Goal: Task Accomplishment & Management: Use online tool/utility

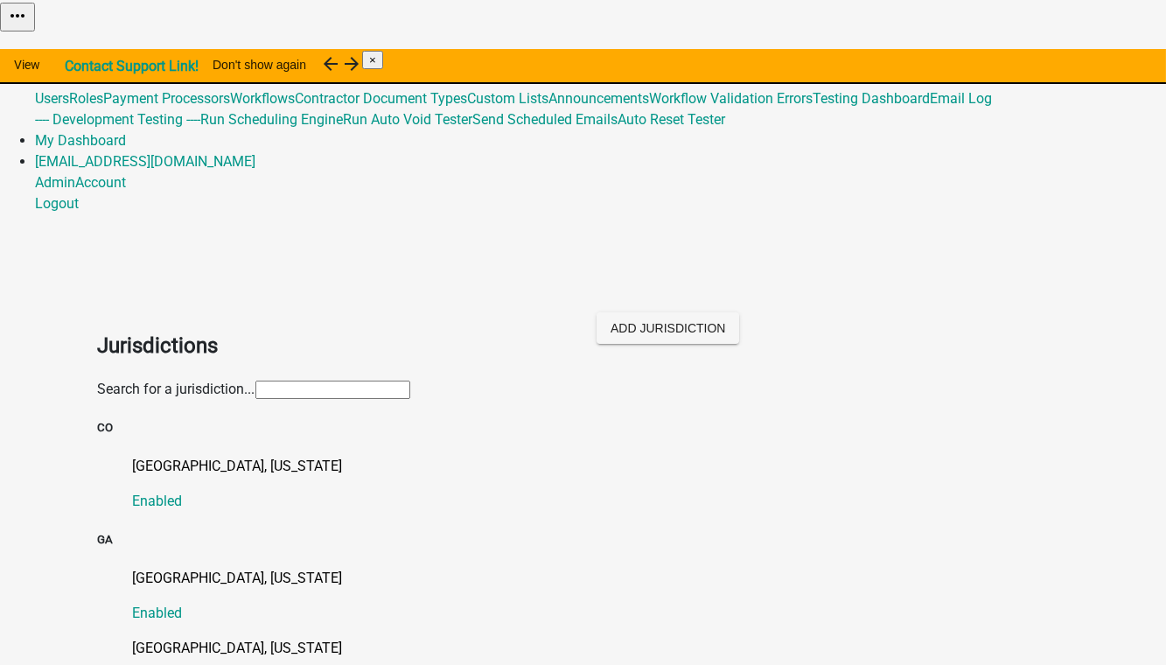
click at [284, 380] on input "text" at bounding box center [332, 389] width 155 height 18
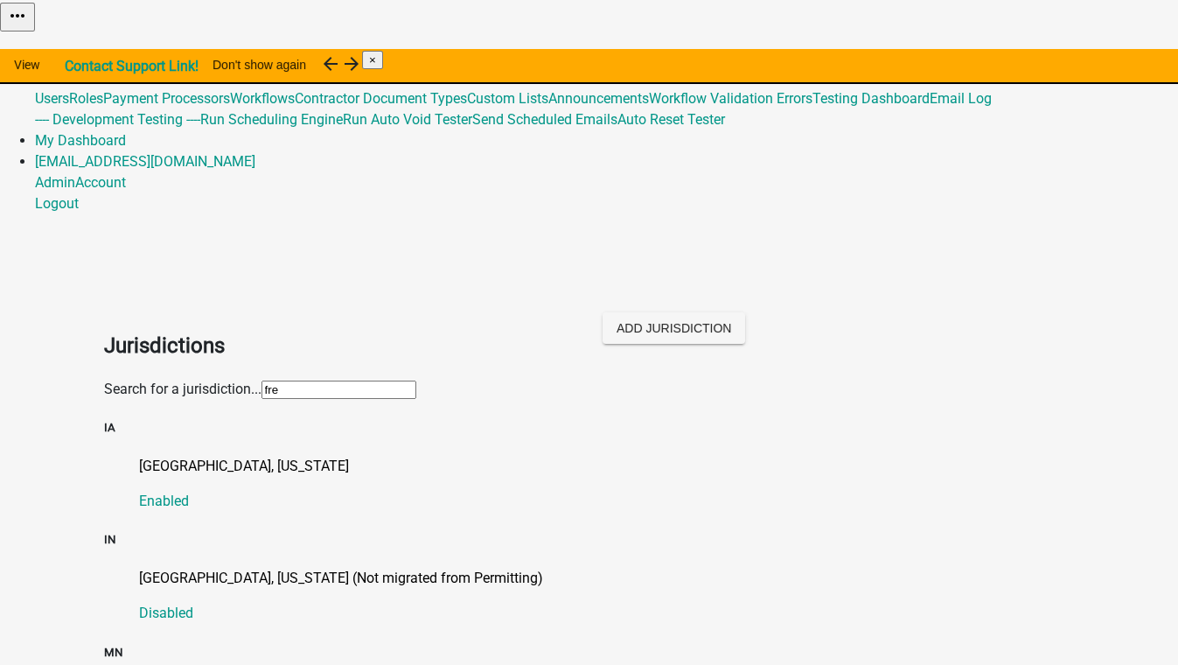
type input "free"
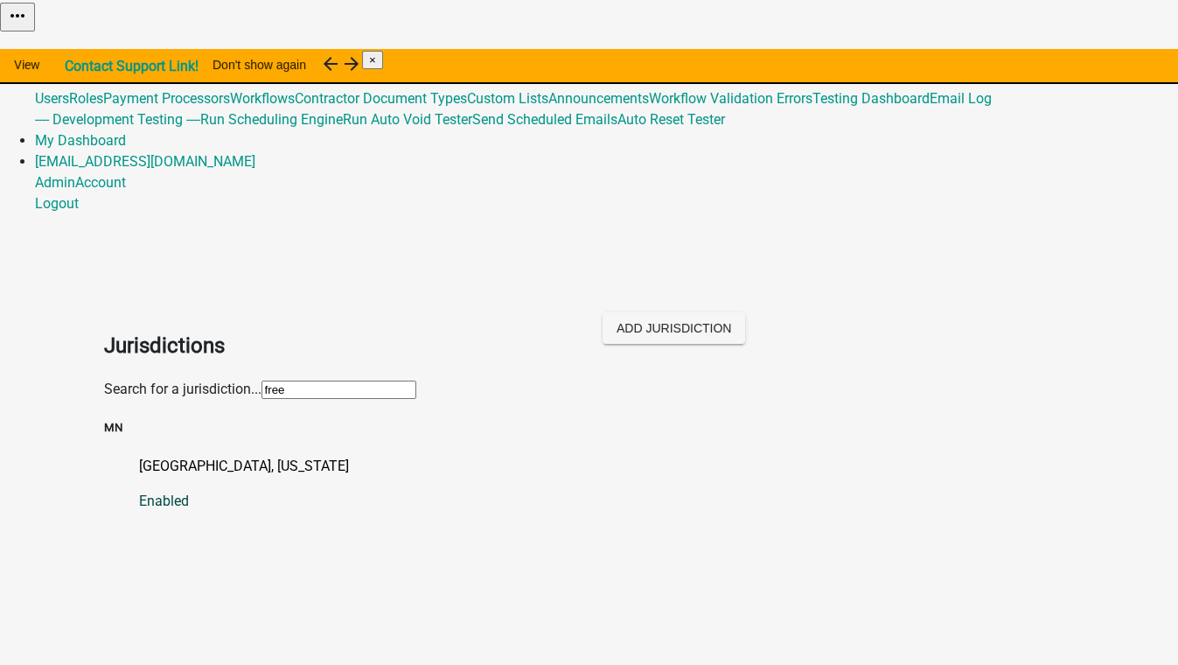
click at [165, 456] on p "[GEOGRAPHIC_DATA], [US_STATE]" at bounding box center [607, 466] width 936 height 21
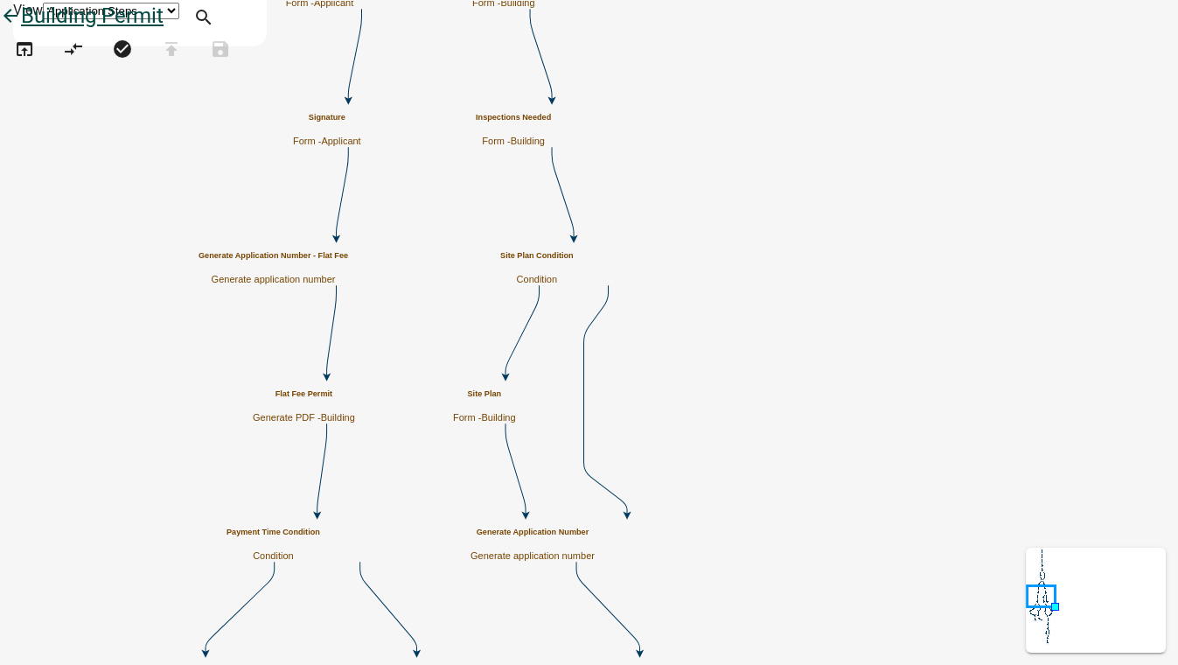
click at [21, 30] on icon "arrow_back" at bounding box center [10, 17] width 21 height 24
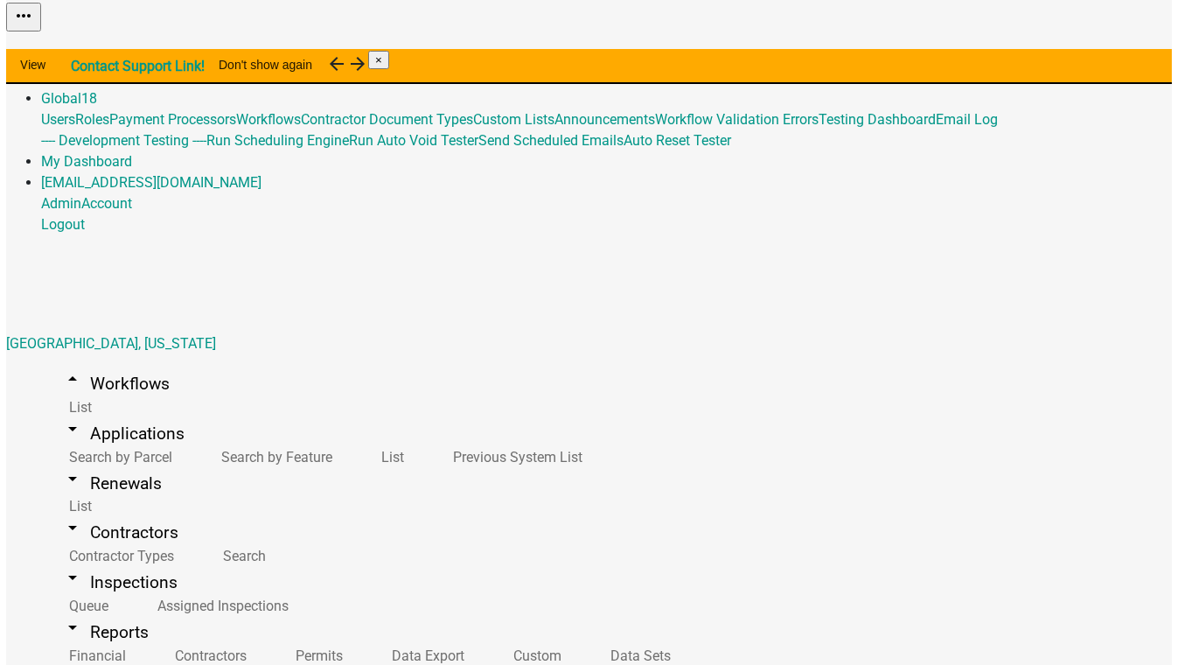
scroll to position [953, 0]
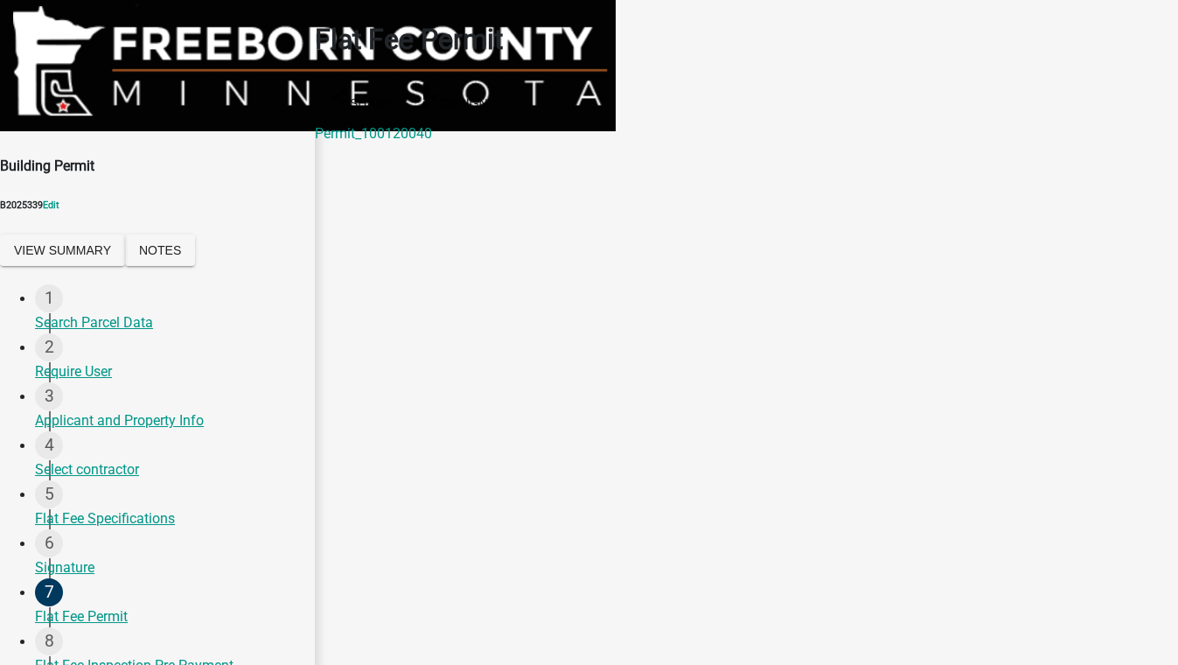
select select "3613e5d6-c0da-40a7-83d4-d5638b2e6124"
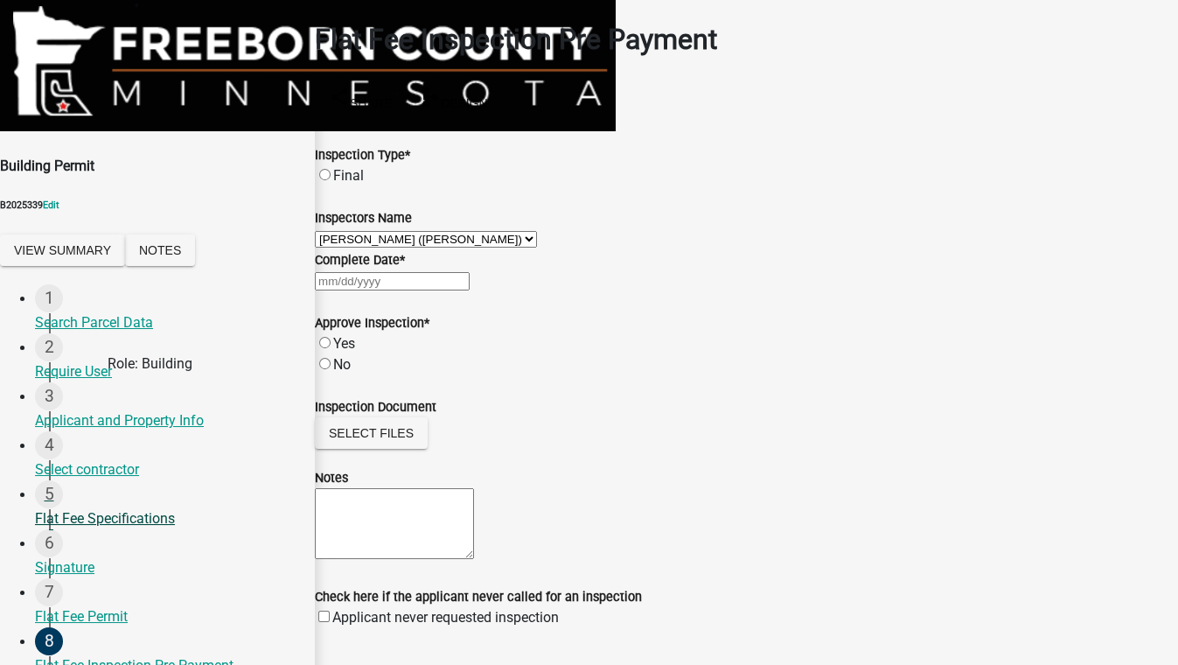
scroll to position [158, 0]
click at [1126, 565] on wm-data-entity-input "Check here if the applicant never called for an inspection Applicant never requ…" at bounding box center [746, 596] width 863 height 63
click at [1104, 614] on button "Save & Exit" at bounding box center [1141, 621] width 74 height 18
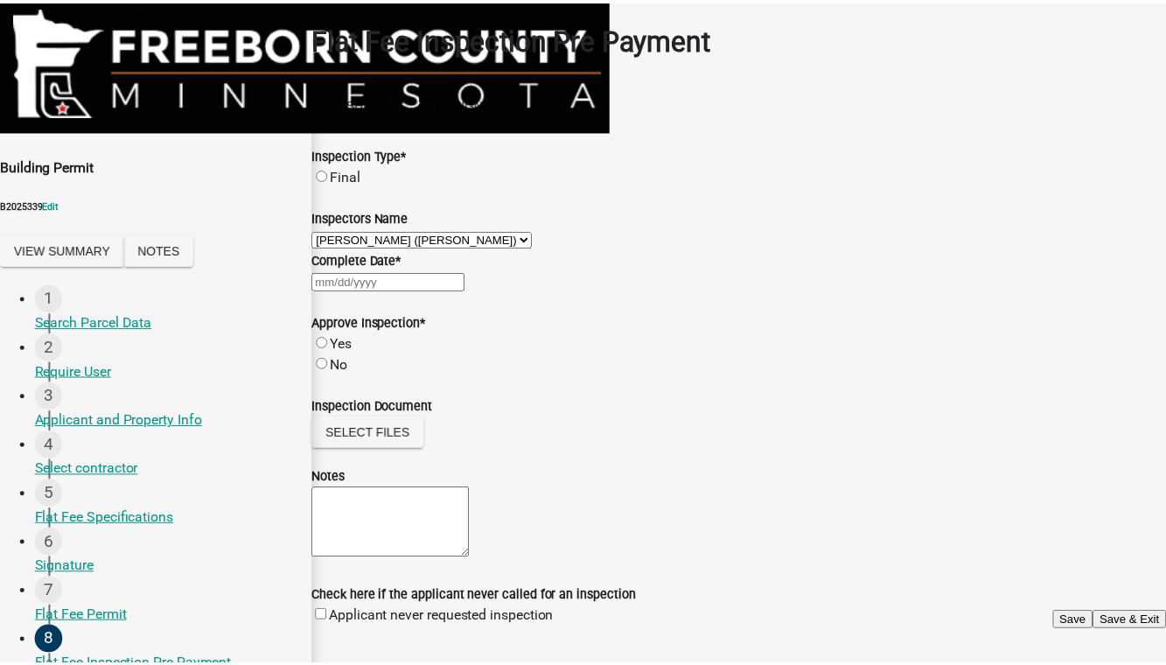
scroll to position [0, 0]
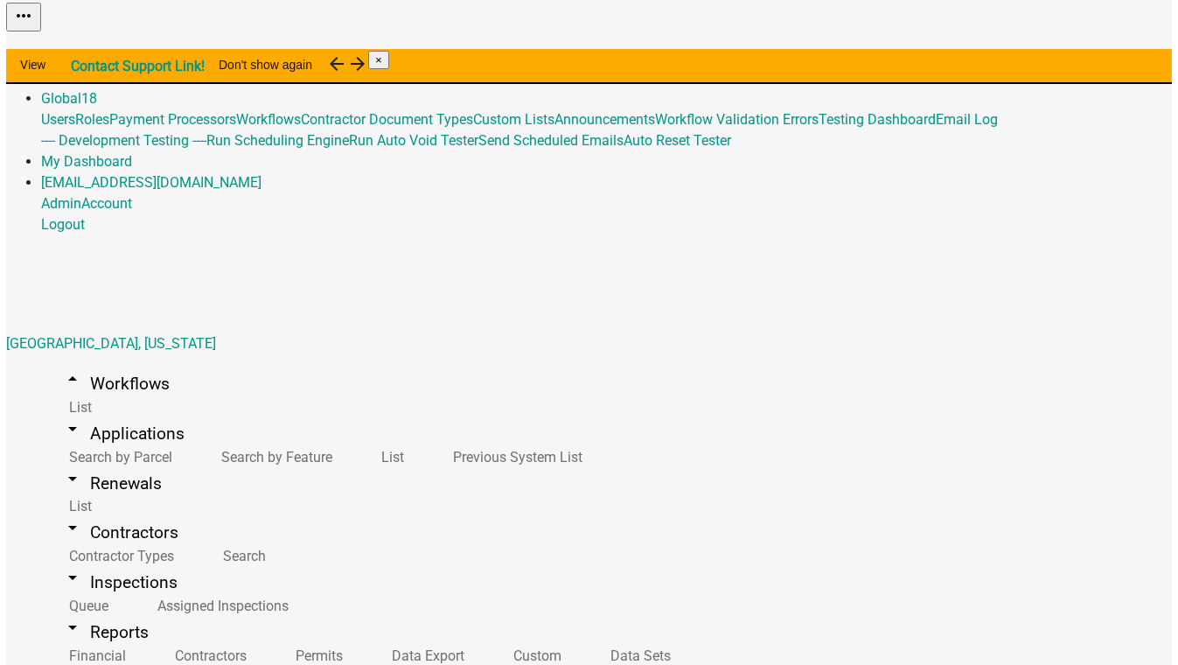
scroll to position [1192, 0]
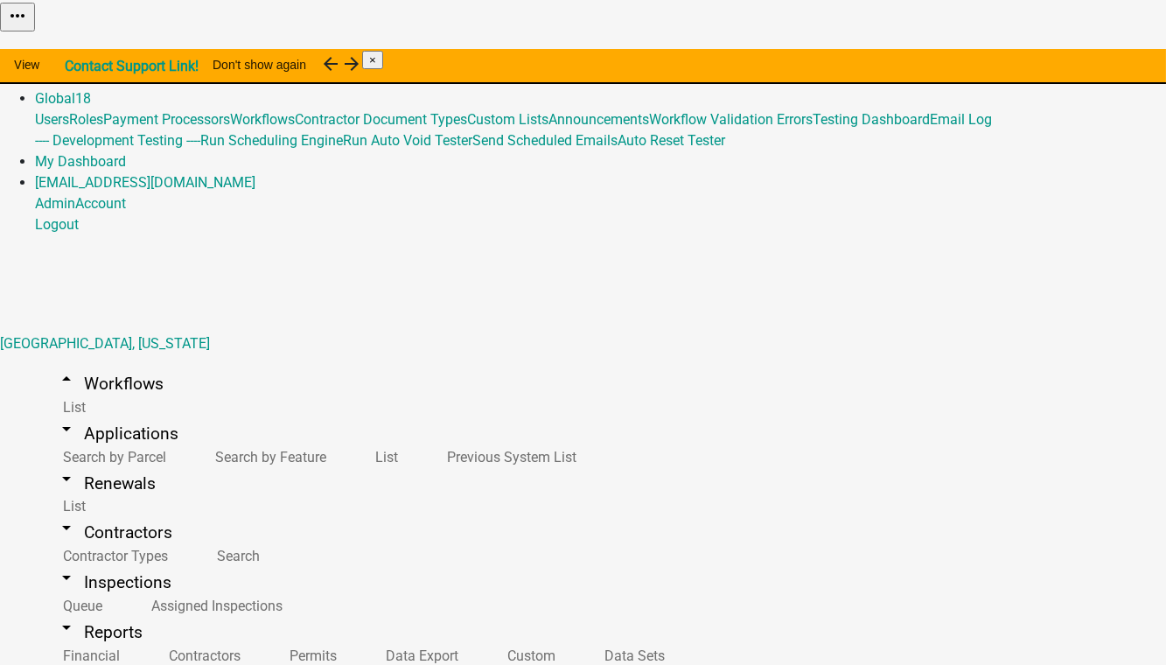
click at [72, 48] on link "Home" at bounding box center [53, 56] width 37 height 17
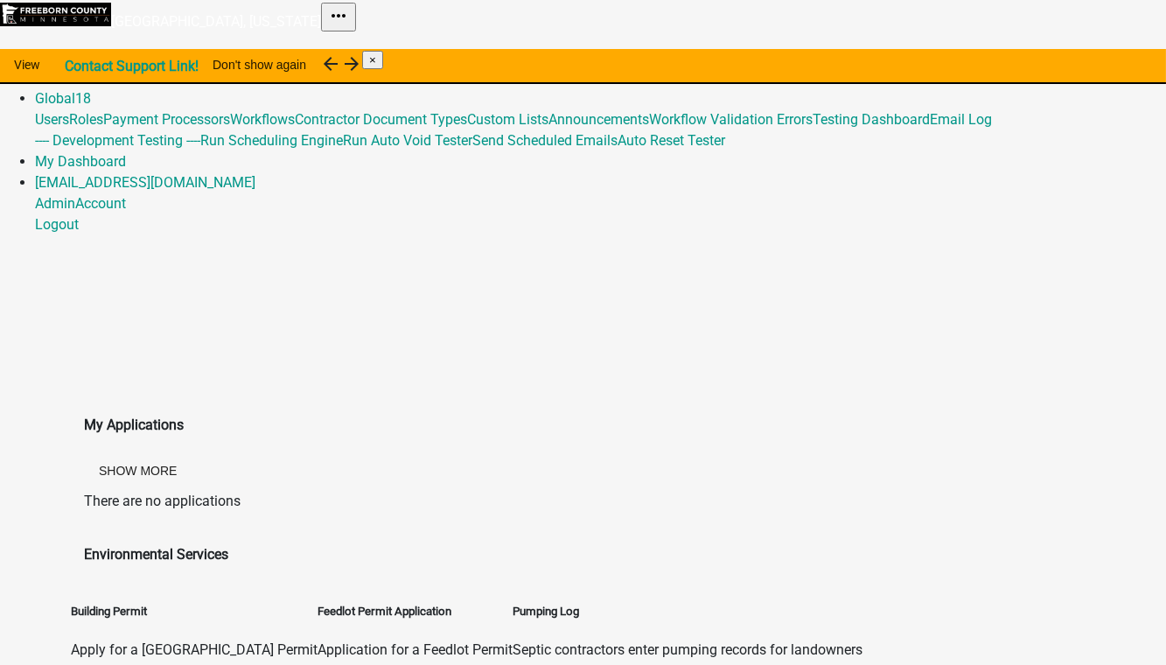
click at [75, 69] on link "Admin" at bounding box center [55, 77] width 40 height 17
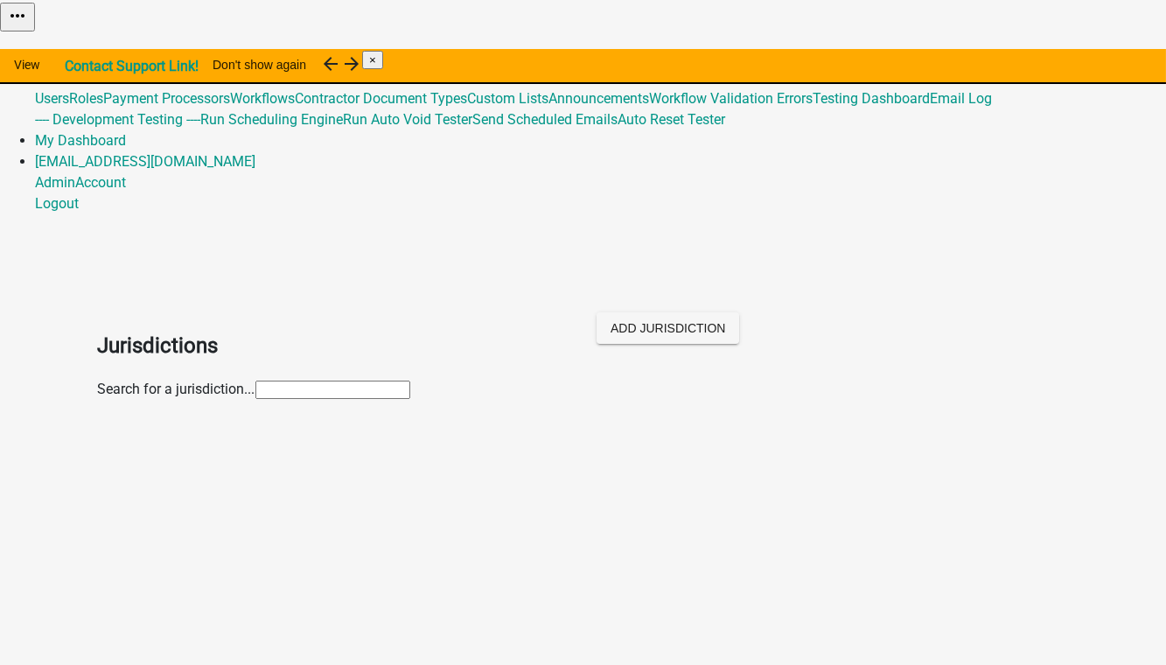
click at [255, 380] on input "text" at bounding box center [332, 389] width 155 height 18
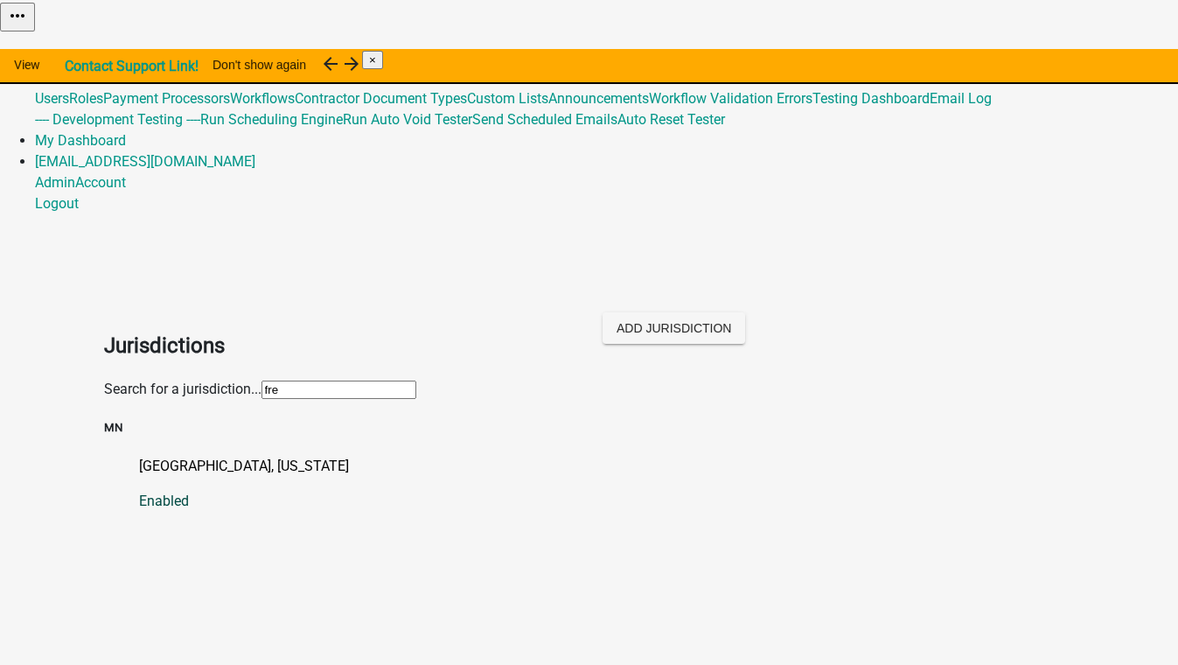
type input "fre"
click at [139, 456] on p "[GEOGRAPHIC_DATA], [US_STATE]" at bounding box center [607, 466] width 936 height 21
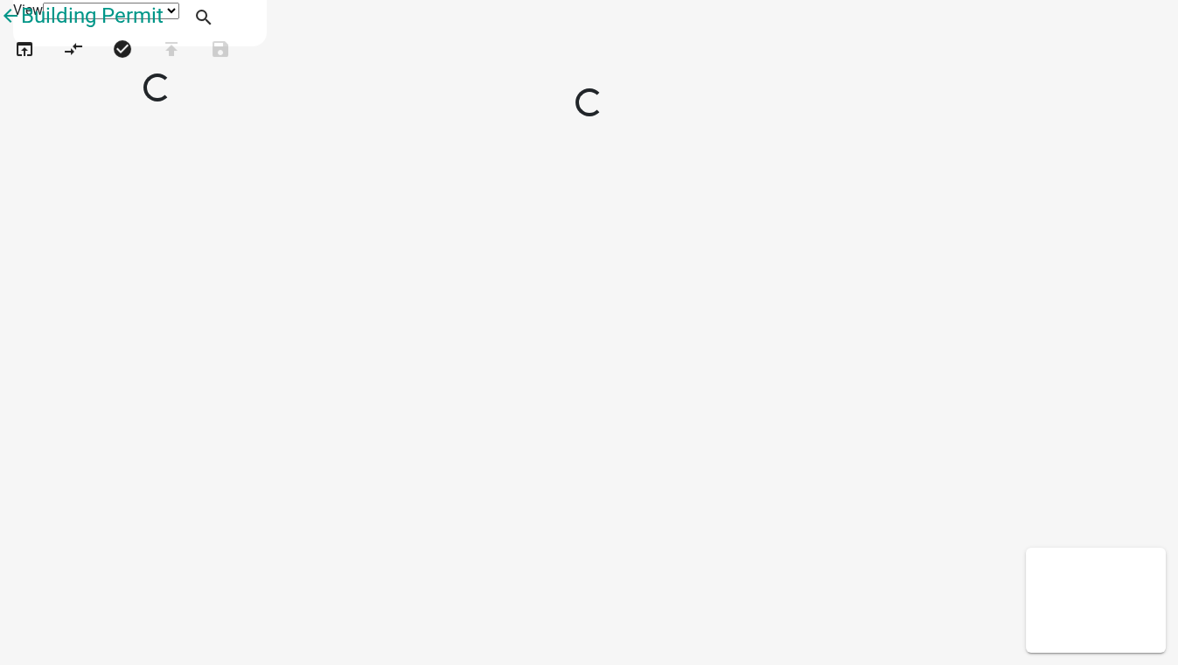
select select "1"
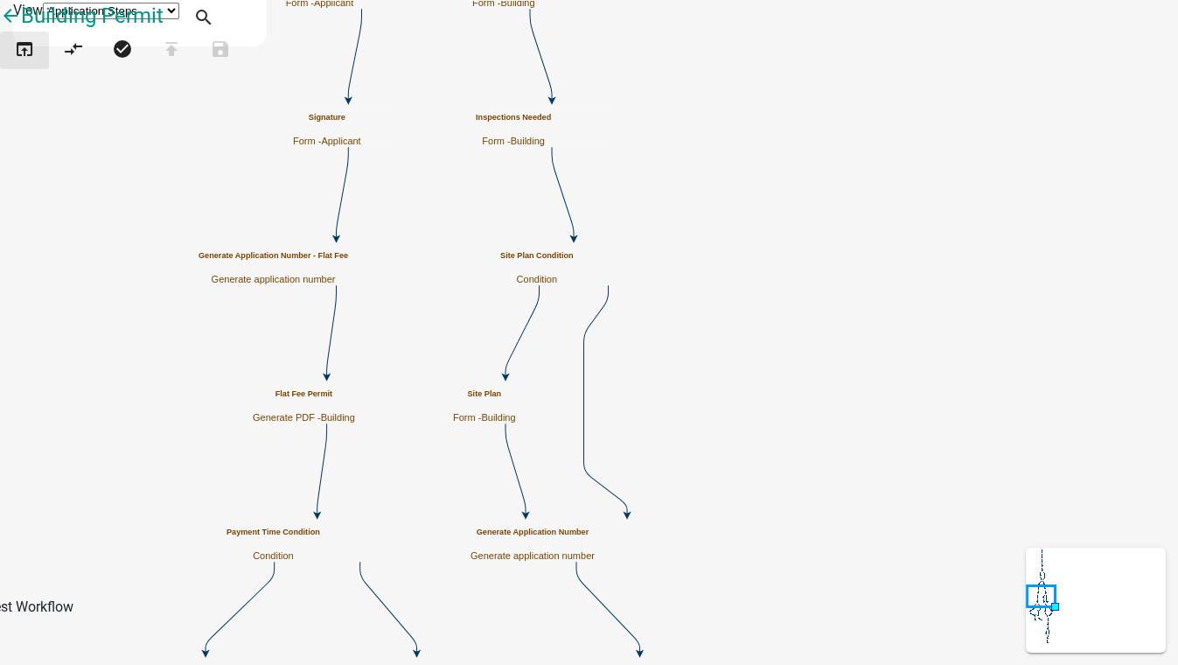
click at [35, 63] on icon "open_in_browser" at bounding box center [24, 50] width 21 height 24
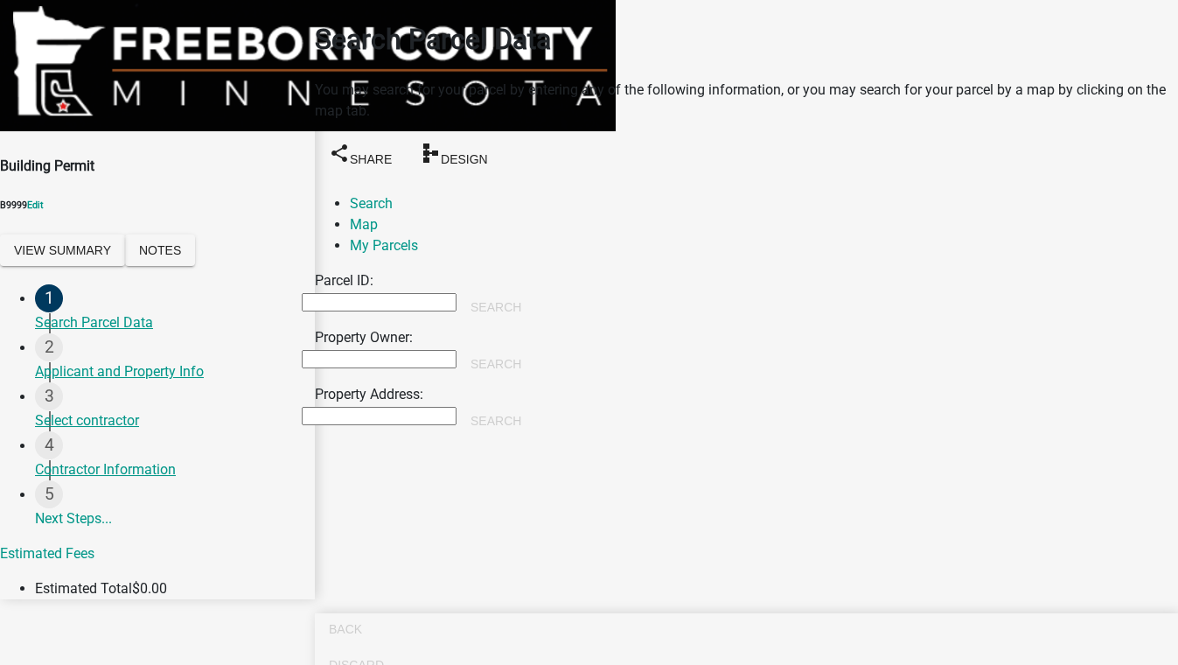
click at [394, 350] on input "Property Owner:" at bounding box center [379, 359] width 155 height 18
type input "[PERSON_NAME]"
click at [535, 348] on button "Search" at bounding box center [495, 363] width 79 height 31
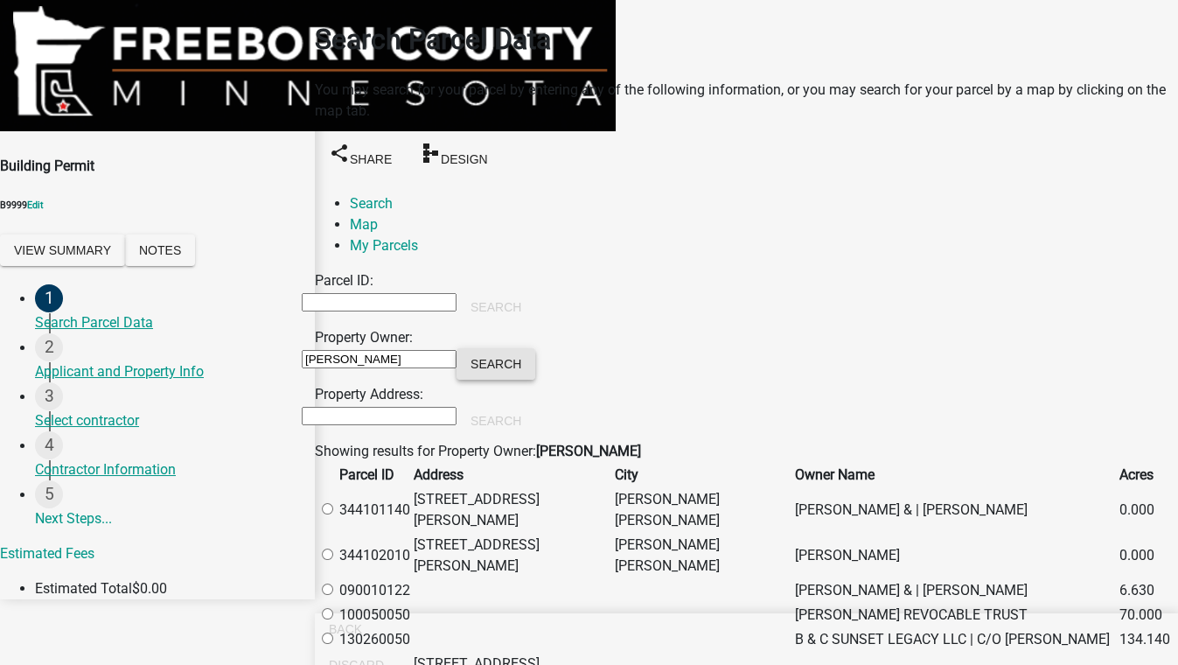
scroll to position [317, 0]
click at [336, 606] on label at bounding box center [336, 614] width 0 height 17
click at [333, 608] on input "radio" at bounding box center [327, 613] width 11 height 11
radio input "true"
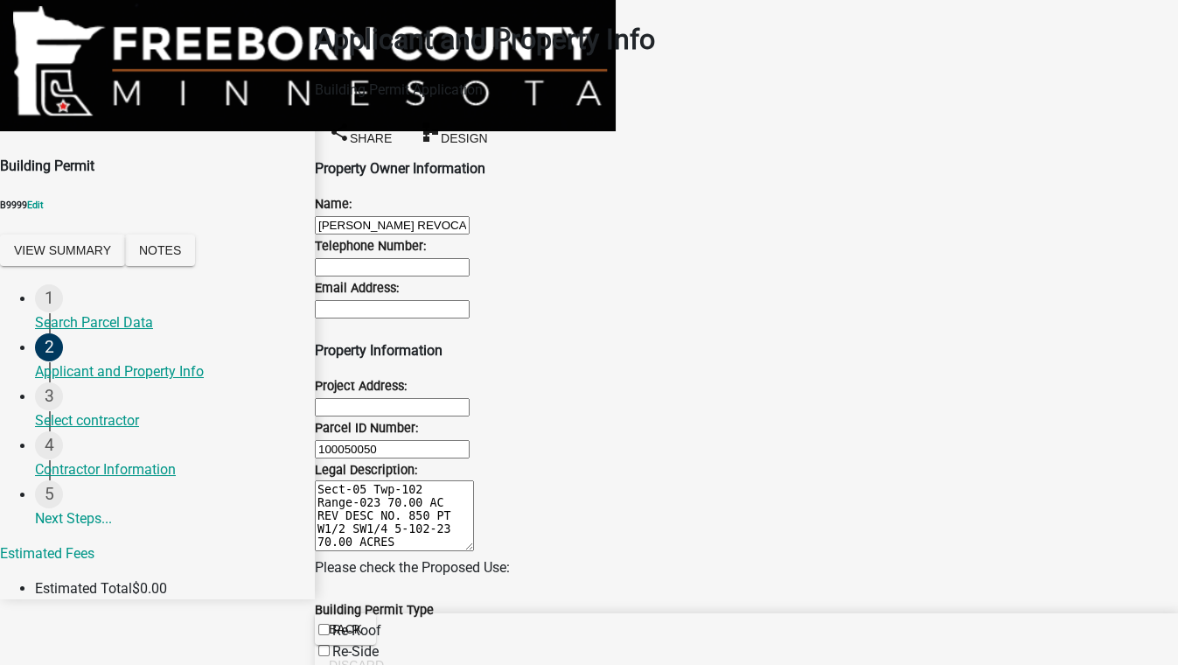
scroll to position [875, 0]
click at [345, 622] on label "Re-Roof" at bounding box center [356, 630] width 49 height 17
click at [330, 624] on input "Re-Roof" at bounding box center [323, 629] width 11 height 11
checkbox input "true"
checkbox input "false"
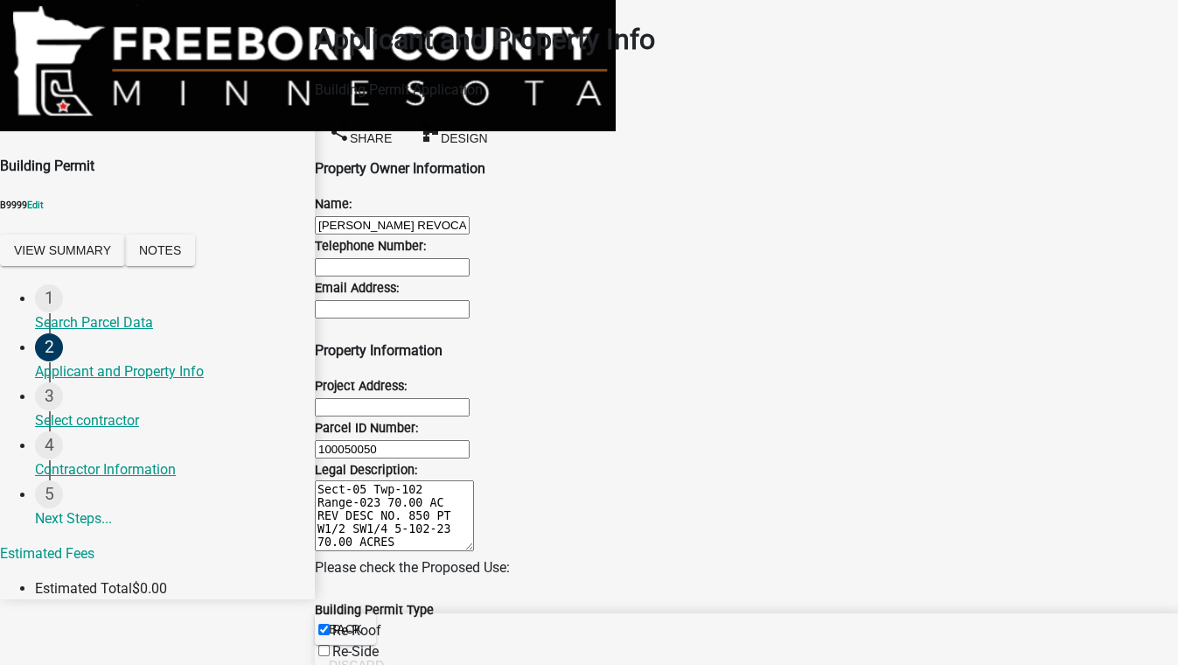
checkbox input "false"
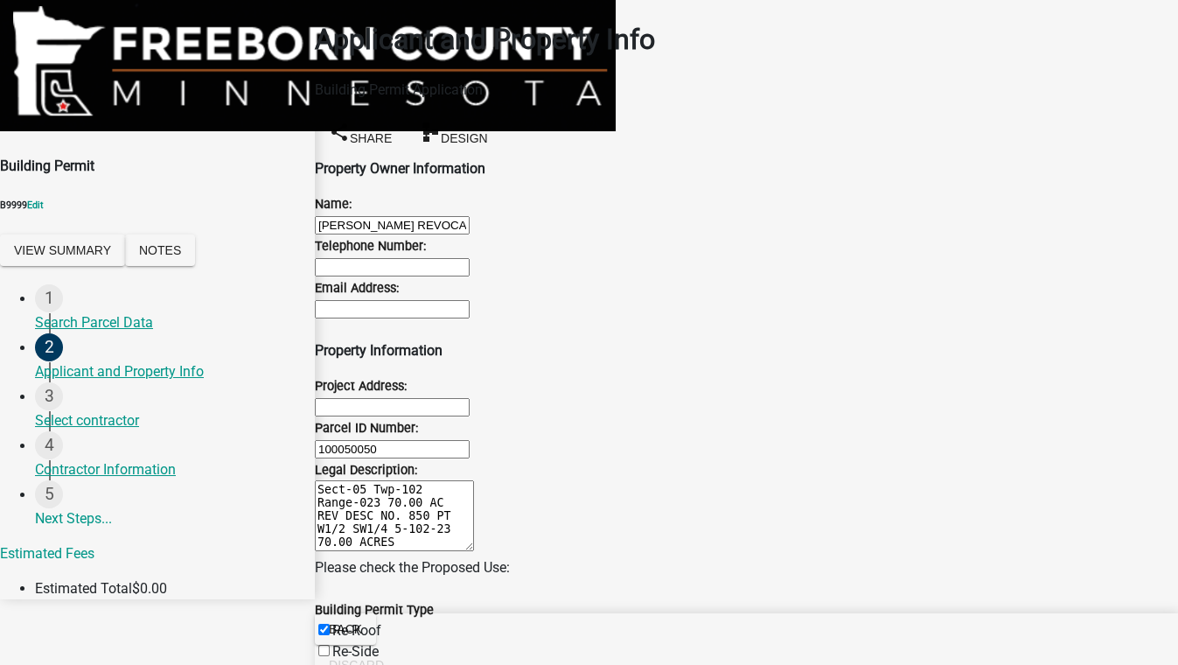
checkbox input "false"
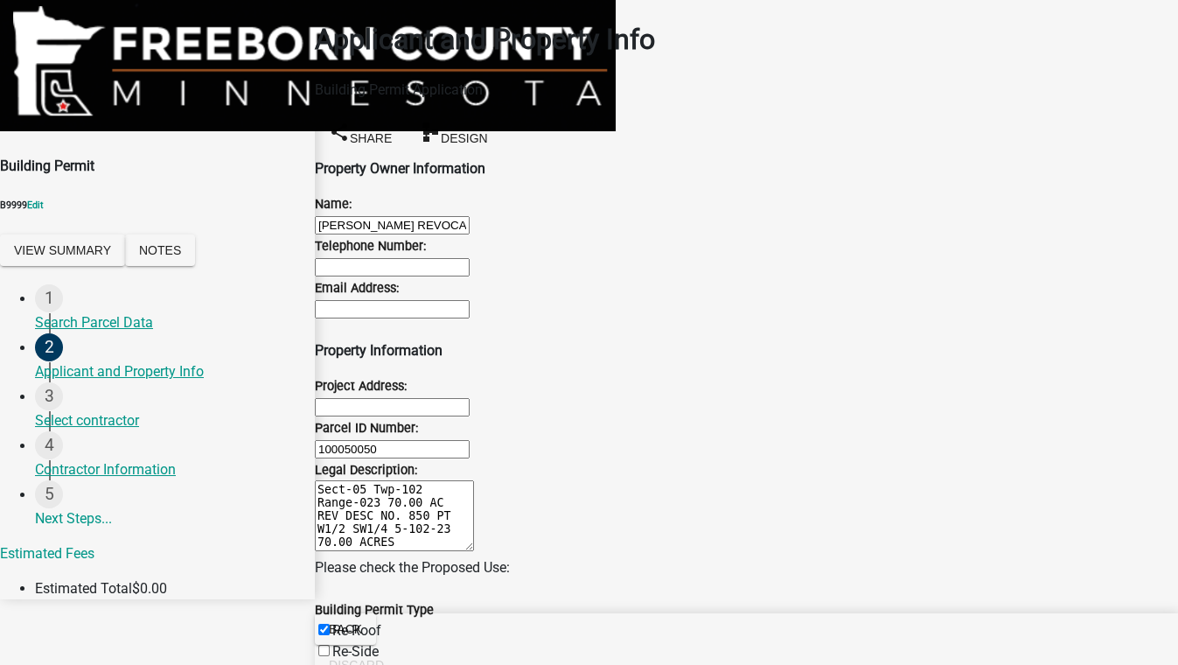
checkbox input "false"
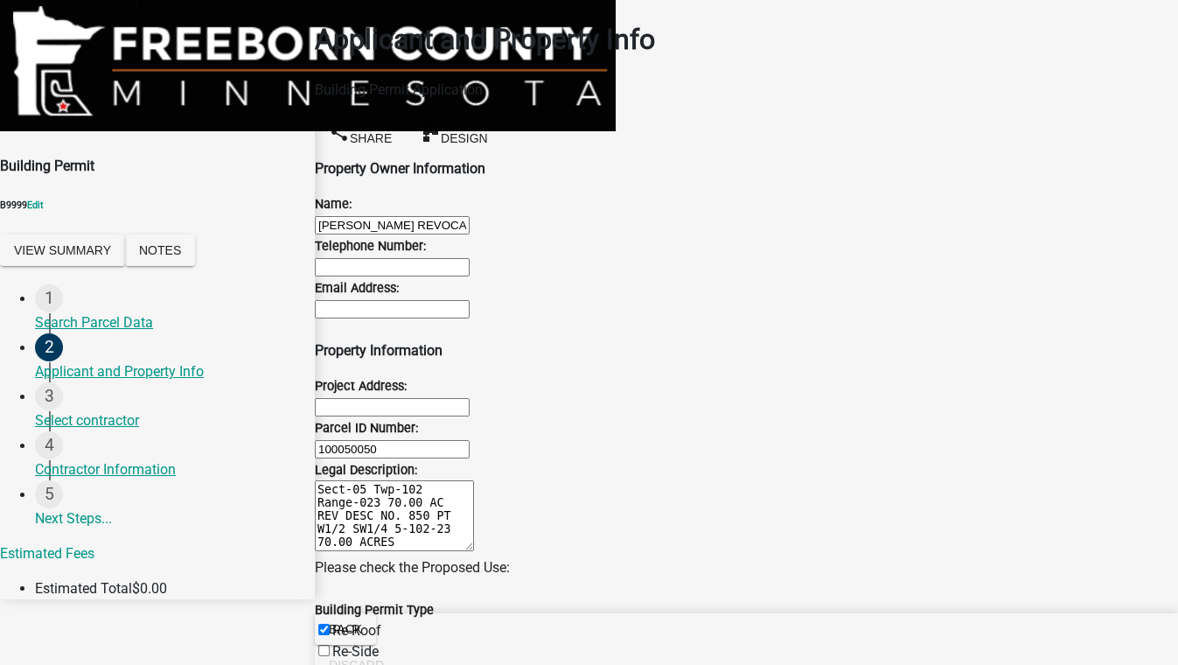
checkbox input "false"
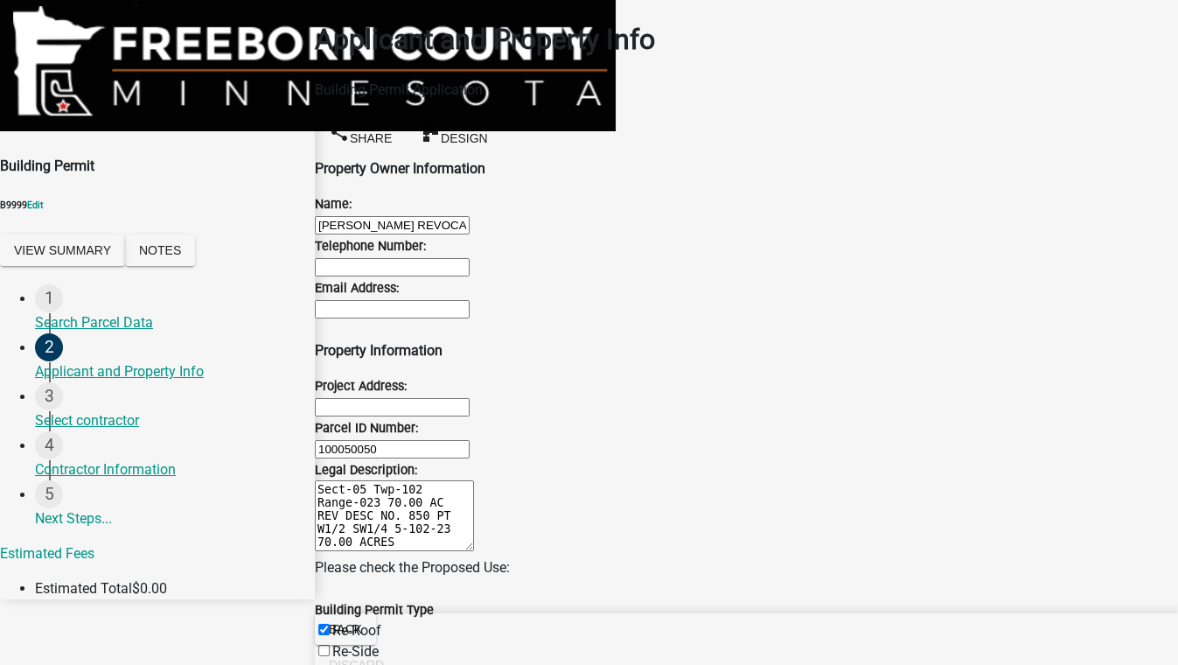
checkbox input "false"
click at [345, 643] on label "Re-Side" at bounding box center [355, 651] width 46 height 17
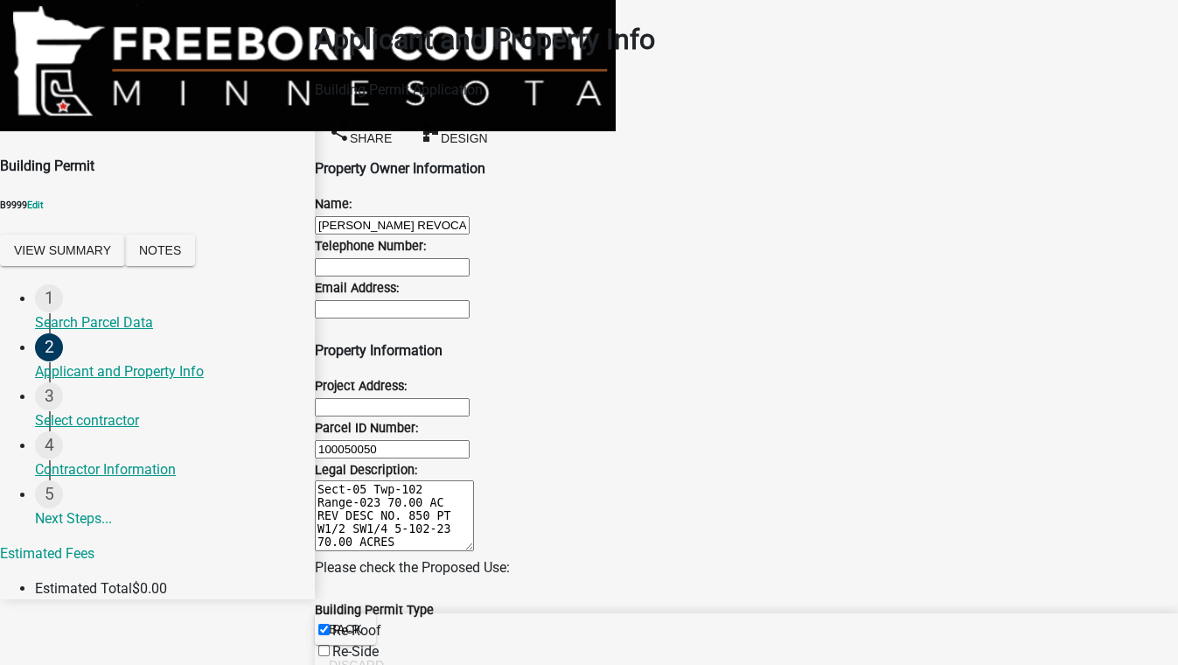
click at [330, 645] on input "Re-Side" at bounding box center [323, 650] width 11 height 11
checkbox input "true"
checkbox input "false"
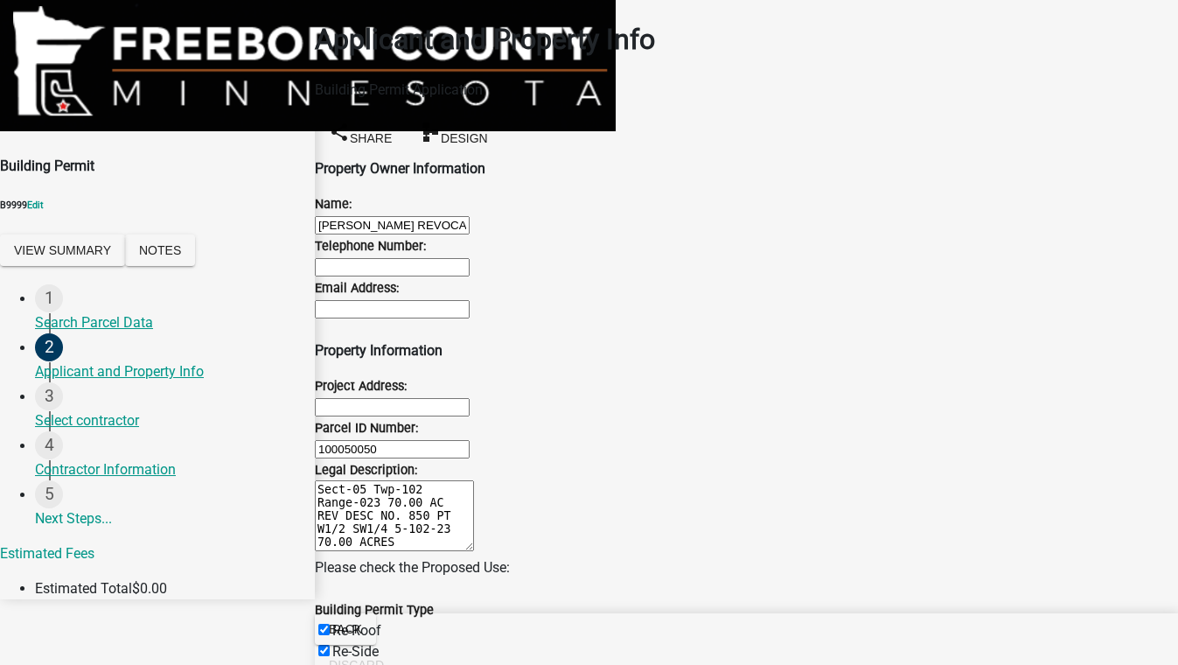
checkbox input "false"
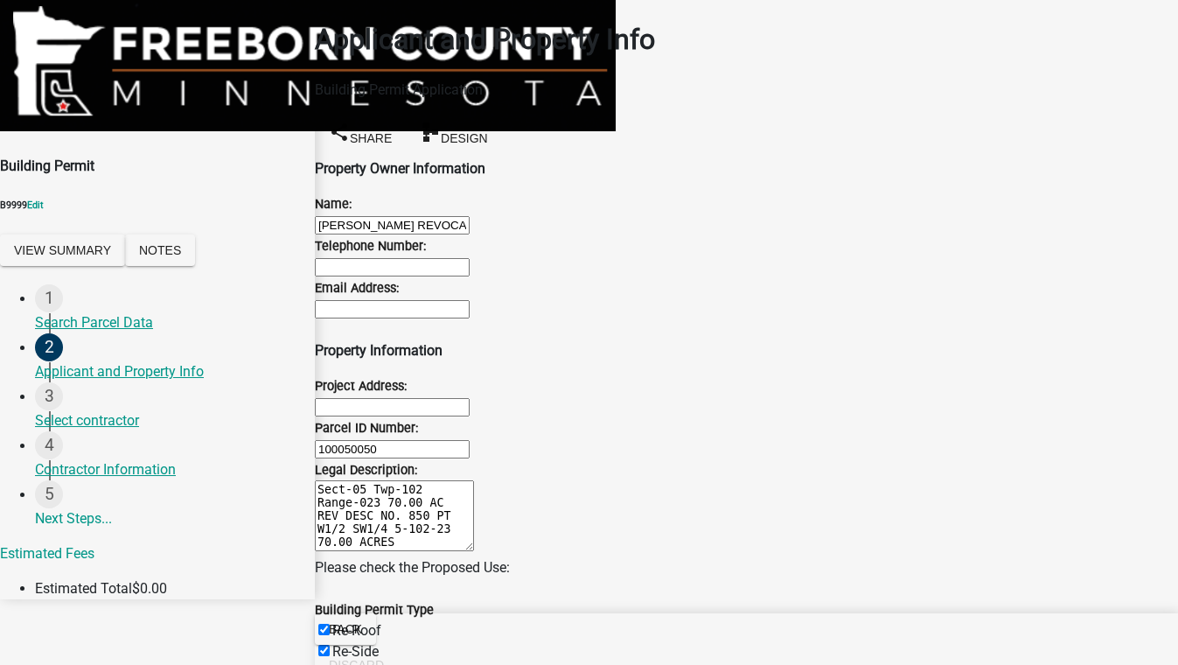
checkbox input "false"
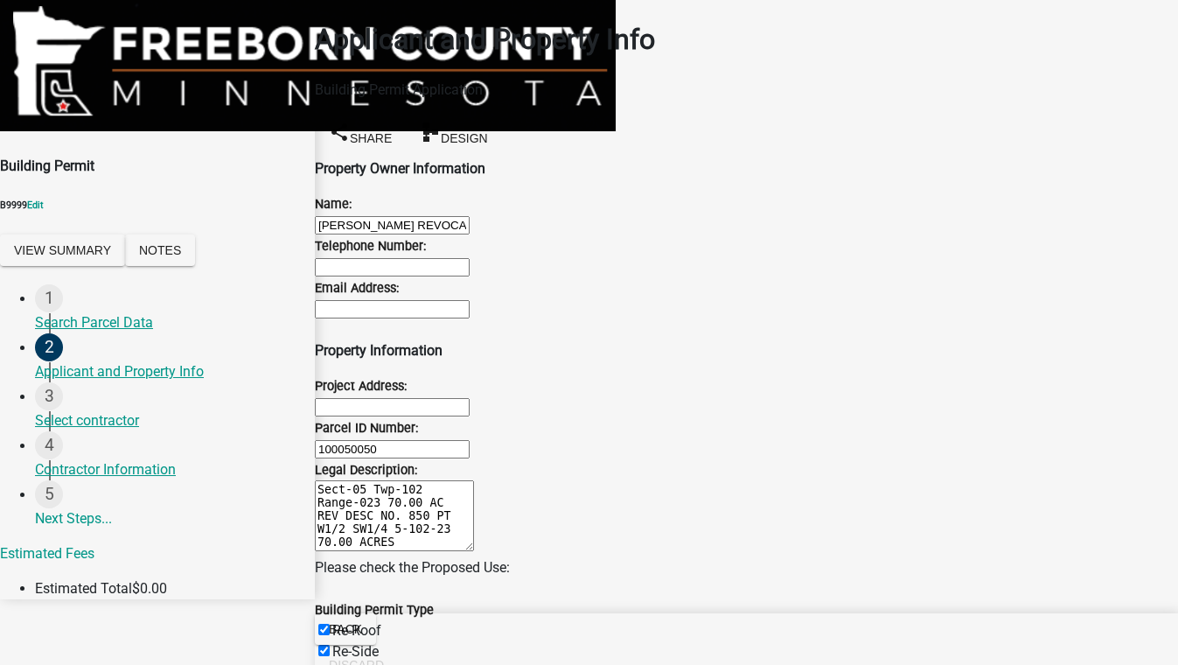
checkbox input "false"
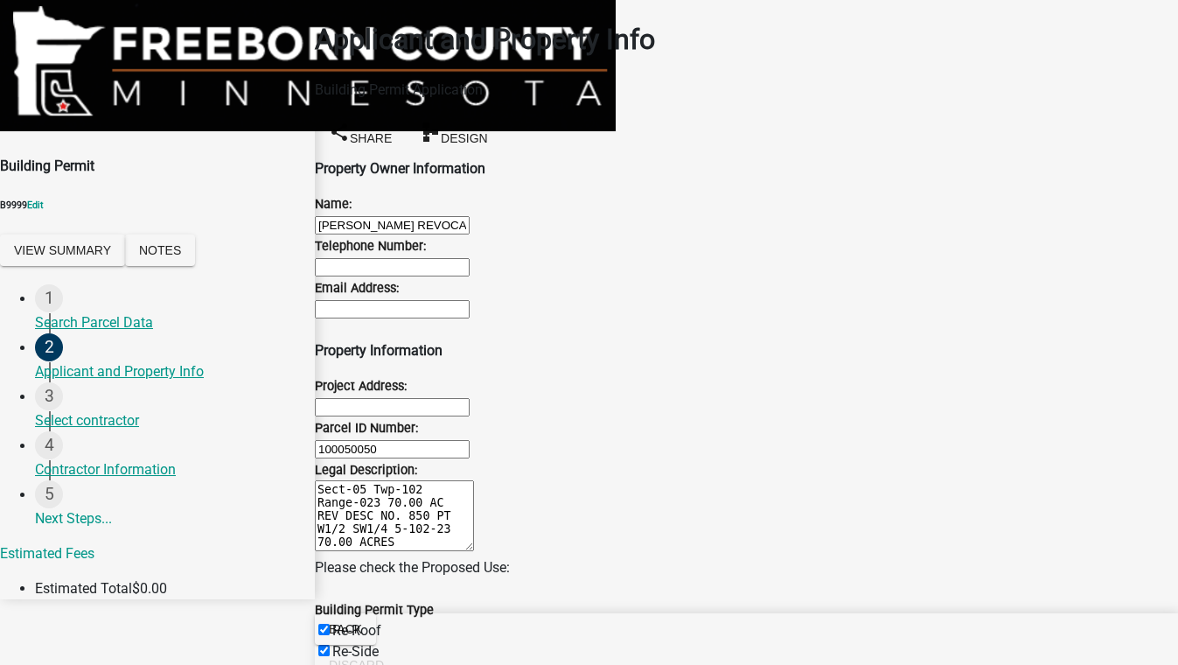
checkbox input "false"
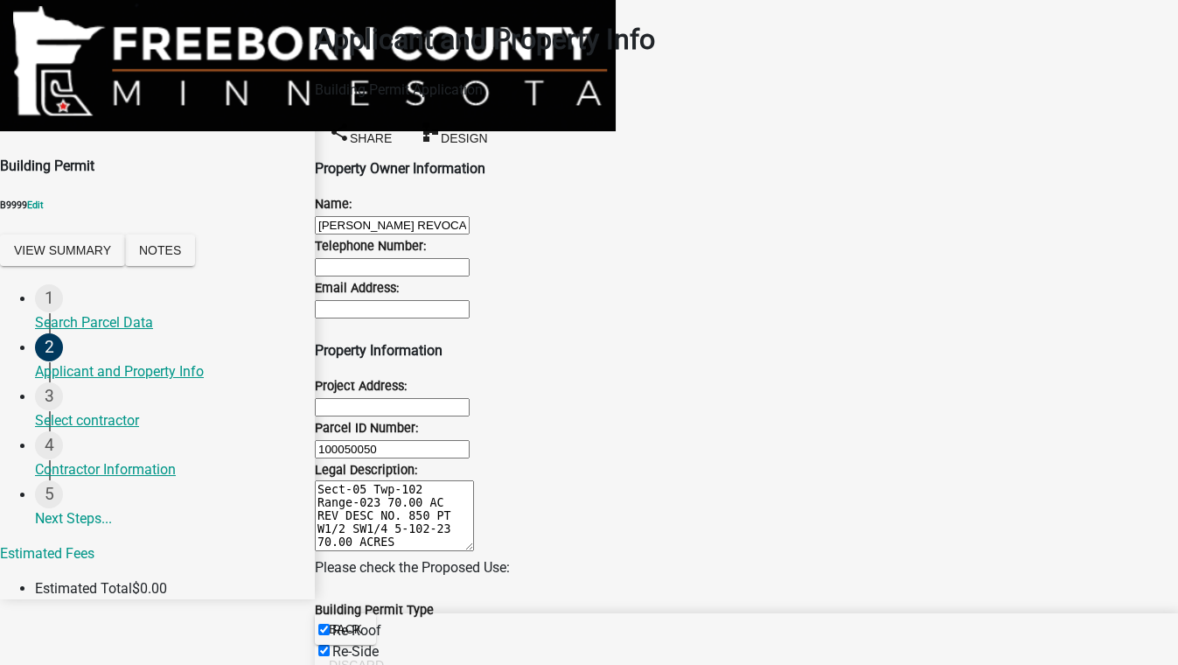
checkbox input "false"
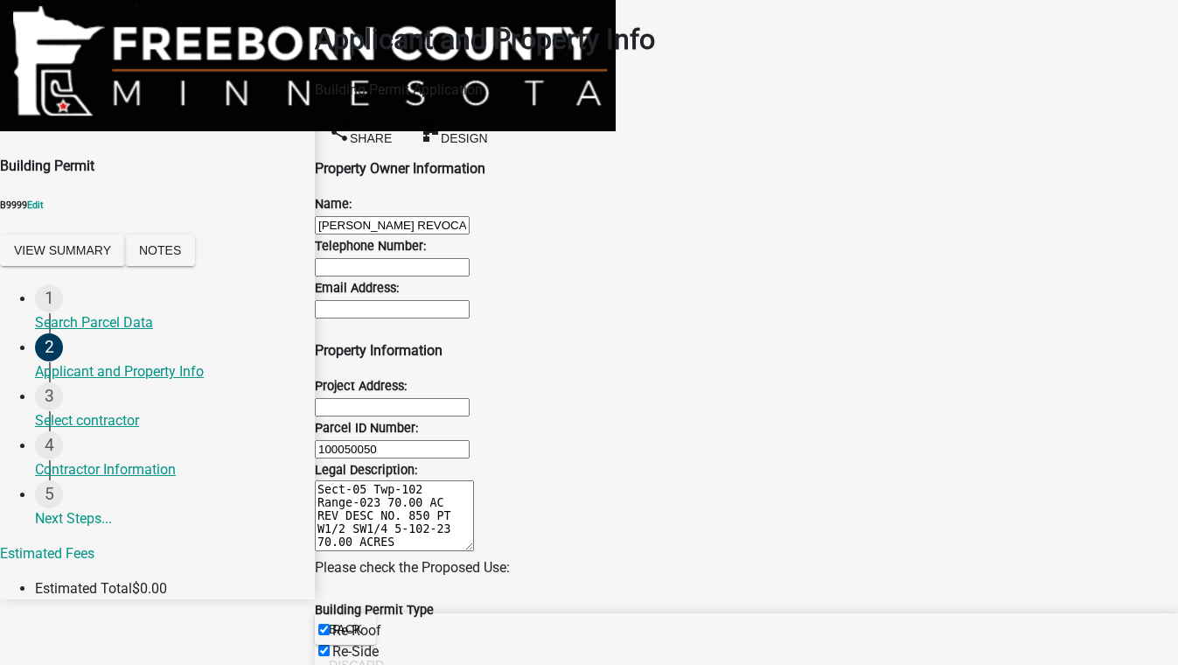
scroll to position [0, 0]
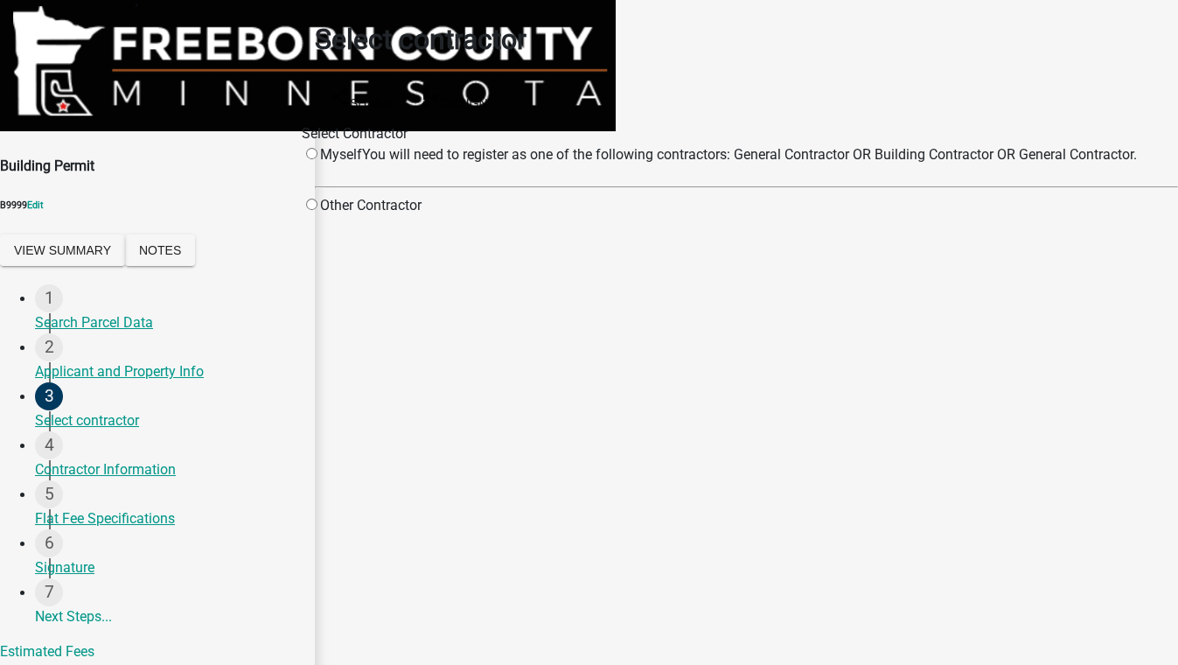
click at [317, 210] on input "radio" at bounding box center [311, 204] width 11 height 11
radio input "true"
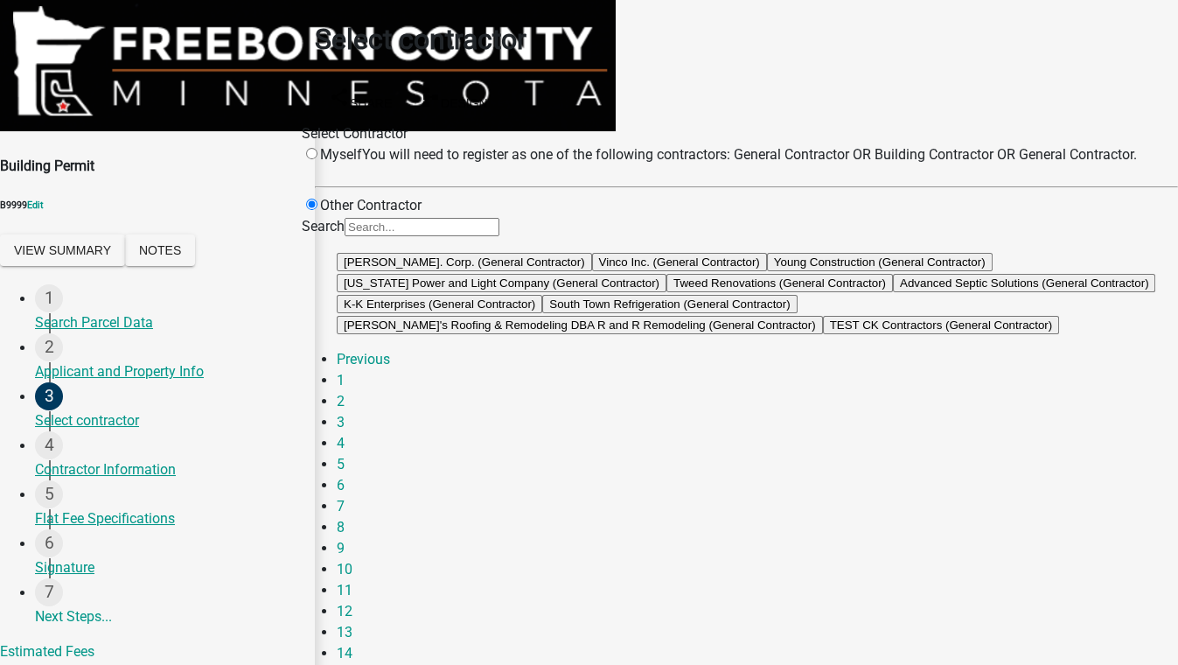
click at [592, 271] on button "[PERSON_NAME]. Corp. (General Contractor)" at bounding box center [464, 262] width 255 height 18
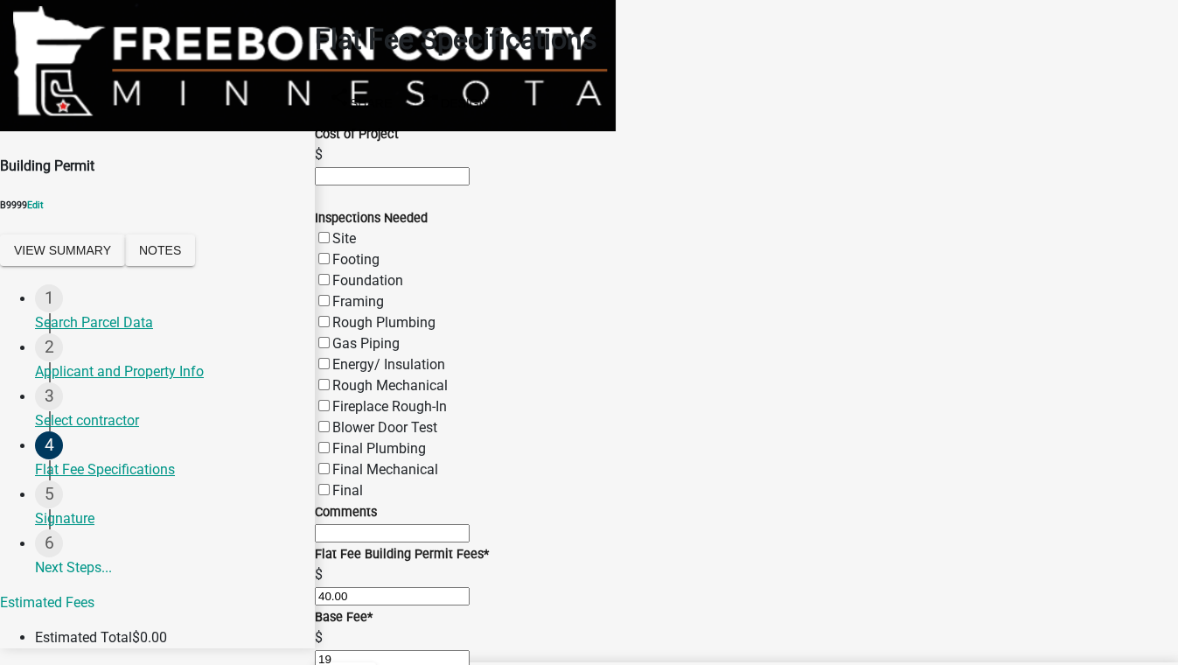
click at [383, 168] on input "text" at bounding box center [392, 176] width 155 height 18
type input "85000"
click at [338, 496] on label "Final" at bounding box center [347, 490] width 31 height 17
click at [330, 495] on input "Final" at bounding box center [323, 489] width 11 height 11
checkbox input "true"
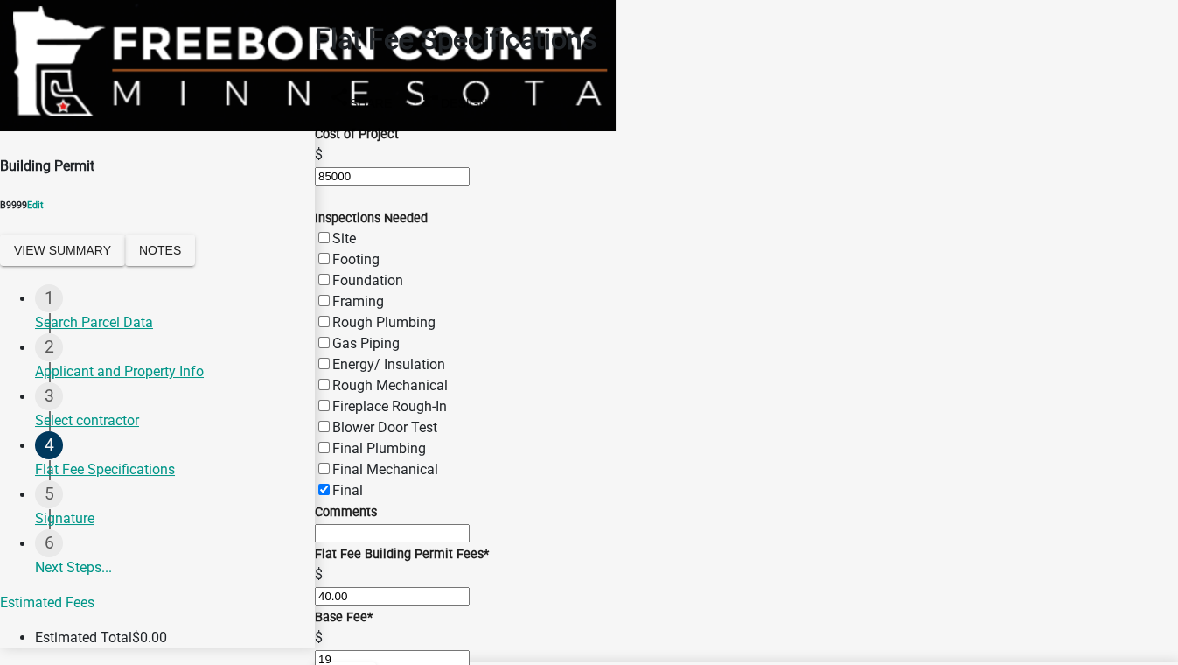
checkbox input "false"
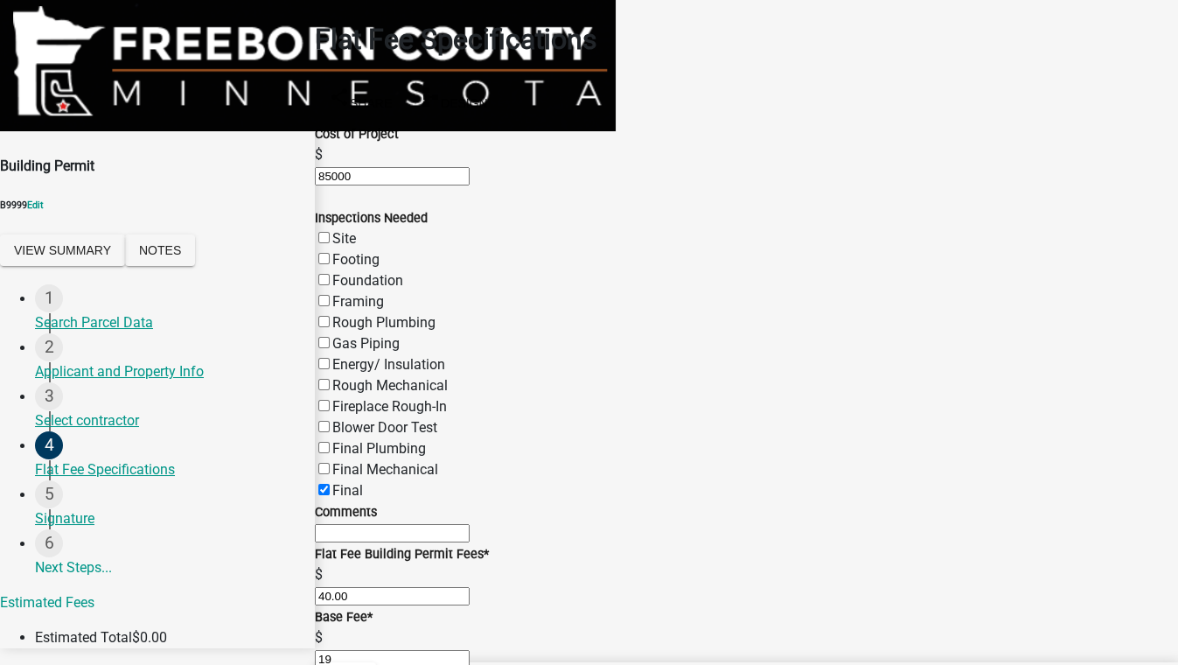
checkbox input "false"
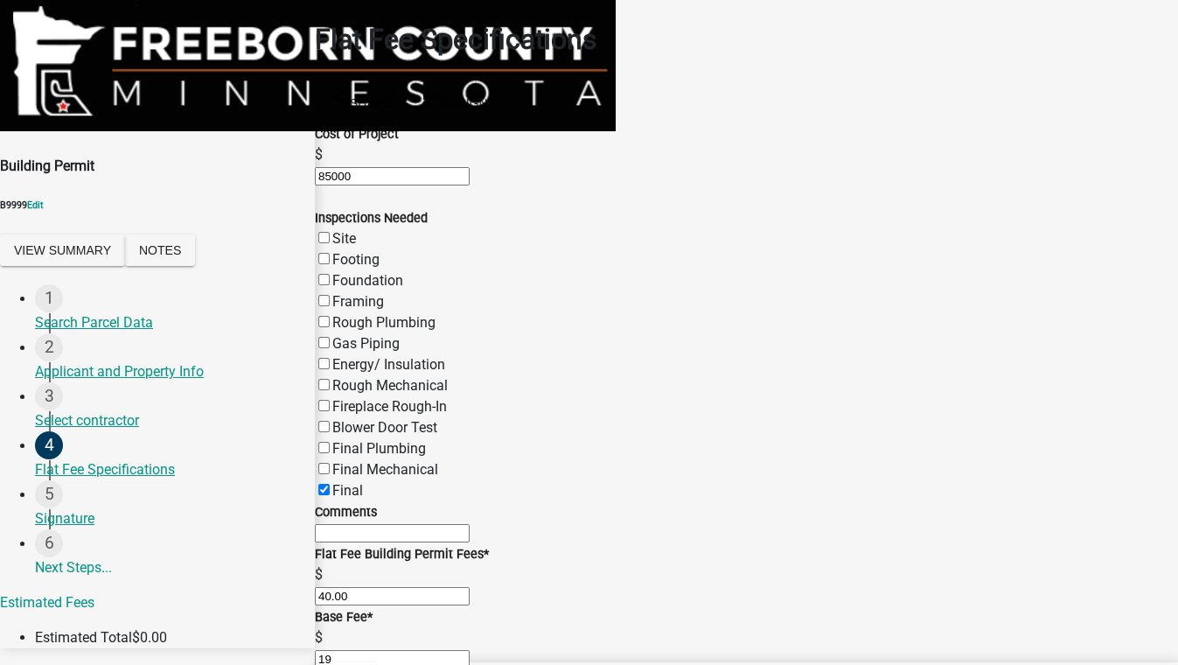
checkbox input "false"
checkbox input "true"
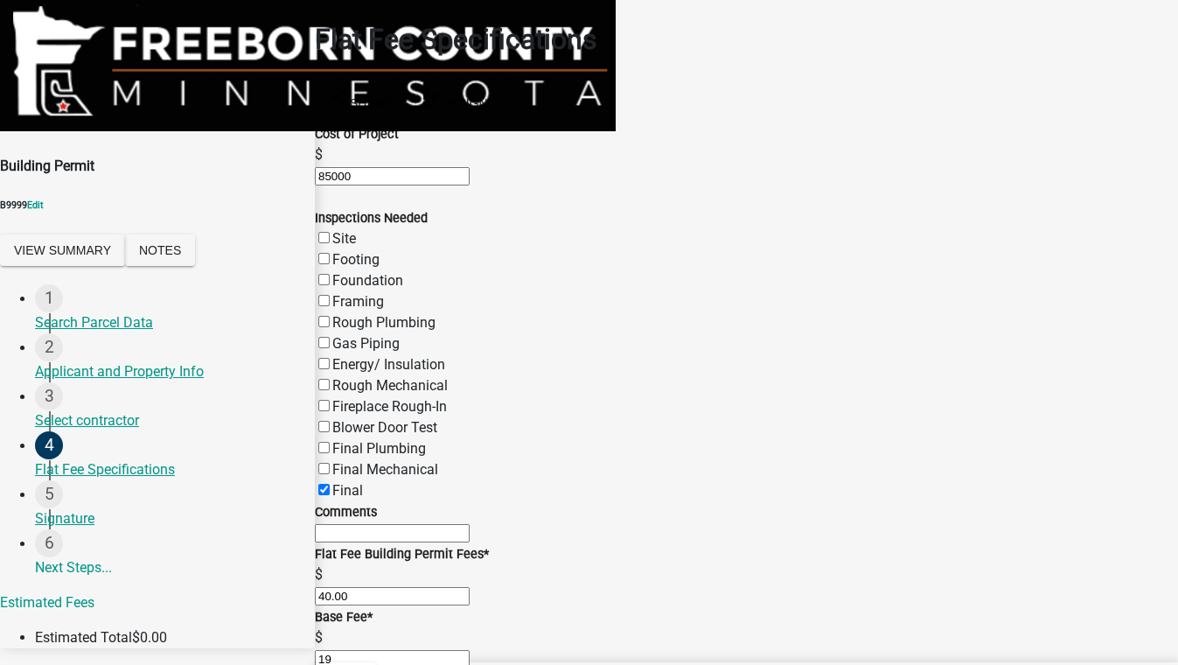
select select "c8cc7e0d-149a-4b5e-8cd2-47b8e29c918b"
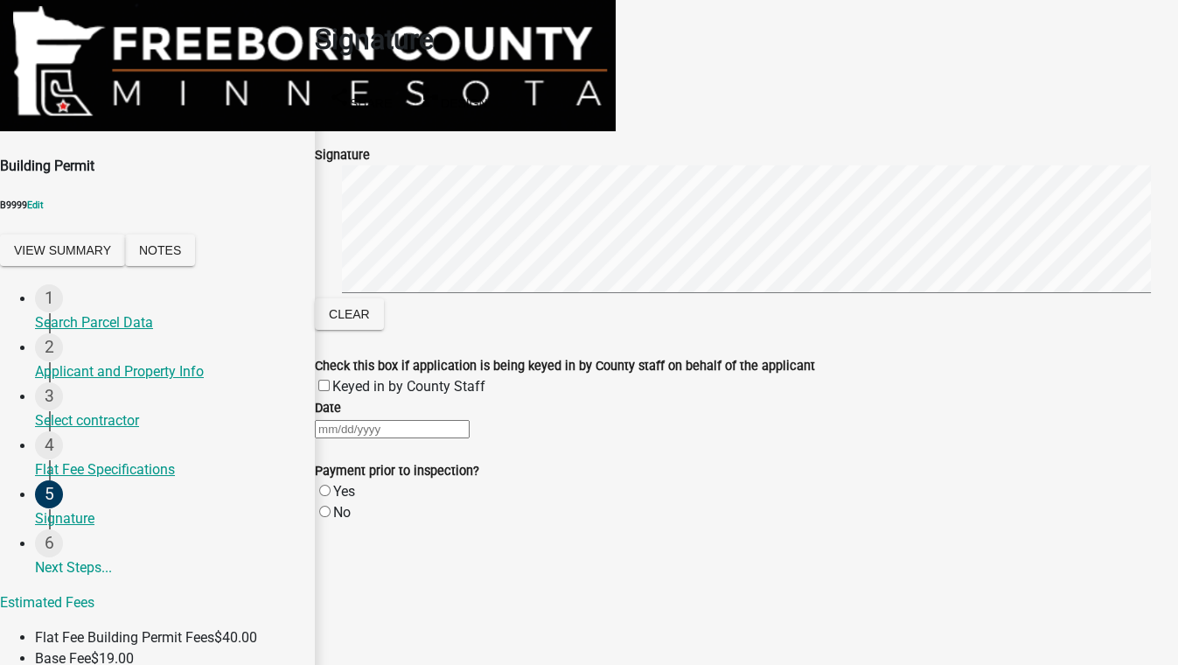
select select "9"
select select "2025"
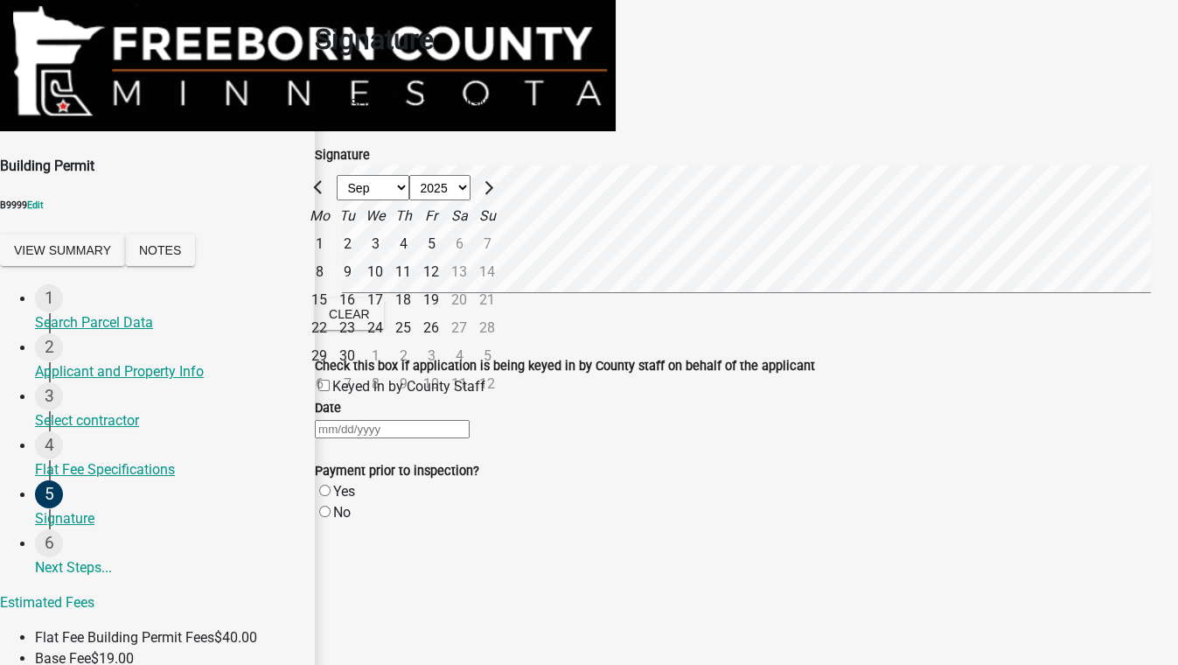
click at [386, 439] on div "[PERSON_NAME] Feb Mar Apr [PERSON_NAME][DATE] Oct Nov [DATE] 1526 1527 1528 152…" at bounding box center [746, 428] width 863 height 21
click at [417, 314] on div "18" at bounding box center [403, 300] width 28 height 28
type input "[DATE]"
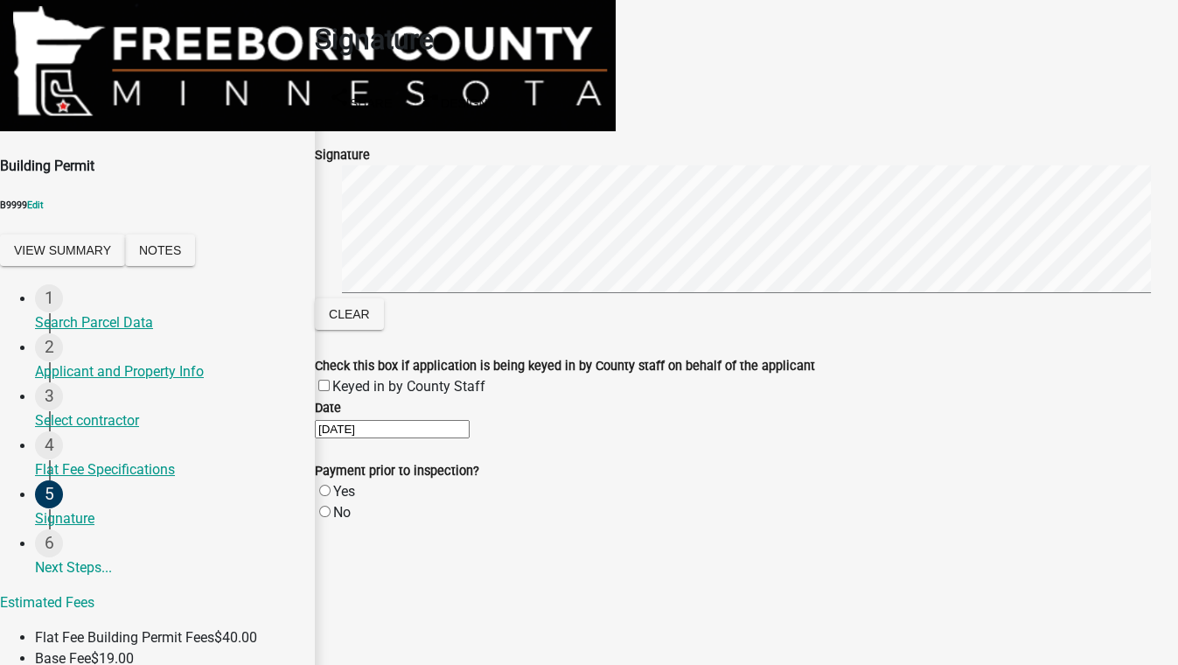
scroll to position [52, 0]
click at [341, 496] on label "Yes" at bounding box center [344, 491] width 22 height 17
click at [331, 496] on input "Yes" at bounding box center [324, 489] width 11 height 11
radio input "true"
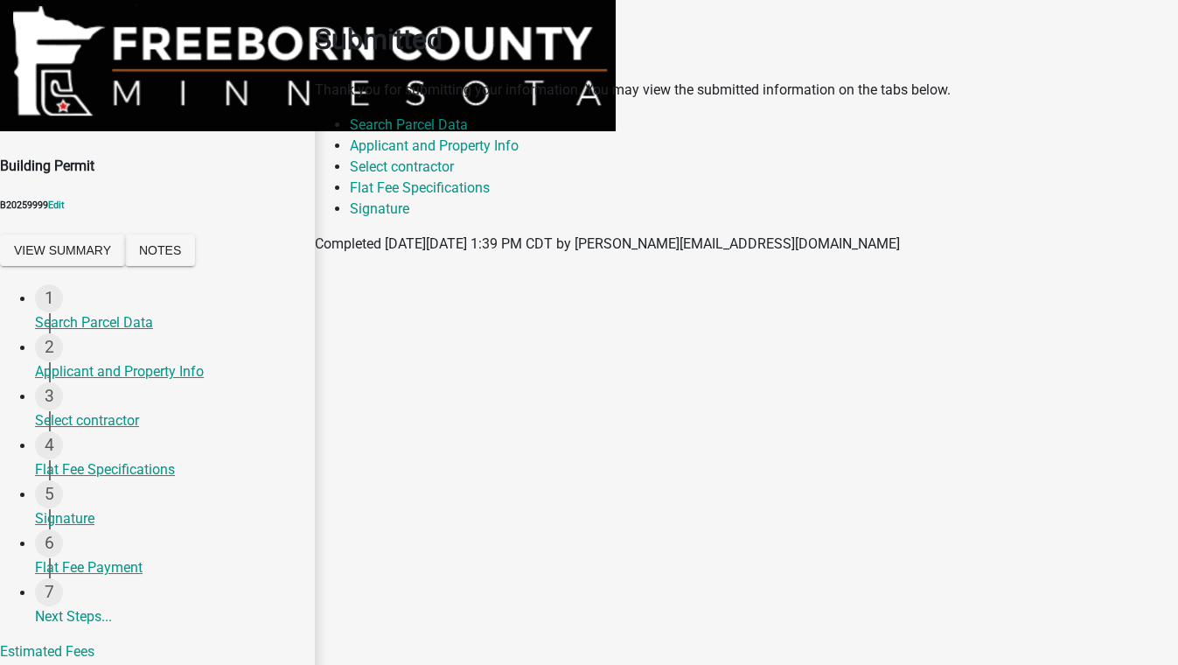
scroll to position [0, 0]
select select "346fd04e-1c99-418e-b127-d7f1cd973e39"
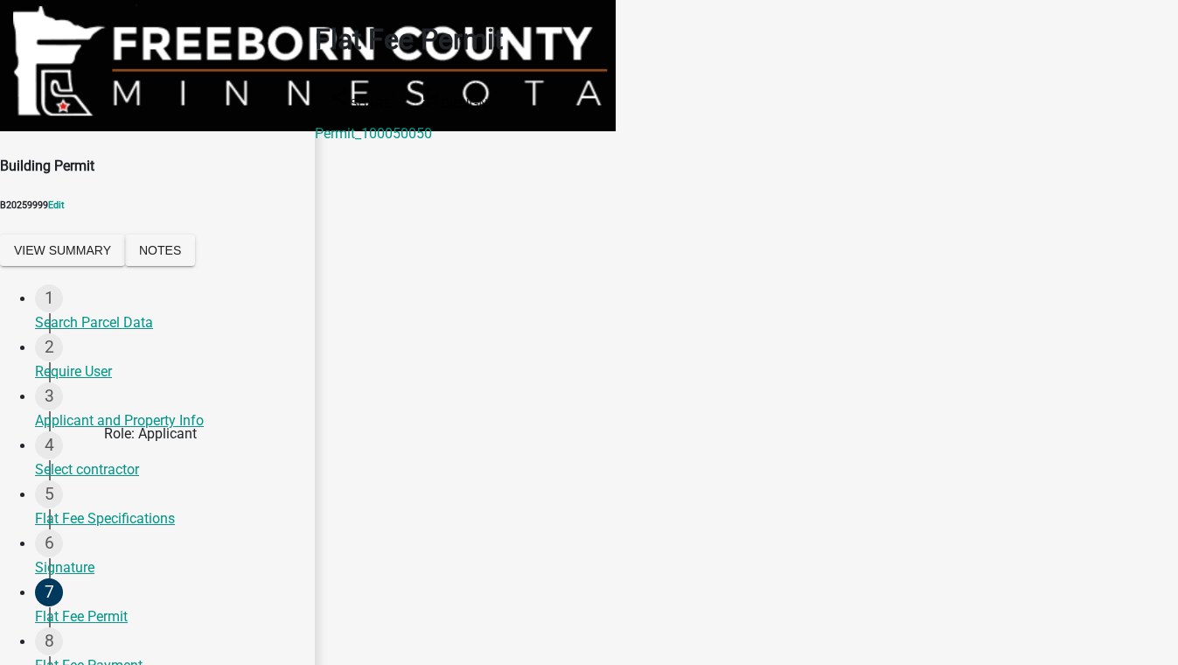
scroll to position [79, 0]
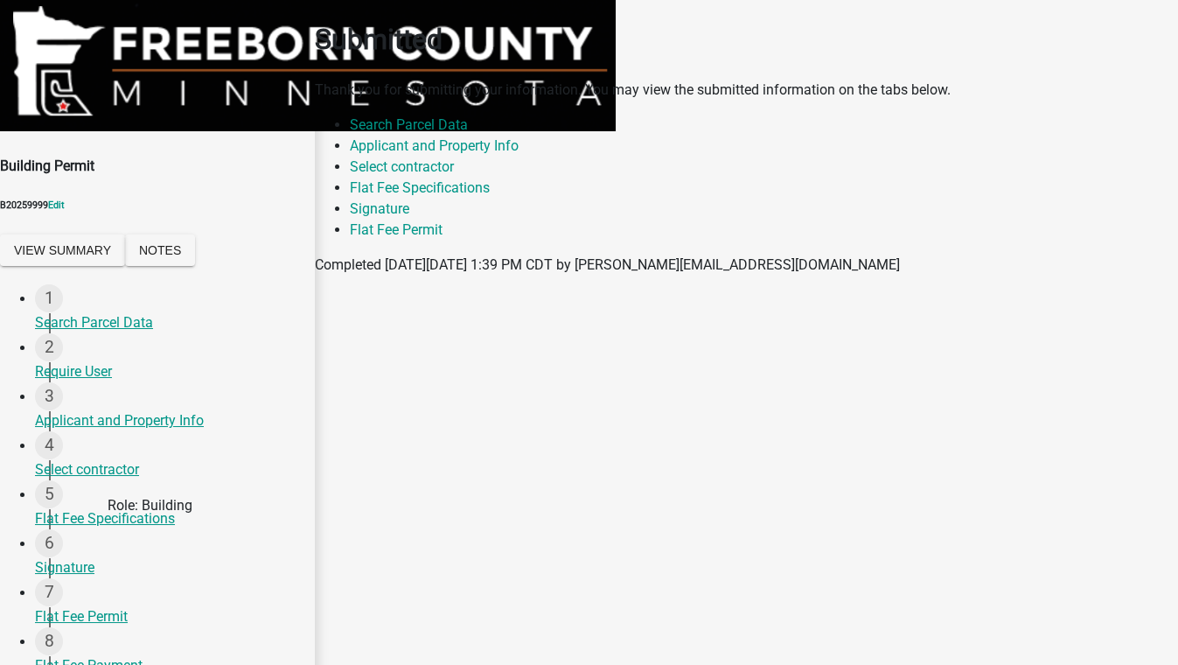
click at [67, 655] on div "Flat Fee Payment" at bounding box center [168, 665] width 266 height 21
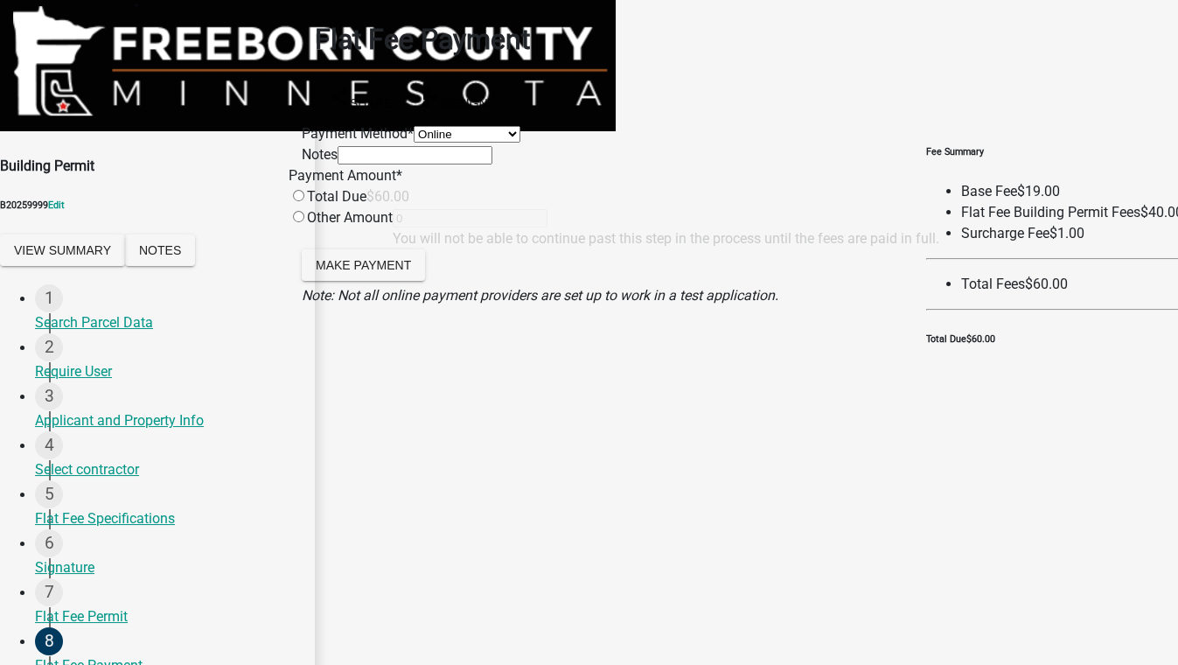
click at [426, 143] on select "Credit Card POS Check Cash Online" at bounding box center [467, 134] width 107 height 17
select select "1: 0"
click at [414, 126] on select "Credit Card POS Check Cash Online" at bounding box center [467, 134] width 107 height 17
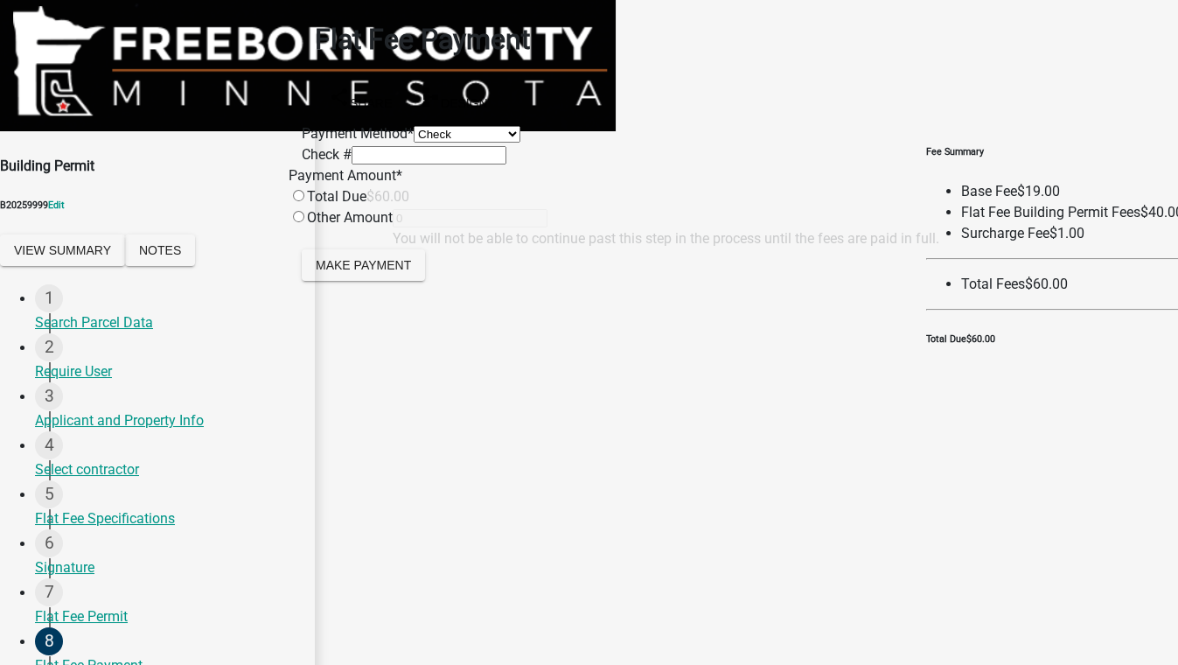
click at [304, 201] on input "radio" at bounding box center [298, 195] width 11 height 11
radio input "true"
type input "60"
click at [405, 271] on span "Make Payment" at bounding box center [363, 264] width 95 height 14
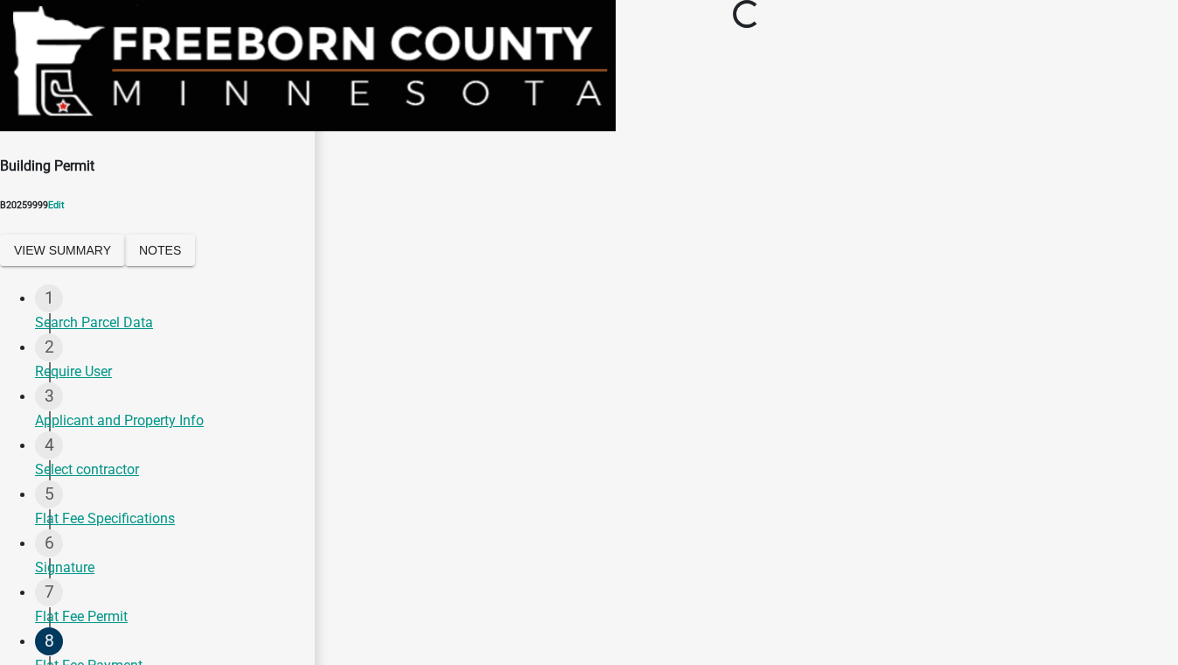
select select "3613e5d6-c0da-40a7-83d4-d5638b2e6124"
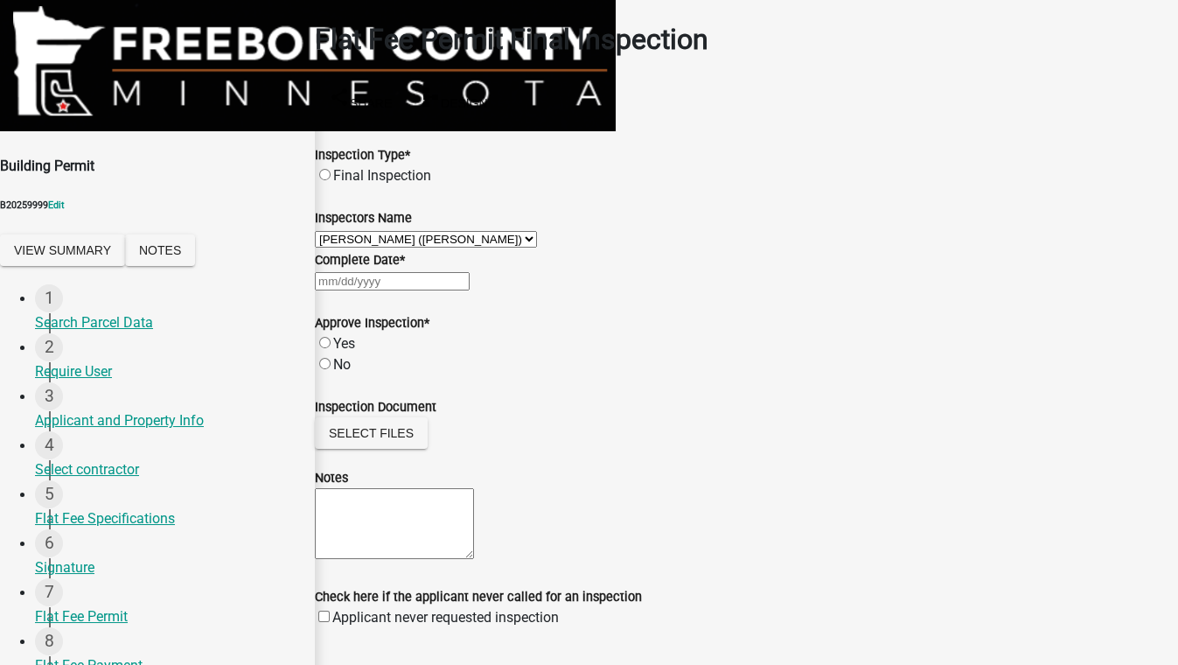
click at [427, 167] on label "Final Inspection" at bounding box center [382, 175] width 98 height 17
click at [331, 169] on input "Final Inspection" at bounding box center [324, 174] width 11 height 11
radio input "true"
click at [365, 291] on div at bounding box center [746, 280] width 863 height 21
select select "9"
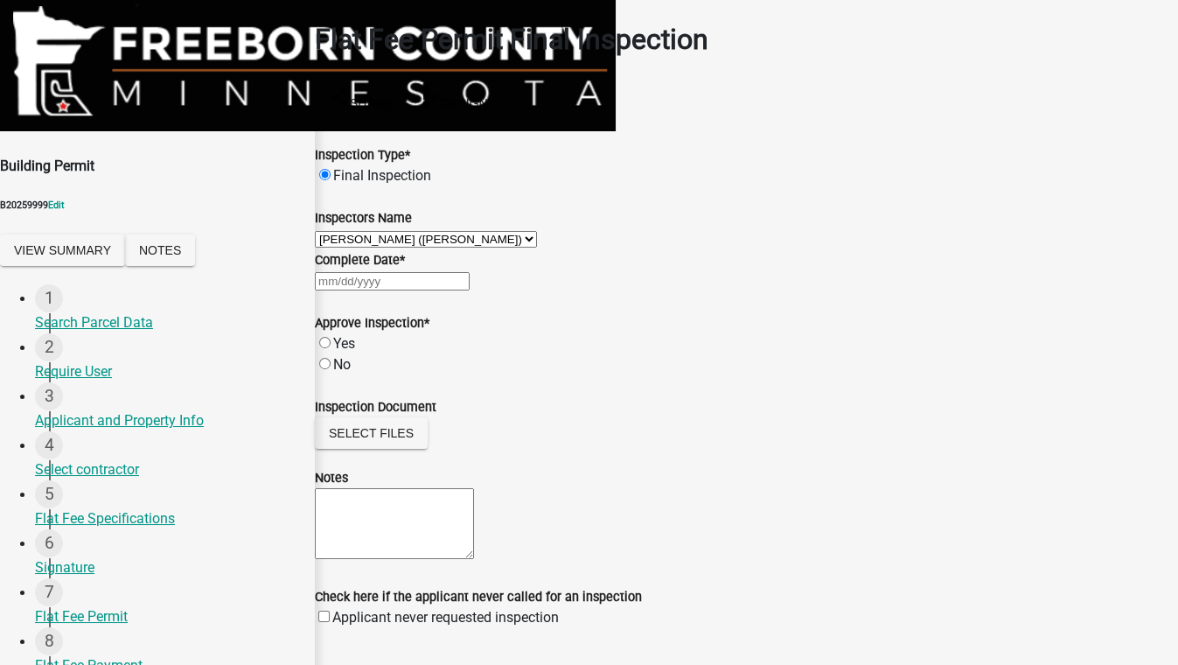
select select "2025"
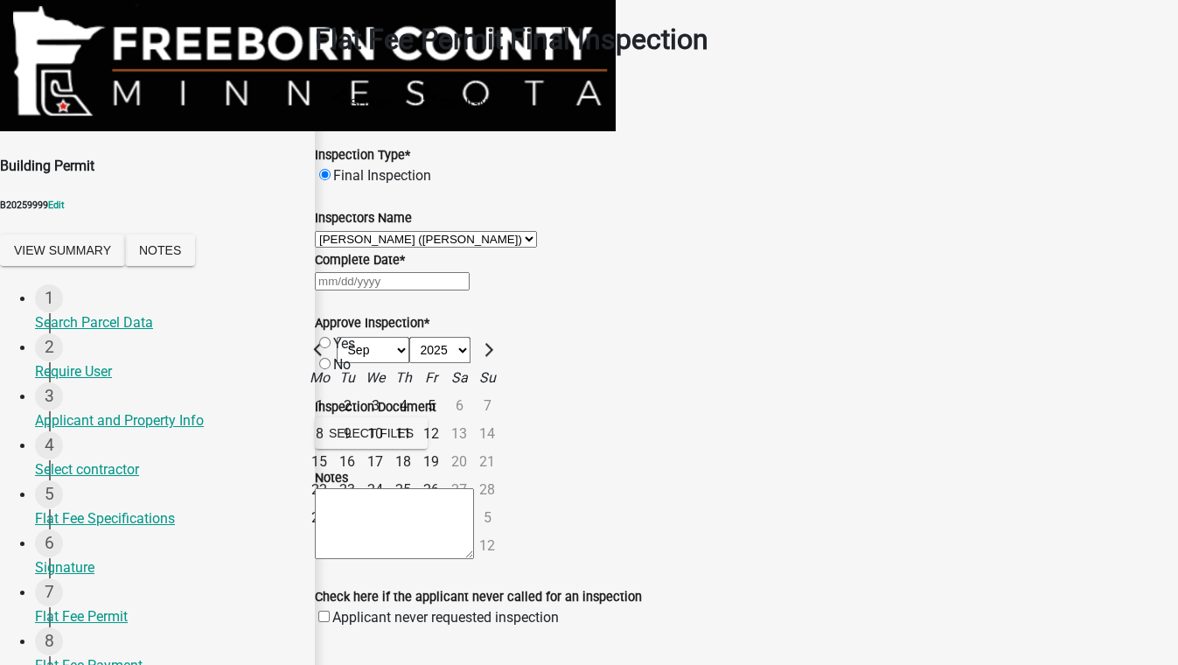
click at [417, 476] on div "18" at bounding box center [403, 462] width 28 height 28
type input "[DATE]"
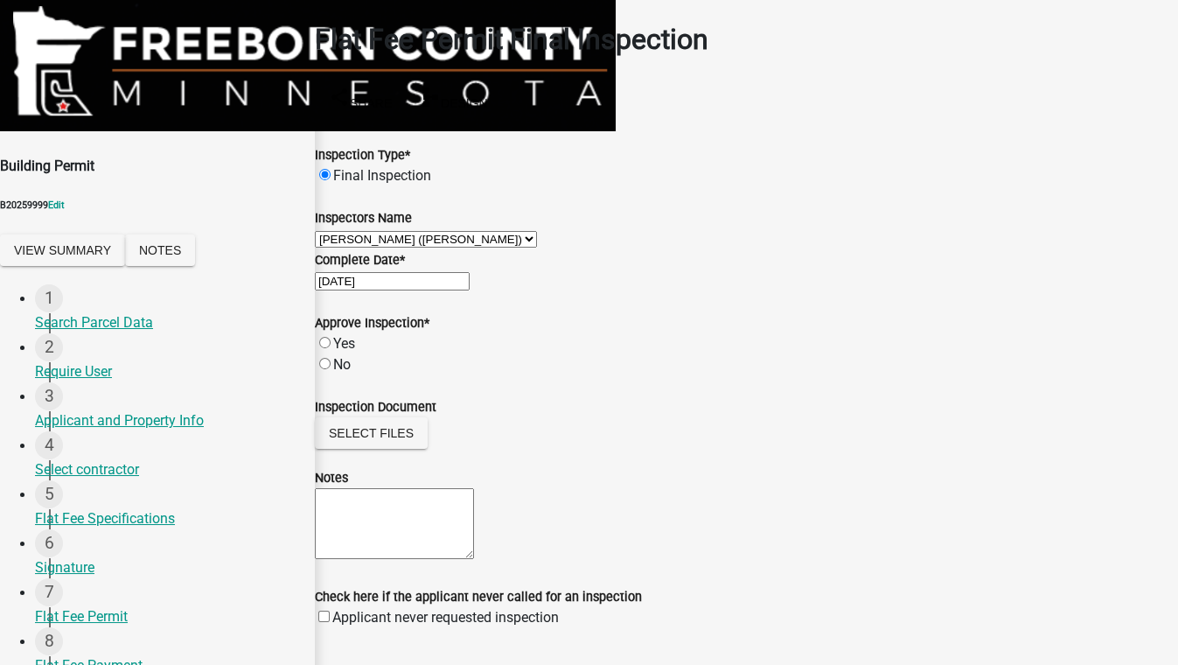
click at [345, 352] on label "Yes" at bounding box center [344, 343] width 22 height 17
click at [331, 348] on input "Yes" at bounding box center [324, 342] width 11 height 11
radio input "true"
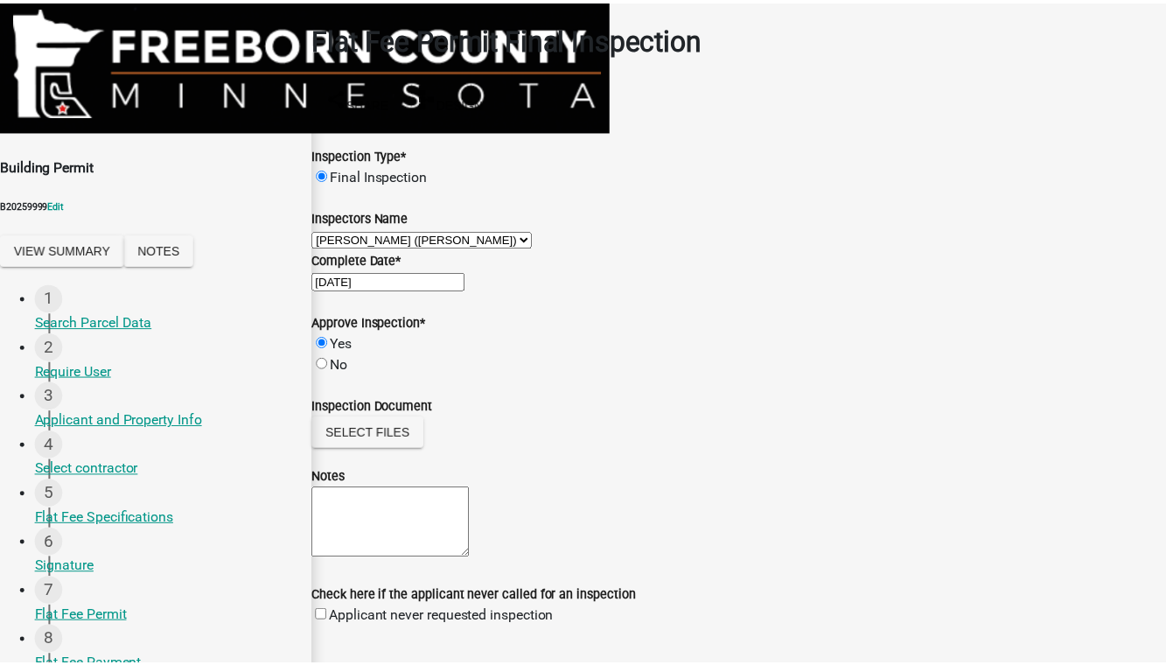
scroll to position [0, 0]
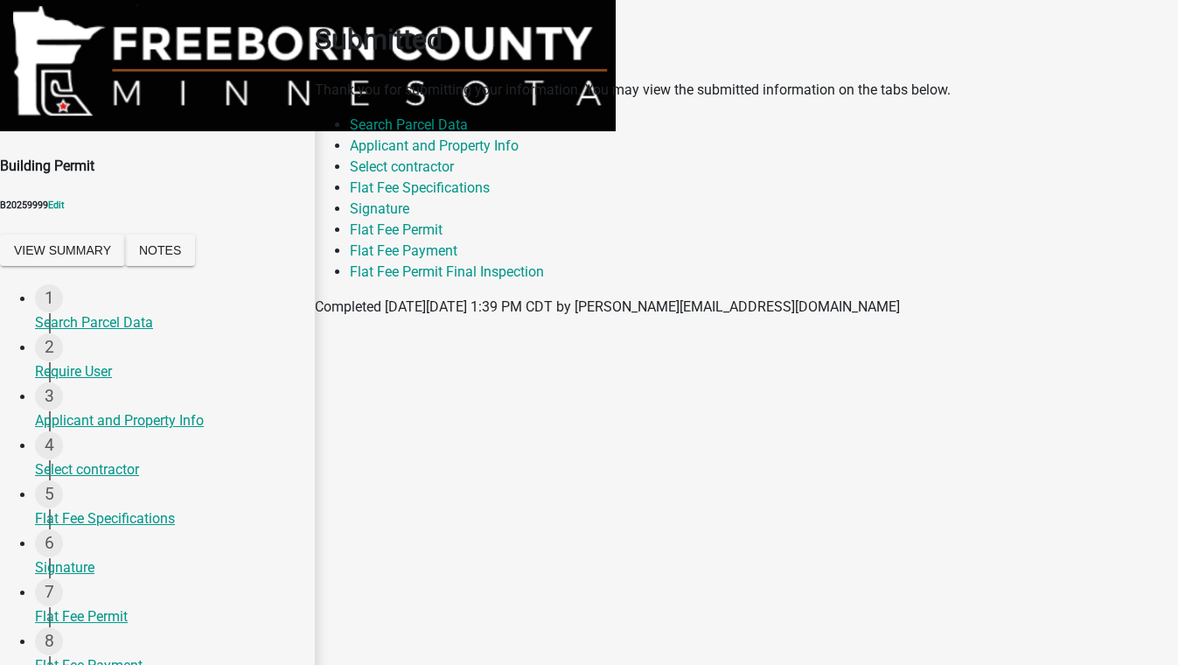
select select "46f061d0-ca05-4526-87ad-bae6256f3e47"
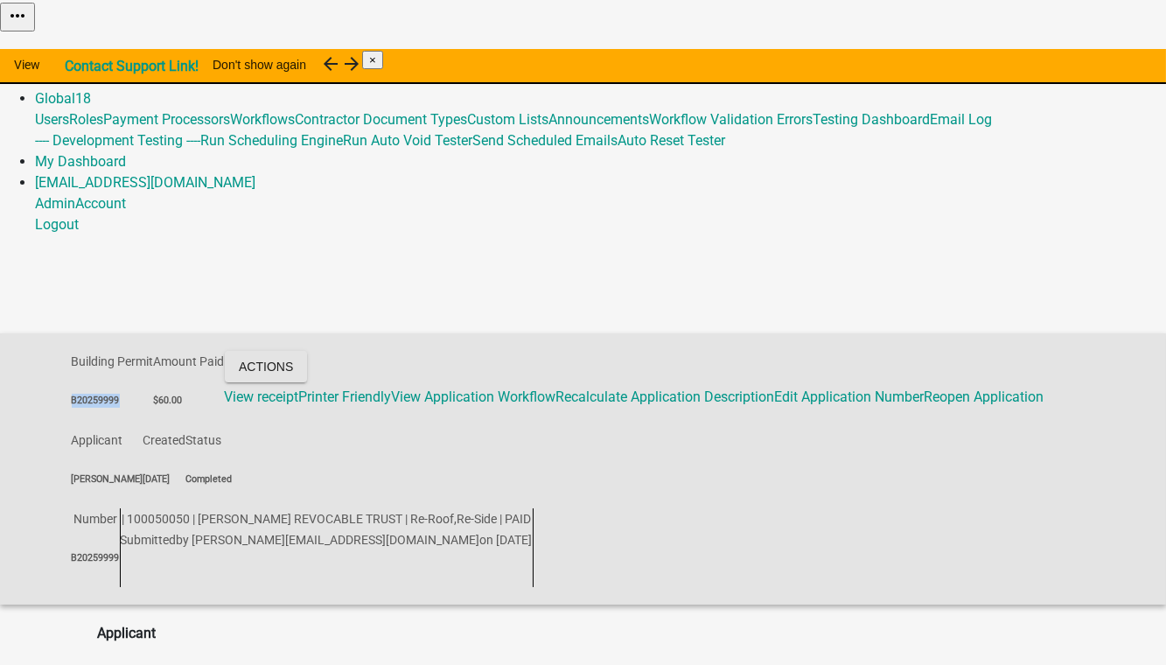
drag, startPoint x: 173, startPoint y: 129, endPoint x: 63, endPoint y: 138, distance: 110.5
click at [63, 333] on div "Building Permit B20259999 Amount Paid $60.00 Actions View receipt Printer Frien…" at bounding box center [583, 468] width 1166 height 271
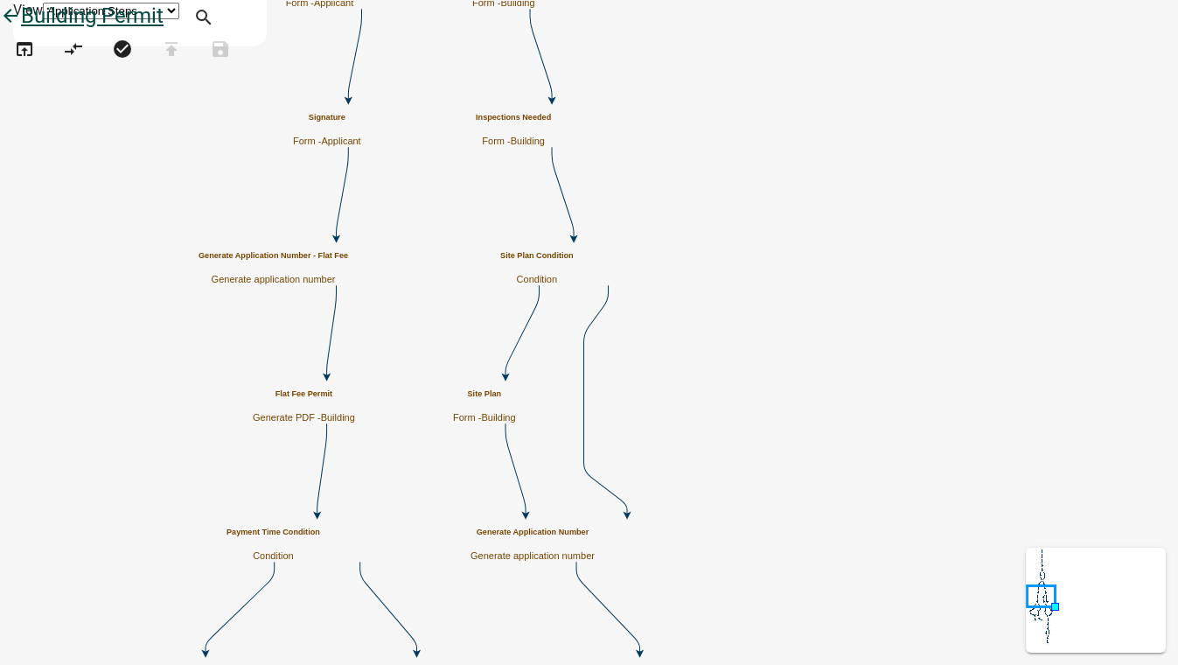
click at [21, 30] on icon "arrow_back" at bounding box center [10, 17] width 21 height 24
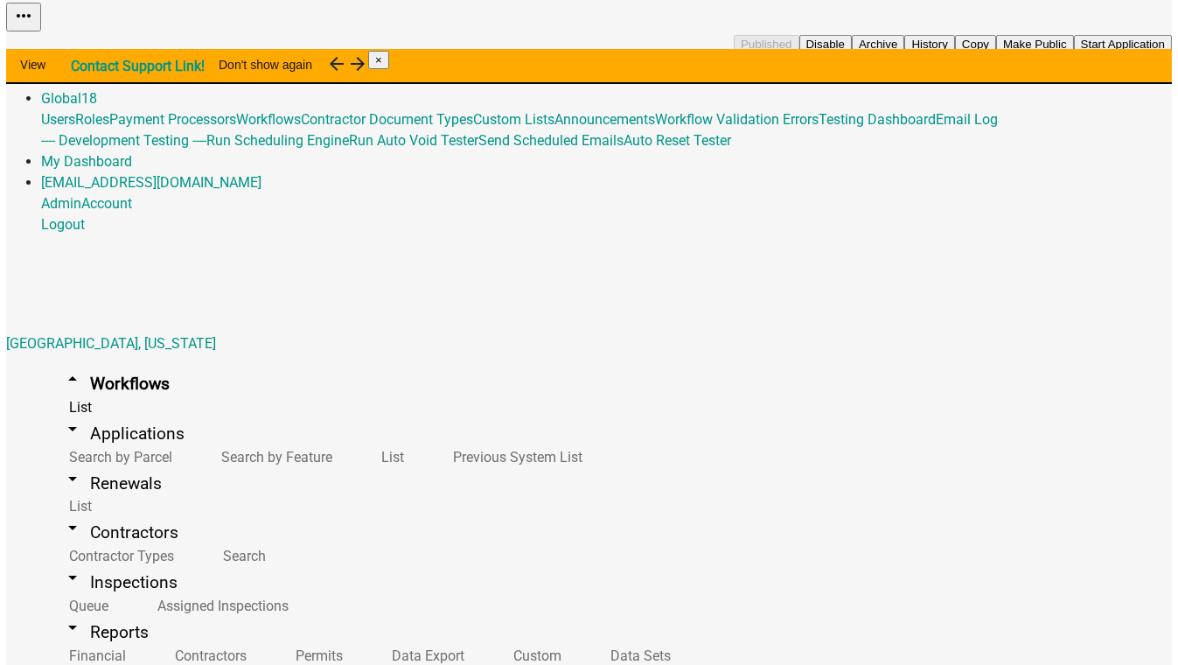
scroll to position [158, 0]
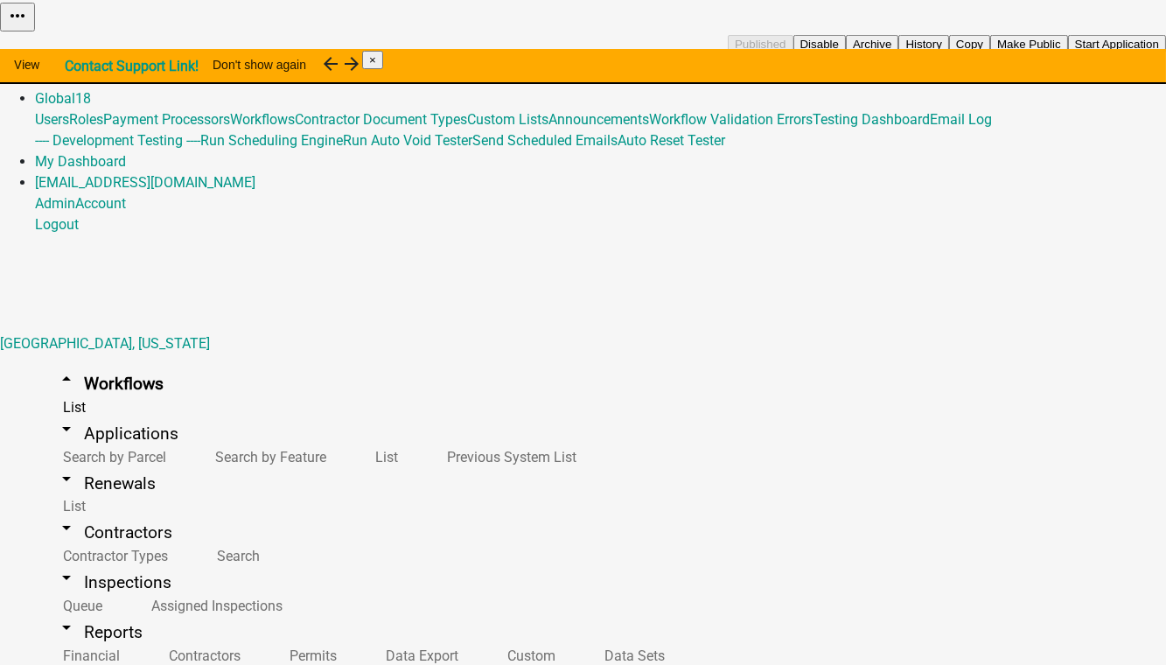
click at [1068, 53] on button "Start Application" at bounding box center [1117, 44] width 98 height 18
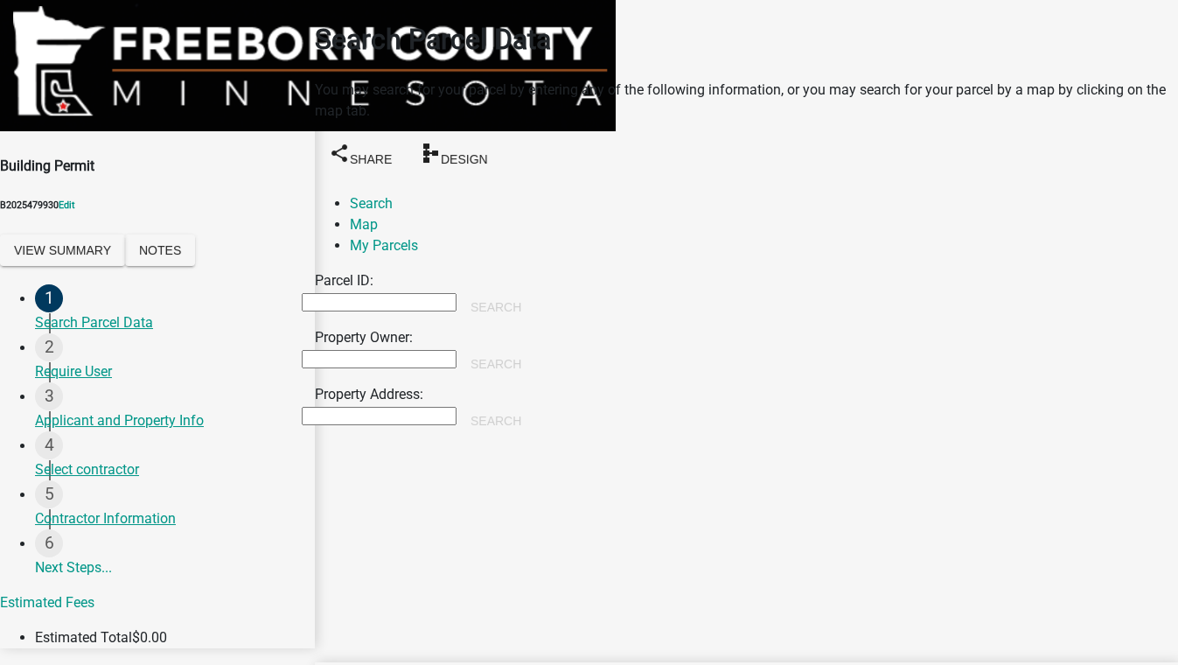
click at [355, 350] on input "Property Owner:" at bounding box center [379, 359] width 155 height 18
click at [535, 348] on button "Search" at bounding box center [495, 363] width 79 height 31
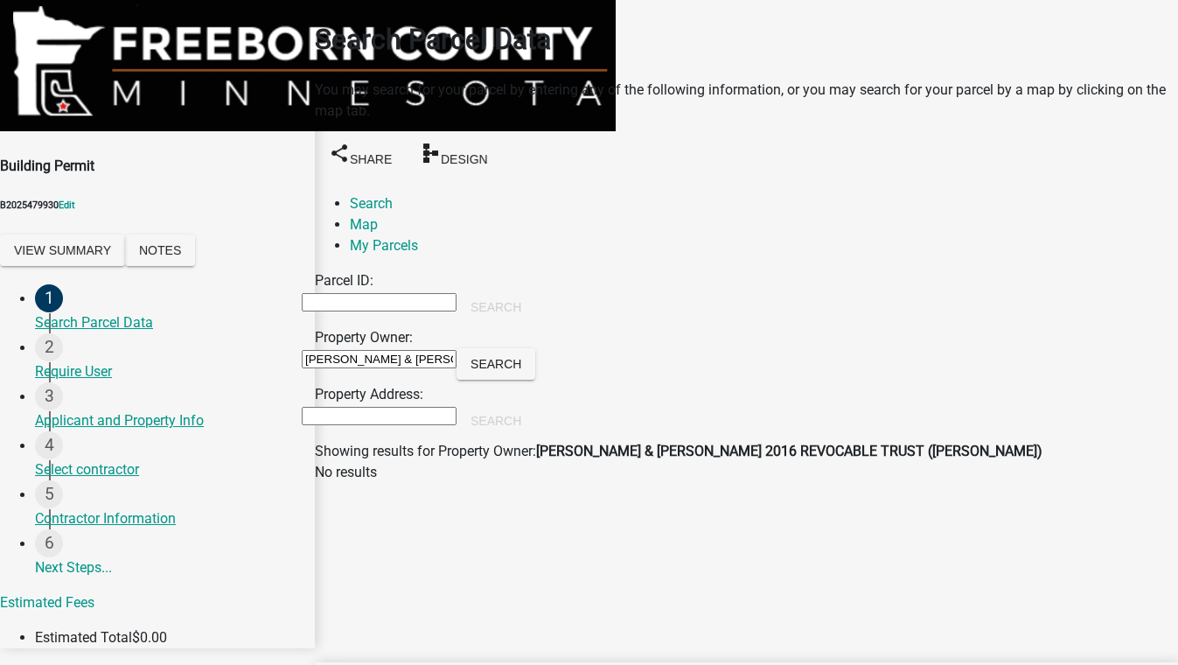
click at [456, 350] on input "[PERSON_NAME] & [PERSON_NAME] 2016 REVOCABLE TRUST ([PERSON_NAME])" at bounding box center [379, 359] width 155 height 18
click at [359, 350] on input "[PERSON_NAME] & [PERSON_NAME] 2016 REVOCABLE TRUST ([PERSON_NAME])" at bounding box center [379, 359] width 155 height 18
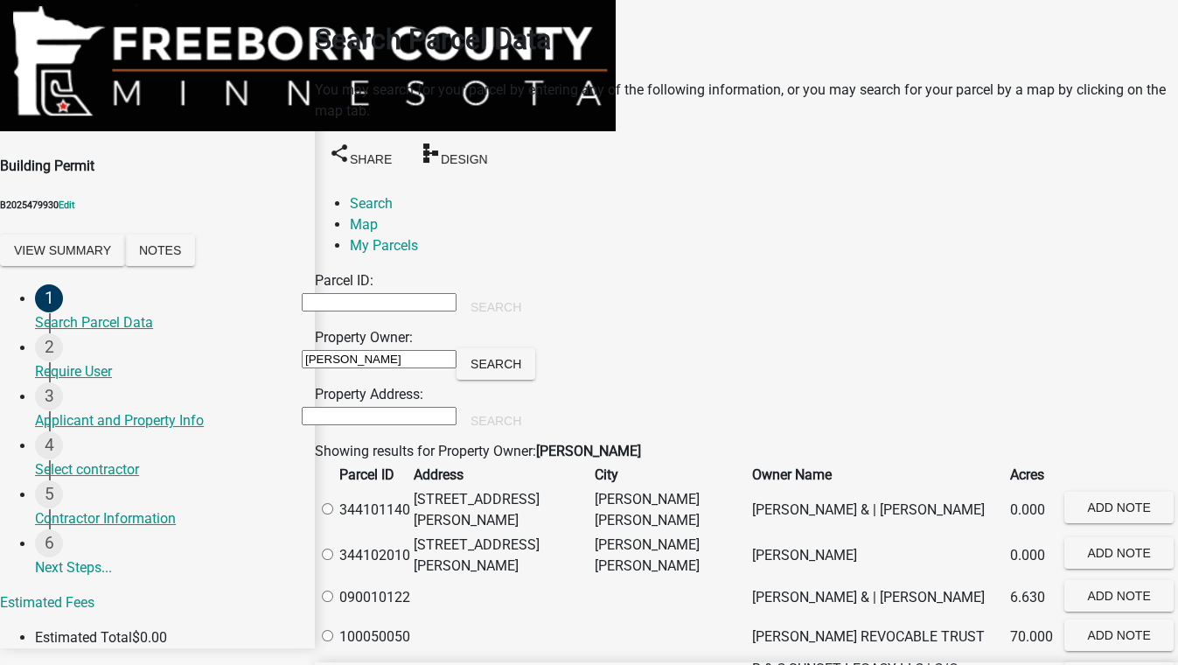
scroll to position [4942, 0]
type input "[PERSON_NAME]"
radio input "true"
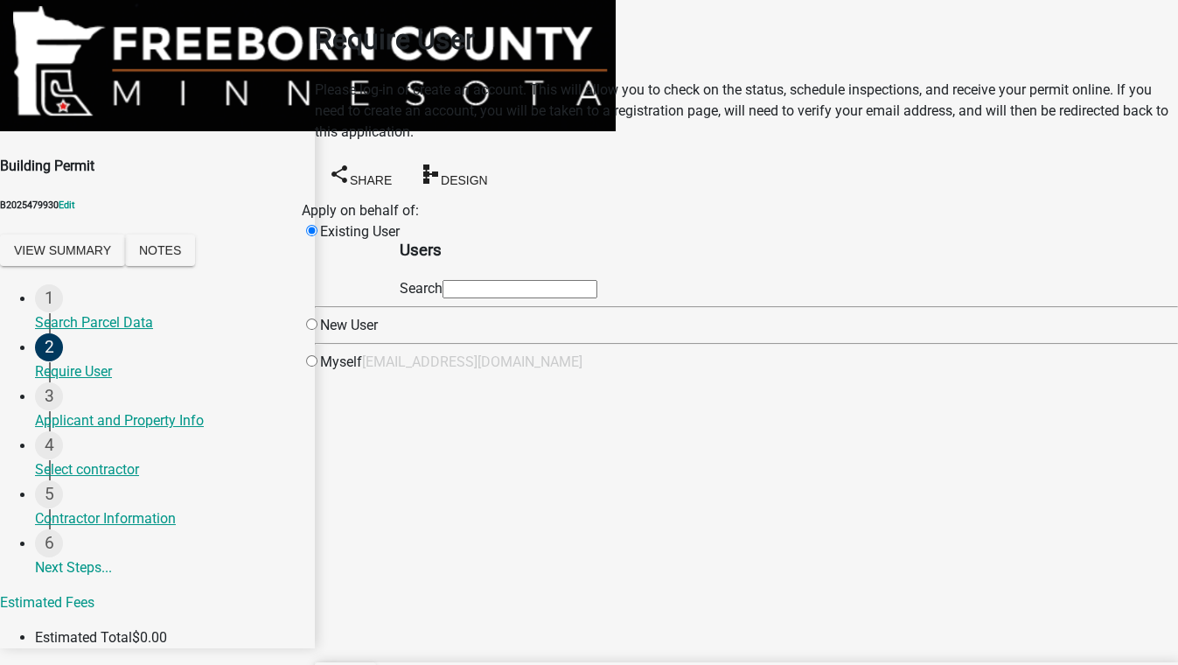
click at [594, 293] on input "text" at bounding box center [520, 289] width 155 height 18
type input "test1"
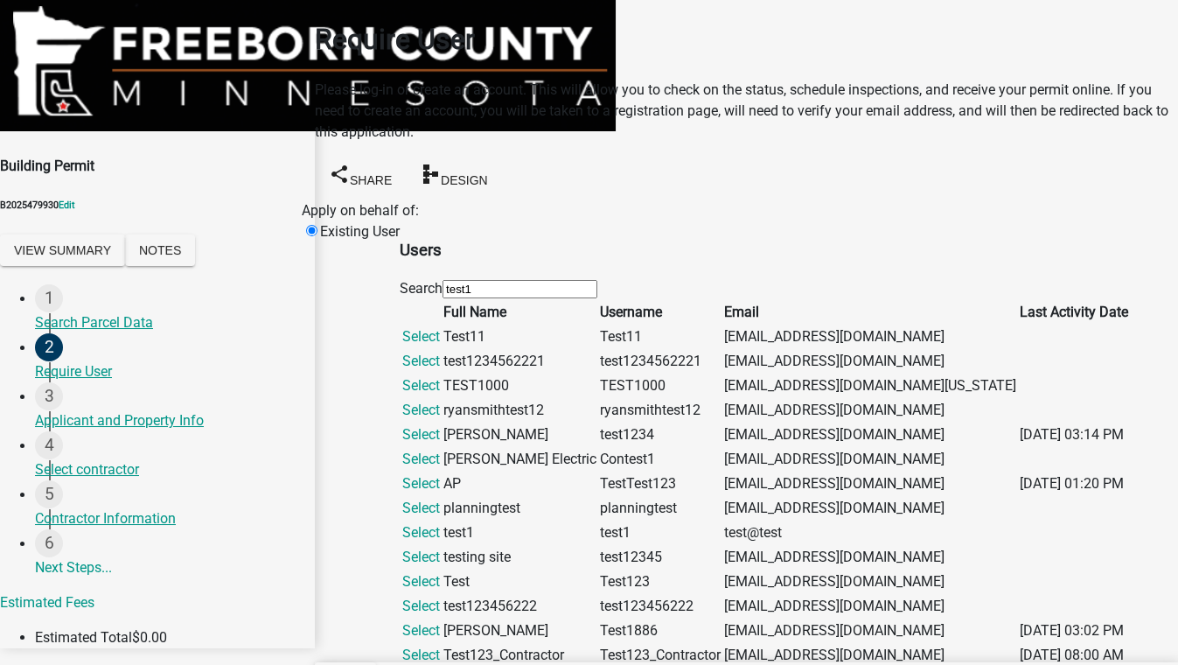
scroll to position [477, 0]
drag, startPoint x: 534, startPoint y: 554, endPoint x: 744, endPoint y: 583, distance: 211.9
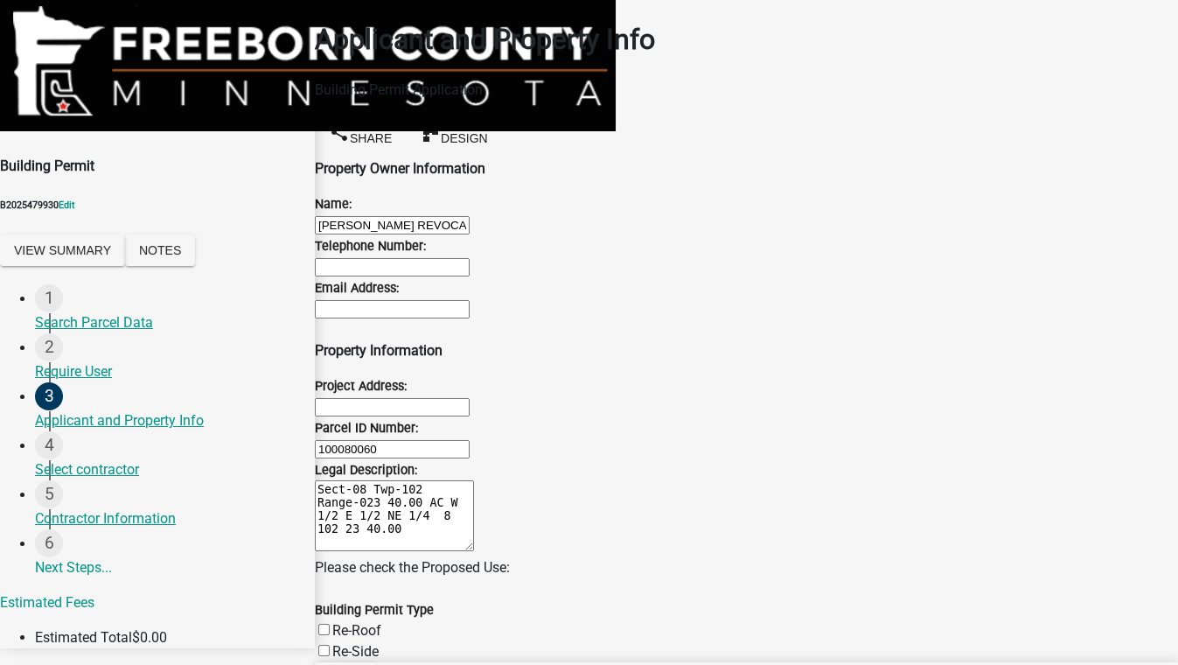
scroll to position [875, 0]
click at [343, 622] on label "Re-Roof" at bounding box center [356, 630] width 49 height 17
click at [330, 624] on input "Re-Roof" at bounding box center [323, 629] width 11 height 11
checkbox input "true"
checkbox input "false"
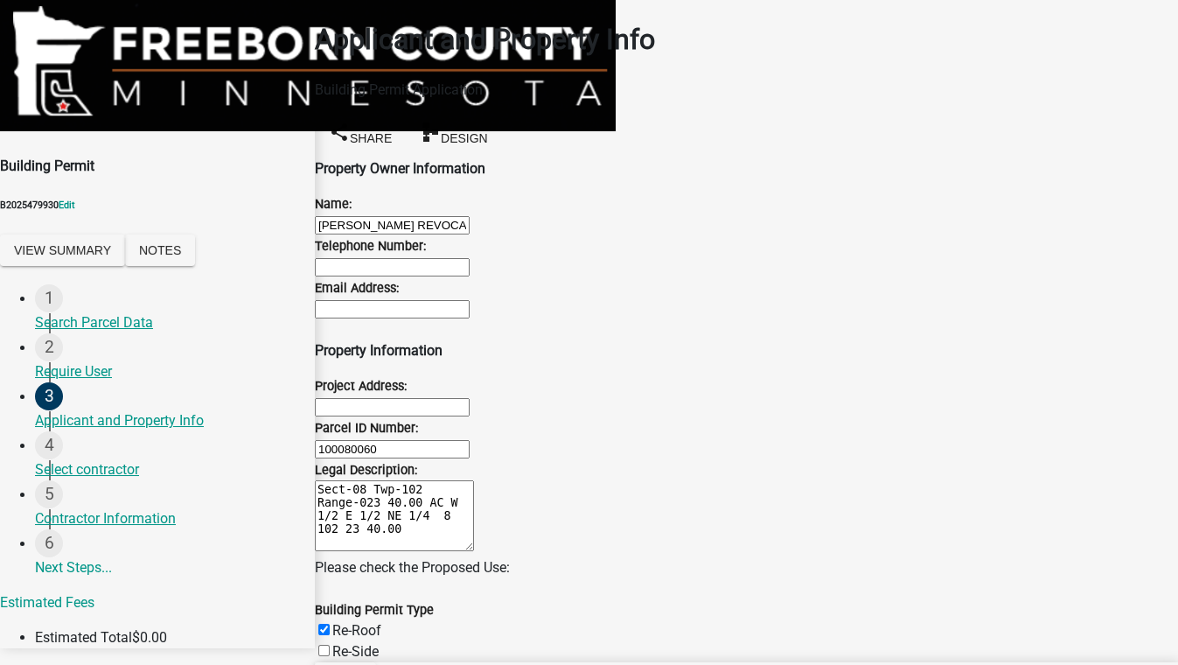
checkbox input "false"
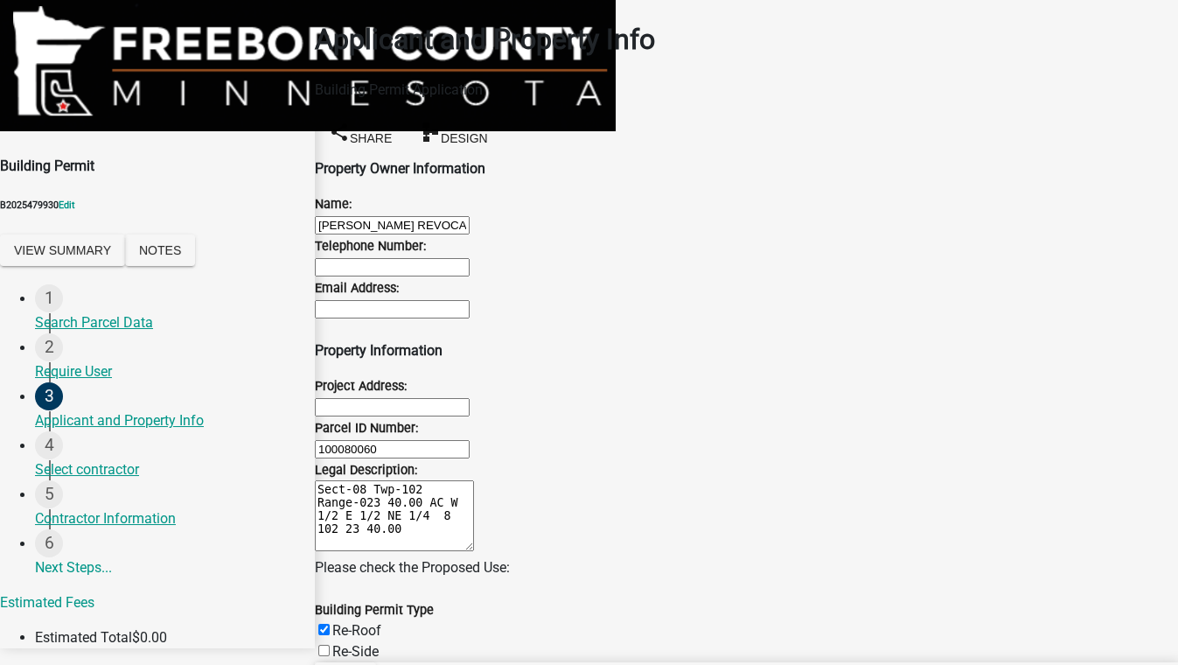
checkbox input "false"
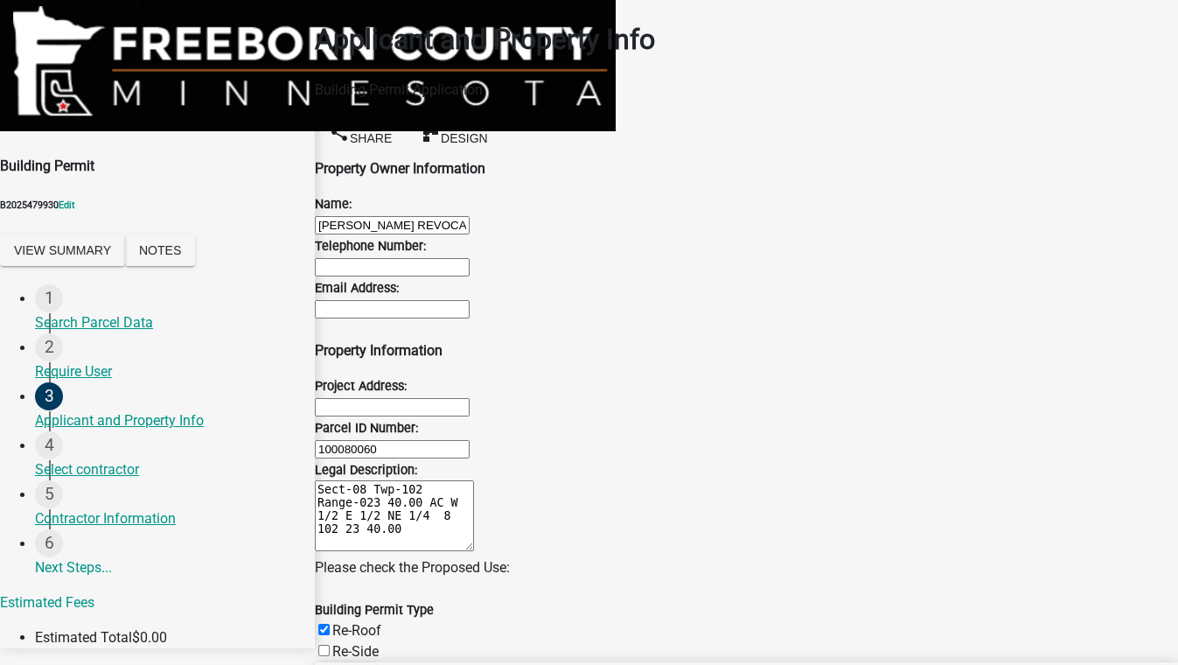
checkbox input "false"
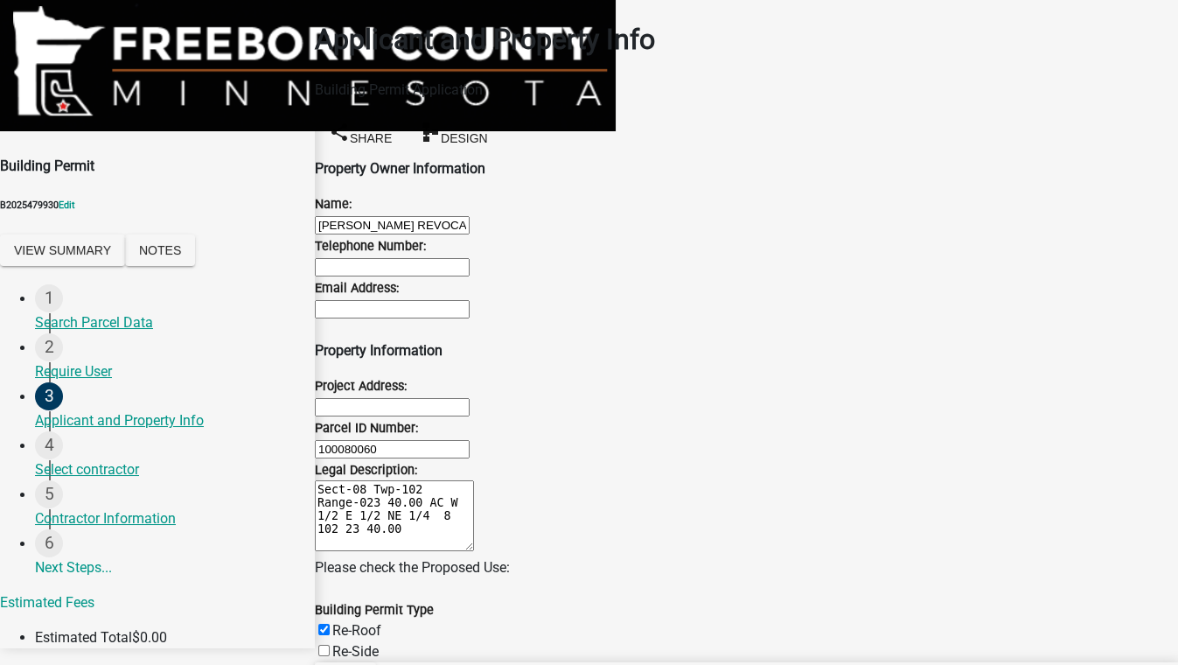
checkbox input "false"
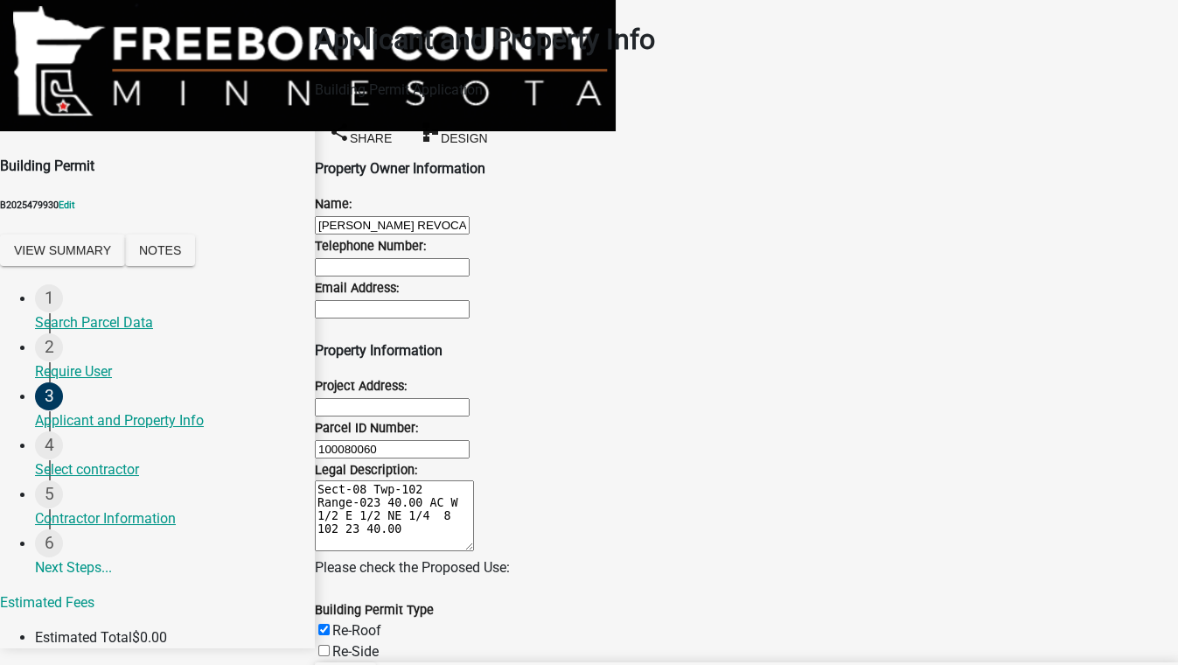
checkbox input "false"
click at [341, 643] on label "Re-Side" at bounding box center [355, 651] width 46 height 17
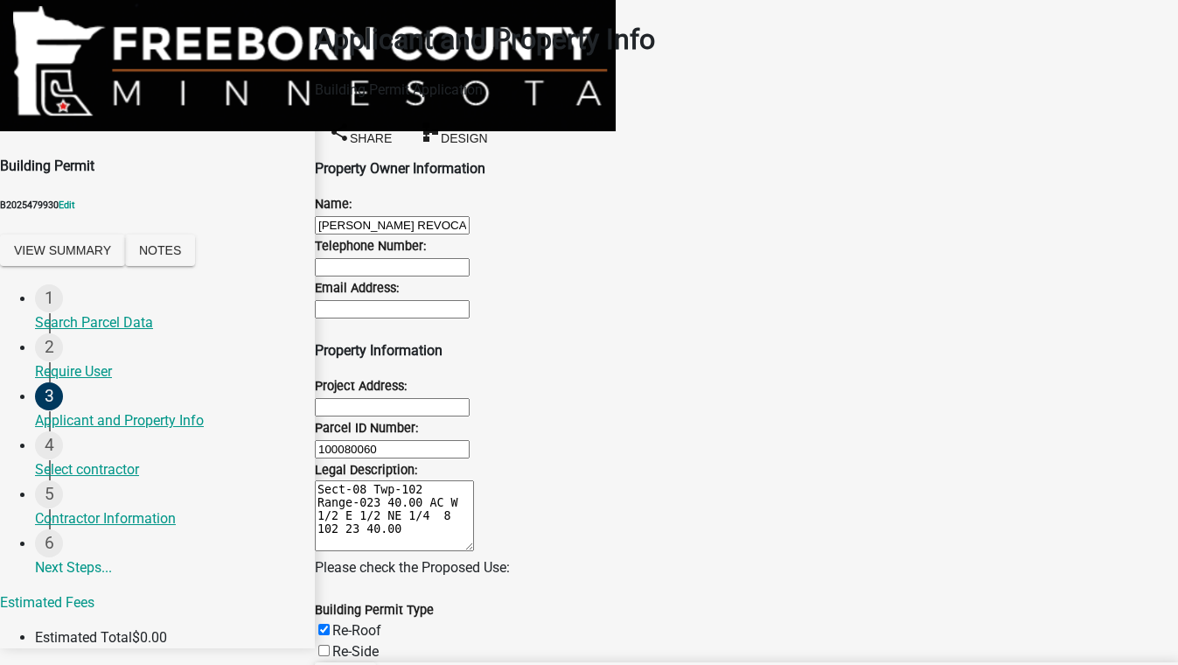
click at [330, 645] on input "Re-Side" at bounding box center [323, 650] width 11 height 11
checkbox input "true"
checkbox input "false"
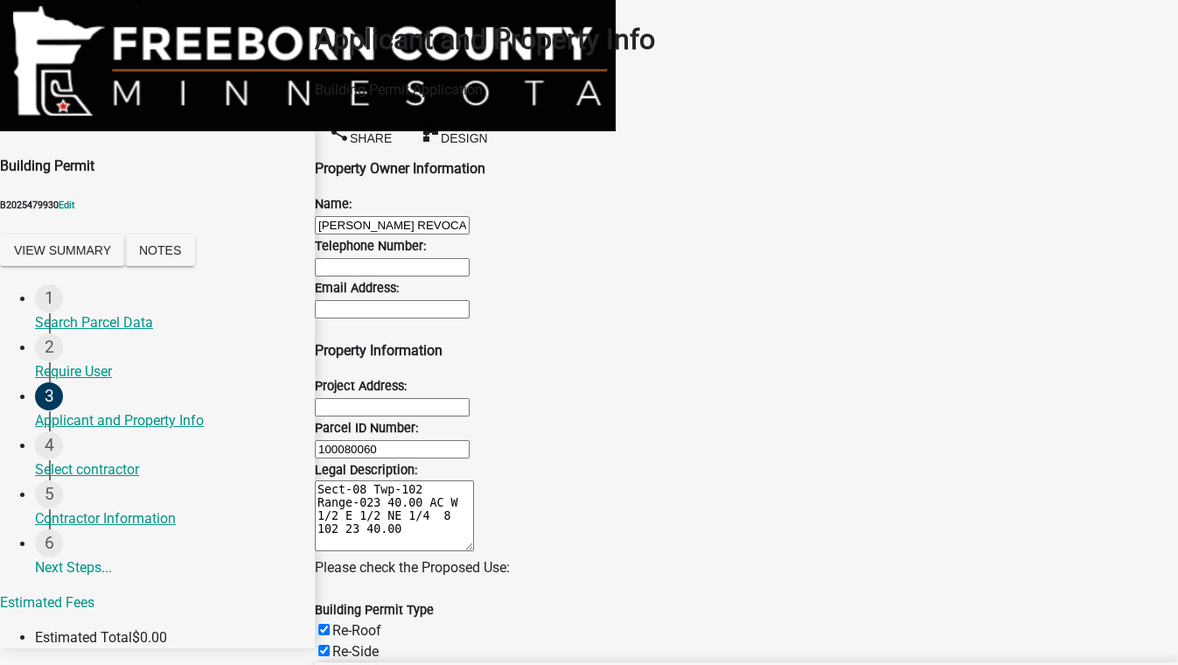
checkbox input "false"
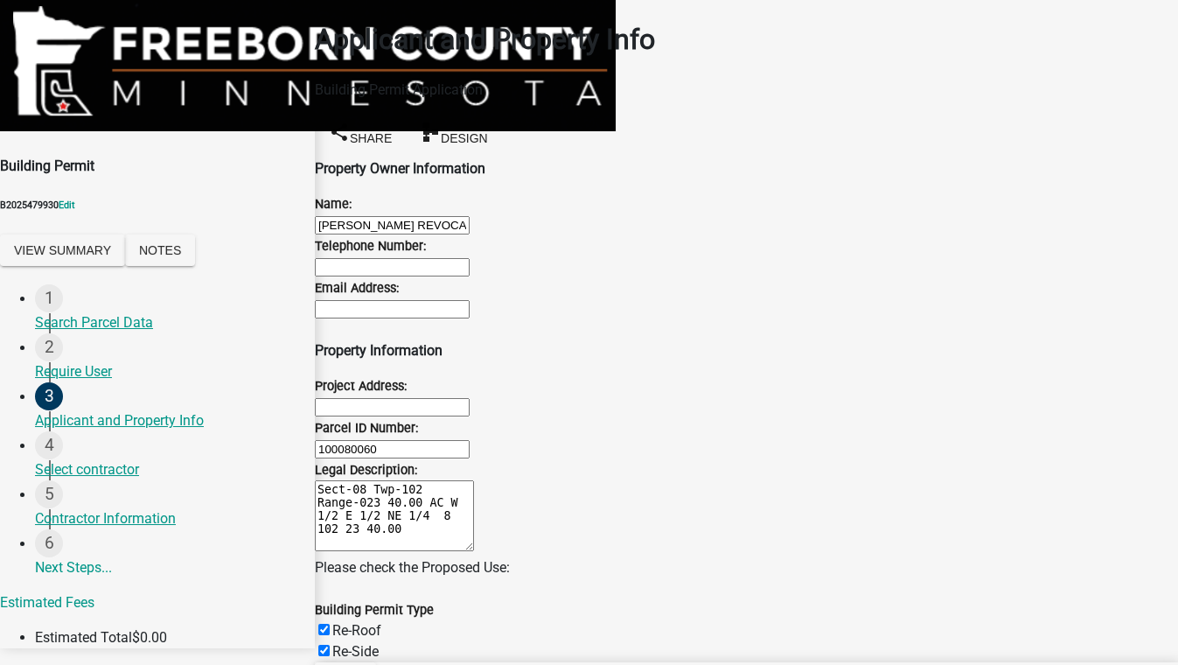
checkbox input "false"
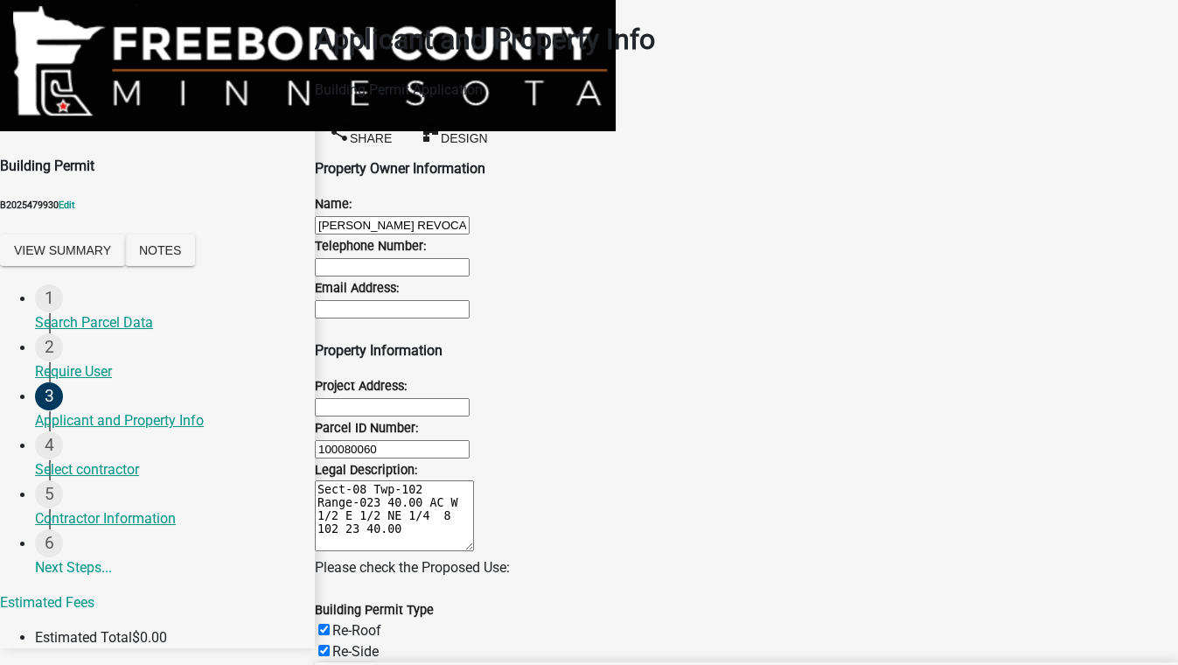
checkbox input "false"
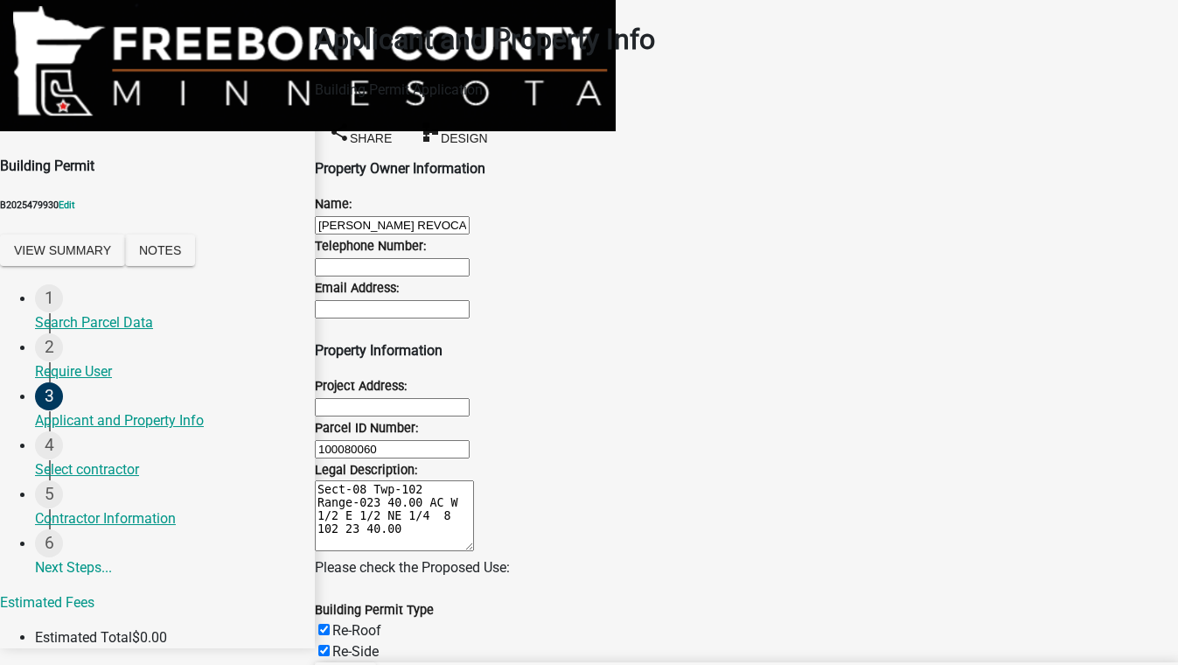
checkbox input "false"
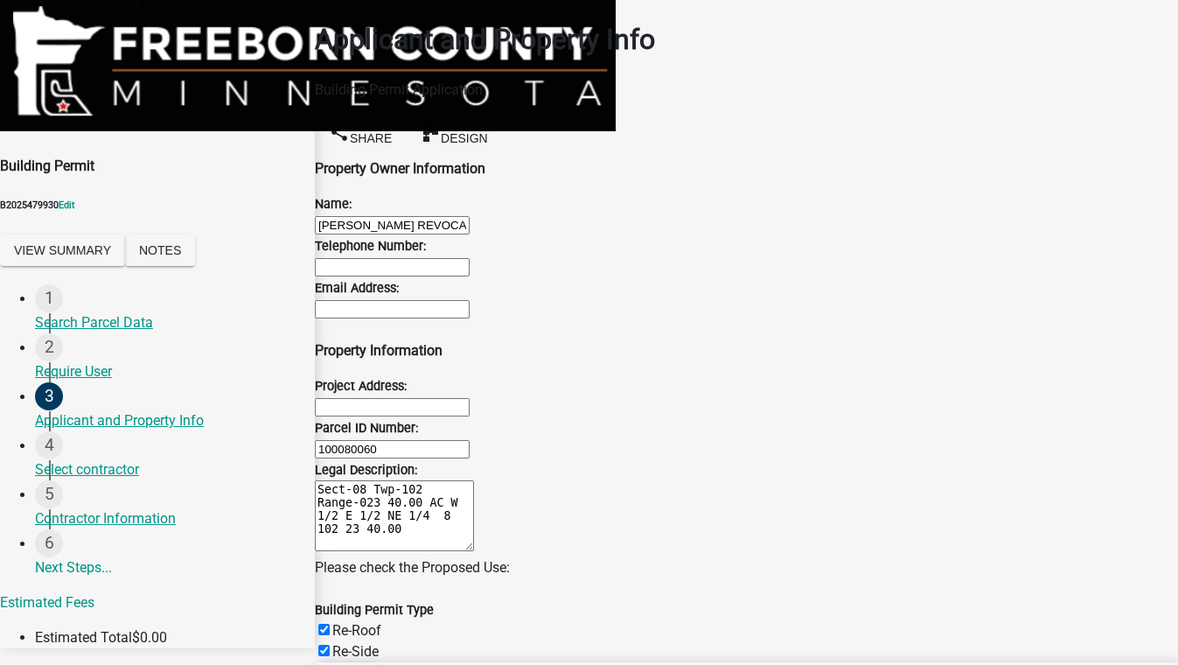
checkbox input "false"
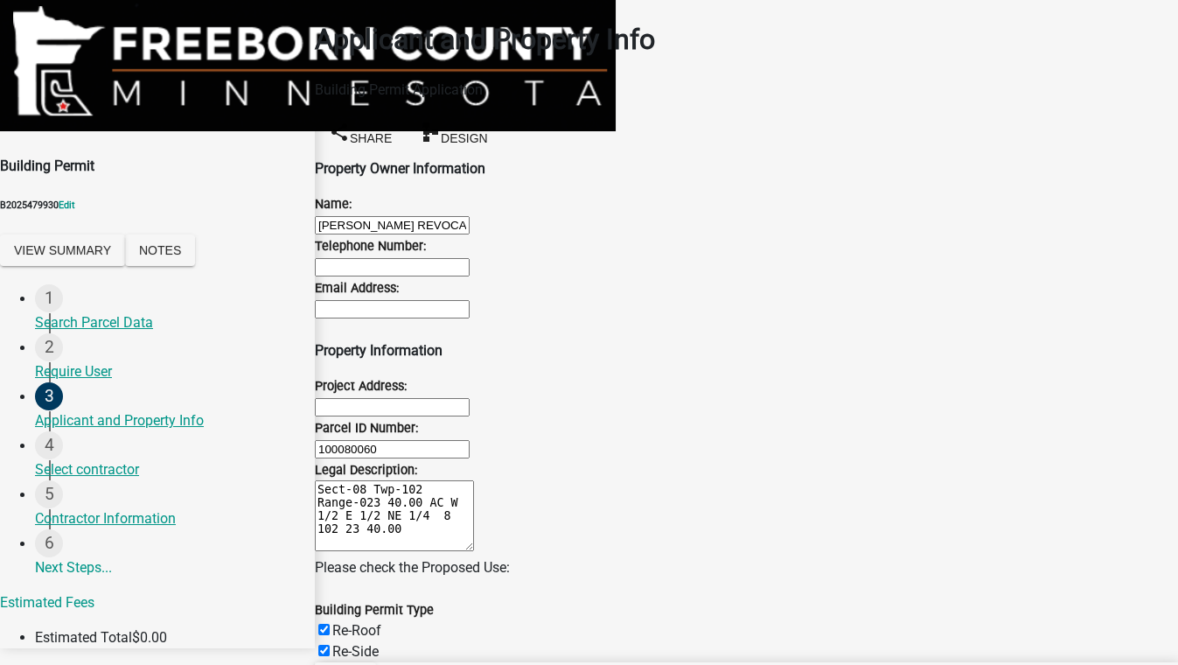
scroll to position [0, 0]
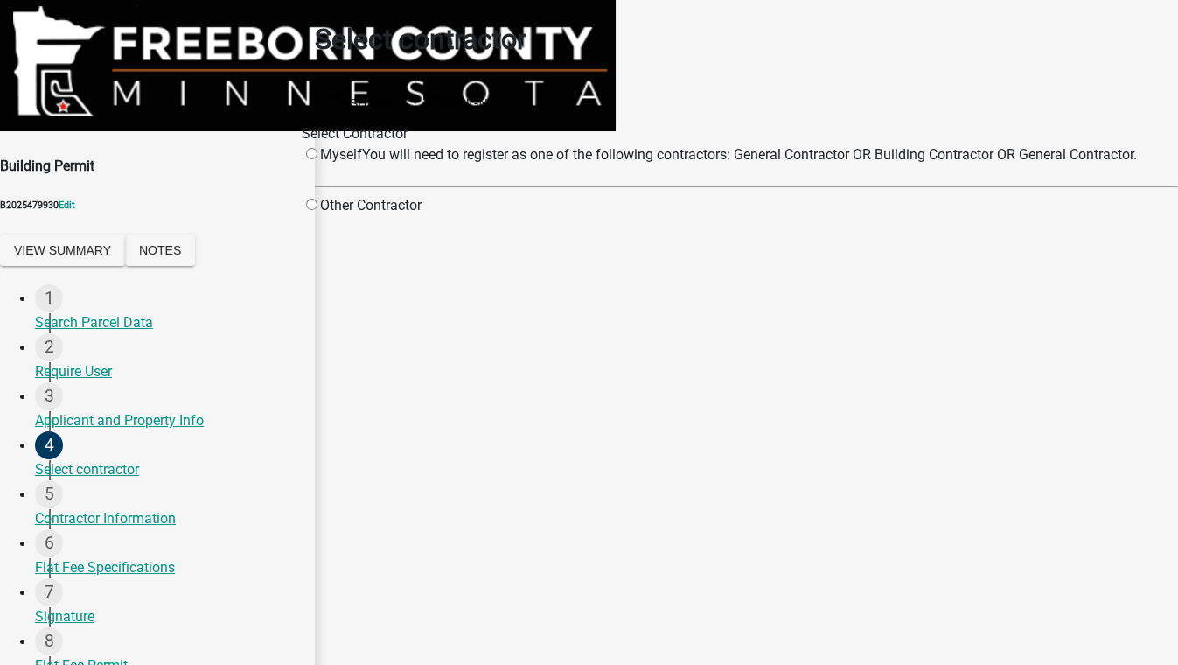
click at [399, 216] on div "Other Contractor" at bounding box center [362, 205] width 120 height 21
click at [317, 210] on input "radio" at bounding box center [311, 204] width 11 height 11
radio input "true"
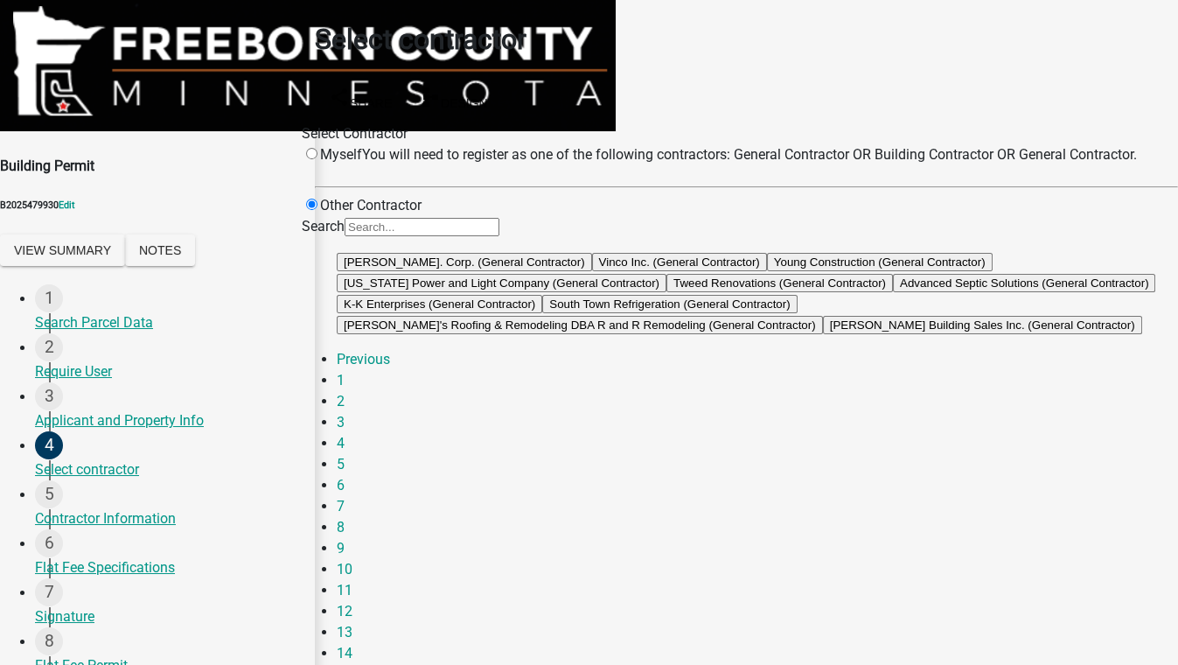
click at [592, 271] on button "[PERSON_NAME]. Corp. (General Contractor)" at bounding box center [464, 262] width 255 height 18
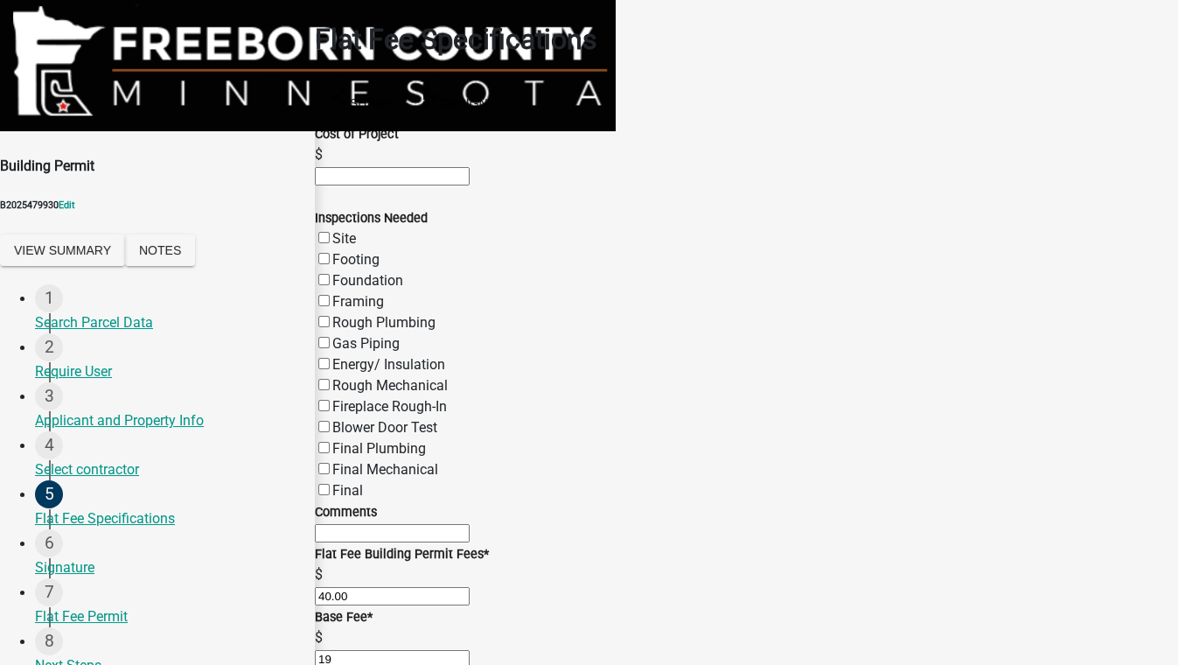
click at [348, 498] on label "Final" at bounding box center [347, 490] width 31 height 17
click at [330, 495] on input "Final" at bounding box center [323, 489] width 11 height 11
checkbox input "true"
checkbox input "false"
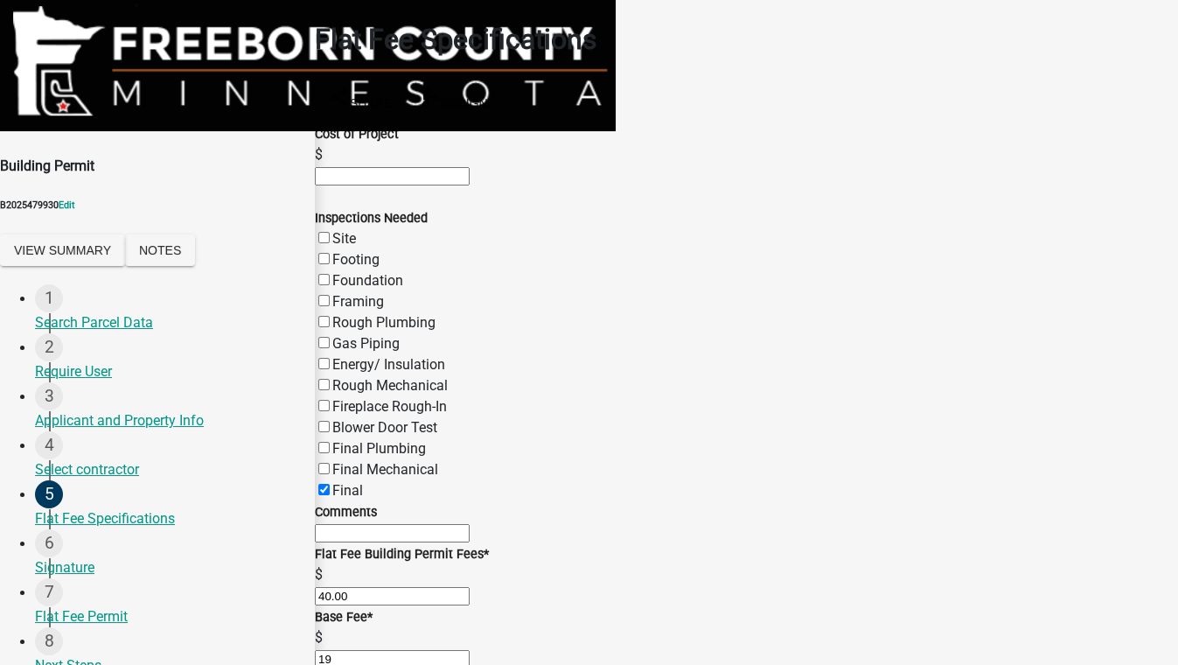
checkbox input "false"
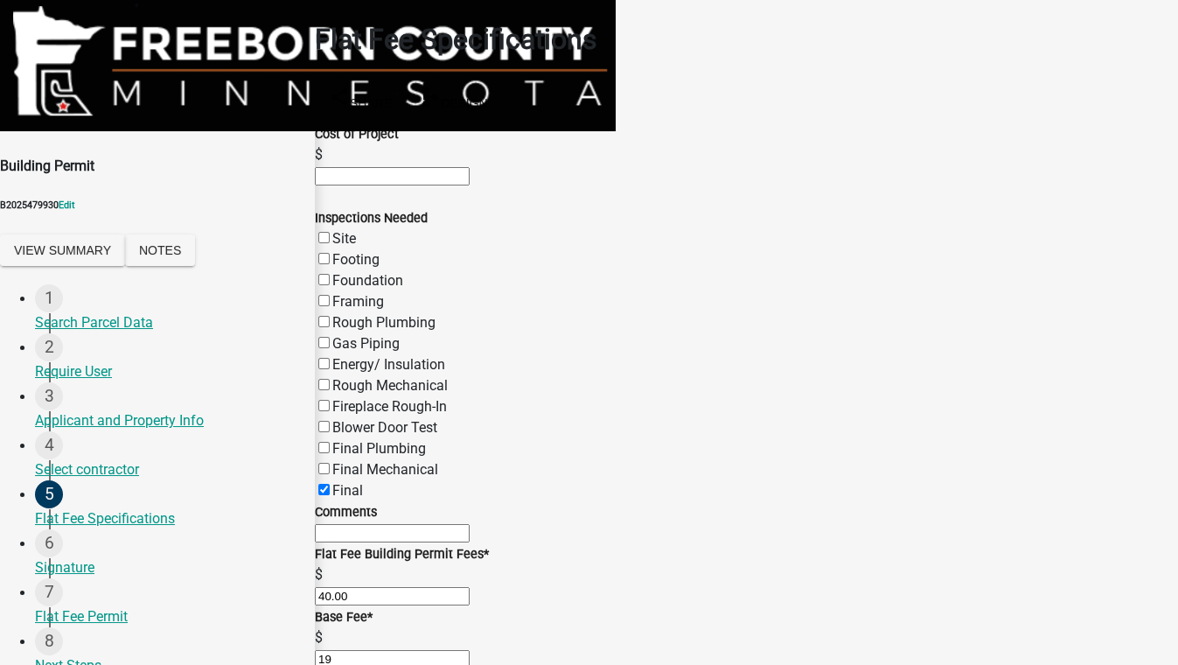
checkbox input "false"
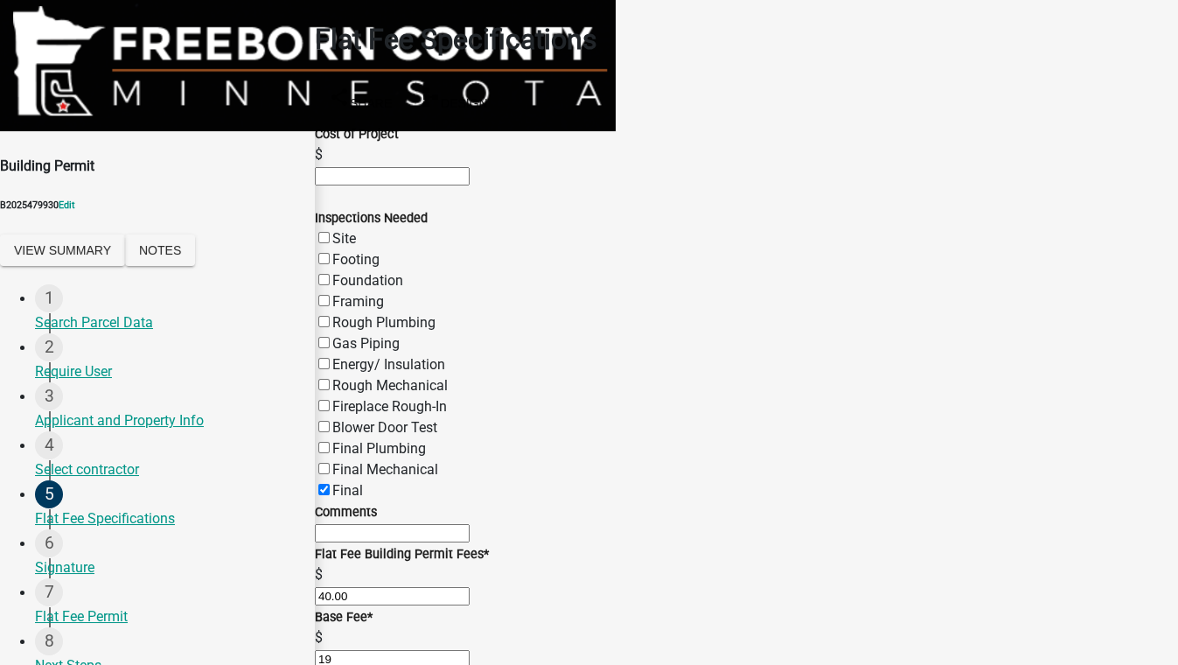
checkbox input "true"
click at [437, 167] on input "text" at bounding box center [392, 176] width 155 height 18
type input "90002"
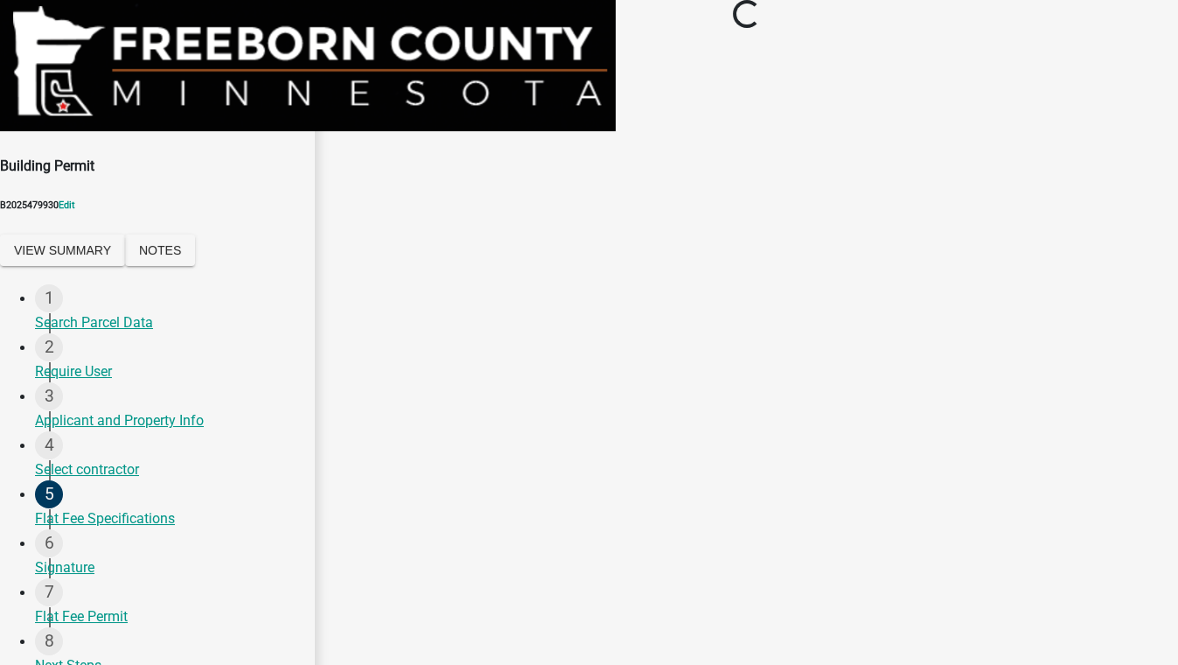
scroll to position [0, 0]
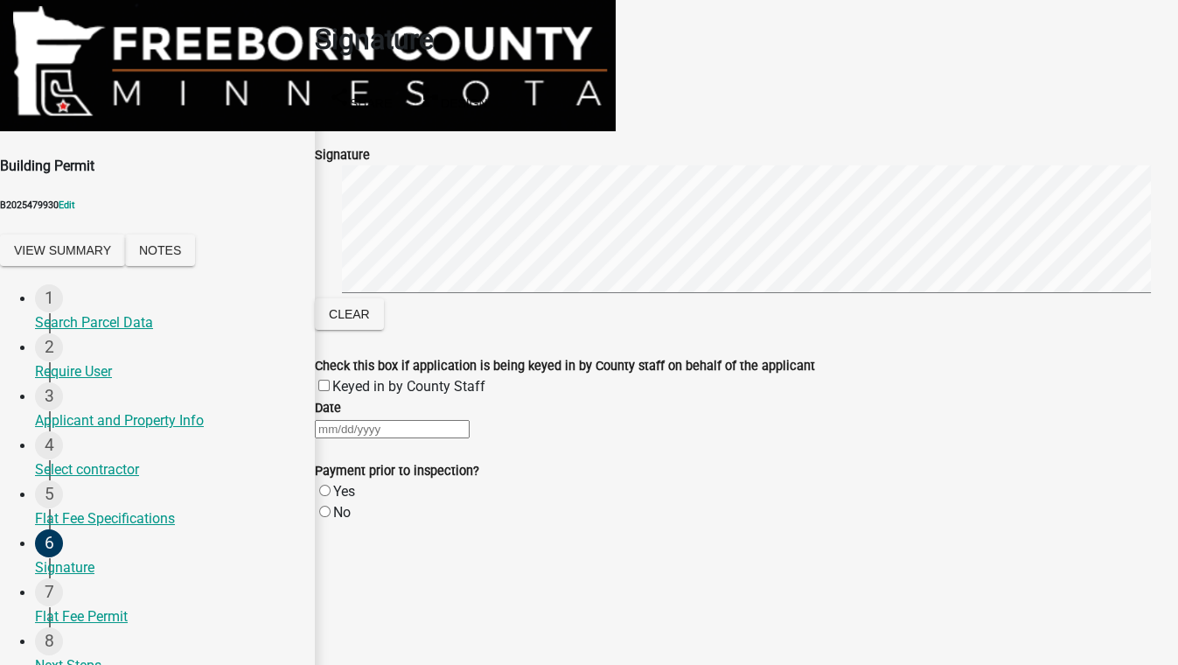
click at [371, 439] on div at bounding box center [746, 428] width 863 height 21
select select "9"
select select "2025"
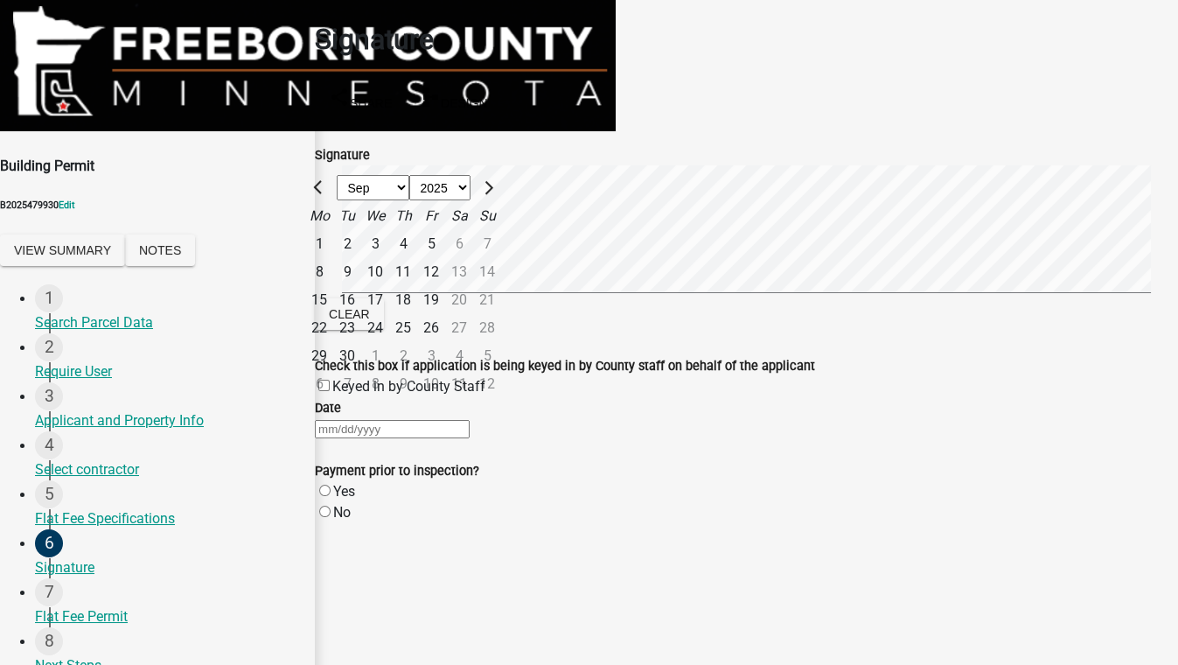
click at [618, 505] on form "Payment prior to inspection? Yes No" at bounding box center [746, 481] width 863 height 84
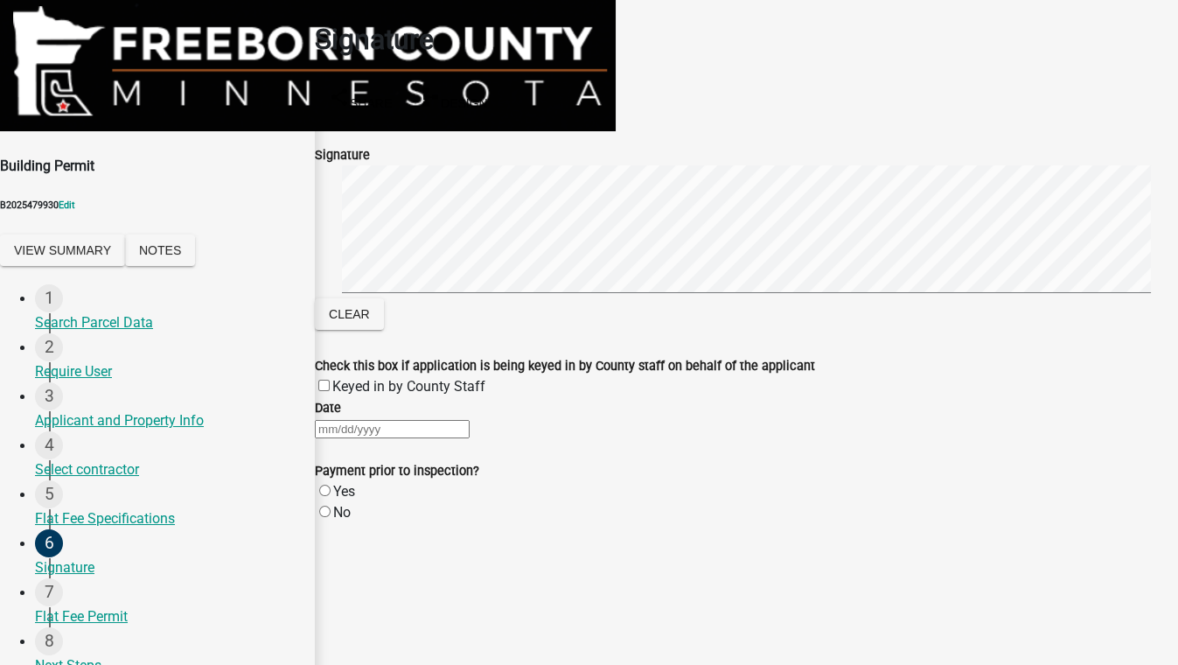
scroll to position [52, 0]
click at [1104, 612] on button "Save & Exit" at bounding box center [1141, 621] width 74 height 18
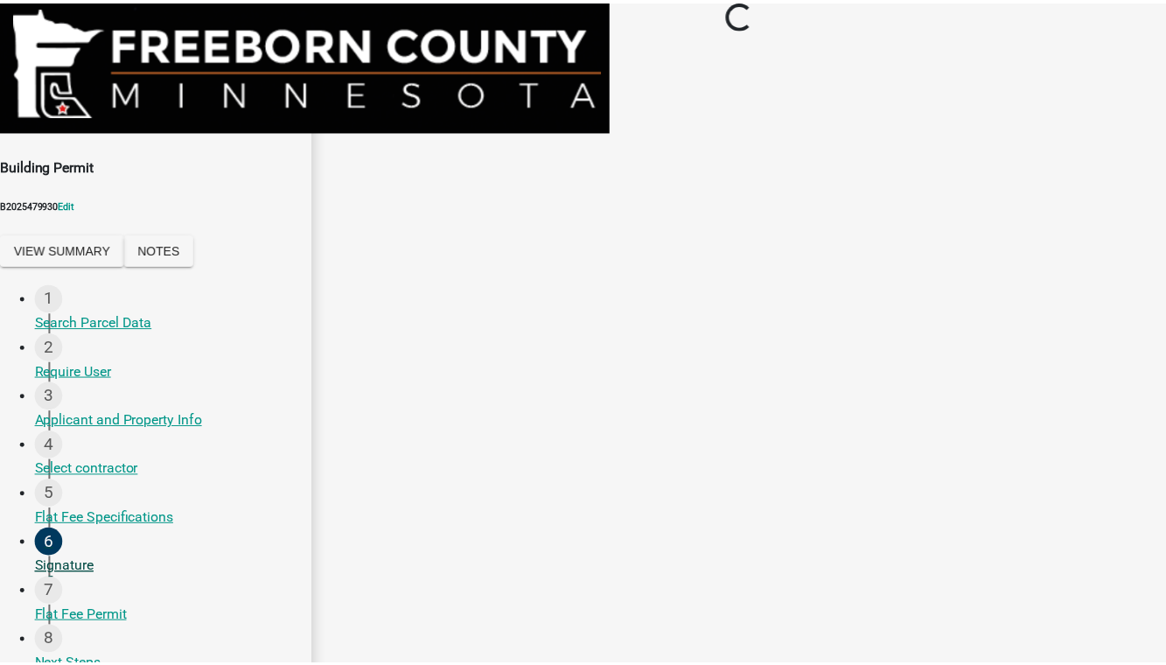
scroll to position [0, 0]
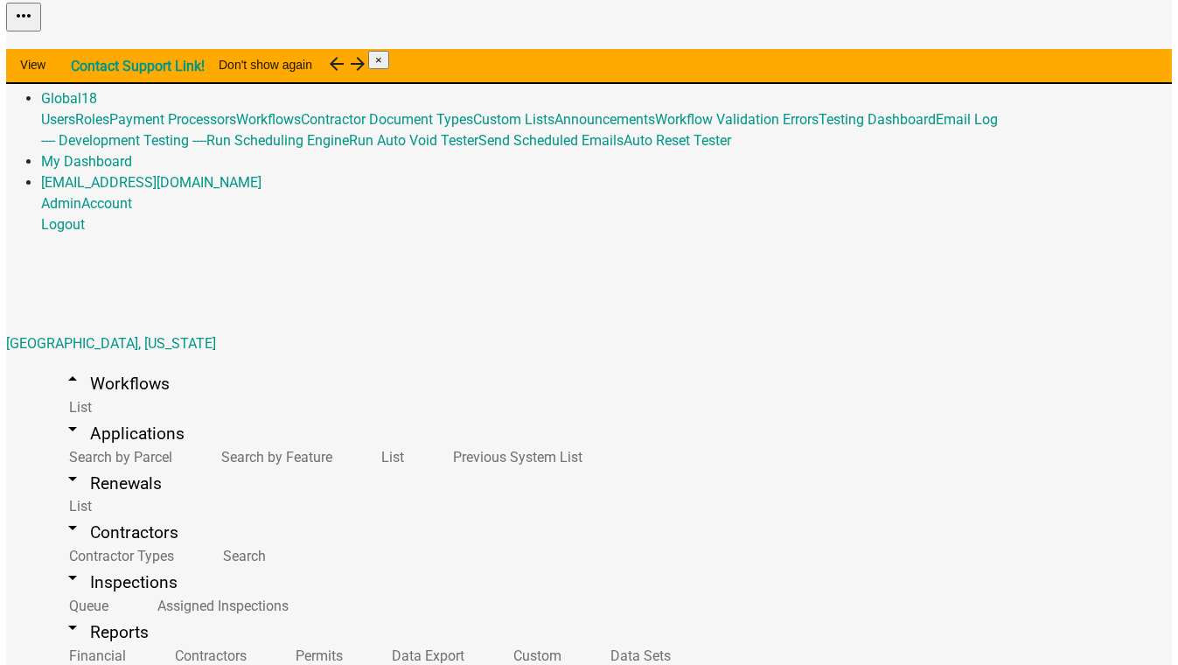
scroll to position [795, 0]
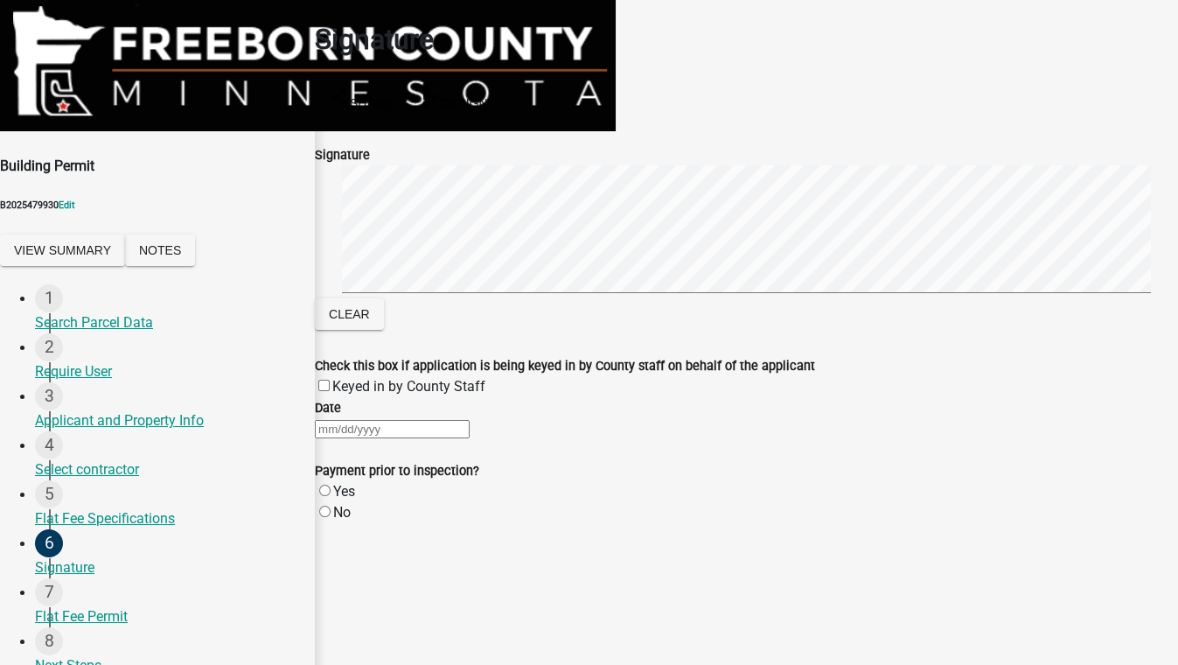
scroll to position [52, 0]
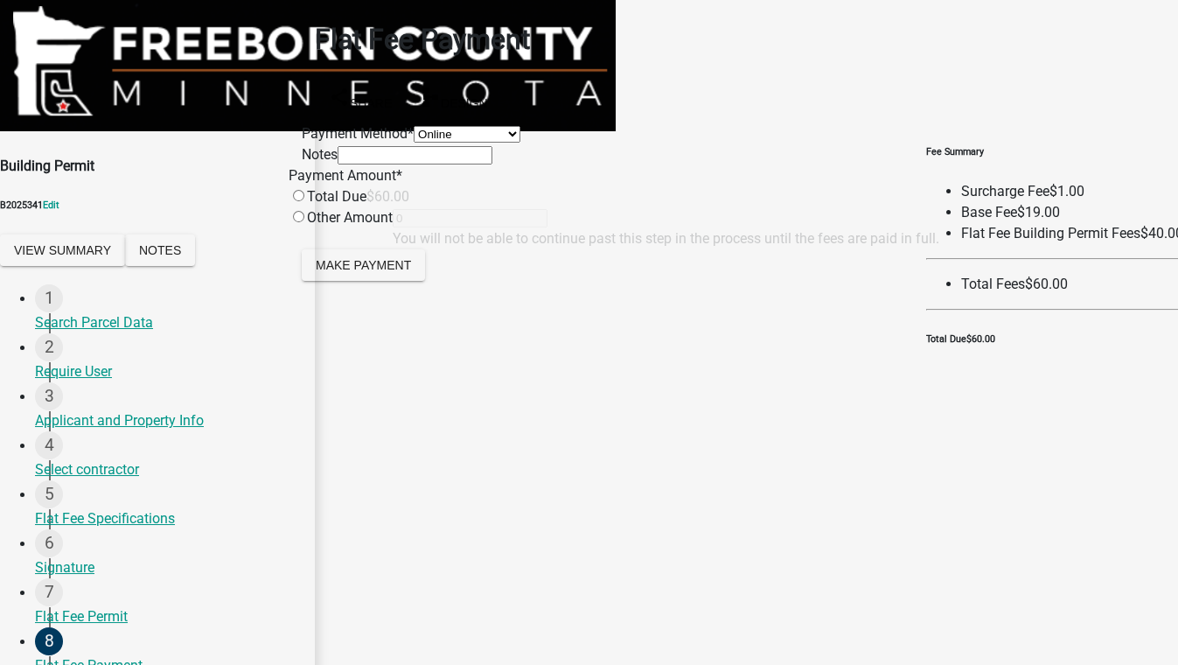
drag, startPoint x: 429, startPoint y: 149, endPoint x: 409, endPoint y: 160, distance: 23.1
click at [429, 143] on select "Credit Card POS Check Cash Online" at bounding box center [467, 134] width 107 height 17
select select "1: 0"
click at [414, 126] on select "Credit Card POS Check Cash Online" at bounding box center [467, 134] width 107 height 17
click at [387, 186] on div "Payment Amount *" at bounding box center [614, 175] width 651 height 21
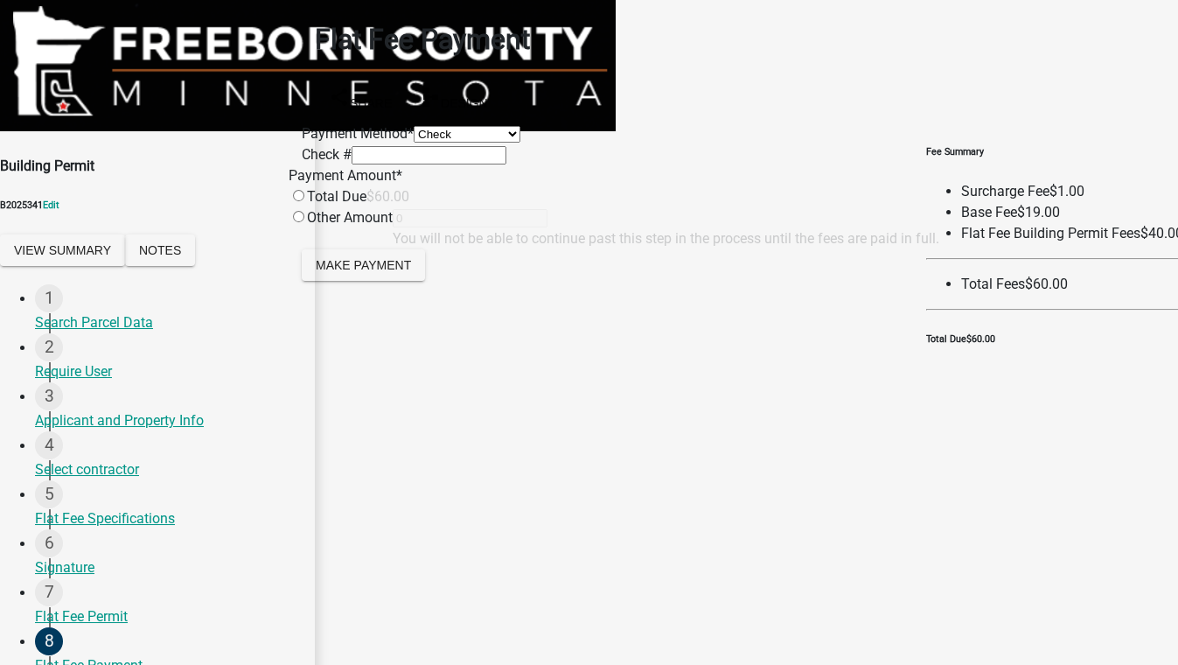
click at [304, 201] on input "radio" at bounding box center [298, 195] width 11 height 11
radio input "true"
type input "60"
click at [408, 281] on button "Make Payment" at bounding box center [363, 264] width 123 height 31
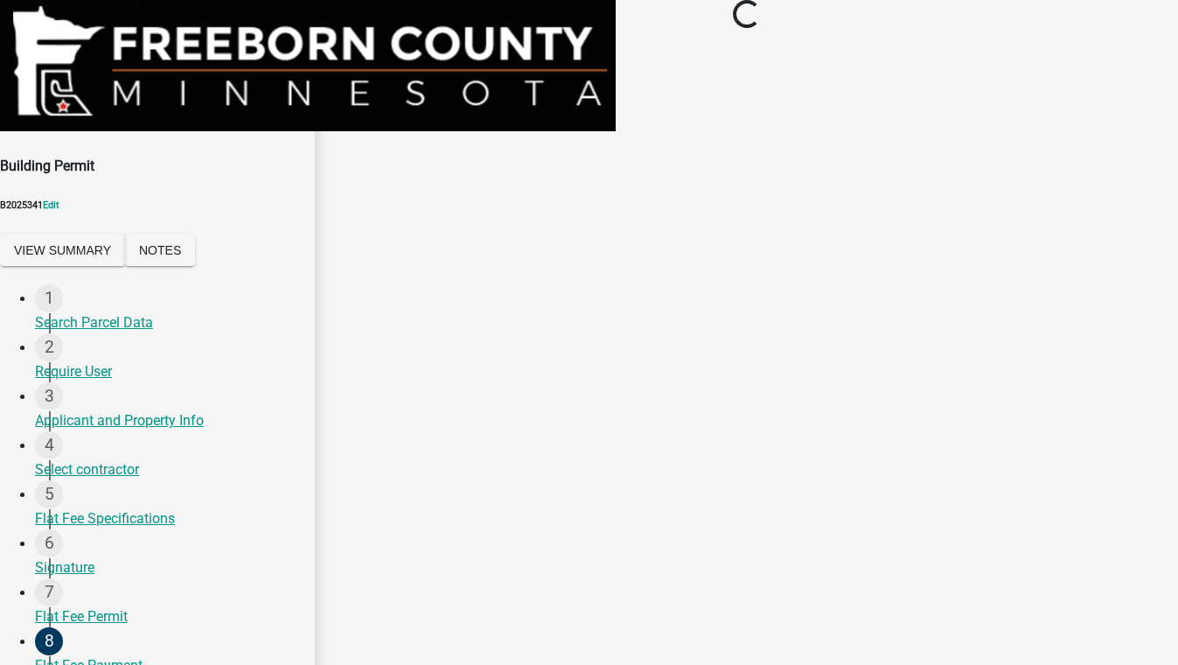
select select "3613e5d6-c0da-40a7-83d4-d5638b2e6124"
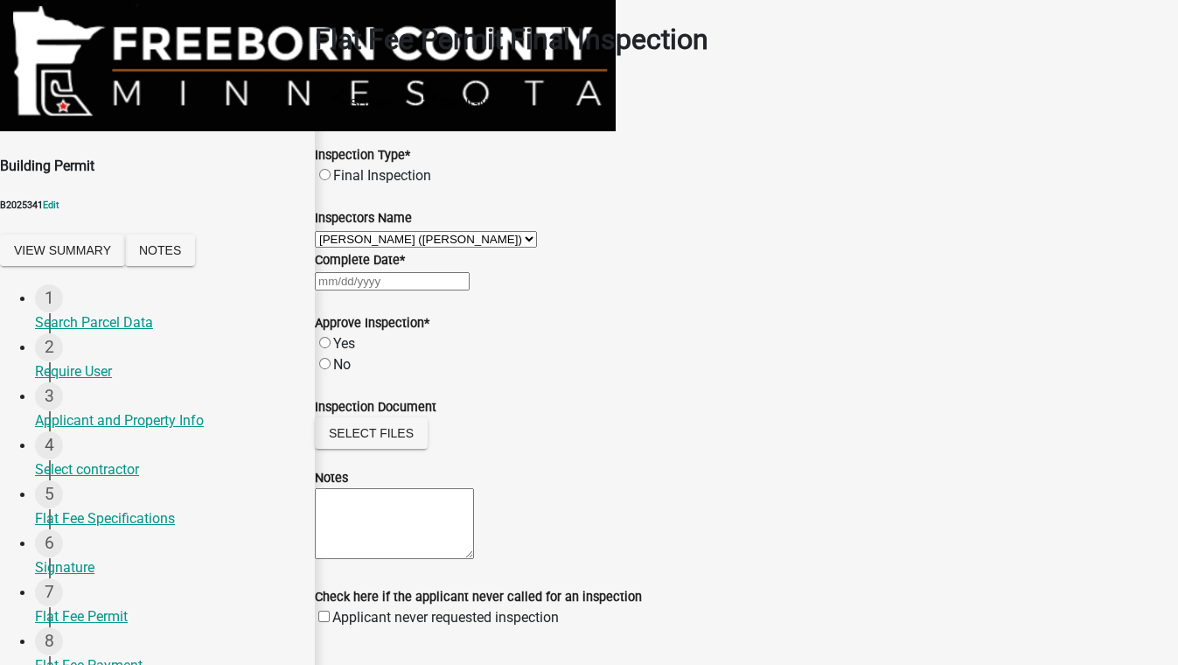
click at [404, 167] on label "Final Inspection" at bounding box center [382, 175] width 98 height 17
click at [331, 169] on input "Final Inspection" at bounding box center [324, 174] width 11 height 11
radio input "true"
click at [382, 291] on div at bounding box center [746, 280] width 863 height 21
select select "9"
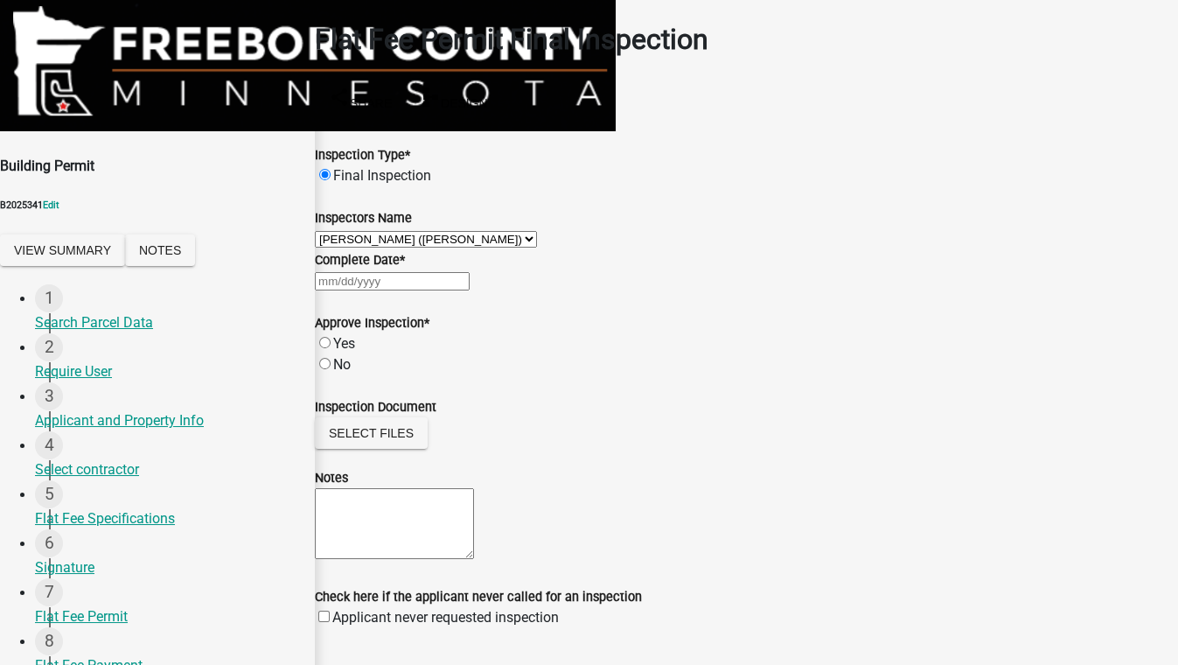
select select "2025"
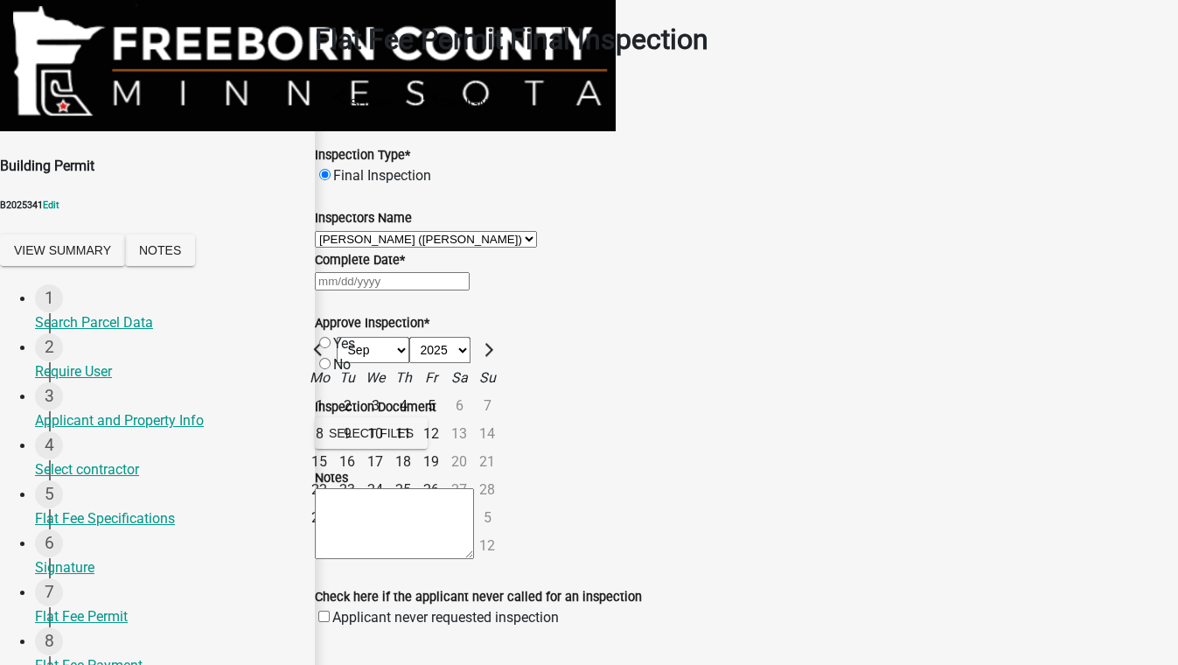
click at [417, 476] on div "18" at bounding box center [403, 462] width 28 height 28
type input "[DATE]"
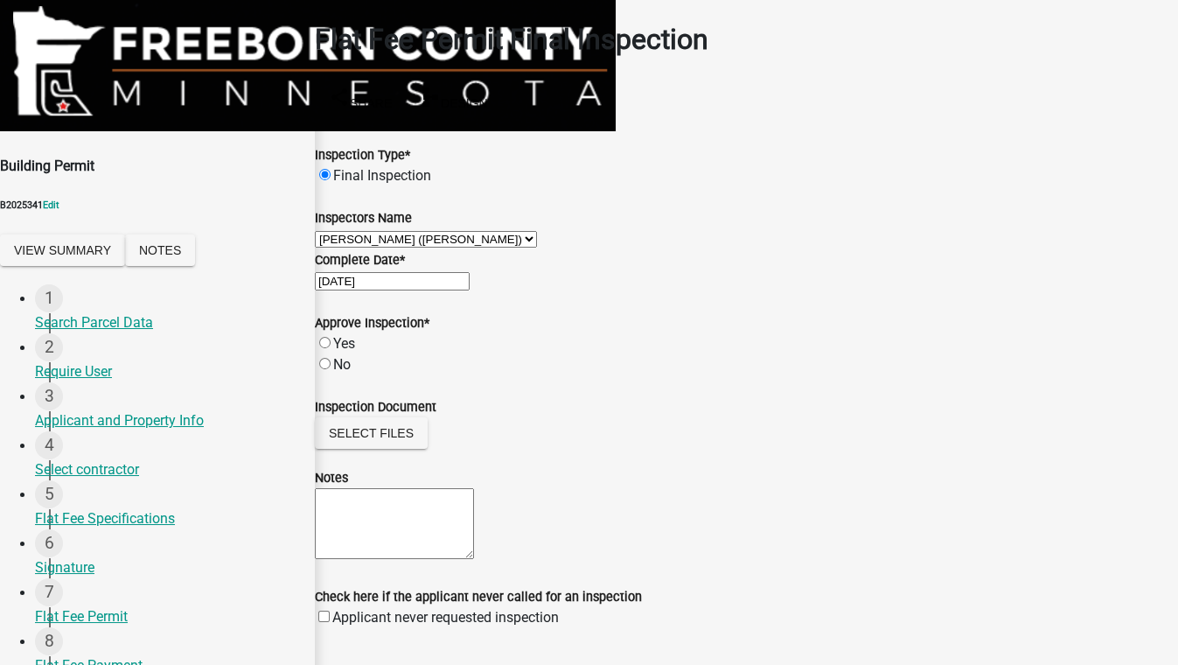
click at [343, 352] on label "Yes" at bounding box center [344, 343] width 22 height 17
click at [331, 348] on input "Yes" at bounding box center [324, 342] width 11 height 11
radio input "true"
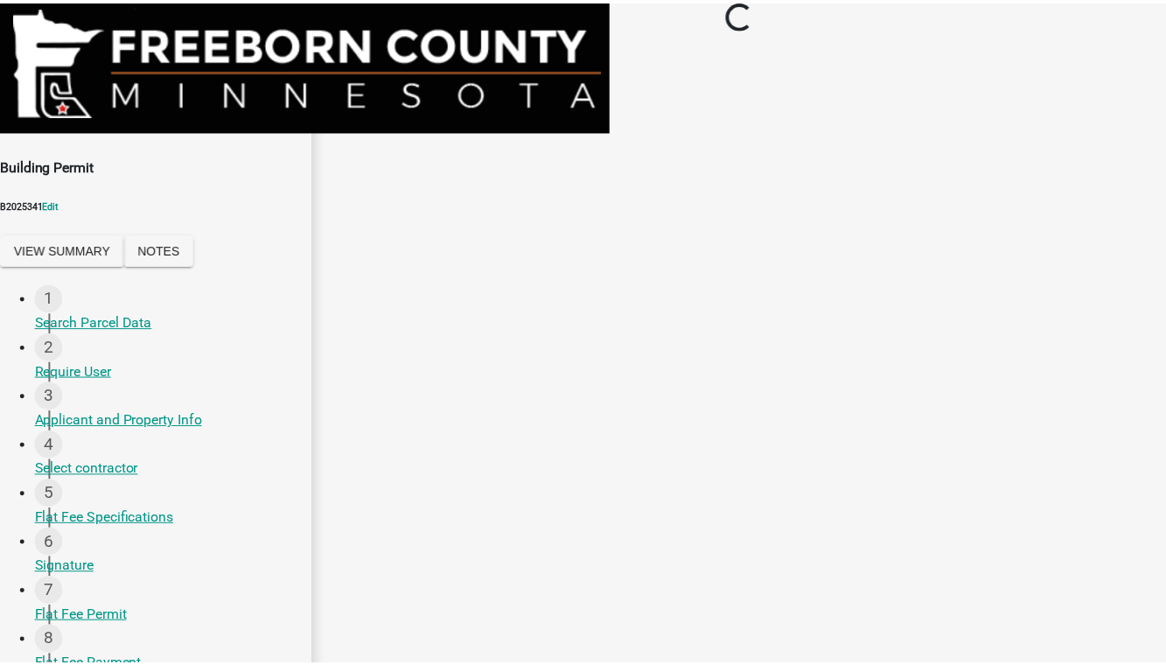
scroll to position [0, 0]
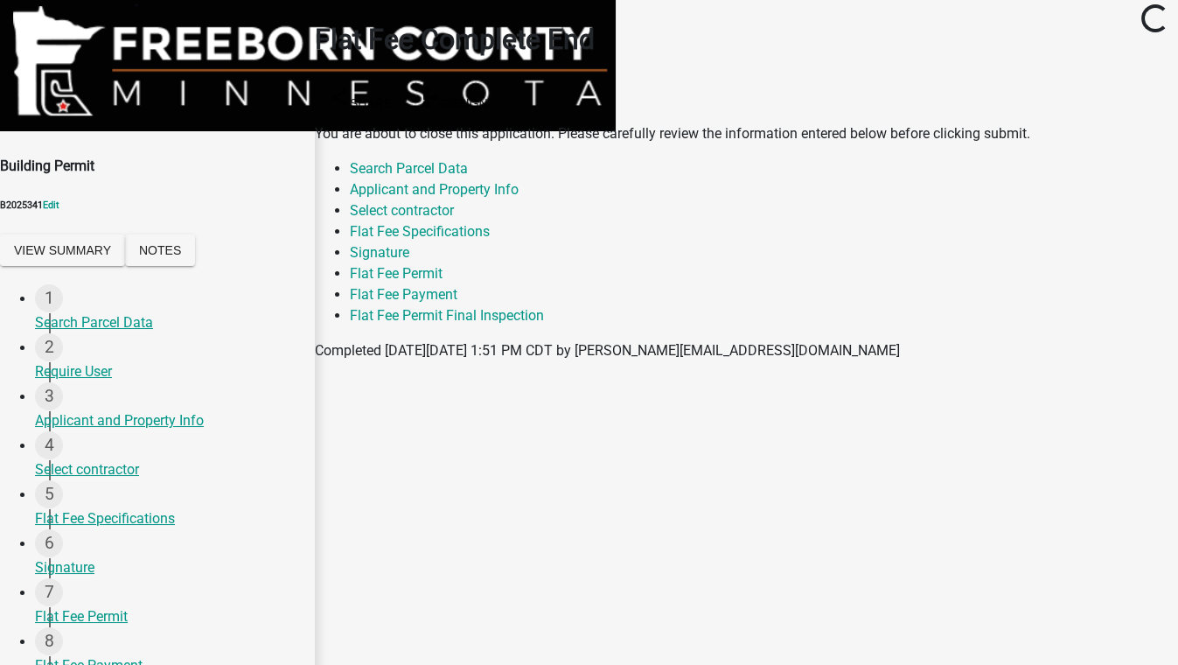
click at [1104, 612] on button "Save & Exit" at bounding box center [1141, 621] width 74 height 18
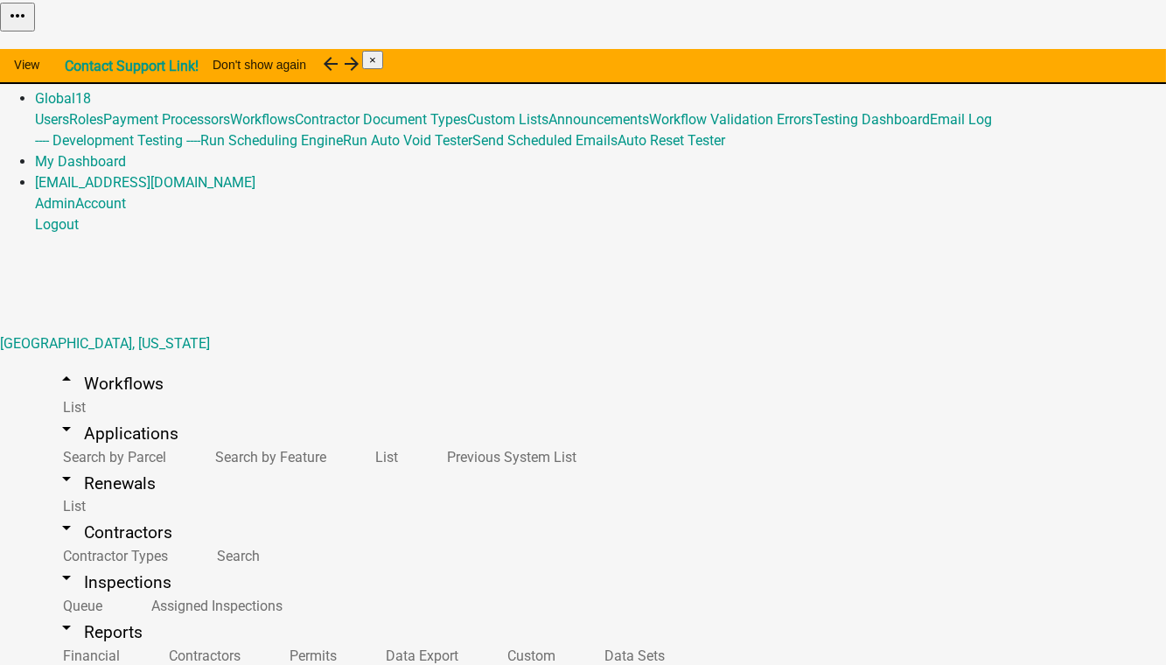
scroll to position [795, 0]
click at [74, 512] on link "arrow_drop_down Contractors" at bounding box center [114, 532] width 158 height 41
click at [115, 413] on link "arrow_drop_down Applications" at bounding box center [117, 433] width 164 height 41
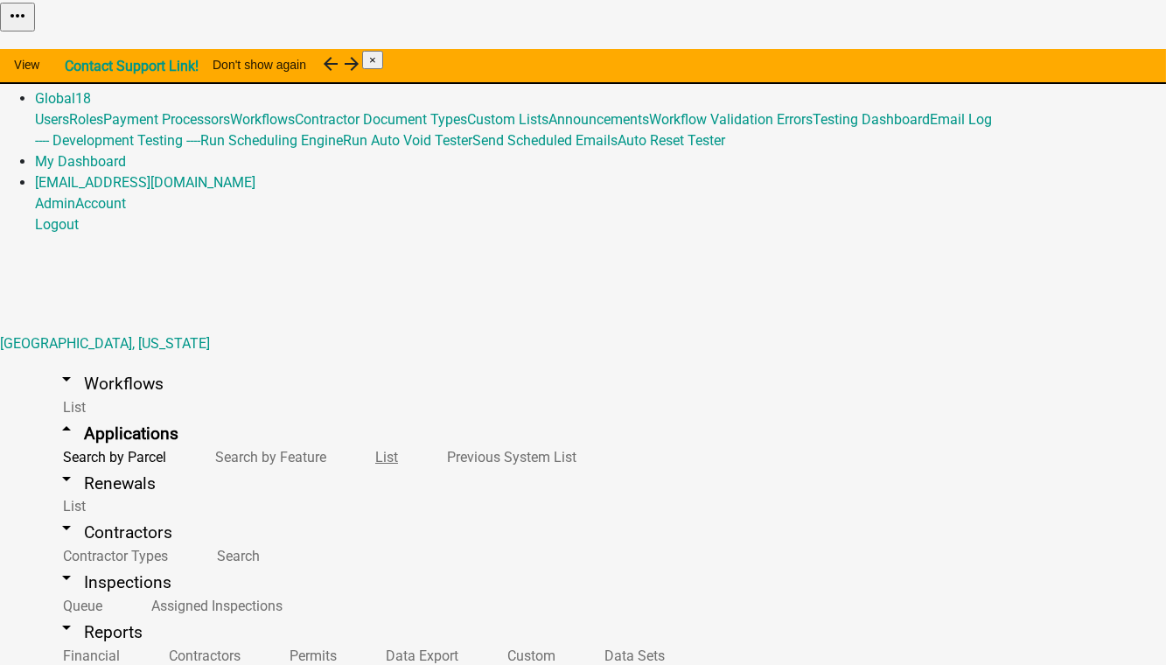
click at [347, 438] on link "List" at bounding box center [383, 457] width 72 height 38
click at [74, 363] on link "arrow_drop_down Workflows" at bounding box center [110, 383] width 150 height 41
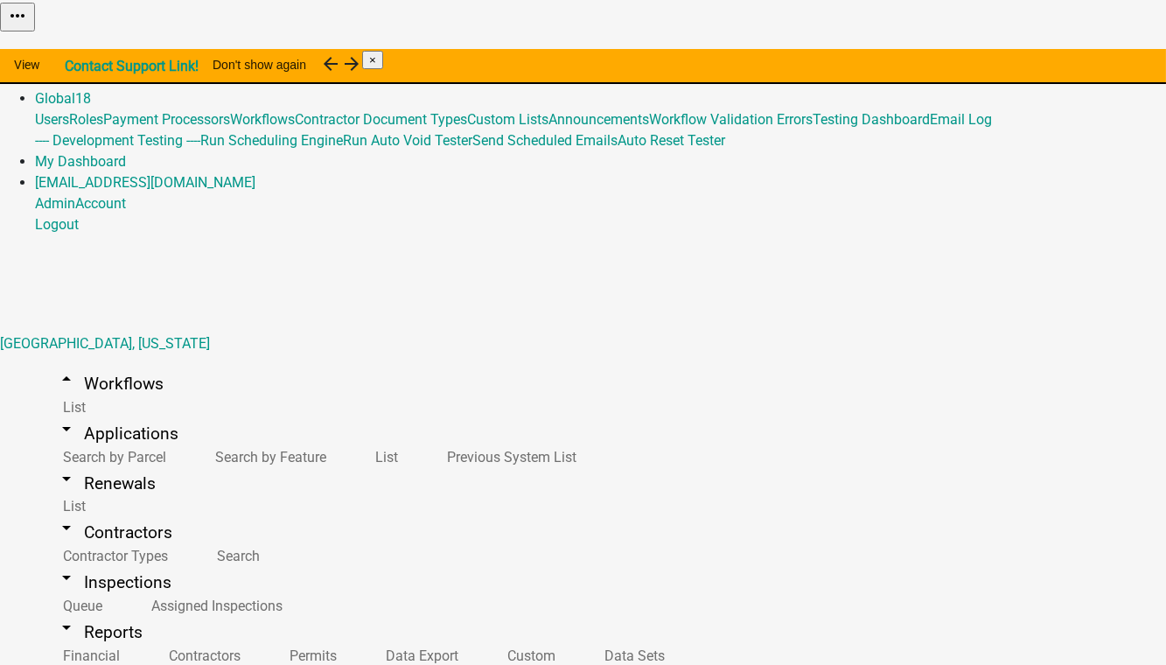
select select "1"
select select "d0c1d4b4-2a25-4654-9052-513e1c3db190"
select select
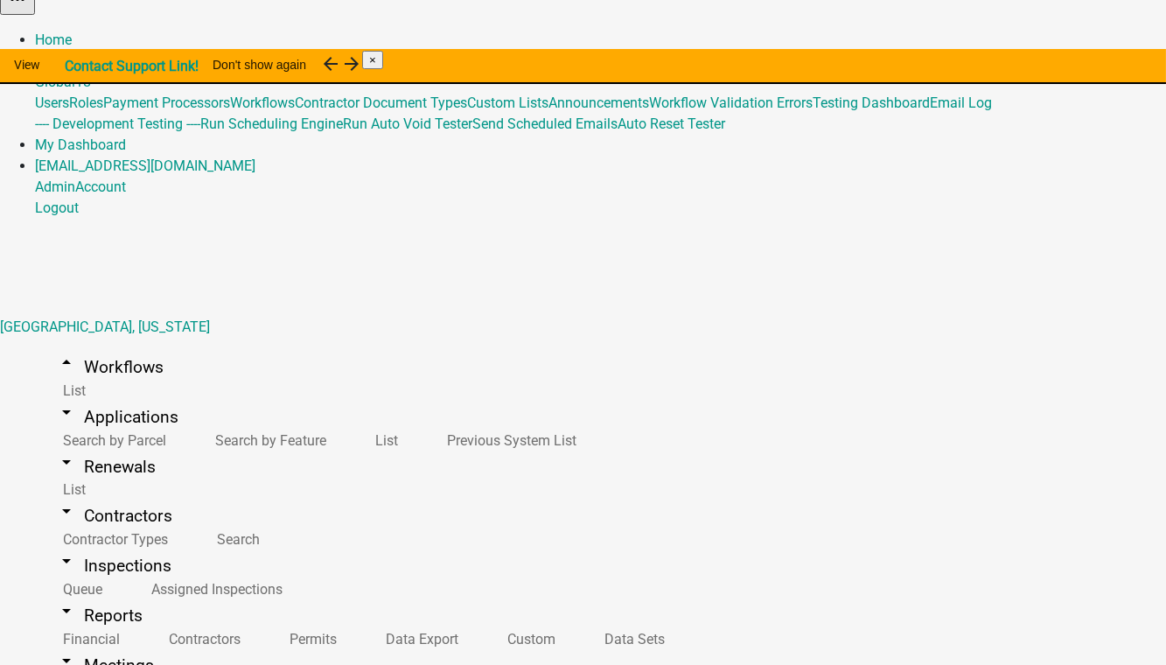
scroll to position [21, 0]
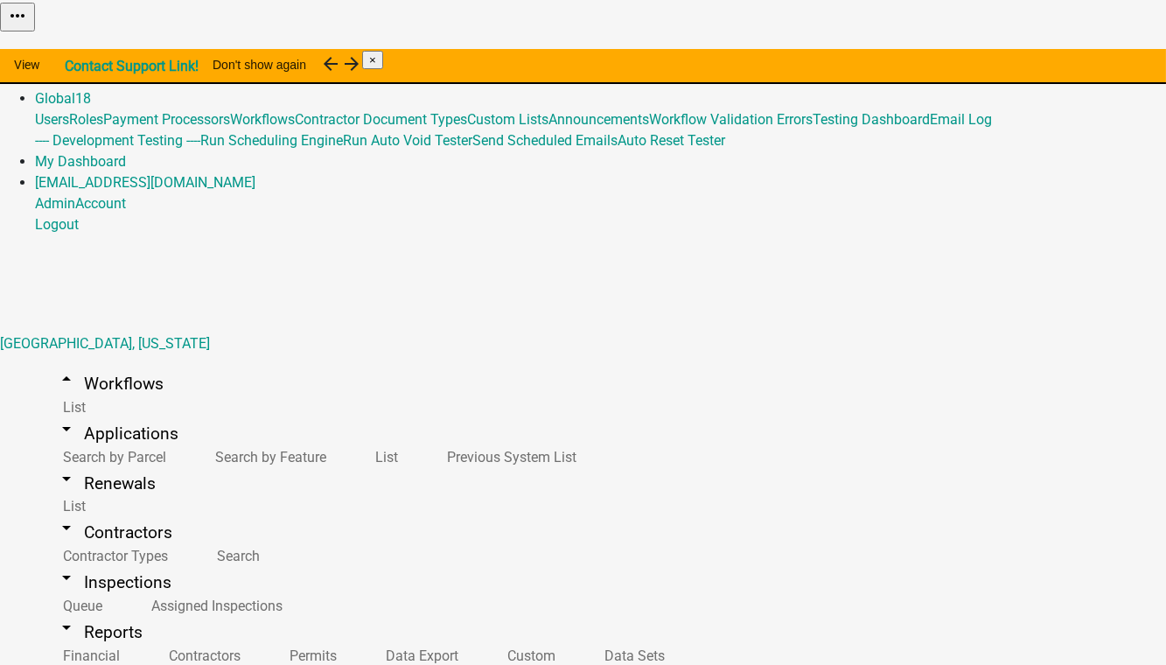
select select "1"
select select "d0c1d4b4-2a25-4654-9052-513e1c3db190"
select select
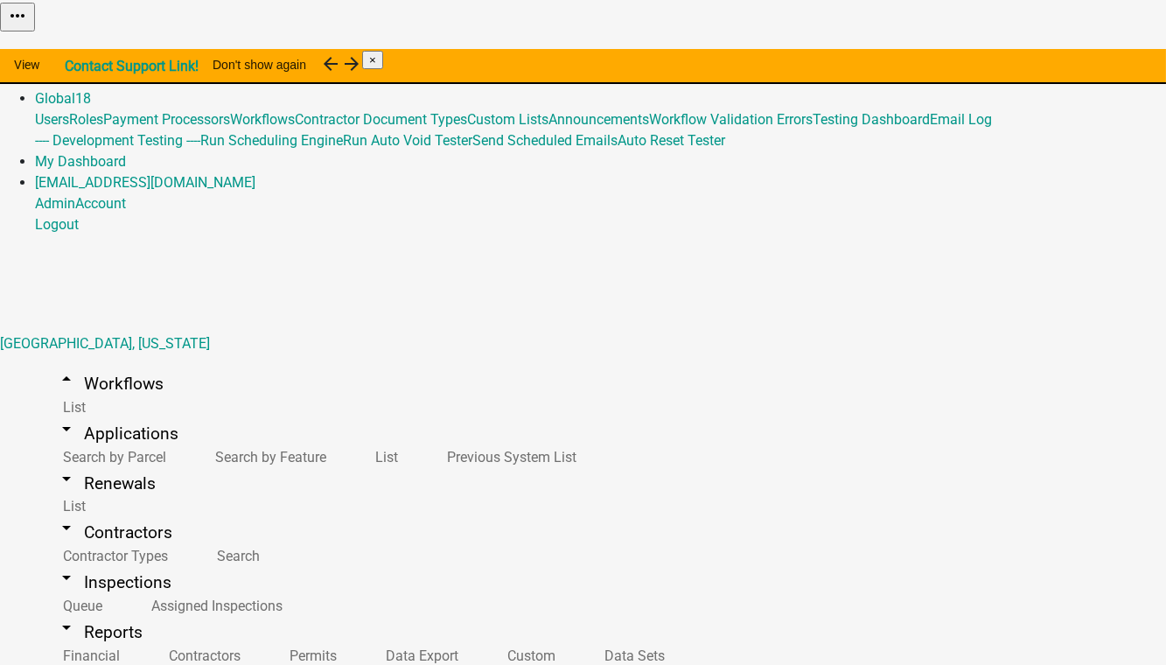
click at [84, 363] on link "arrow_drop_up Workflows" at bounding box center [110, 383] width 150 height 41
select select "1"
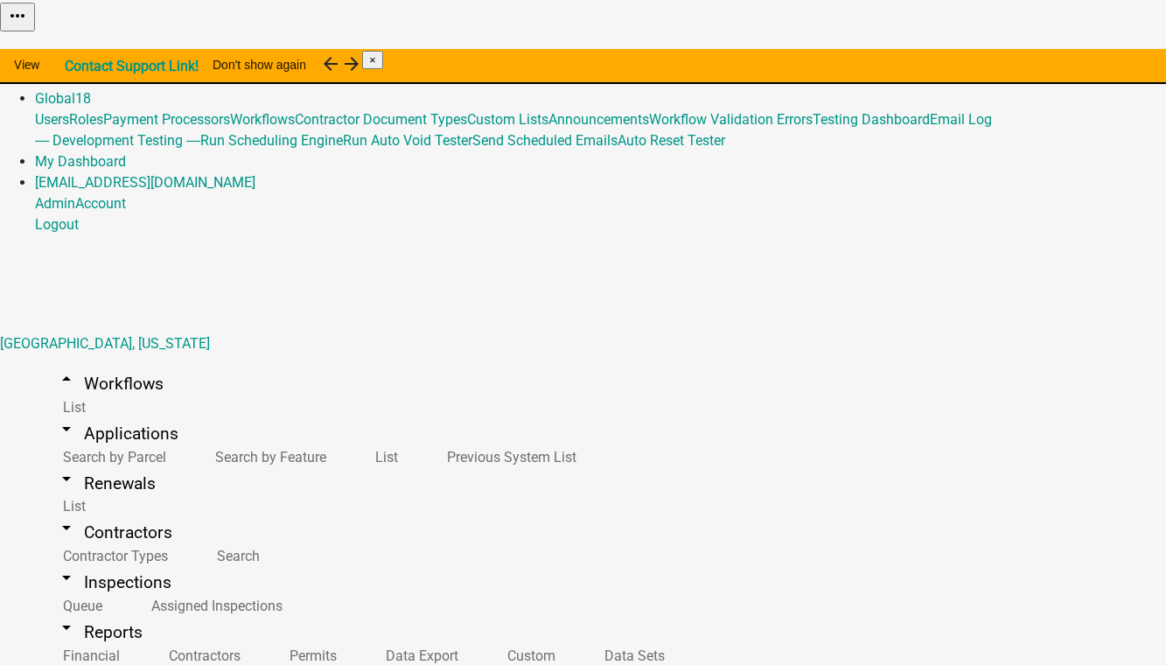
select select "1"
select select "65783045-841a-491a-8bc7-d6ae9b1c2ba3"
select select "d0c1d4b4-2a25-4654-9052-513e1c3db190"
select select
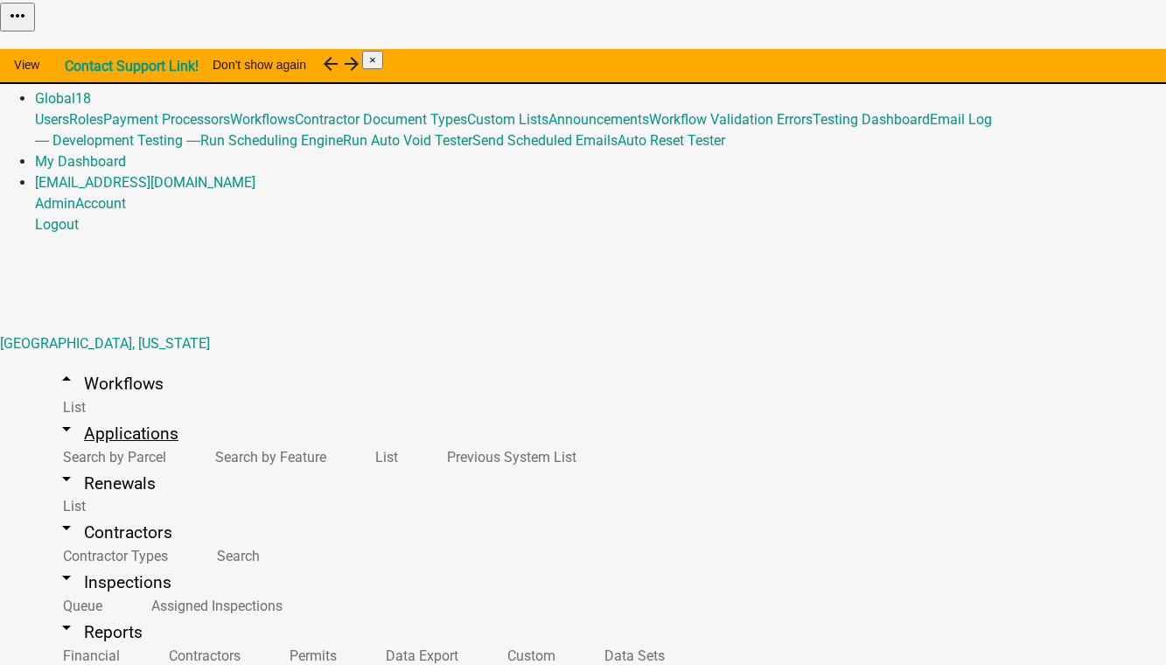
click at [98, 413] on link "arrow_drop_down Applications" at bounding box center [117, 433] width 164 height 41
click at [80, 363] on link "arrow_drop_down Workflows" at bounding box center [110, 383] width 150 height 41
select select
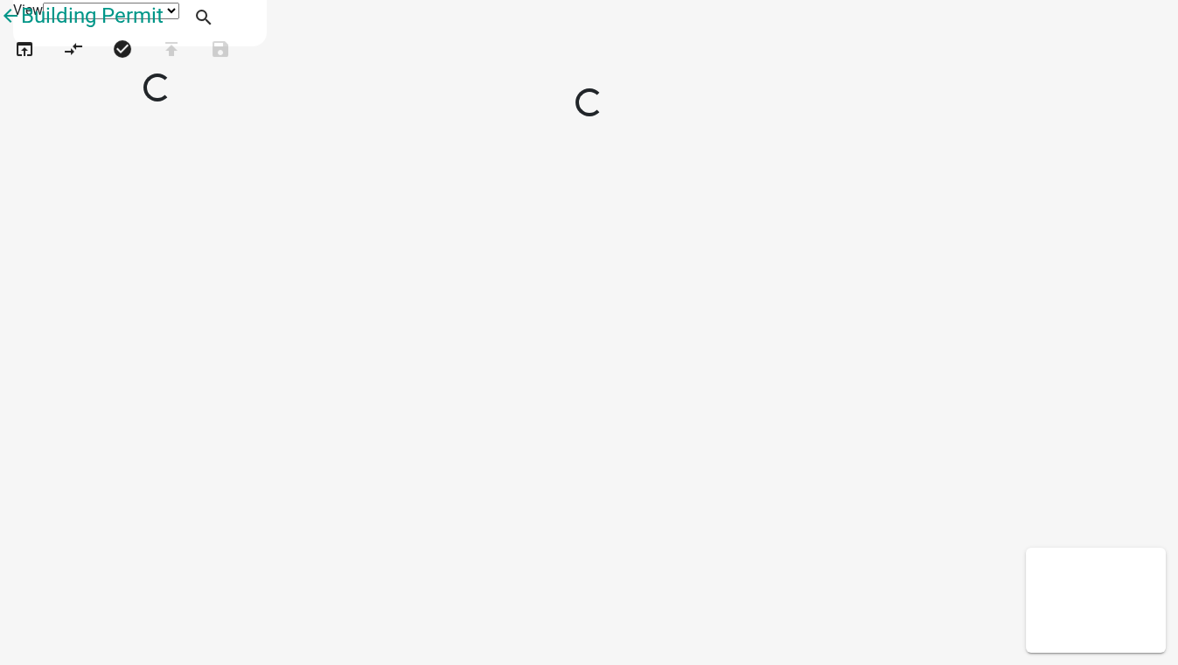
select select
select select "1"
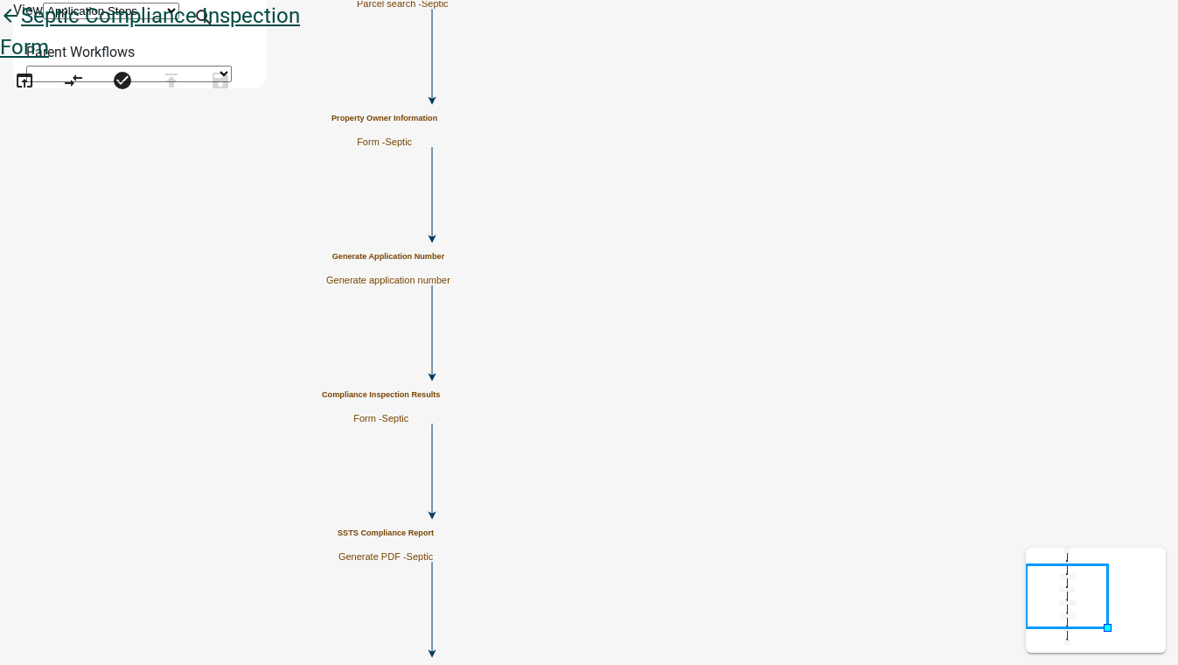
click at [21, 30] on icon "arrow_back" at bounding box center [10, 17] width 21 height 24
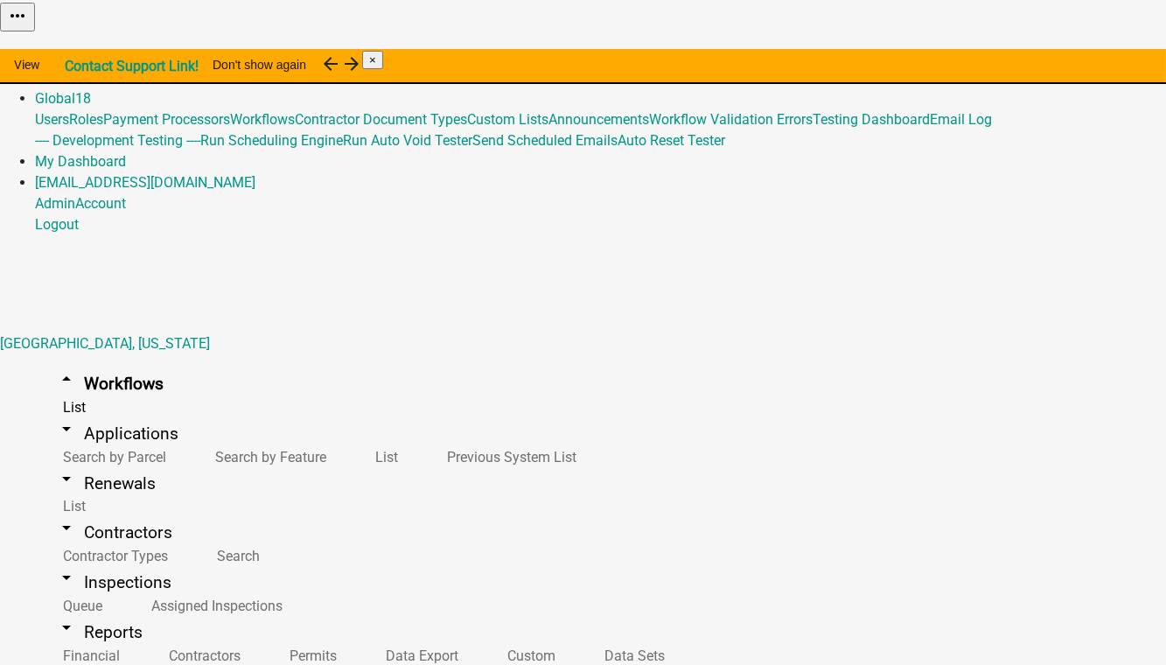
scroll to position [636, 0]
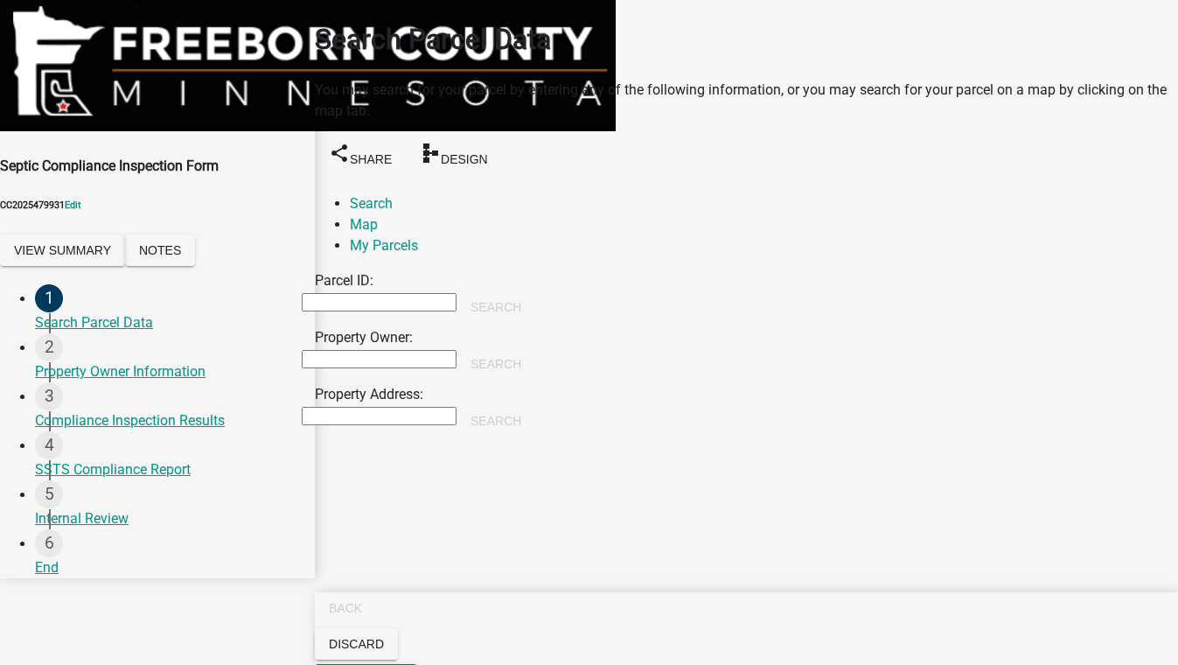
click at [372, 350] on input "Property Owner:" at bounding box center [379, 359] width 155 height 18
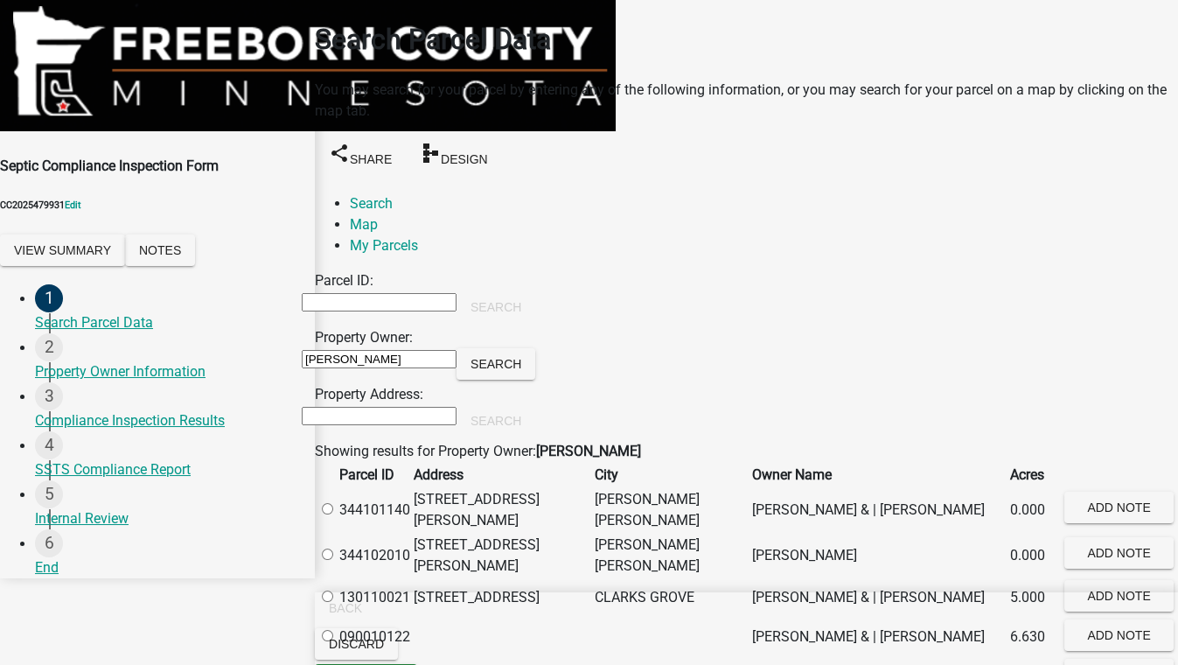
scroll to position [238, 0]
type input "[PERSON_NAME]"
drag, startPoint x: 352, startPoint y: 529, endPoint x: 371, endPoint y: 530, distance: 18.4
click at [336, 664] on label at bounding box center [336, 675] width 0 height 17
click at [333, 664] on input "radio" at bounding box center [327, 674] width 11 height 11
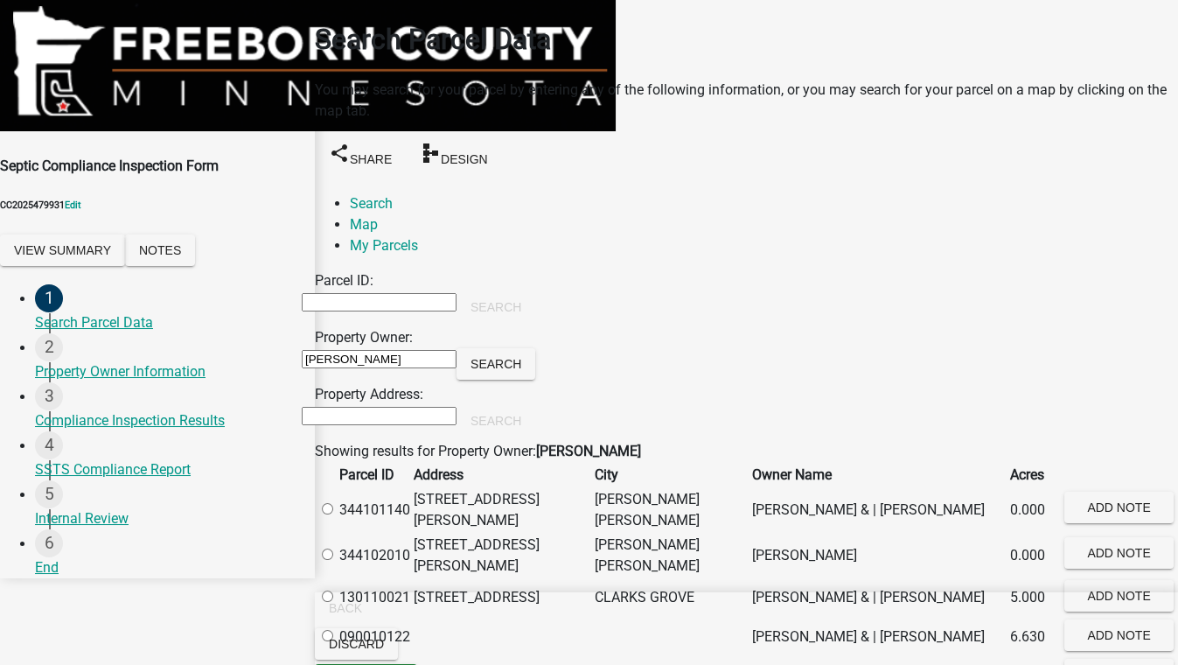
radio input "true"
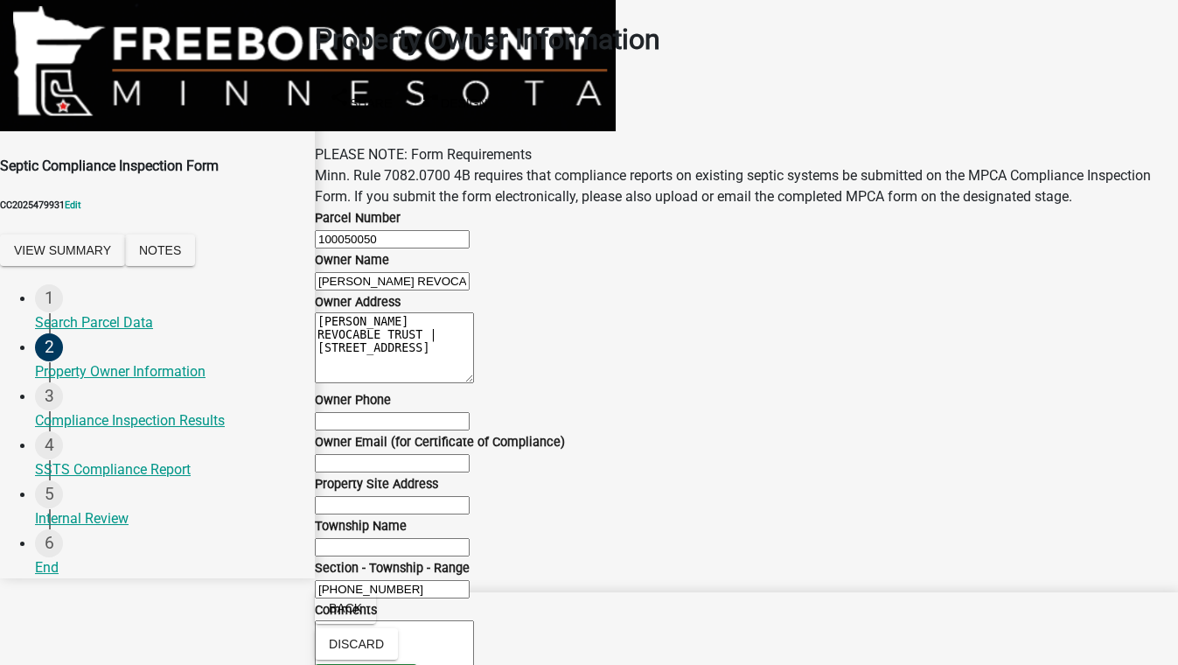
scroll to position [882, 0]
select select "d6fd99ce-8a43-4bcf-938d-761da4bf36de"
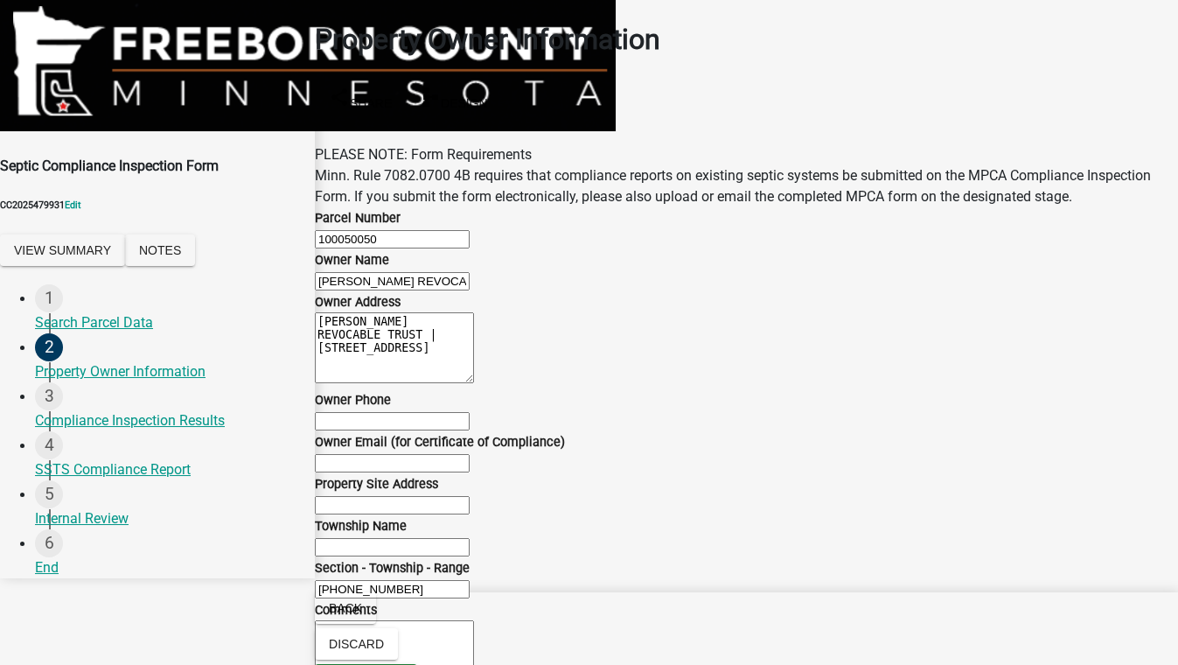
scroll to position [0, 0]
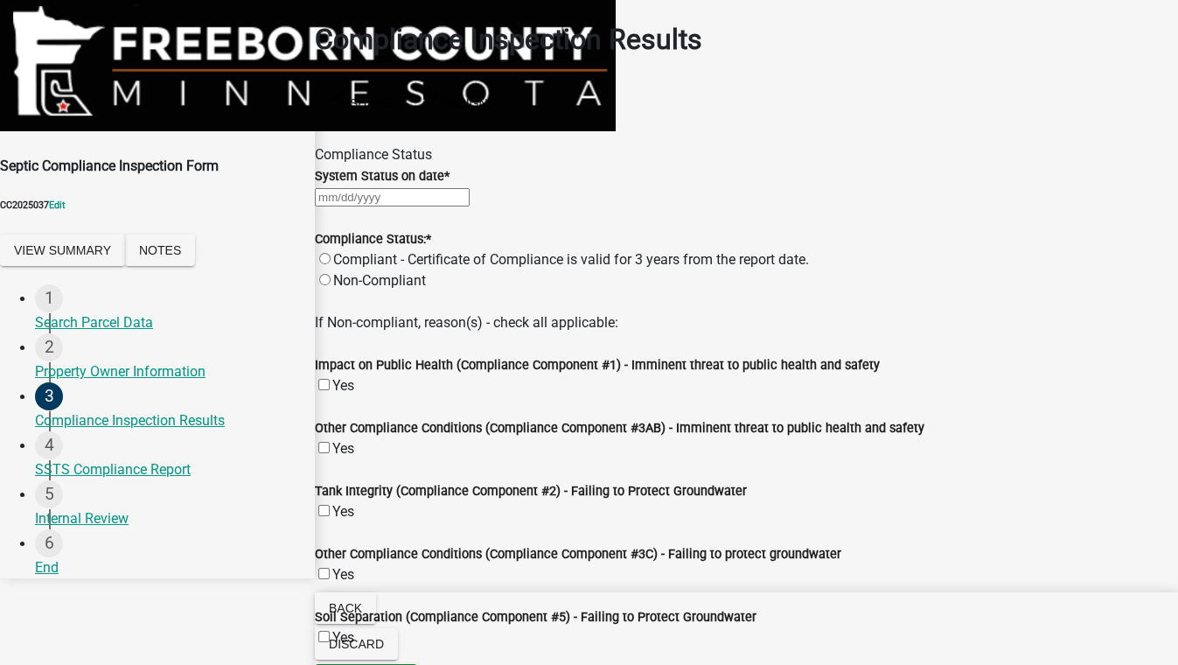
click at [380, 207] on div at bounding box center [746, 196] width 863 height 21
select select "9"
select select "2025"
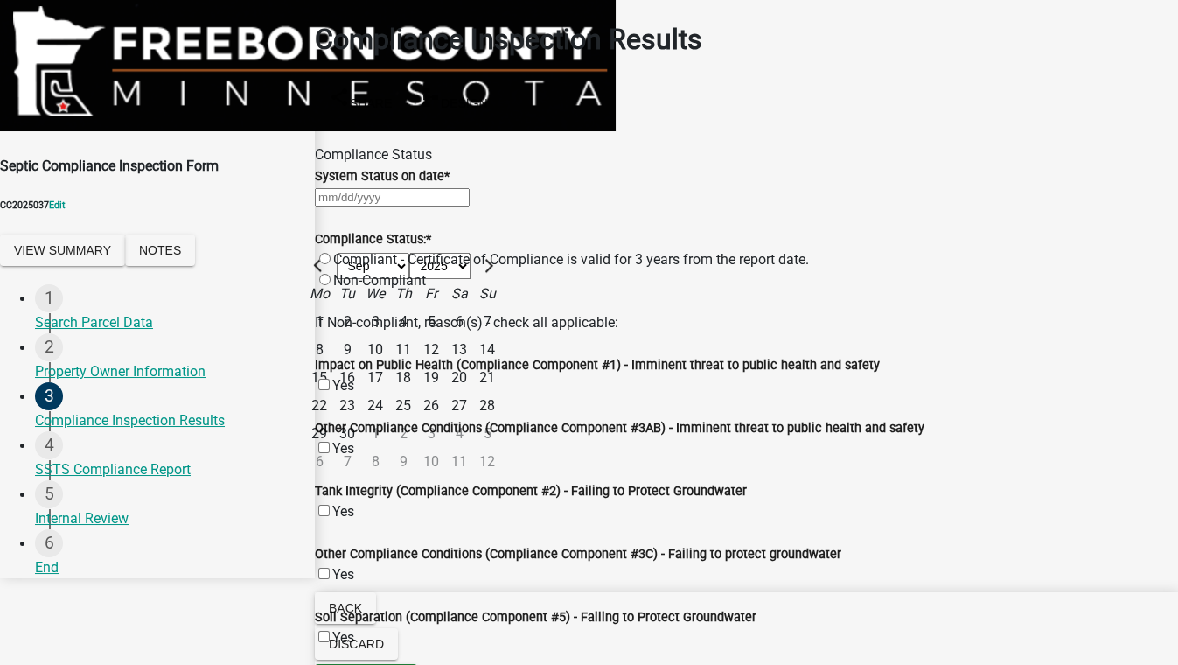
click at [417, 374] on div "18" at bounding box center [403, 378] width 28 height 28
type input "[DATE]"
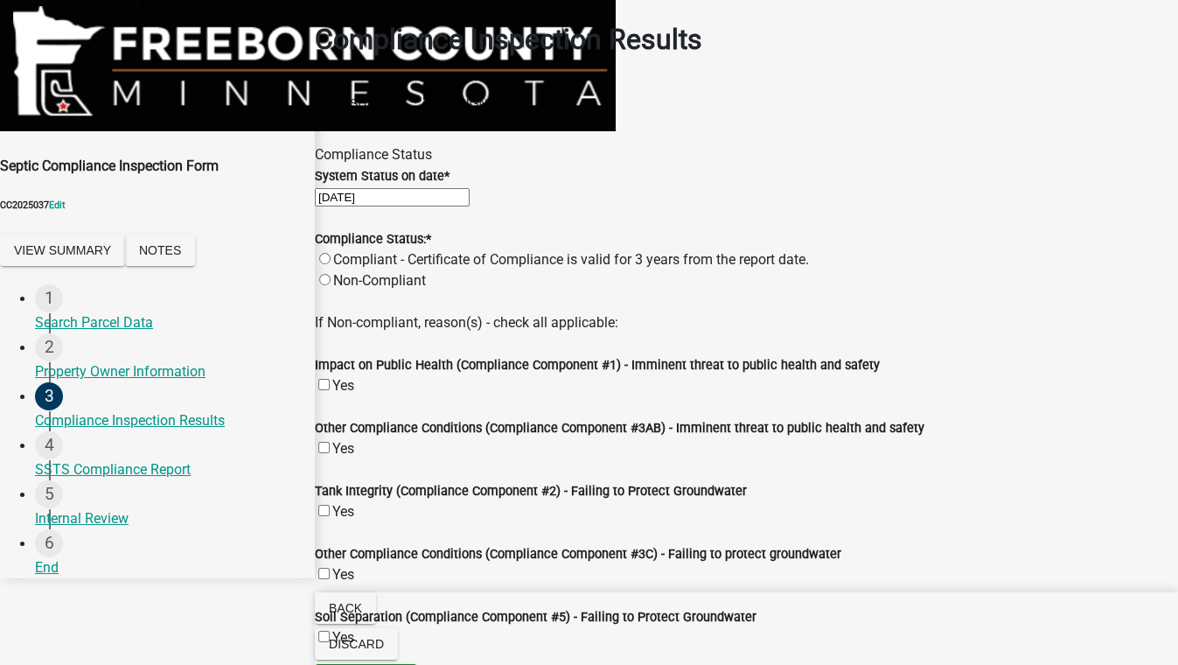
click at [371, 268] on label "Compliant - Certificate of Compliance is valid for 3 years from the report date." at bounding box center [571, 259] width 476 height 17
click at [331, 264] on input "Compliant - Certificate of Compliance is valid for 3 years from the report date." at bounding box center [324, 258] width 11 height 11
radio input "true"
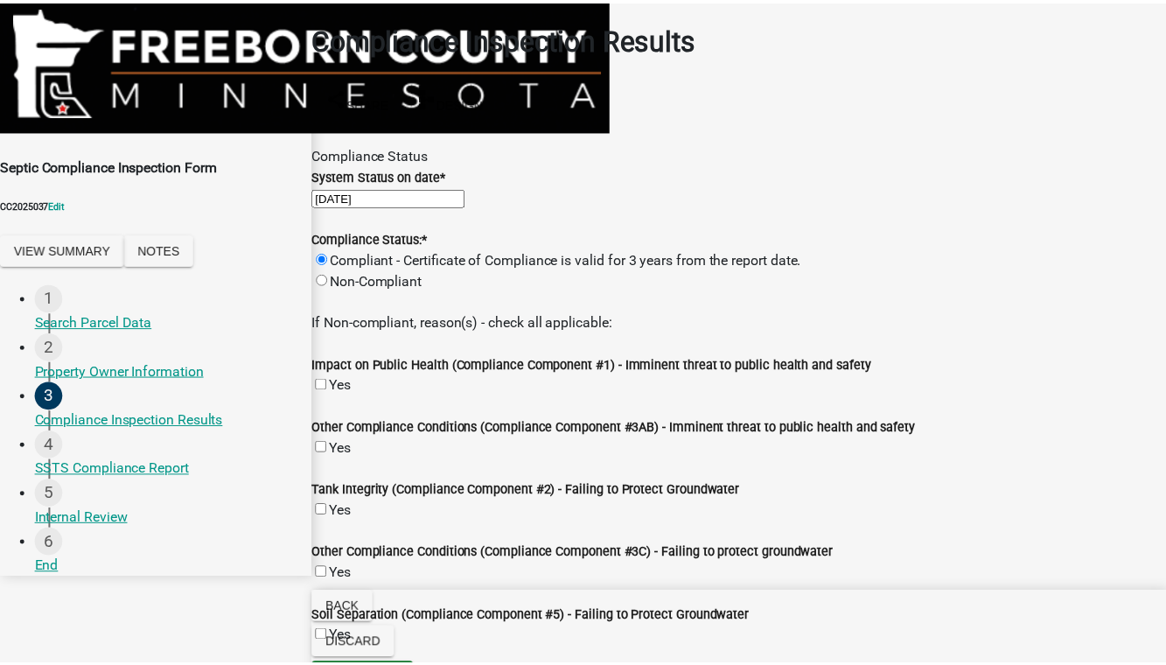
scroll to position [0, 0]
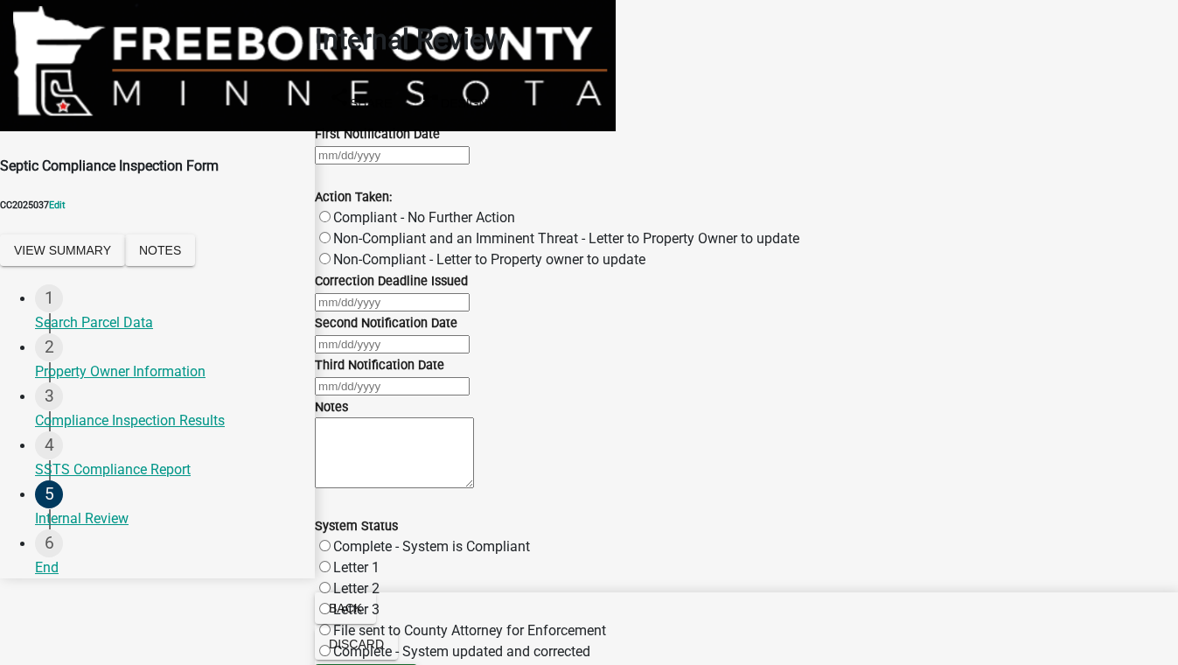
click at [1104, 612] on button "Save & Exit" at bounding box center [1141, 621] width 74 height 18
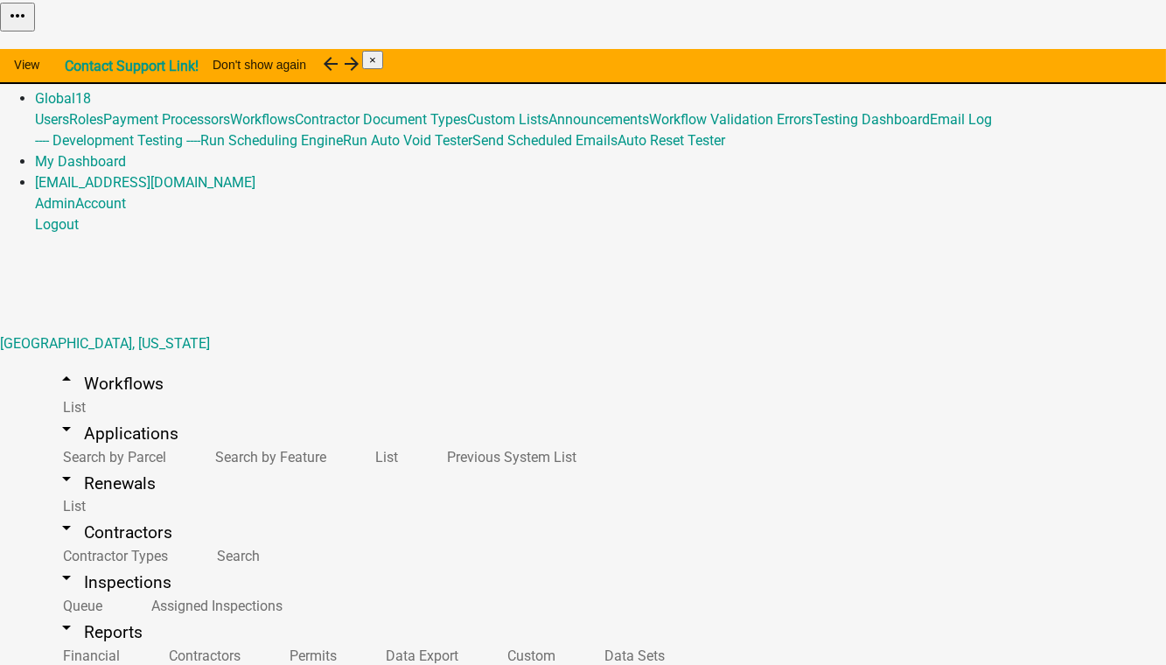
scroll to position [715, 0]
click at [75, 69] on link "Admin" at bounding box center [55, 77] width 40 height 17
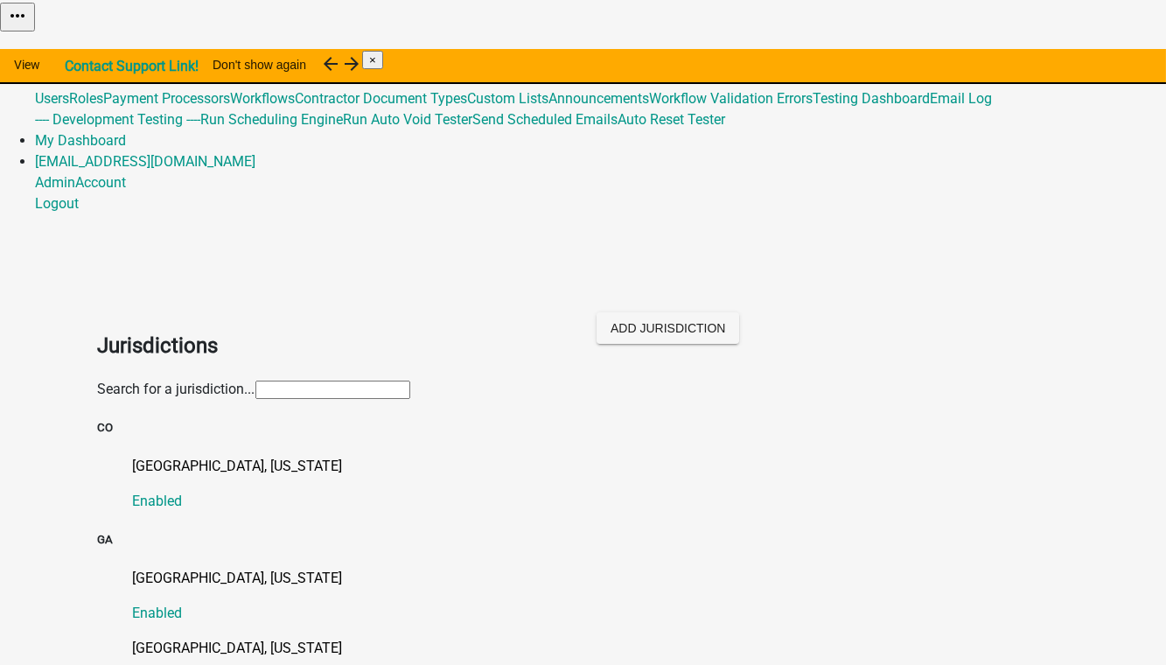
click at [255, 380] on input "text" at bounding box center [332, 389] width 155 height 18
type input "[PERSON_NAME]"
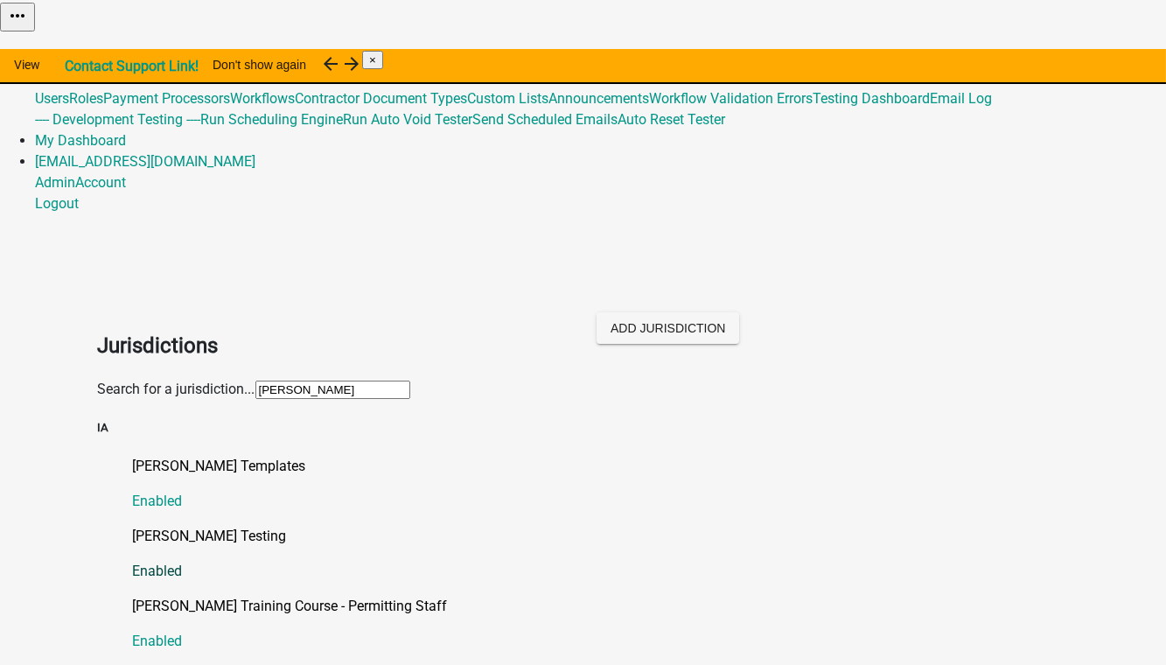
click at [187, 526] on p "[PERSON_NAME] Testing" at bounding box center [601, 536] width 936 height 21
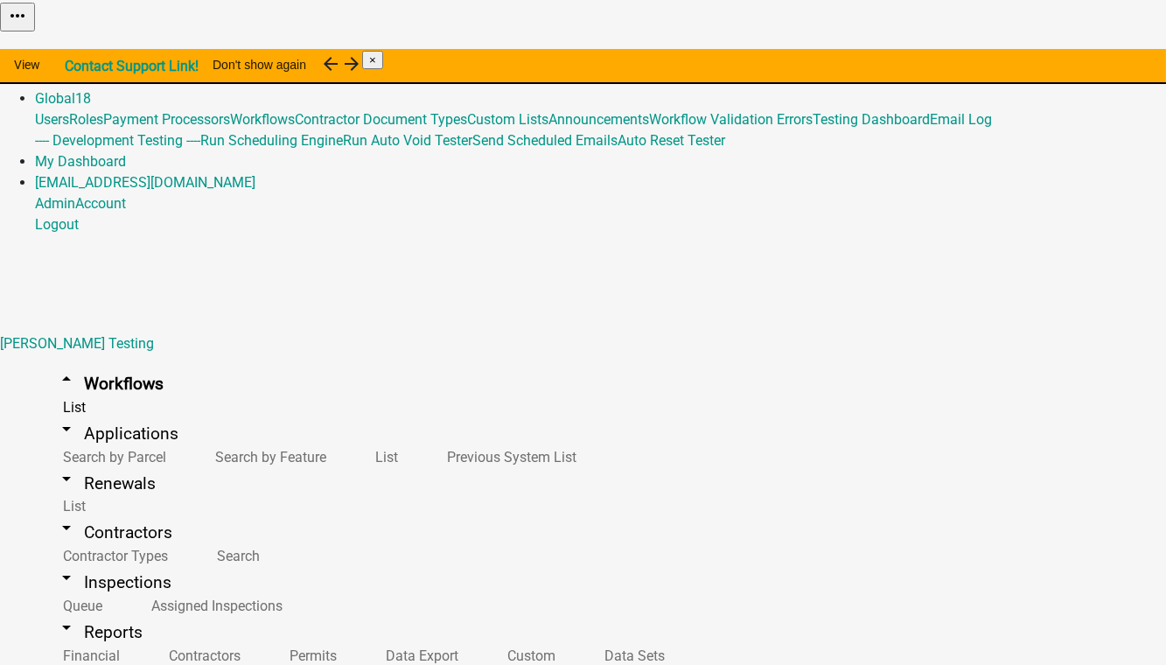
scroll to position [2861, 0]
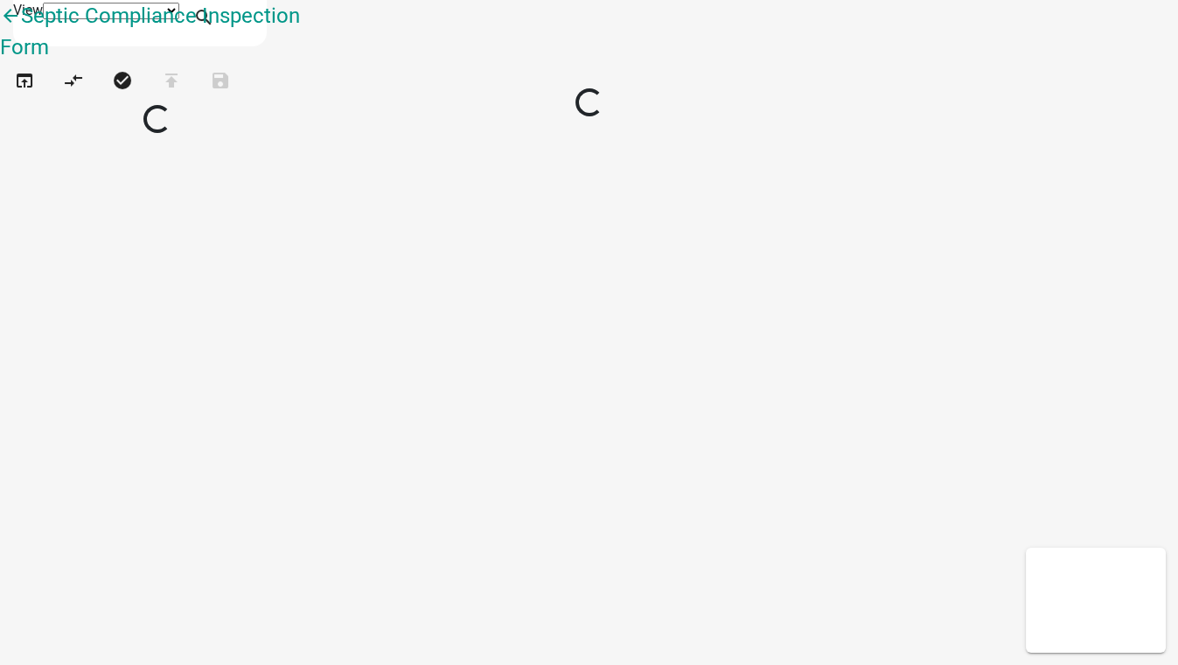
select select "1"
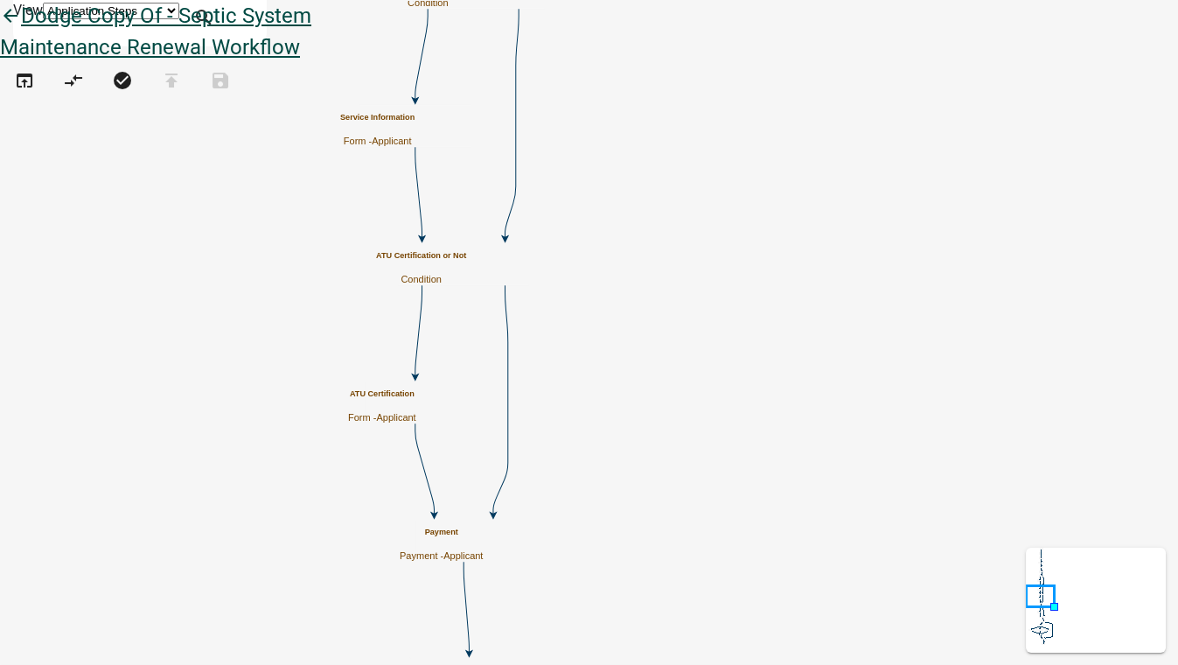
click at [42, 18] on link "arrow_back Dodge Copy Of - Septic System Maintenance Renewal Workflow" at bounding box center [155, 31] width 311 height 56
click at [21, 30] on icon "arrow_back" at bounding box center [10, 17] width 21 height 24
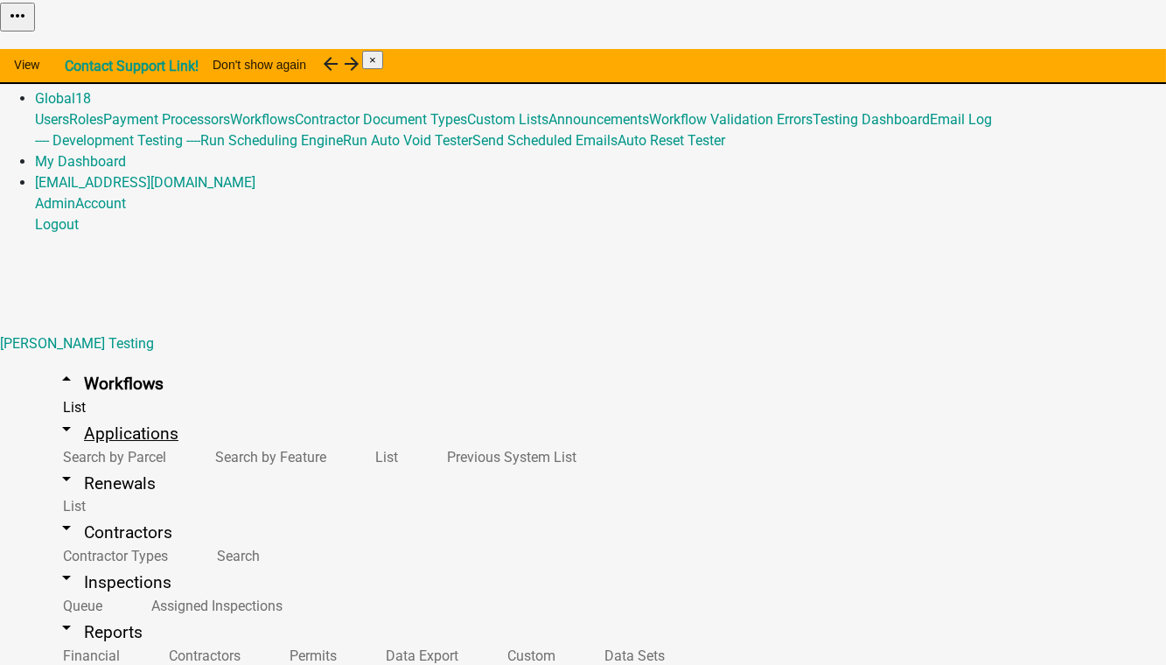
click at [98, 413] on link "arrow_drop_down Applications" at bounding box center [117, 433] width 164 height 41
click at [347, 438] on link "List" at bounding box center [383, 457] width 72 height 38
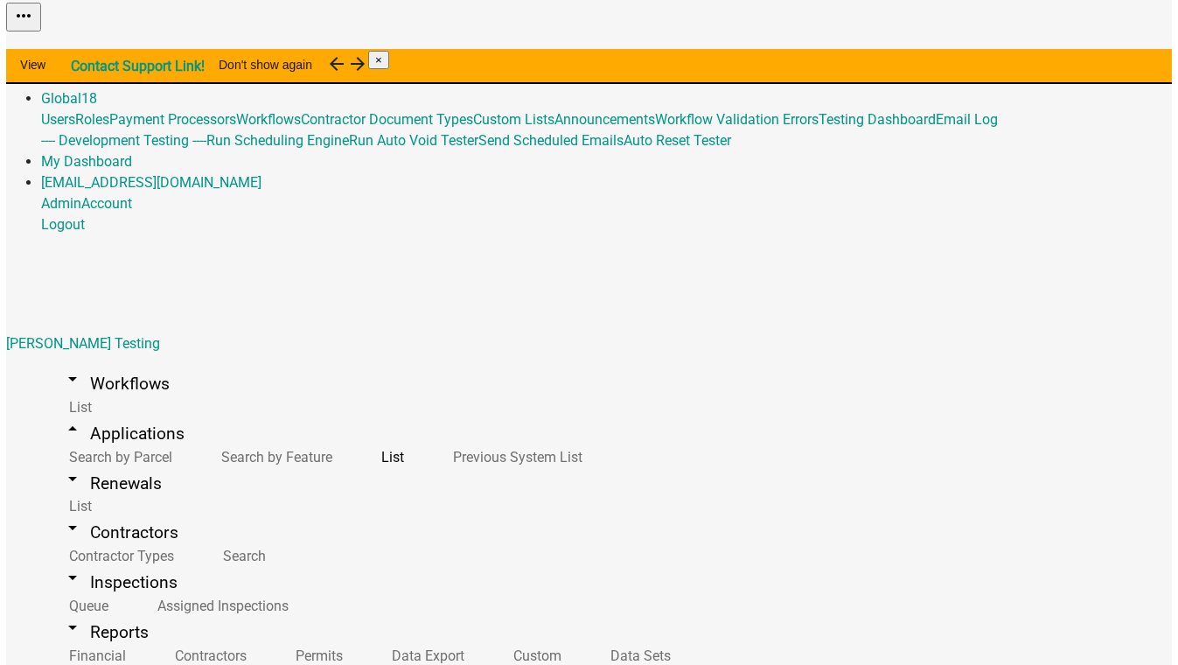
scroll to position [79, 0]
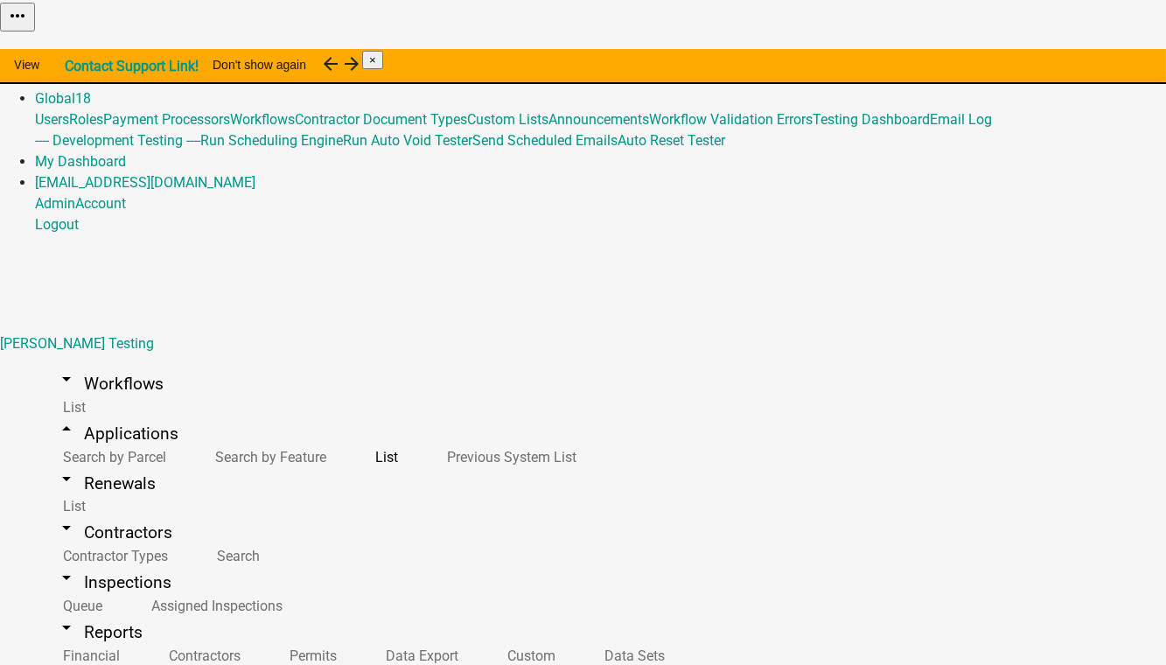
type input "440092"
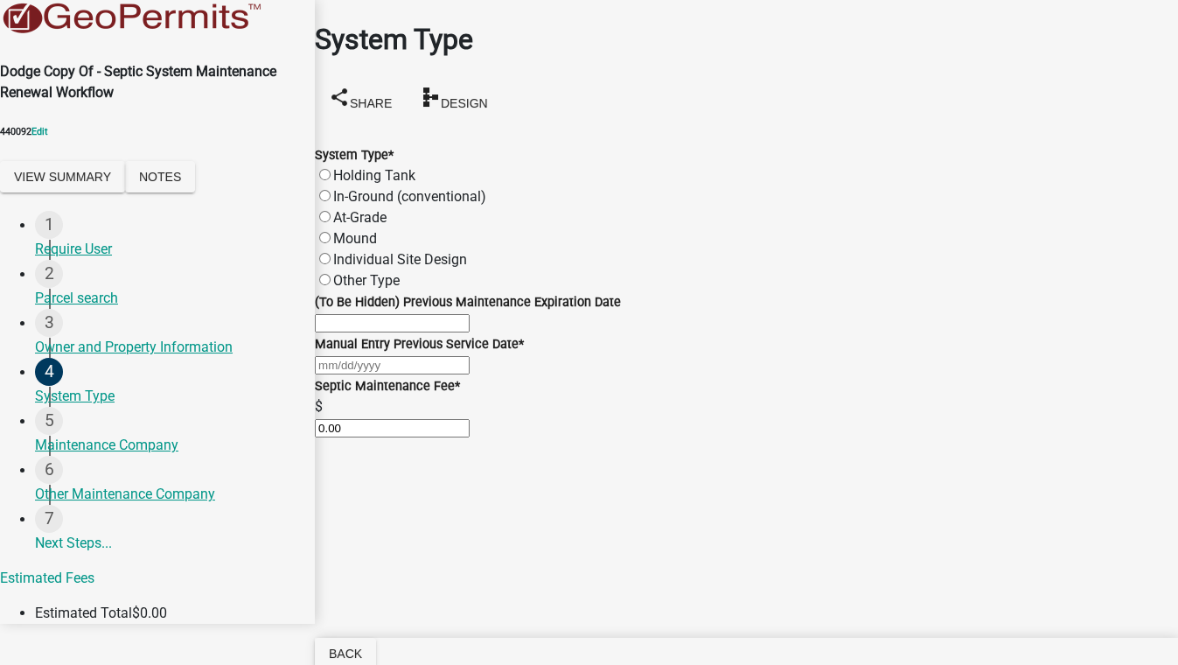
scroll to position [56, 0]
click at [346, 314] on input "(To Be Hidden) Previous Maintenance Expiration Date" at bounding box center [392, 323] width 155 height 18
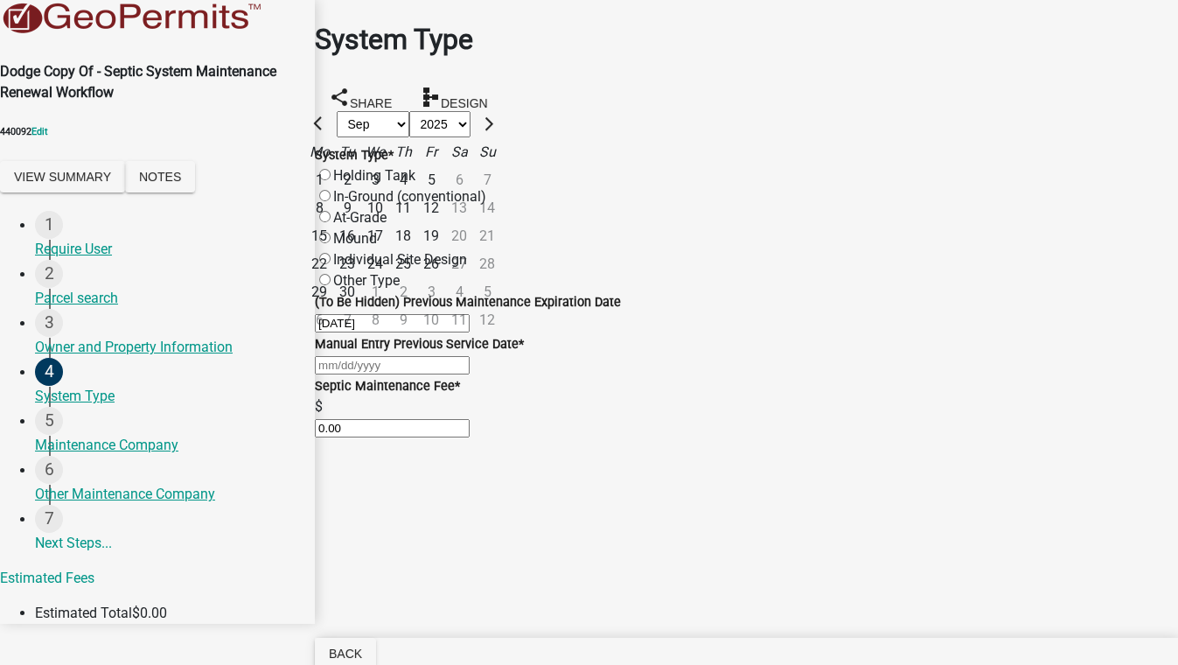
click at [401, 374] on input "Manual Entry Previous Service Date *" at bounding box center [392, 365] width 155 height 18
click at [382, 137] on select "Jan Feb Mar Apr May Jun [DATE] Aug Sep Oct Nov Dec" at bounding box center [373, 124] width 73 height 26
click at [371, 137] on select "Jan Feb Mar Apr May Jun [DATE] Aug Sep Oct Nov Dec" at bounding box center [373, 124] width 73 height 26
click at [361, 222] on div "4" at bounding box center [347, 208] width 28 height 28
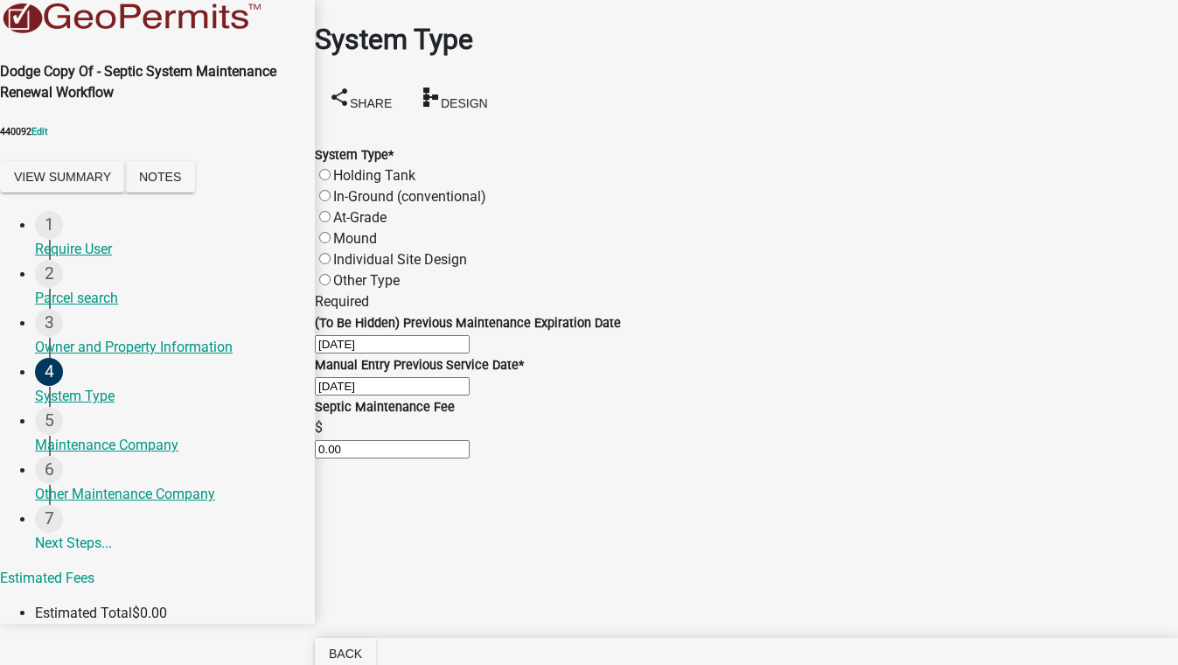
click at [343, 230] on label "Mound" at bounding box center [355, 238] width 44 height 17
click at [331, 232] on input "Mound" at bounding box center [324, 237] width 11 height 11
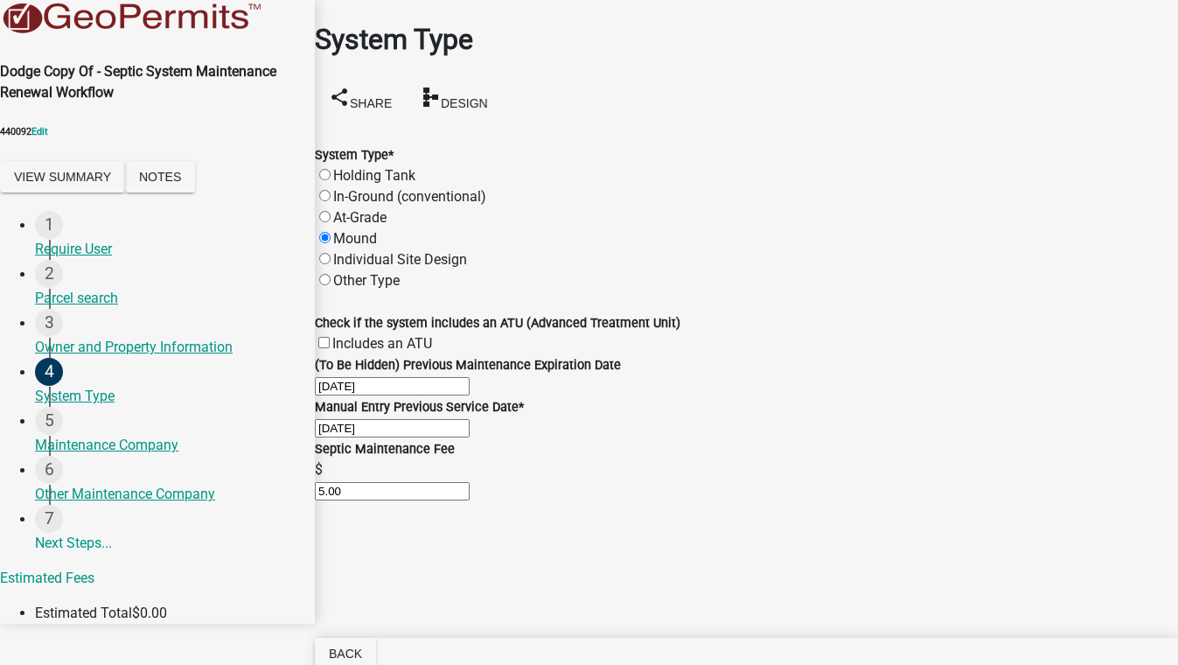
scroll to position [135, 0]
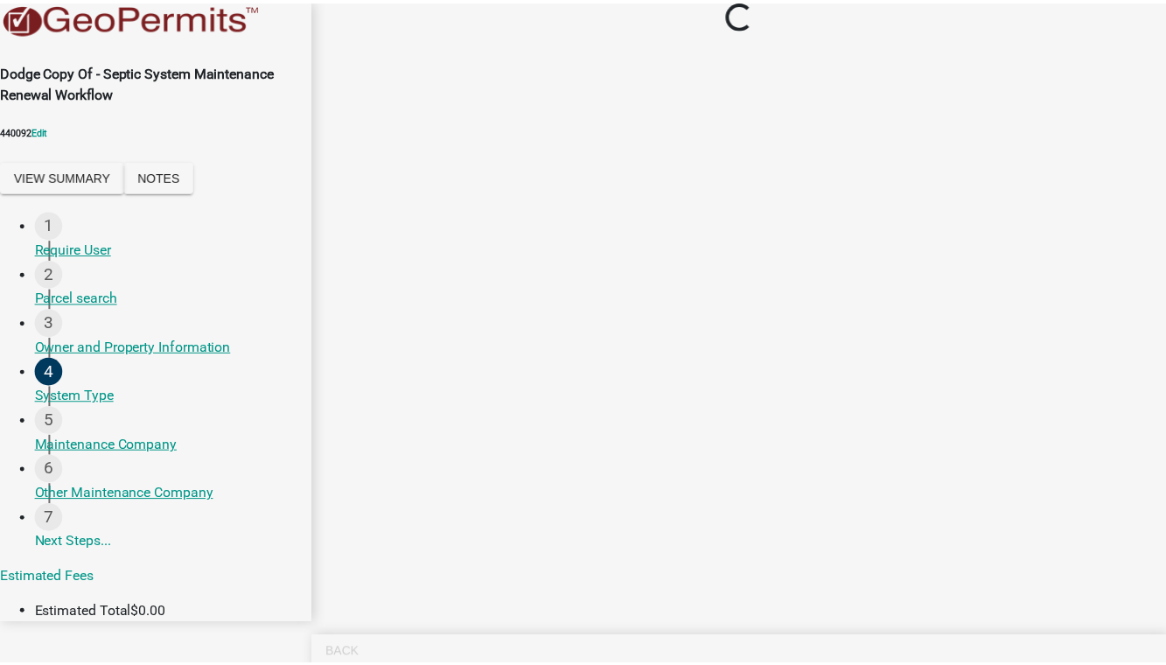
scroll to position [0, 0]
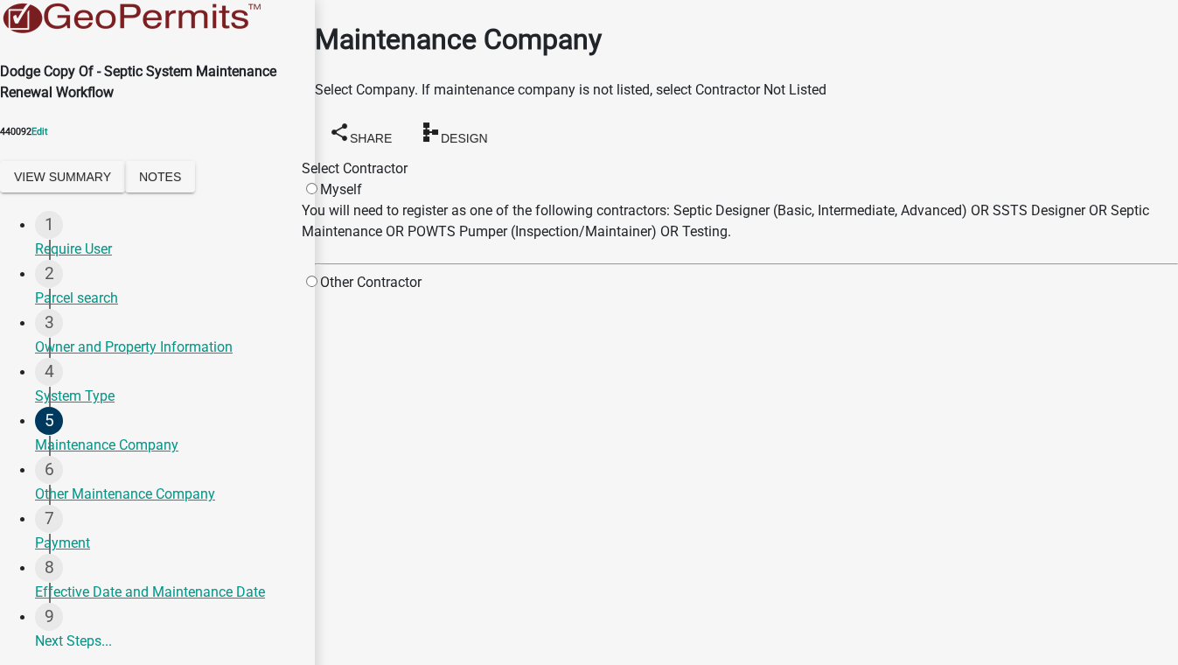
click at [317, 276] on input "radio" at bounding box center [311, 280] width 11 height 11
click at [608, 292] on input "Search" at bounding box center [541, 283] width 155 height 18
click at [603, 292] on input "Search" at bounding box center [541, 283] width 155 height 18
click at [462, 328] on div "Select Contractor Myself You will need to register as one of the following cont…" at bounding box center [746, 243] width 863 height 170
click at [439, 325] on span at bounding box center [439, 317] width 0 height 17
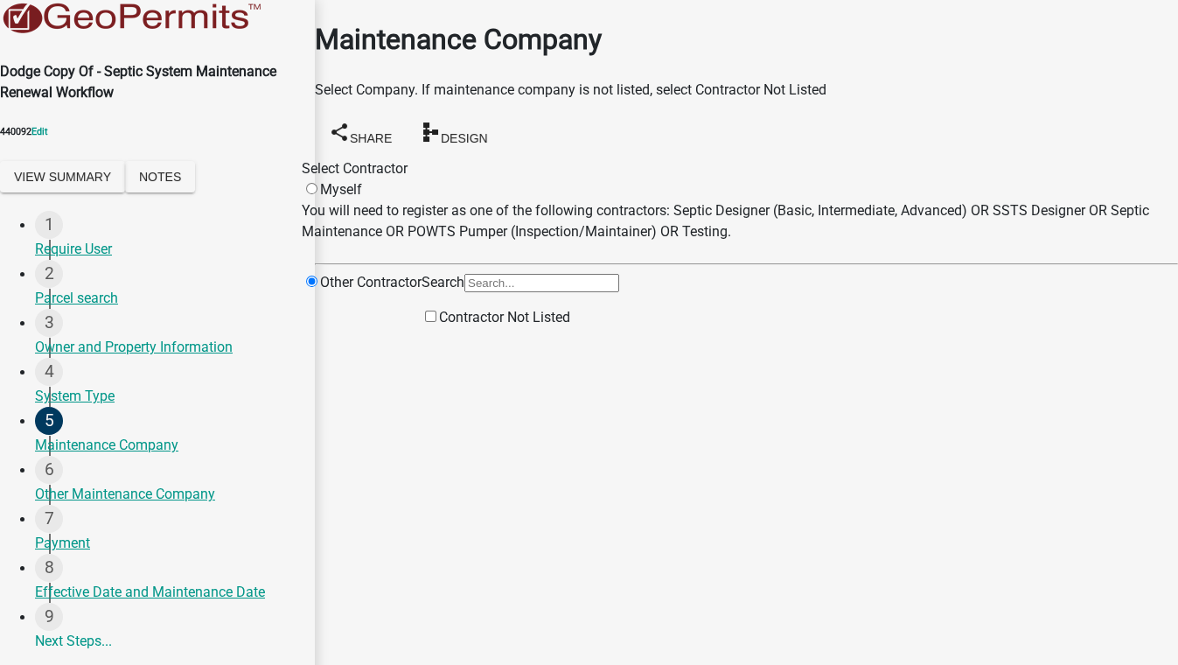
click at [436, 322] on input "Contractor Not Listed" at bounding box center [430, 315] width 11 height 11
click at [597, 292] on input "Search" at bounding box center [541, 283] width 155 height 18
click at [1104, 612] on button "Save & Exit" at bounding box center [1141, 621] width 74 height 18
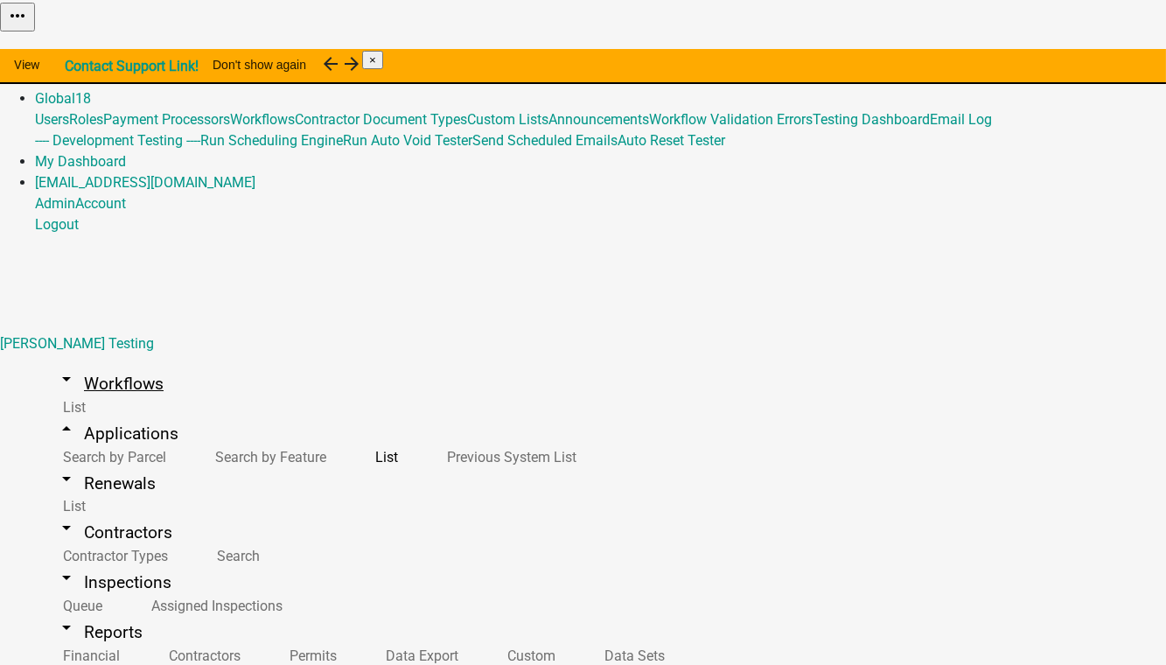
click at [97, 363] on link "arrow_drop_down Workflows" at bounding box center [110, 383] width 150 height 41
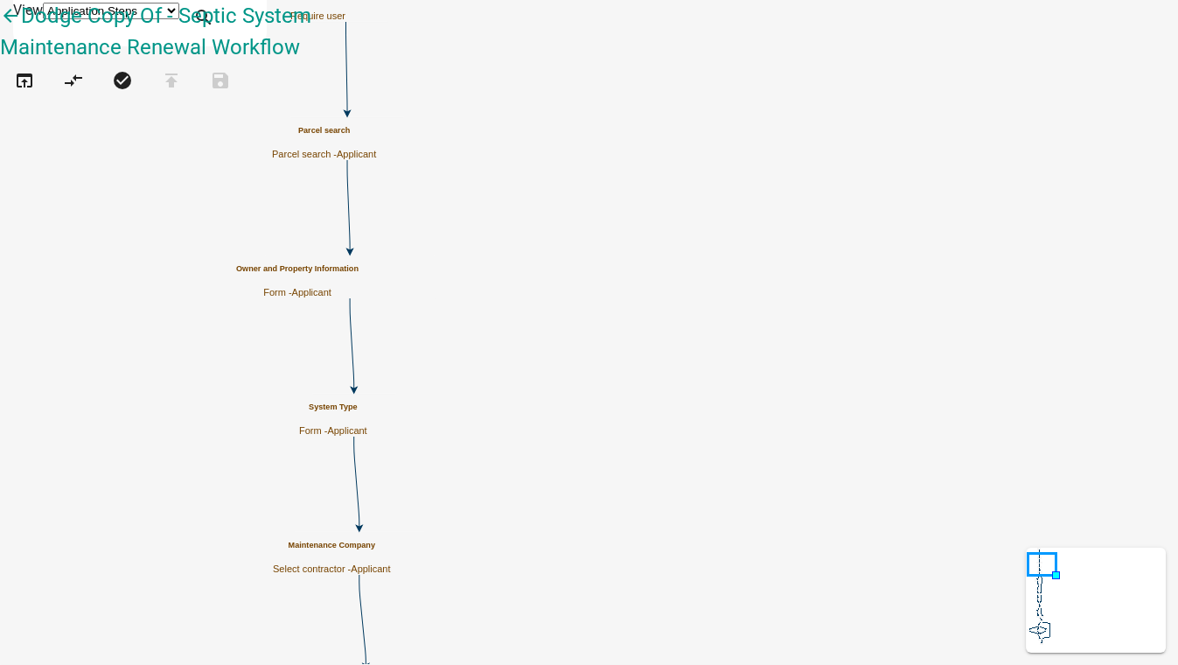
click at [359, 287] on p "Form - Applicant" at bounding box center [297, 292] width 122 height 11
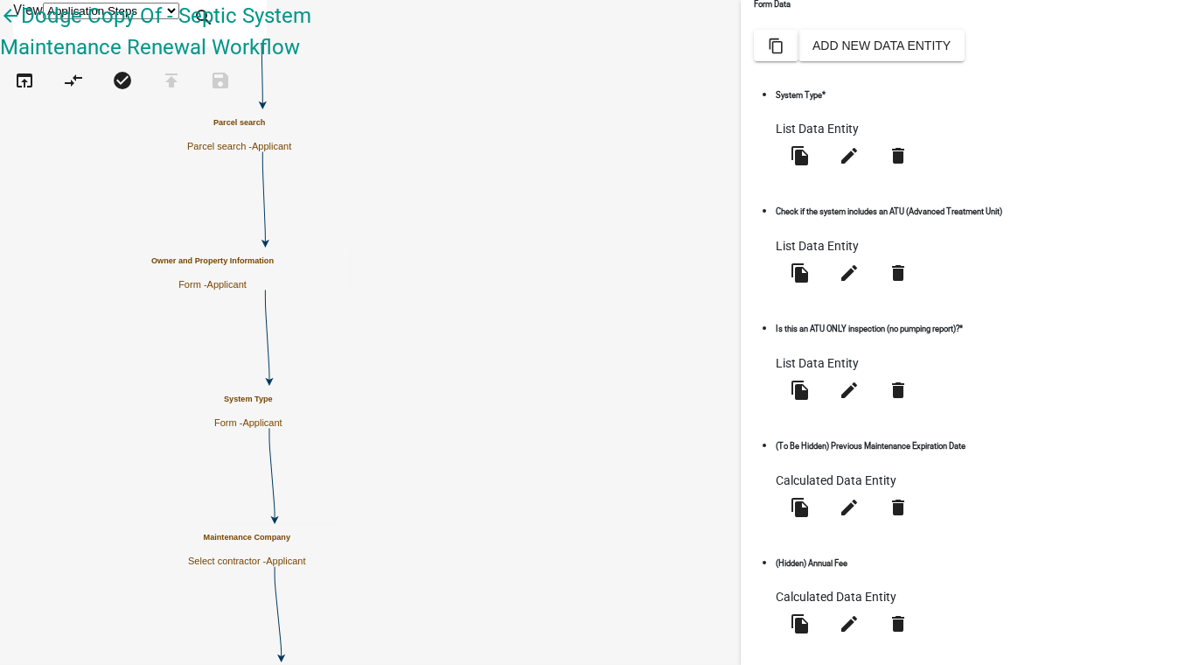
scroll to position [397, 0]
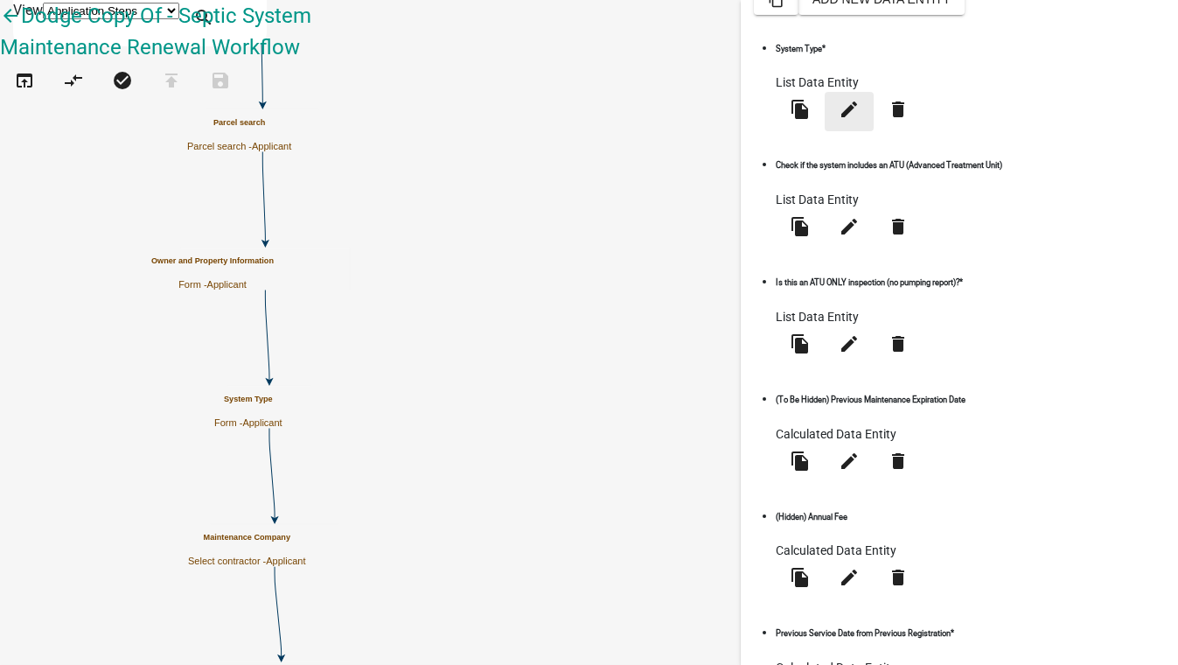
click at [860, 120] on icon "edit" at bounding box center [849, 109] width 21 height 21
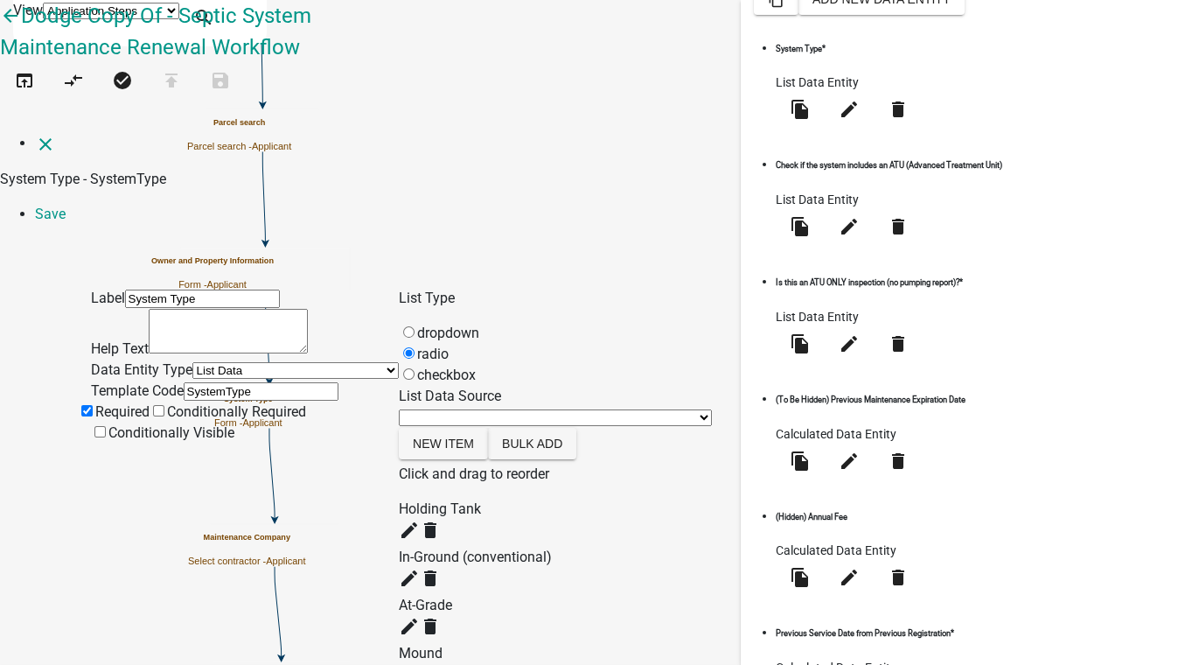
scroll to position [158, 0]
click at [420, 519] on icon "create" at bounding box center [409, 529] width 21 height 21
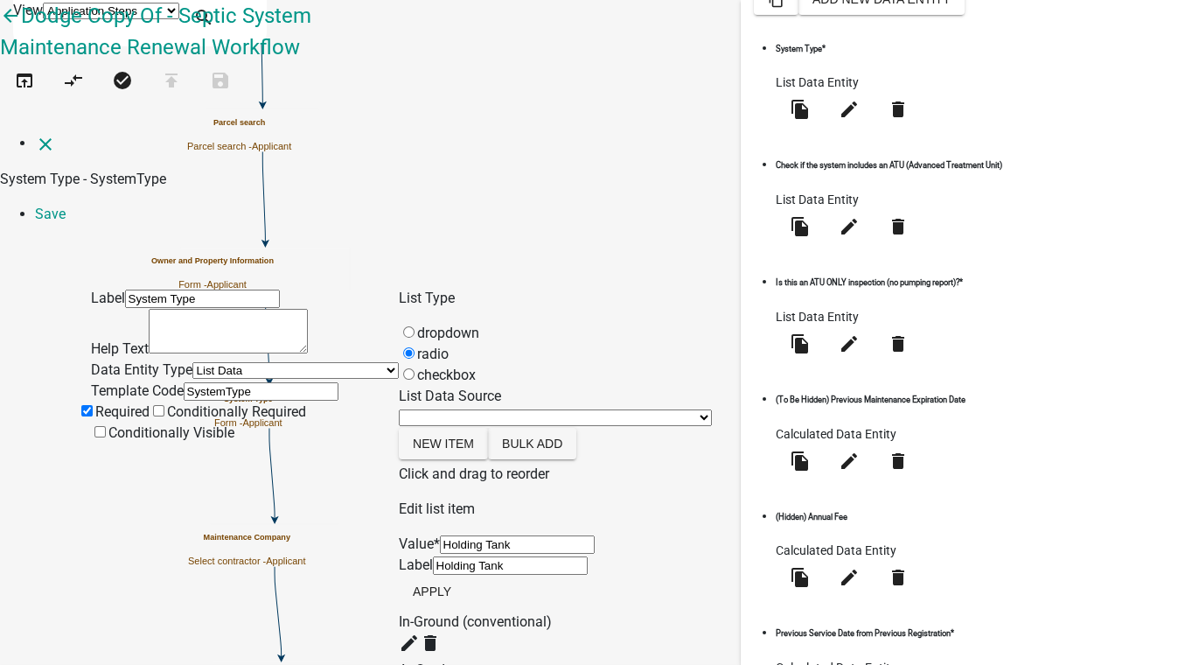
click at [873, 315] on div "Preview System Type * Holding Tank In-Ground (conventional) At-Grade Mound Indi…" at bounding box center [888, 580] width 171 height 585
click at [465, 575] on button "Apply" at bounding box center [432, 590] width 66 height 31
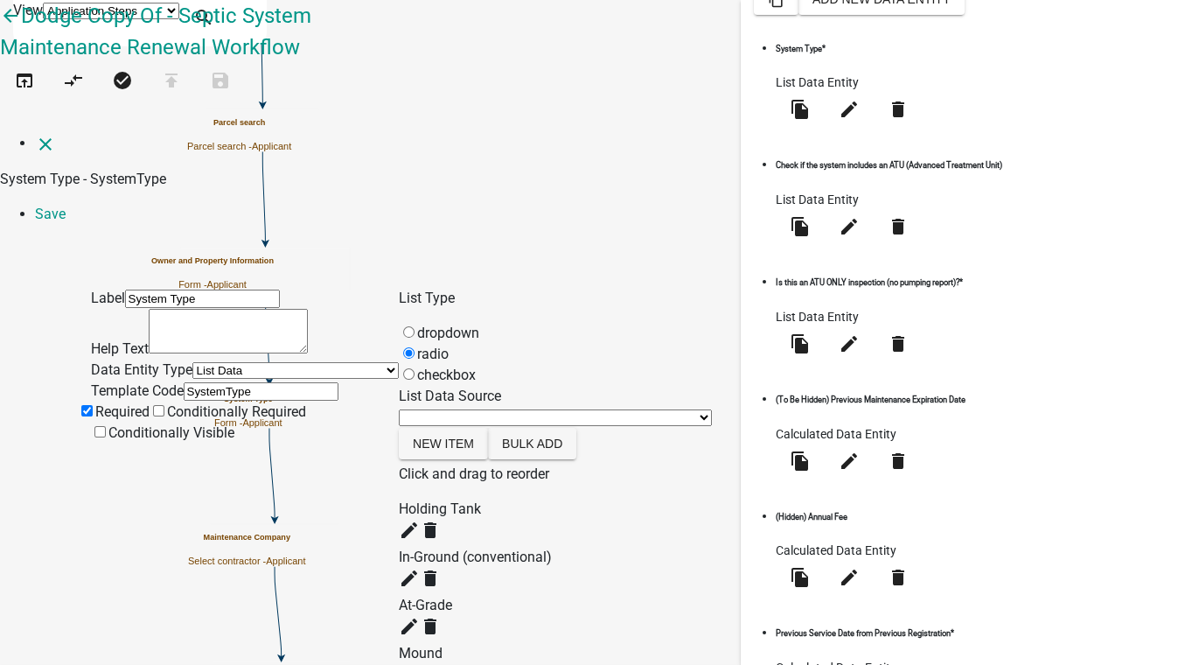
scroll to position [0, 0]
click at [35, 134] on icon "close" at bounding box center [45, 144] width 21 height 21
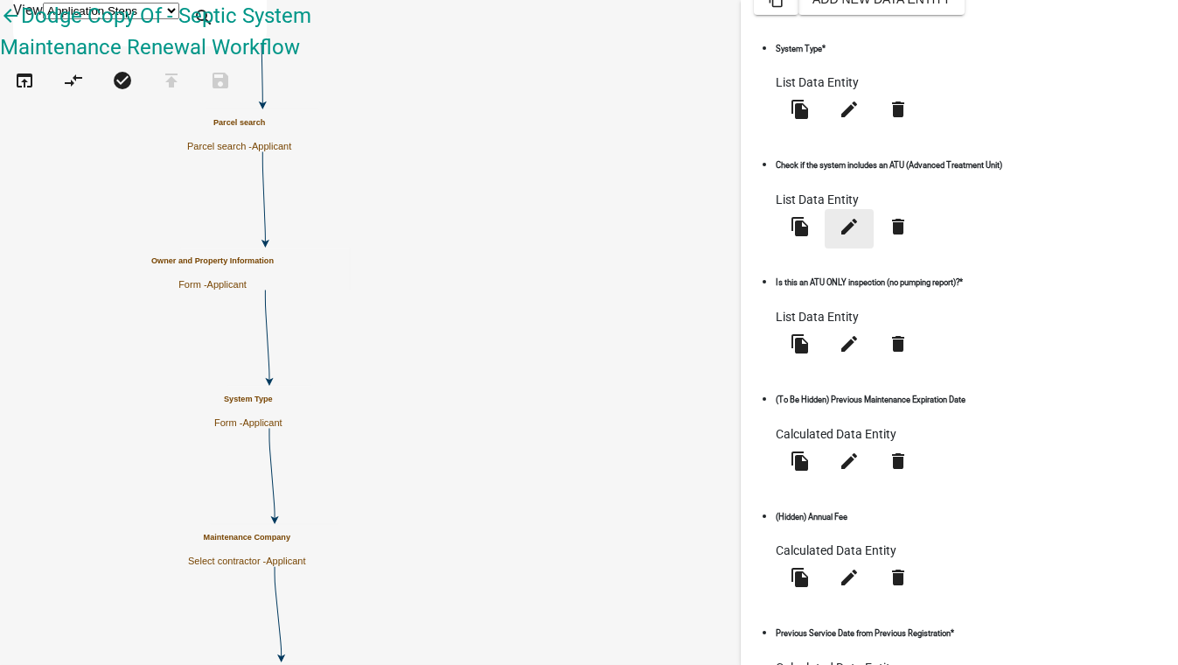
click at [839, 237] on icon "edit" at bounding box center [849, 226] width 21 height 21
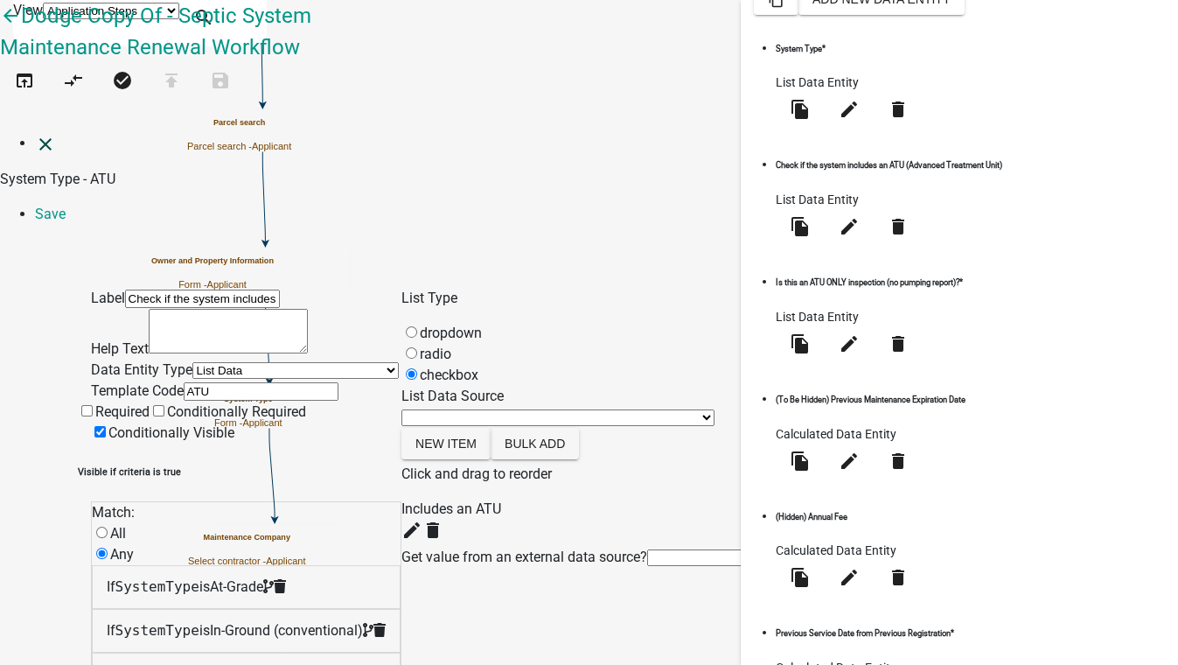
click at [35, 134] on icon "close" at bounding box center [45, 144] width 21 height 21
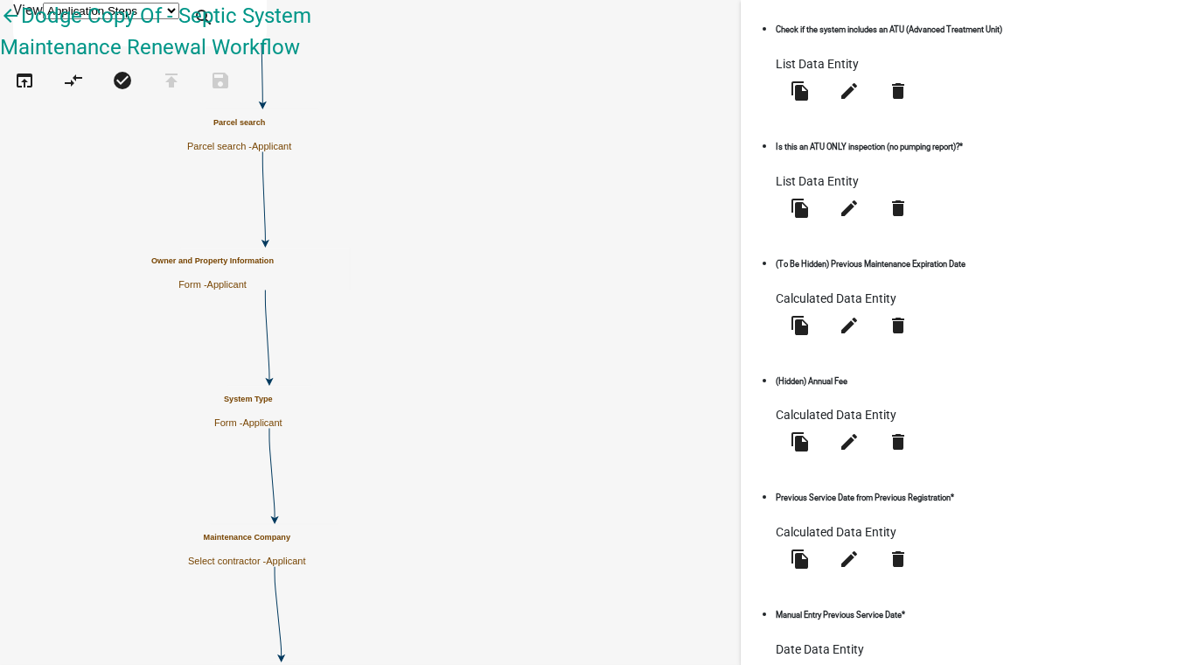
scroll to position [556, 0]
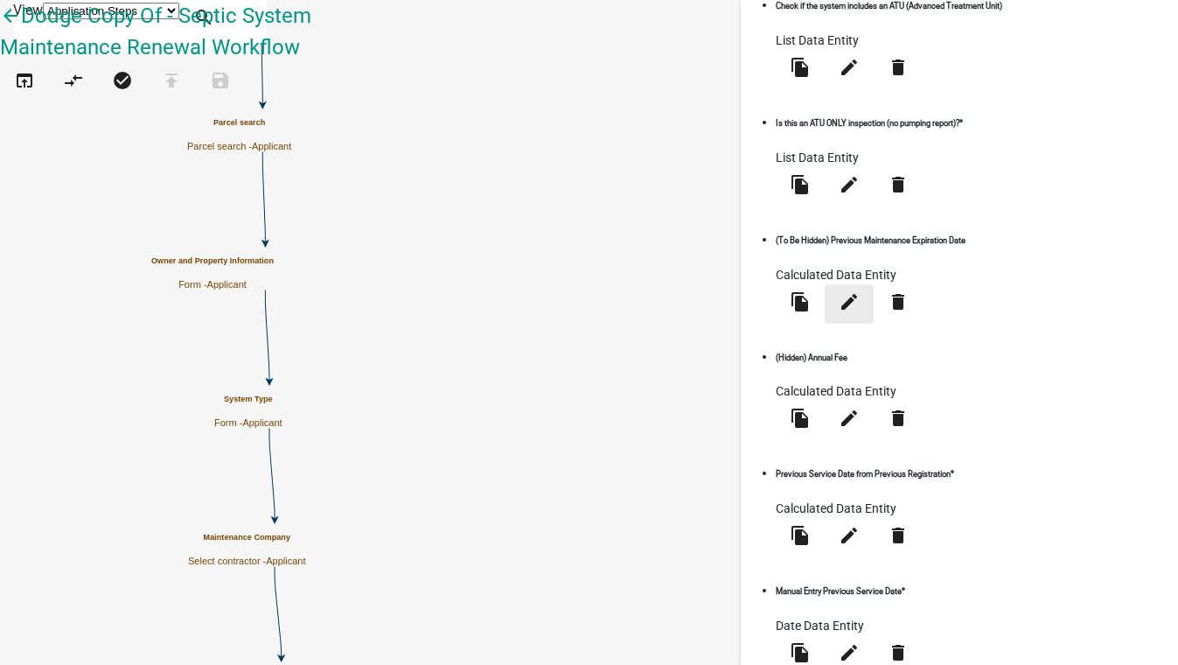
click at [839, 311] on icon "edit" at bounding box center [849, 300] width 21 height 21
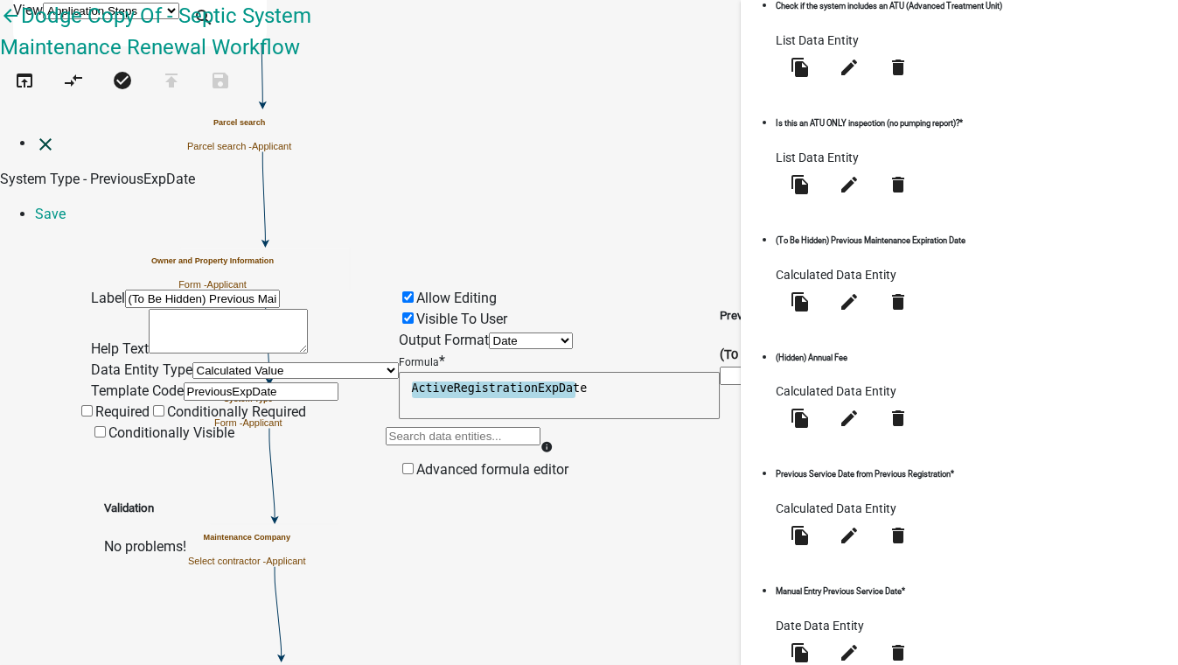
click at [35, 134] on icon "close" at bounding box center [45, 144] width 21 height 21
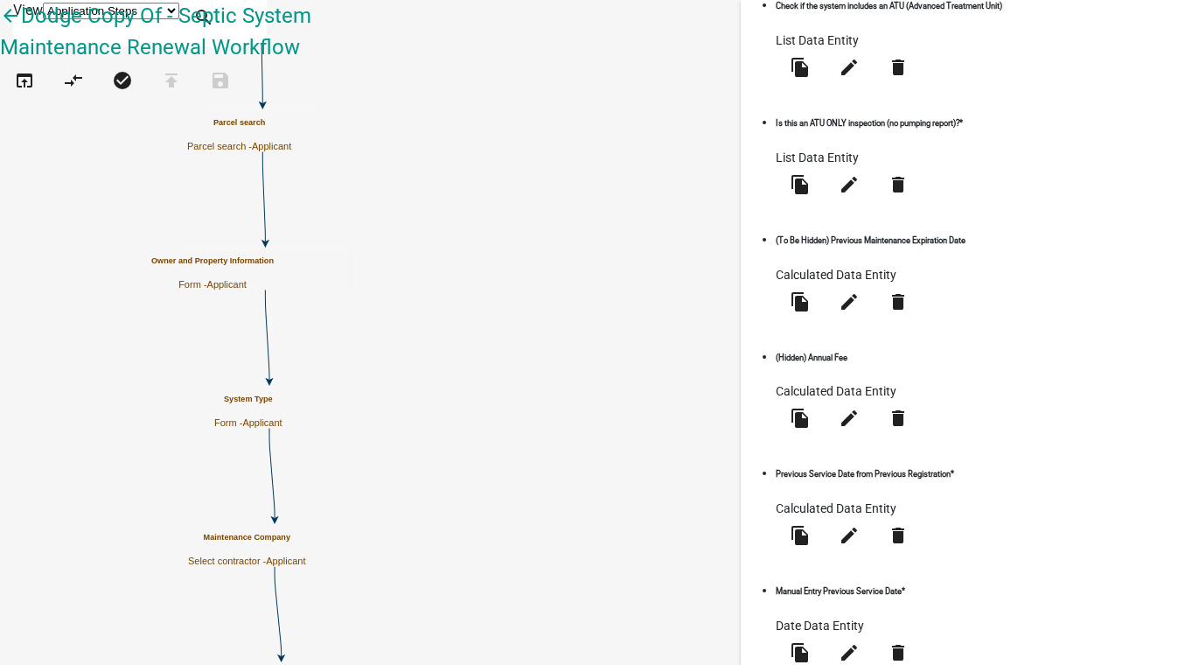
click at [21, 30] on icon "arrow_back" at bounding box center [10, 17] width 21 height 24
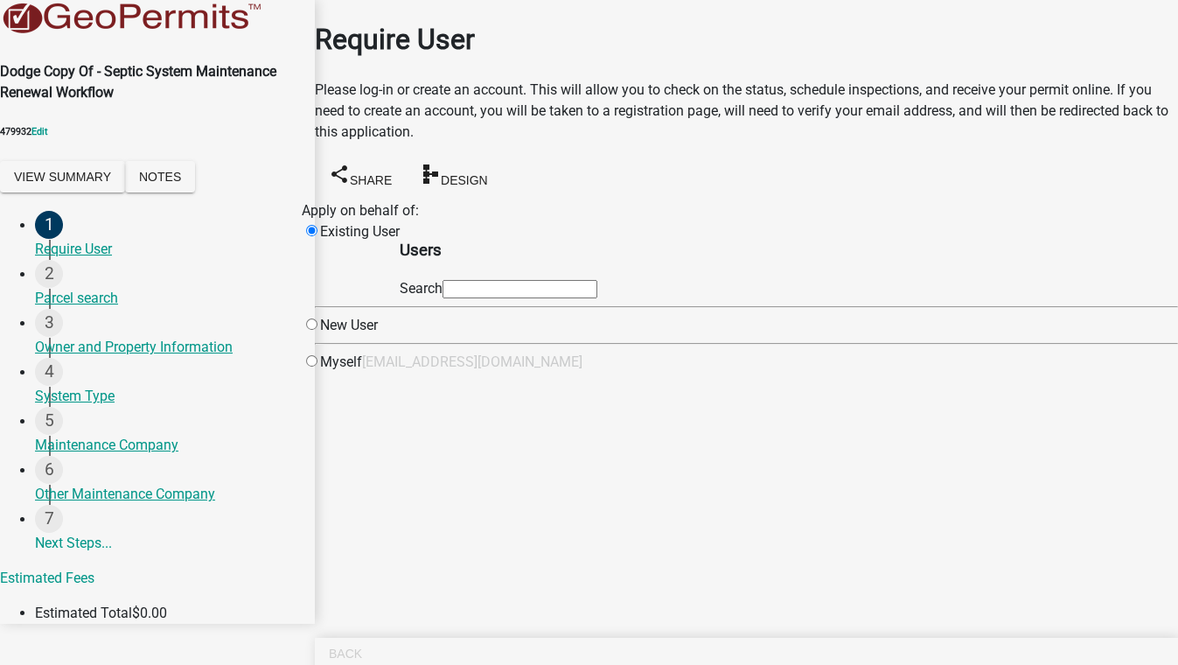
click at [576, 298] on input "text" at bounding box center [520, 289] width 155 height 18
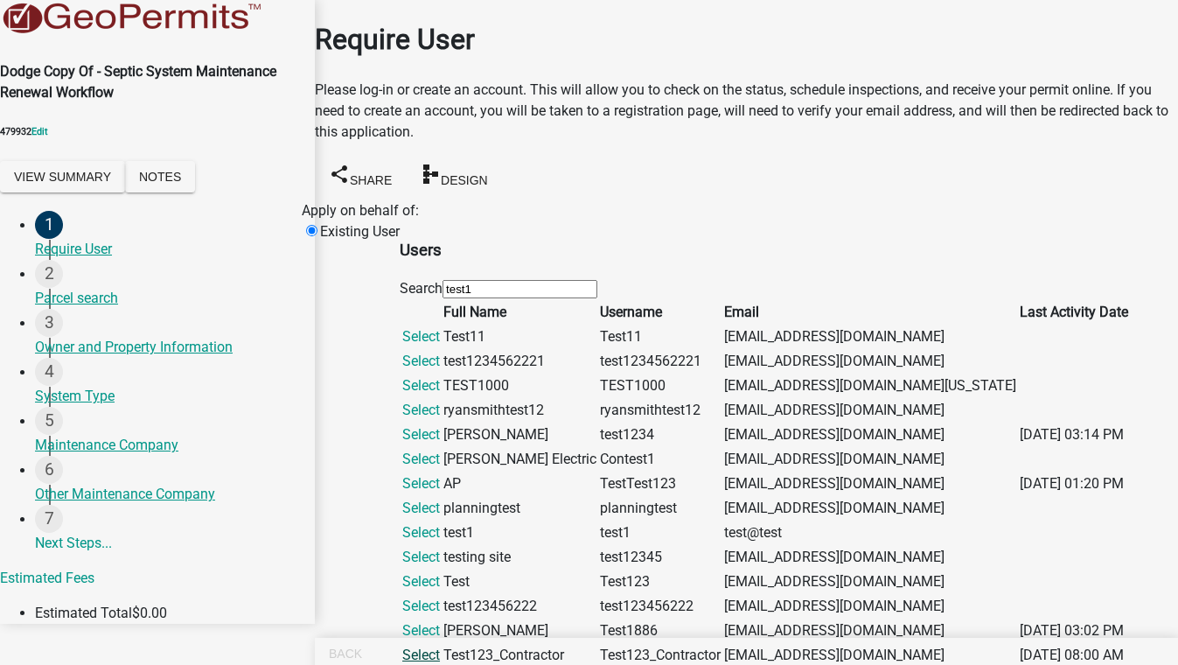
scroll to position [477, 0]
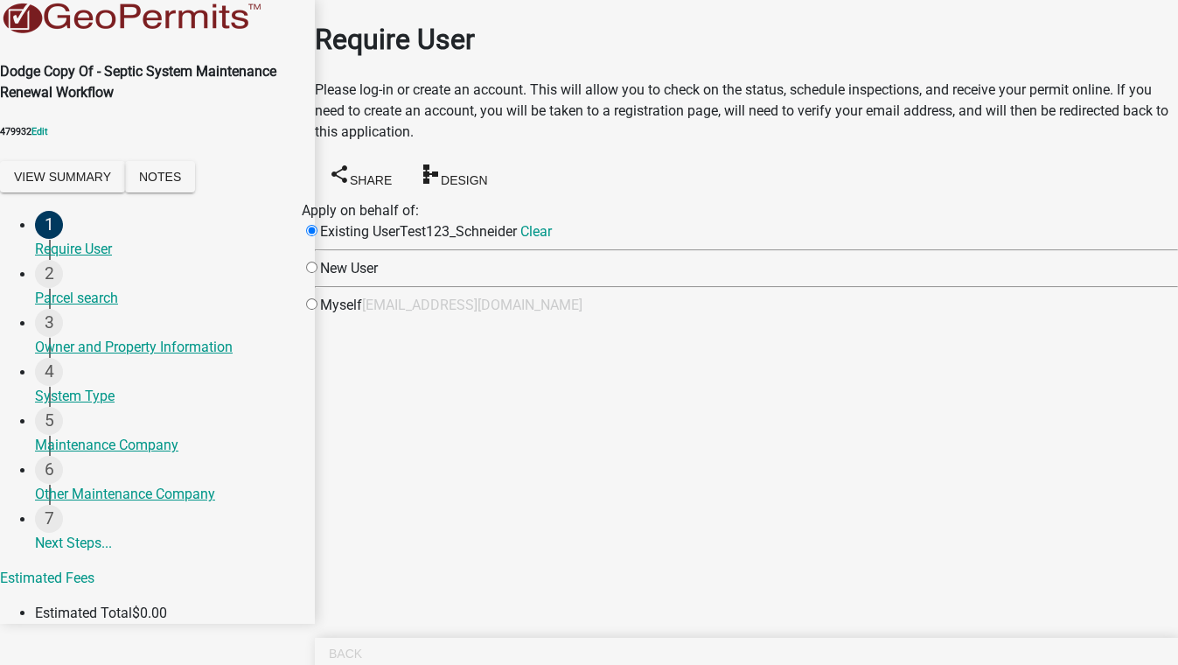
scroll to position [0, 0]
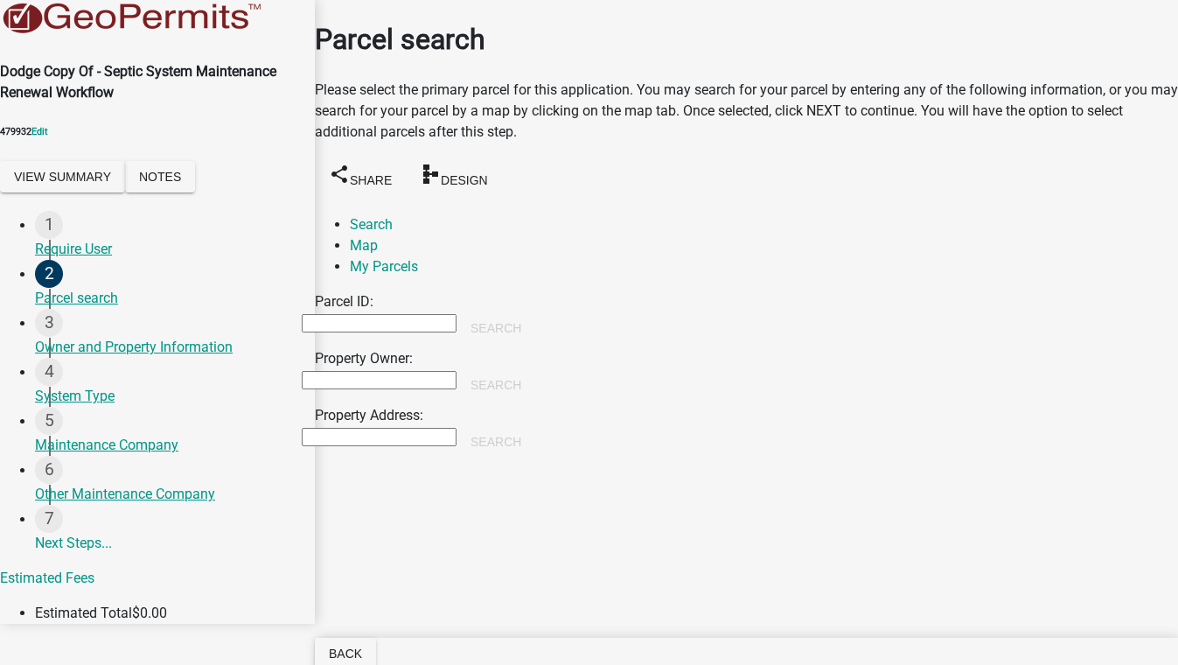
click at [357, 371] on input "Property Owner:" at bounding box center [379, 380] width 155 height 18
click at [535, 369] on button "Search" at bounding box center [495, 384] width 79 height 31
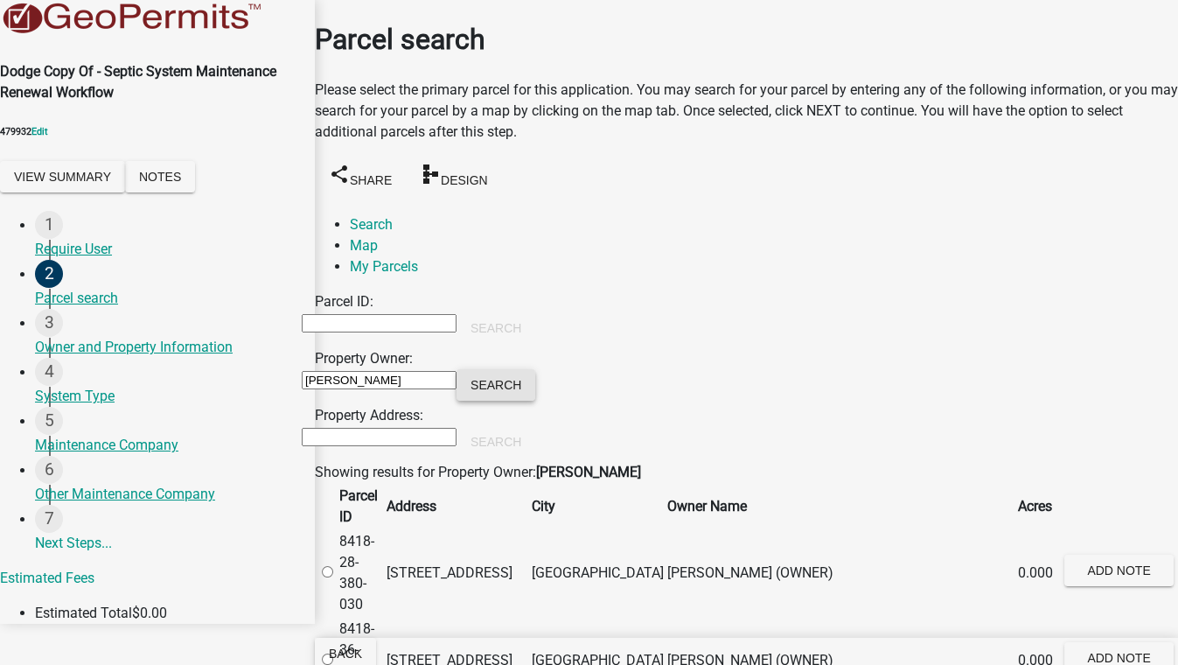
scroll to position [556, 0]
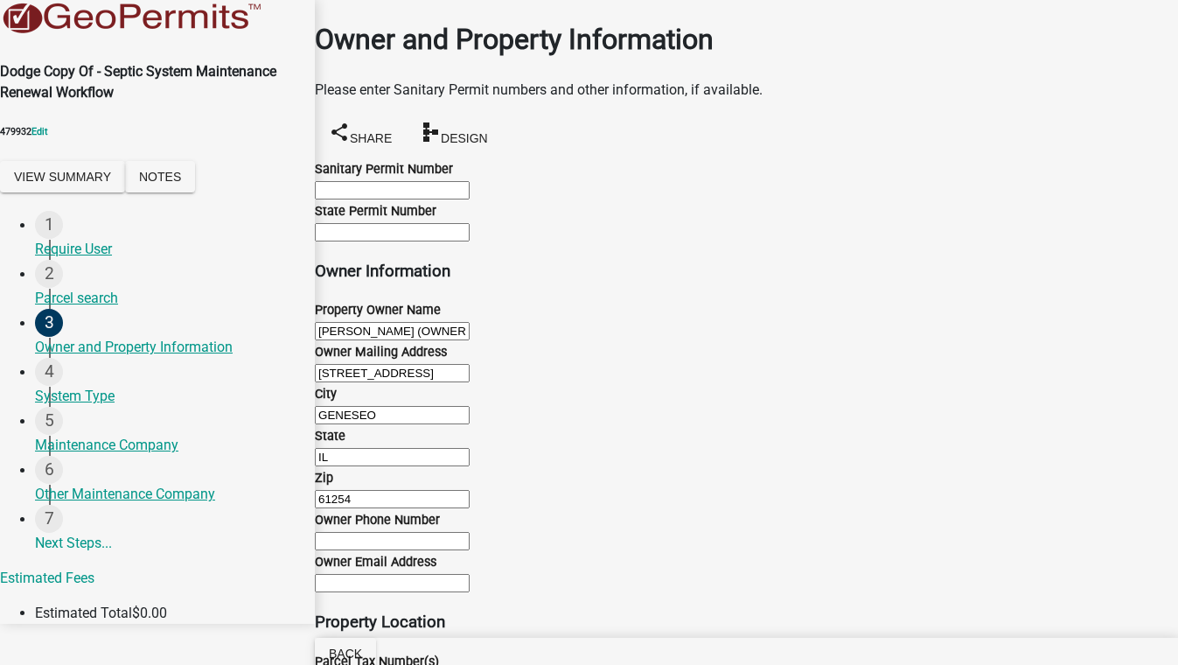
scroll to position [1972, 0]
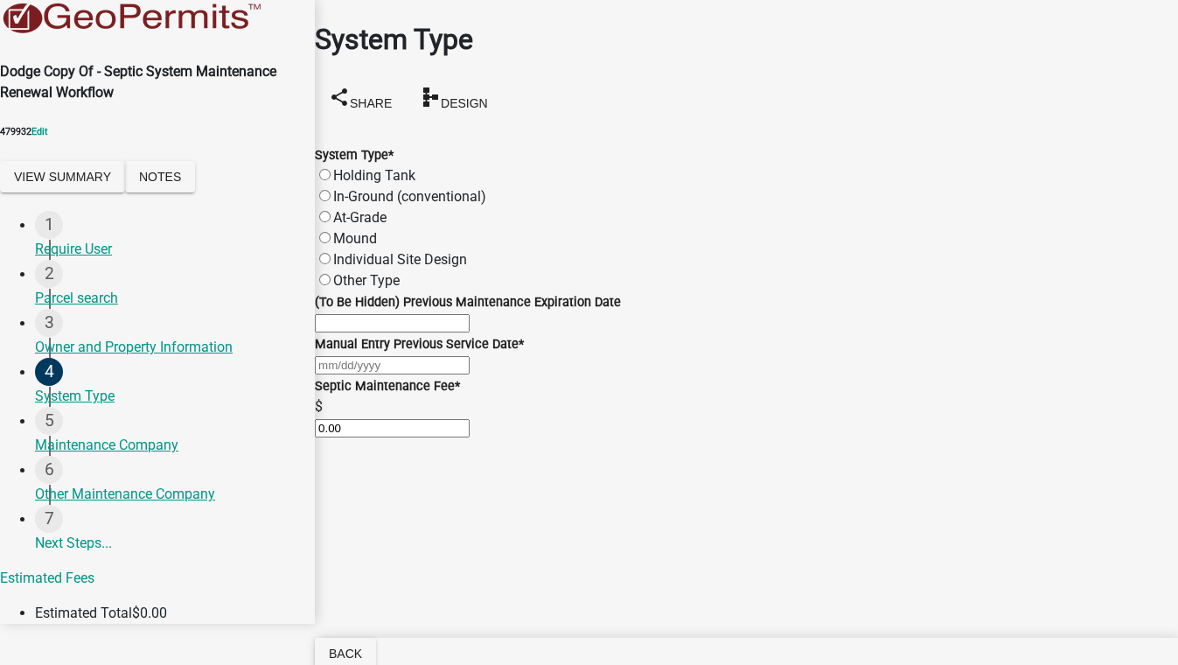
click at [371, 209] on label "At-Grade" at bounding box center [359, 217] width 53 height 17
click at [331, 211] on input "At-Grade" at bounding box center [324, 216] width 11 height 11
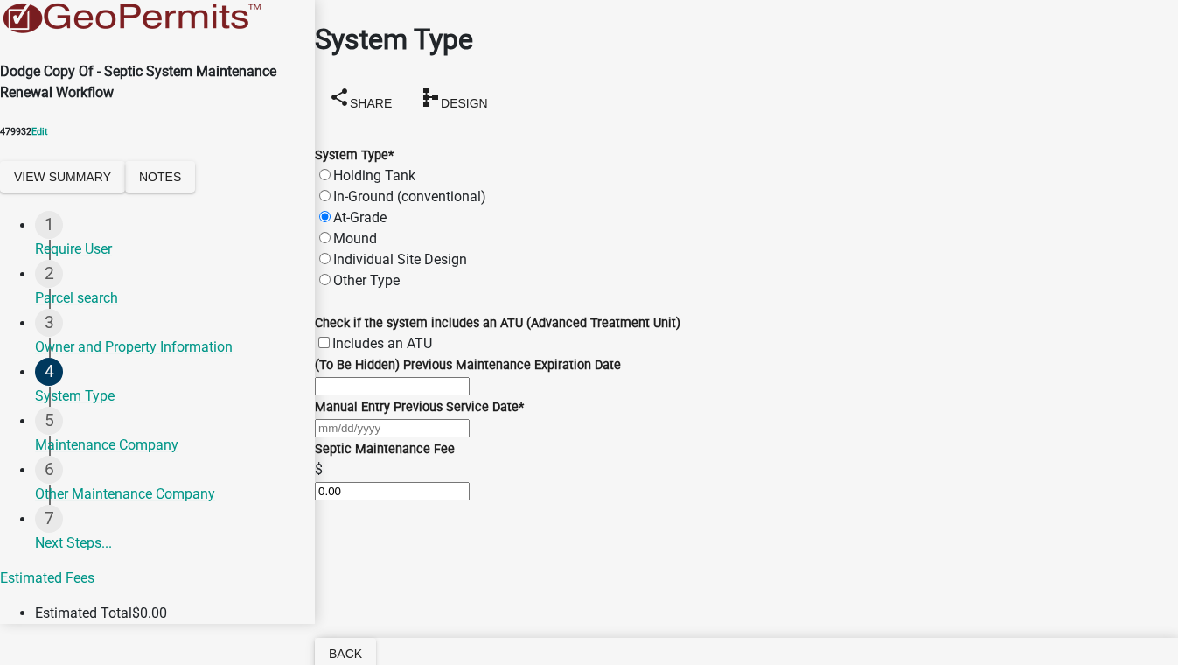
click at [341, 335] on label "Includes an ATU" at bounding box center [382, 343] width 100 height 17
click at [330, 337] on input "Includes an ATU" at bounding box center [323, 342] width 11 height 11
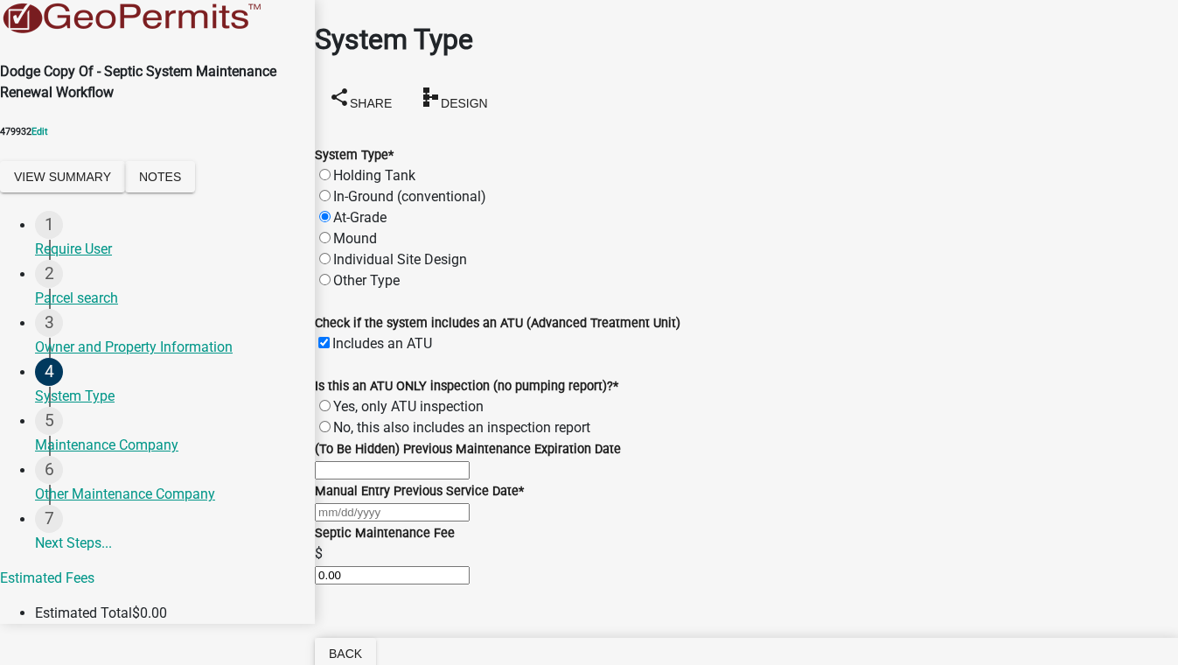
click at [340, 403] on div "Yes, only ATU inspection" at bounding box center [746, 406] width 863 height 21
click at [340, 415] on label "Yes, only ATU inspection" at bounding box center [408, 406] width 150 height 17
click at [331, 411] on input "Yes, only ATU inspection" at bounding box center [324, 405] width 11 height 11
click at [470, 461] on input "(To Be Hidden) Previous Maintenance Expiration Date" at bounding box center [392, 470] width 155 height 18
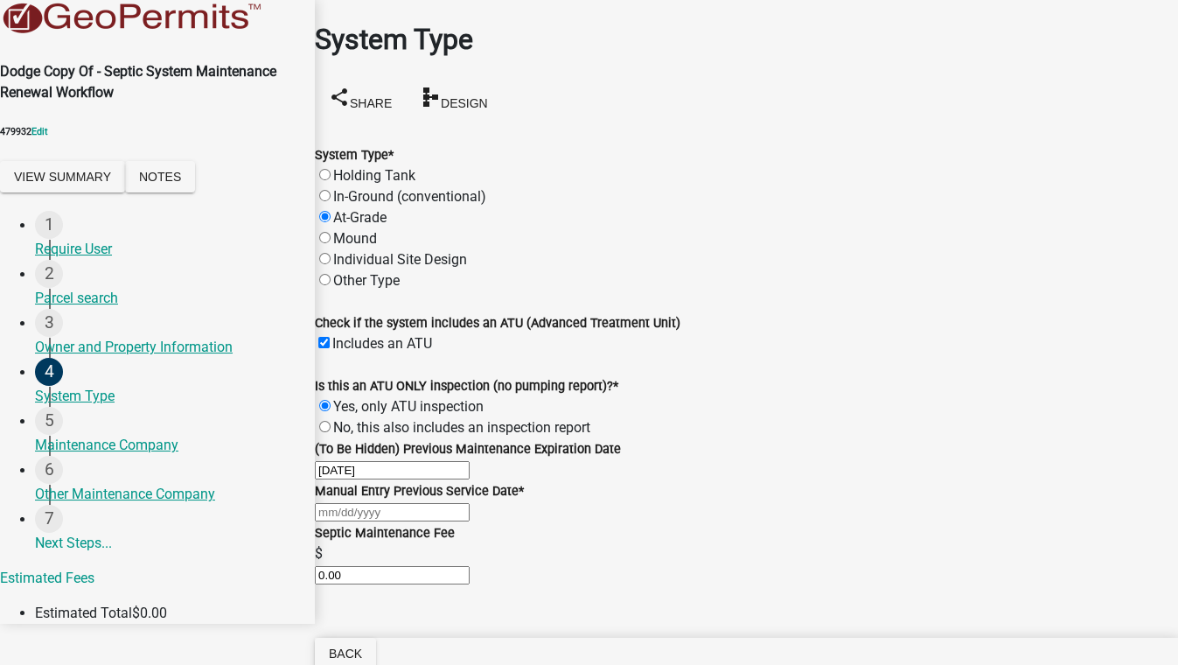
click at [388, 522] on div at bounding box center [746, 511] width 863 height 21
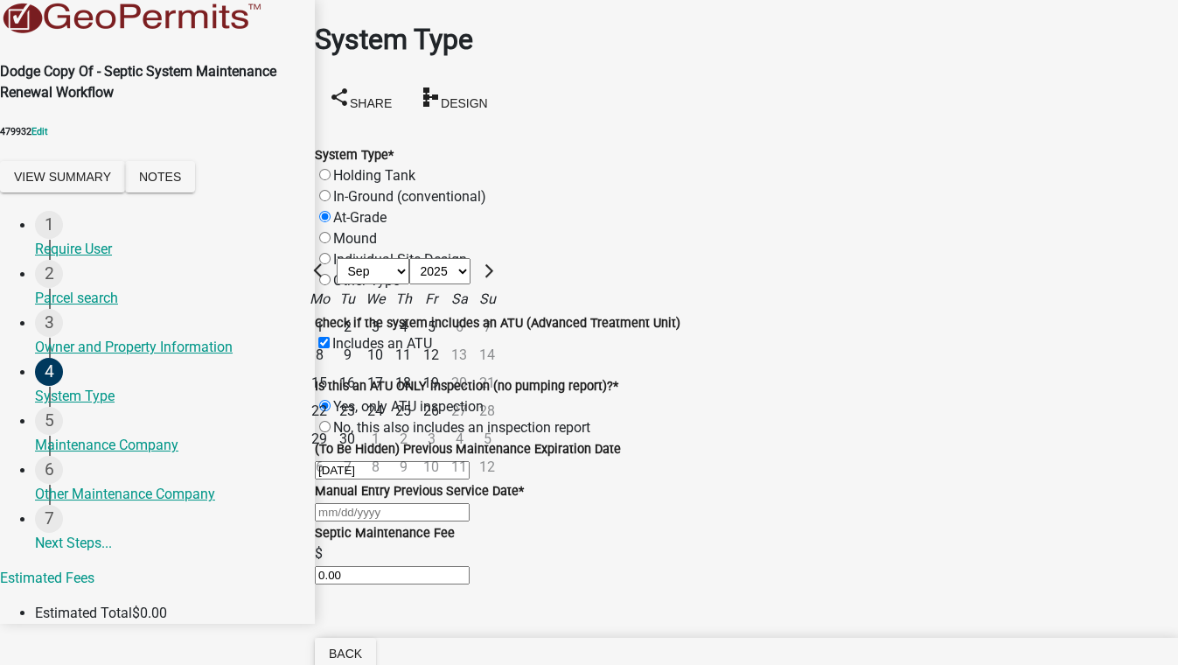
click at [617, 512] on div "Manual Entry Previous Service Date * [PERSON_NAME] Apr May Jun [DATE] Aug Sep O…" at bounding box center [746, 501] width 863 height 42
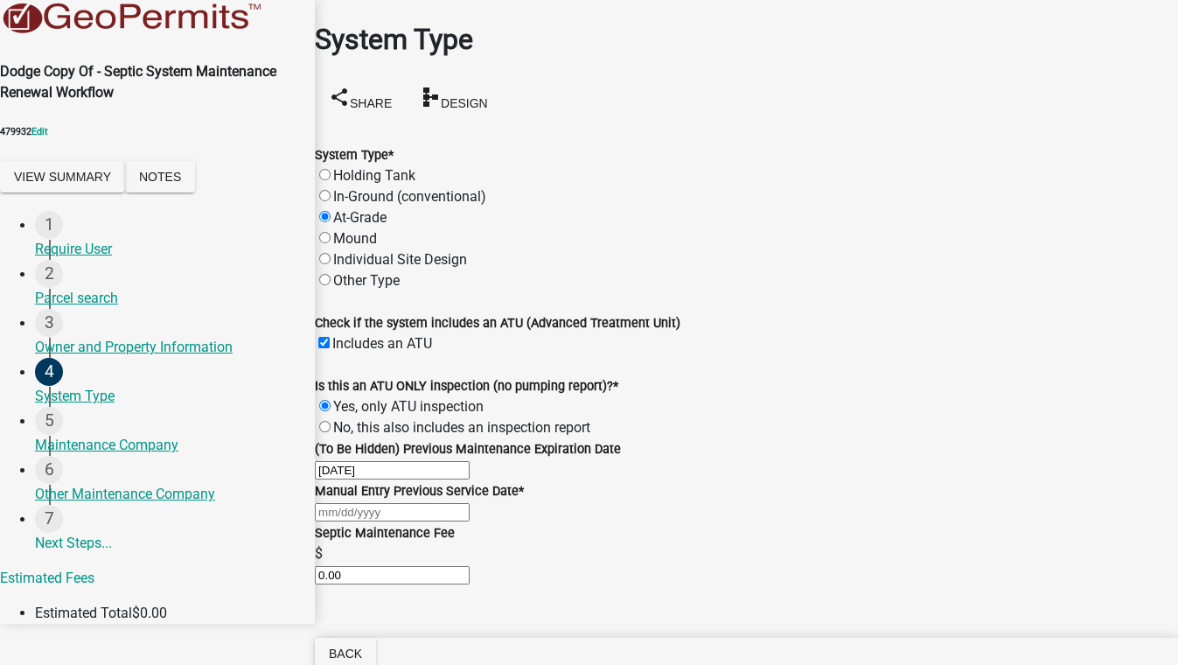
drag, startPoint x: 398, startPoint y: 444, endPoint x: 329, endPoint y: 445, distance: 69.1
click at [329, 445] on div "(To Be Hidden) Previous Maintenance Expiration Date [DATE]" at bounding box center [746, 459] width 889 height 42
click at [447, 563] on wm-data-entity-input-list "System Type * Holding Tank In-Ground (conventional) At-Grade Mound Individual S…" at bounding box center [746, 354] width 863 height 462
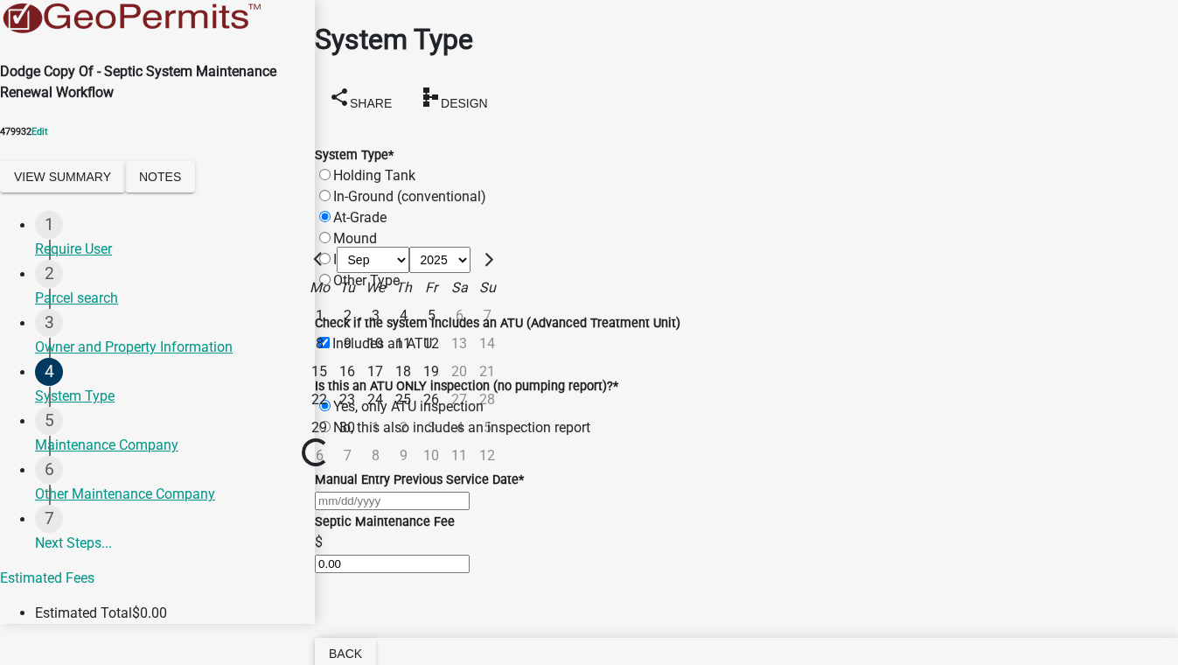
click at [333, 302] on div "1" at bounding box center [319, 316] width 28 height 28
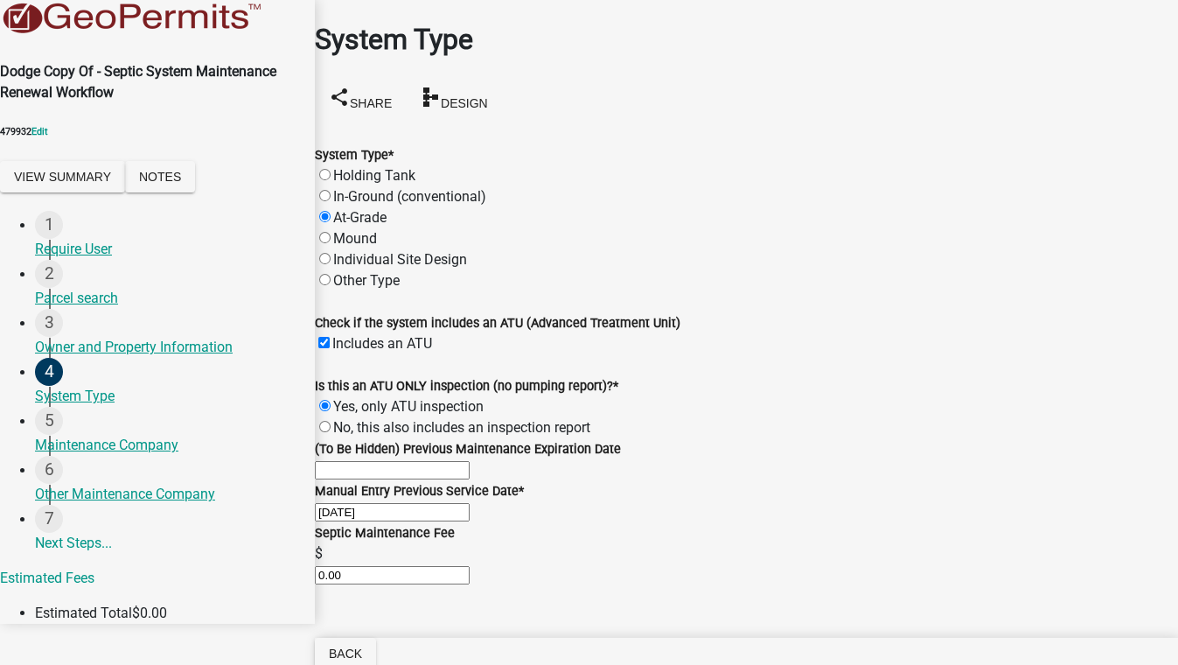
scroll to position [158, 0]
click at [412, 501] on div "[DATE]" at bounding box center [746, 511] width 863 height 21
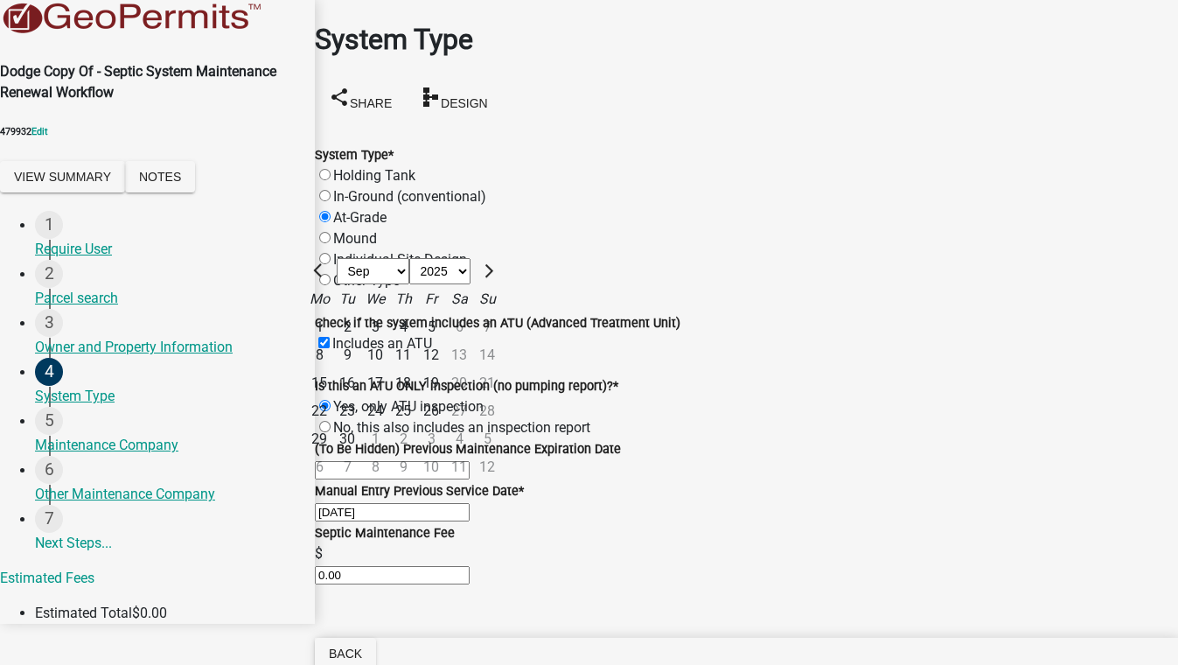
click at [467, 258] on select "1525 1526 1527 1528 1529 1530 1531 1532 1533 1534 1535 1536 1537 1538 1539 1540…" at bounding box center [439, 271] width 61 height 26
click at [435, 258] on select "1525 1526 1527 1528 1529 1530 1531 1532 1533 1534 1535 1536 1537 1538 1539 1540…" at bounding box center [439, 271] width 61 height 26
click at [445, 313] on div "1" at bounding box center [431, 327] width 28 height 28
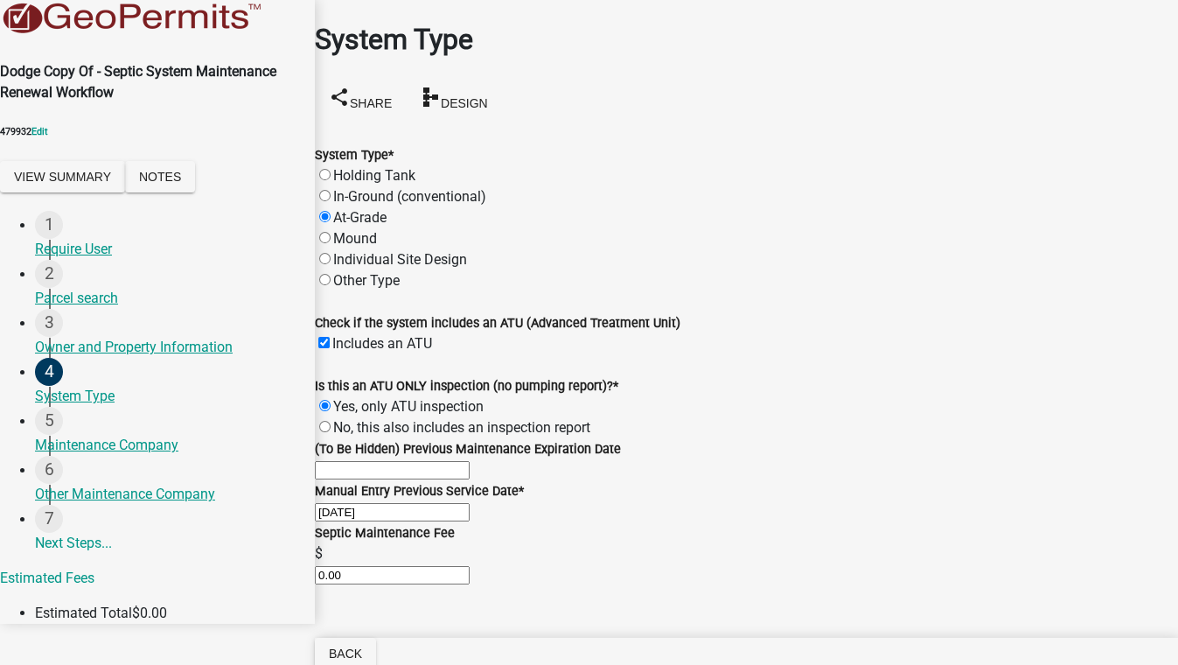
click at [432, 461] on input "(To Be Hidden) Previous Maintenance Expiration Date" at bounding box center [392, 470] width 155 height 18
click at [464, 461] on input "[DATE]" at bounding box center [392, 470] width 155 height 18
click at [598, 501] on div "[DATE]" at bounding box center [746, 511] width 863 height 21
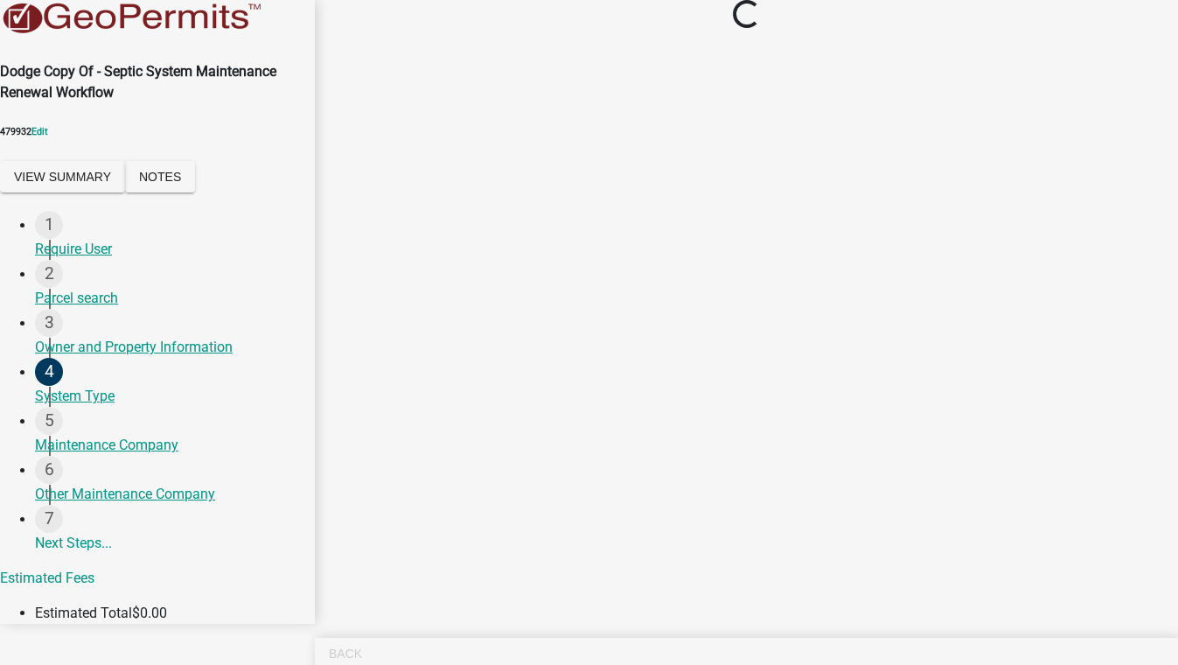
scroll to position [0, 0]
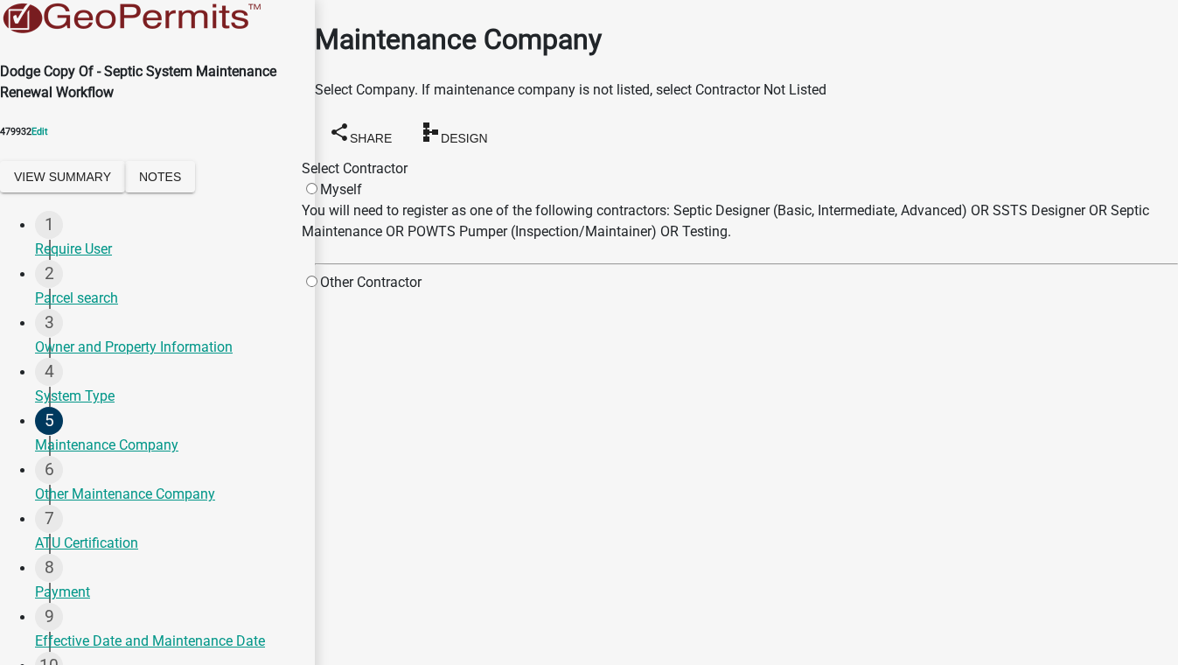
click at [1104, 612] on button "Save & Exit" at bounding box center [1141, 621] width 74 height 18
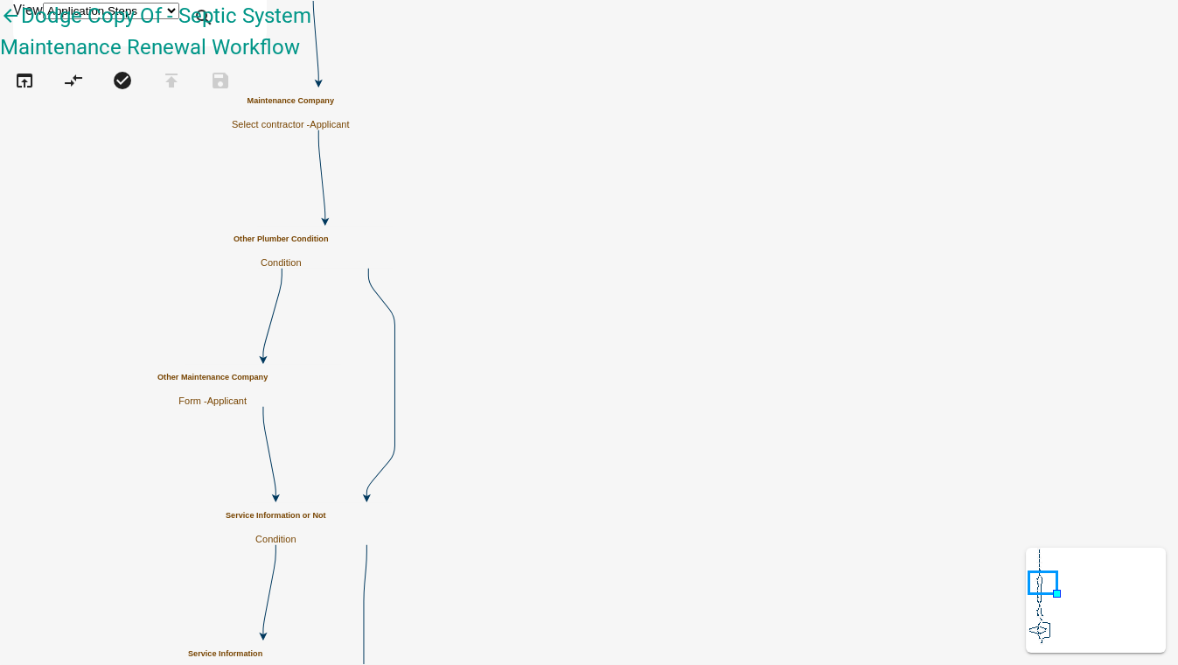
click at [350, 100] on h5 "Maintenance Company" at bounding box center [291, 102] width 118 height 10
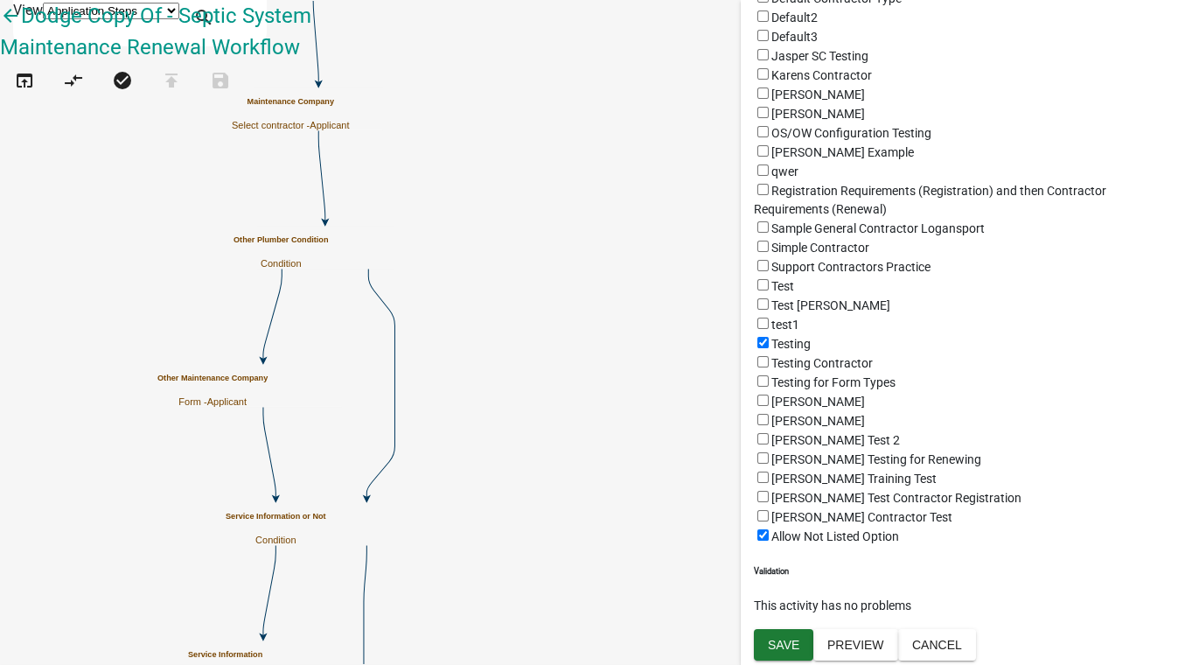
scroll to position [830, 0]
click at [791, 648] on span "Save" at bounding box center [783, 644] width 31 height 14
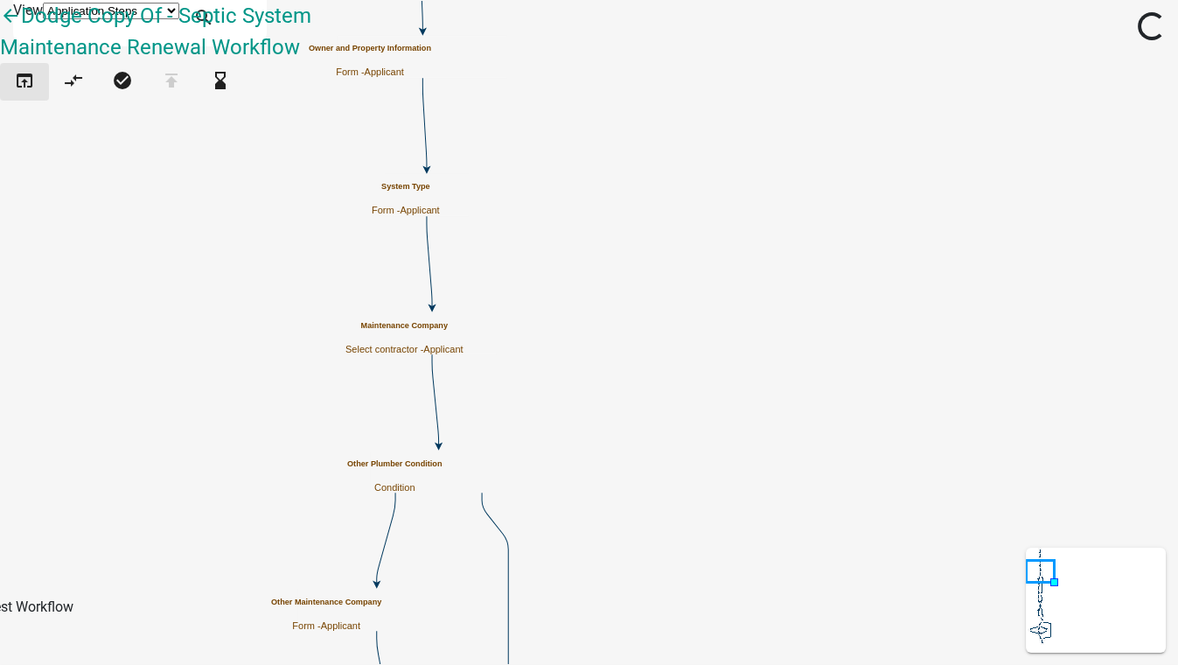
click at [35, 94] on icon "open_in_browser" at bounding box center [24, 82] width 21 height 24
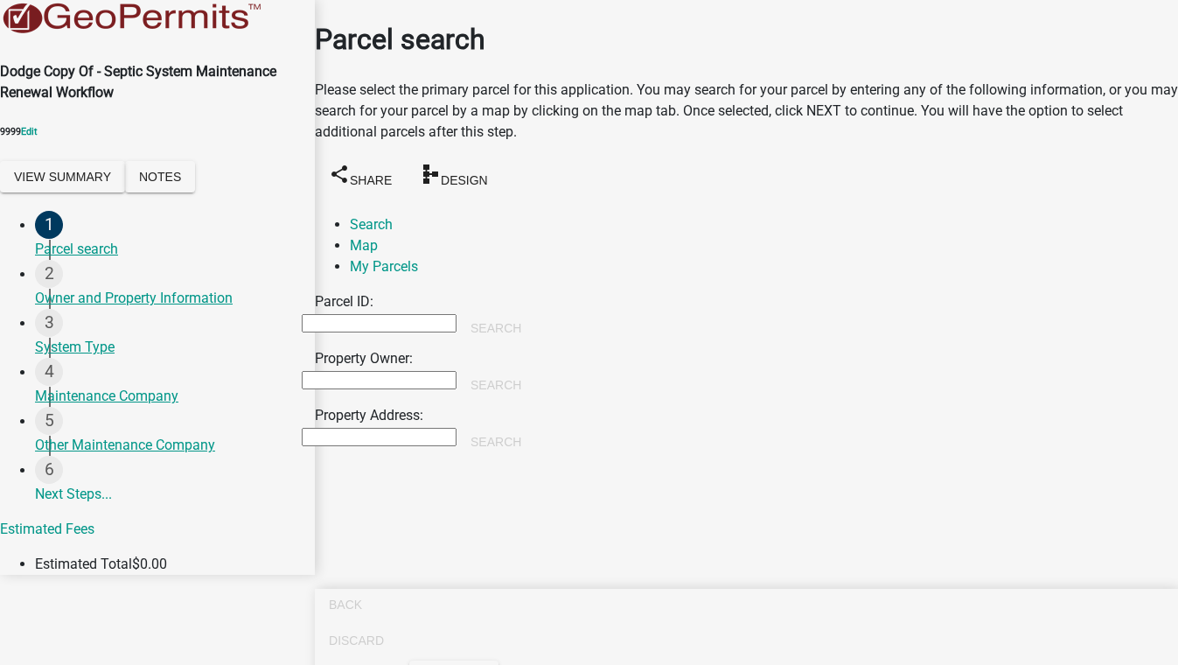
click at [401, 371] on input "Property Owner:" at bounding box center [379, 380] width 155 height 18
click at [535, 369] on button "Search" at bounding box center [495, 384] width 79 height 31
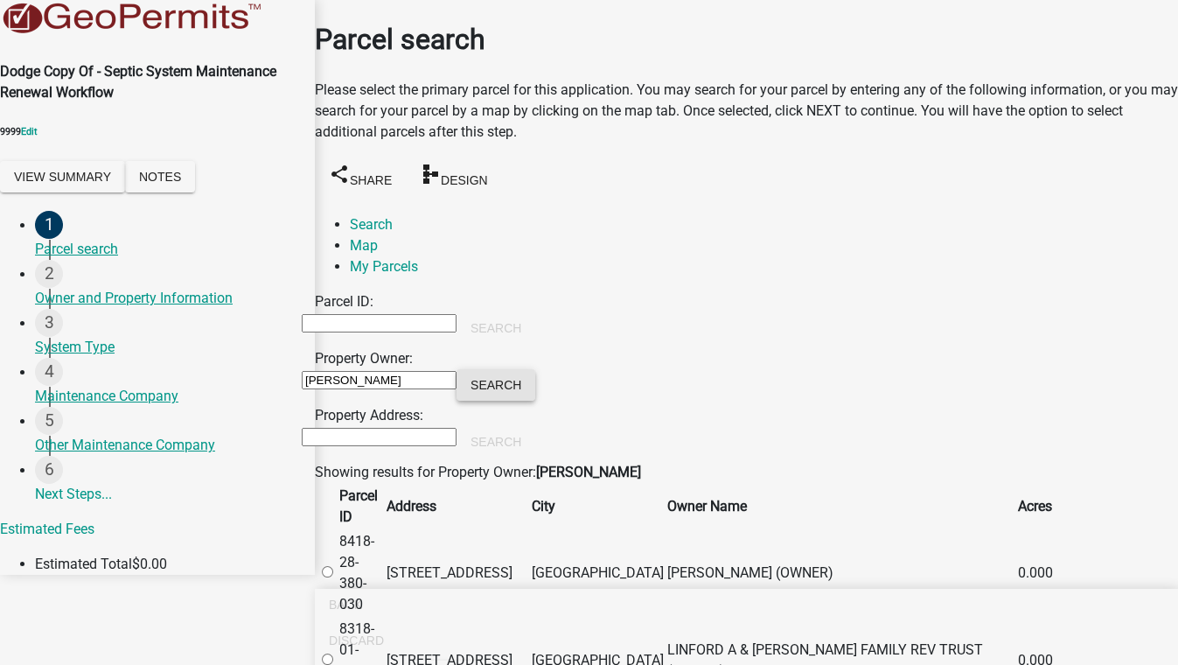
scroll to position [875, 0]
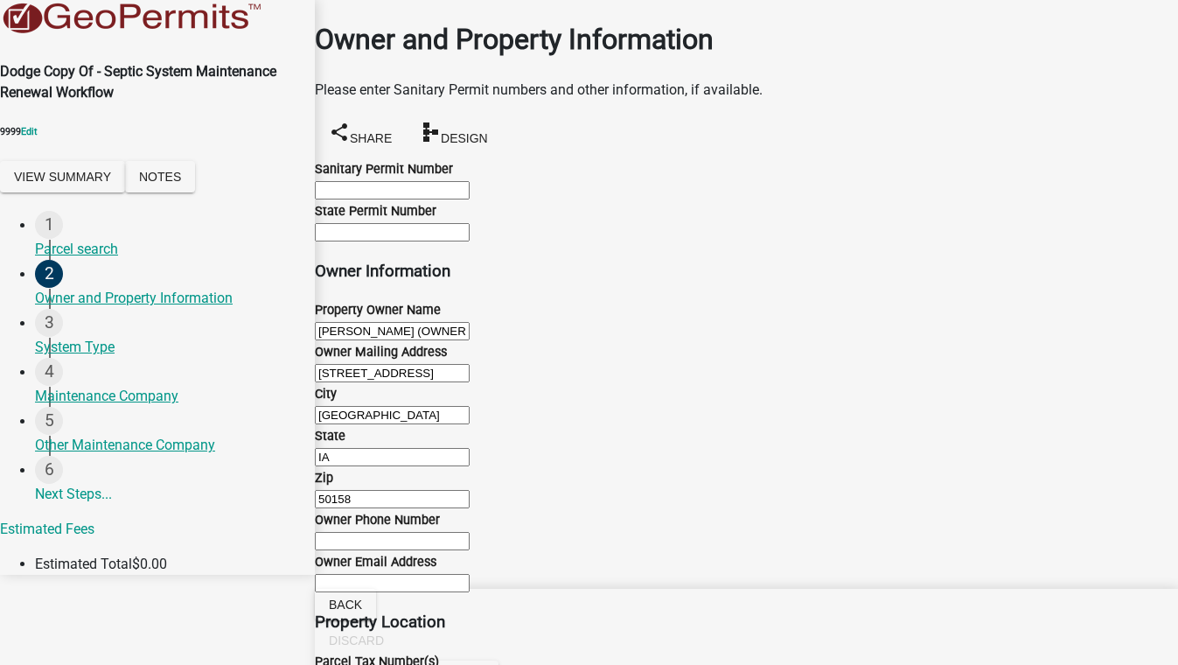
scroll to position [1972, 0]
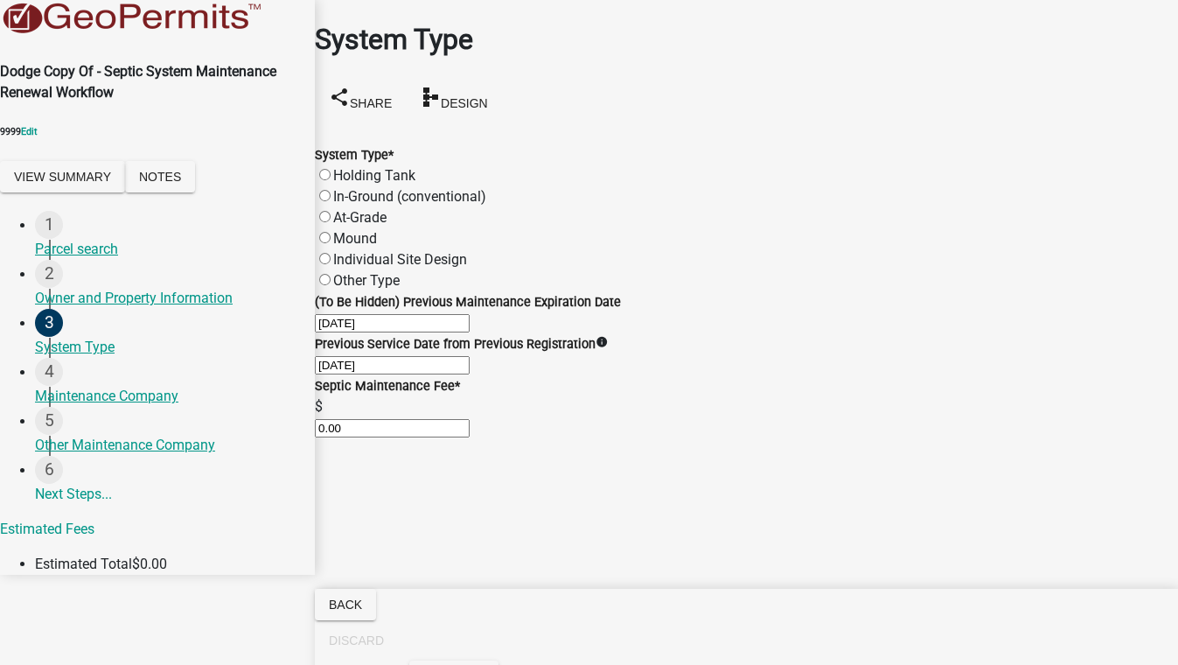
scroll to position [55, 0]
drag, startPoint x: 462, startPoint y: 298, endPoint x: 248, endPoint y: 301, distance: 213.4
click at [248, 301] on div "Dodge Copy Of - Septic System Maintenance Renewal Workflow 9999 Edit View Summa…" at bounding box center [589, 287] width 1178 height 575
click at [470, 374] on input "[DATE]" at bounding box center [392, 365] width 155 height 18
click at [723, 357] on div "Previous Service Date from Previous Registration info [DATE]" at bounding box center [746, 354] width 863 height 42
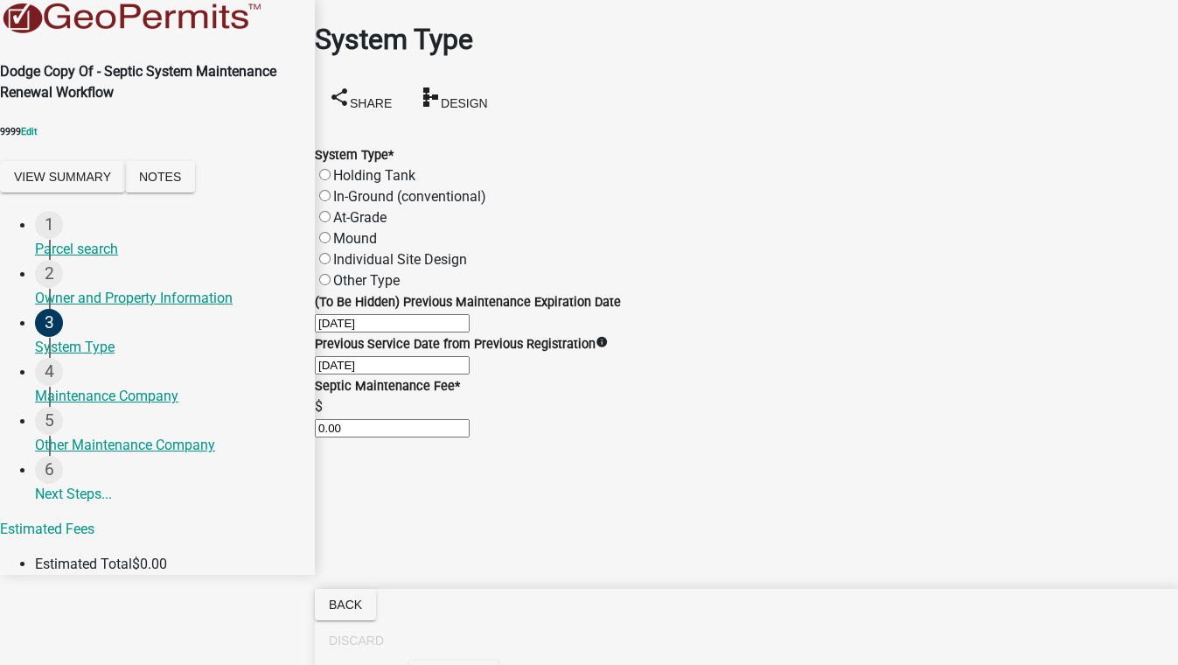
click at [341, 167] on label "Holding Tank" at bounding box center [374, 175] width 82 height 17
click at [331, 169] on input "Holding Tank" at bounding box center [324, 174] width 11 height 11
click at [341, 188] on label "In-Ground (conventional)" at bounding box center [409, 196] width 153 height 17
click at [331, 190] on input "In-Ground (conventional)" at bounding box center [324, 195] width 11 height 11
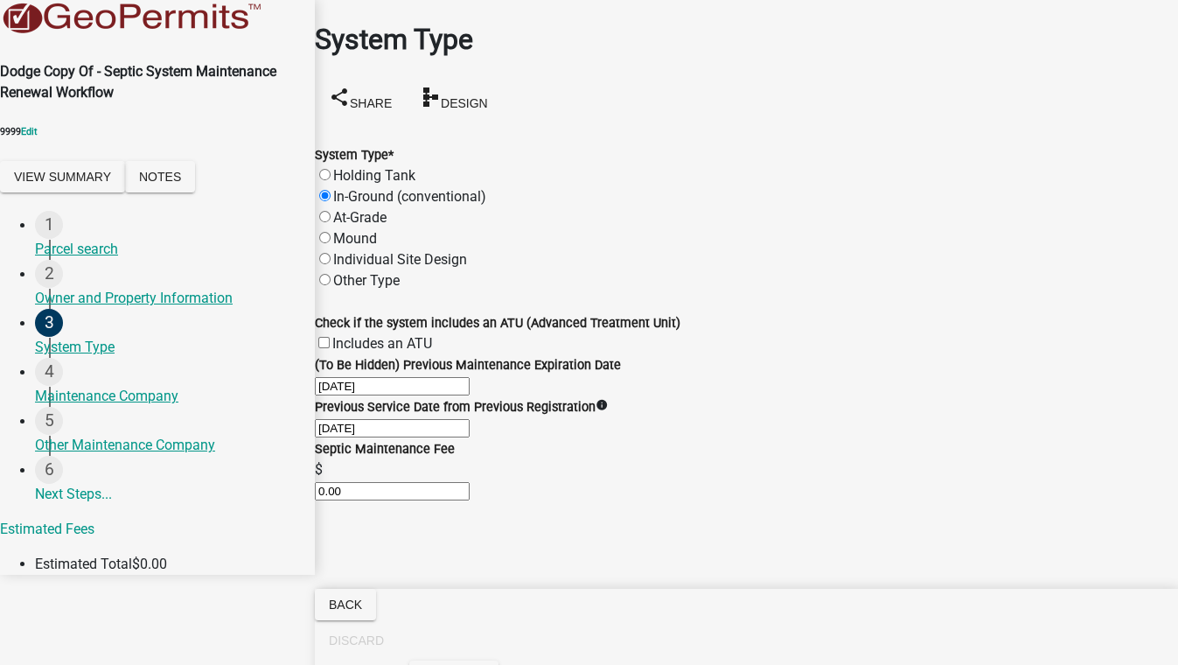
click at [341, 335] on label "Includes an ATU" at bounding box center [382, 343] width 100 height 17
click at [330, 337] on input "Includes an ATU" at bounding box center [323, 342] width 11 height 11
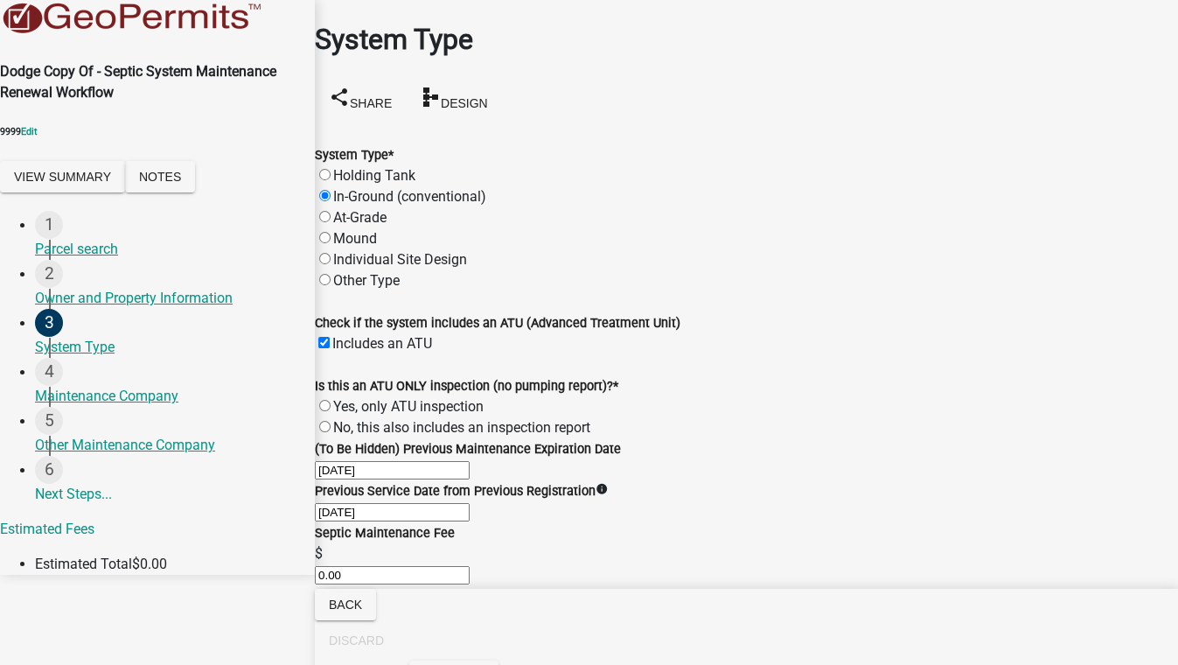
scroll to position [214, 0]
click at [341, 398] on label "Yes, only ATU inspection" at bounding box center [408, 406] width 150 height 17
click at [331, 400] on input "Yes, only ATU inspection" at bounding box center [324, 405] width 11 height 11
click at [339, 419] on label "No, this also includes an inspection report" at bounding box center [461, 427] width 257 height 17
click at [331, 421] on input "No, this also includes an inspection report" at bounding box center [324, 426] width 11 height 11
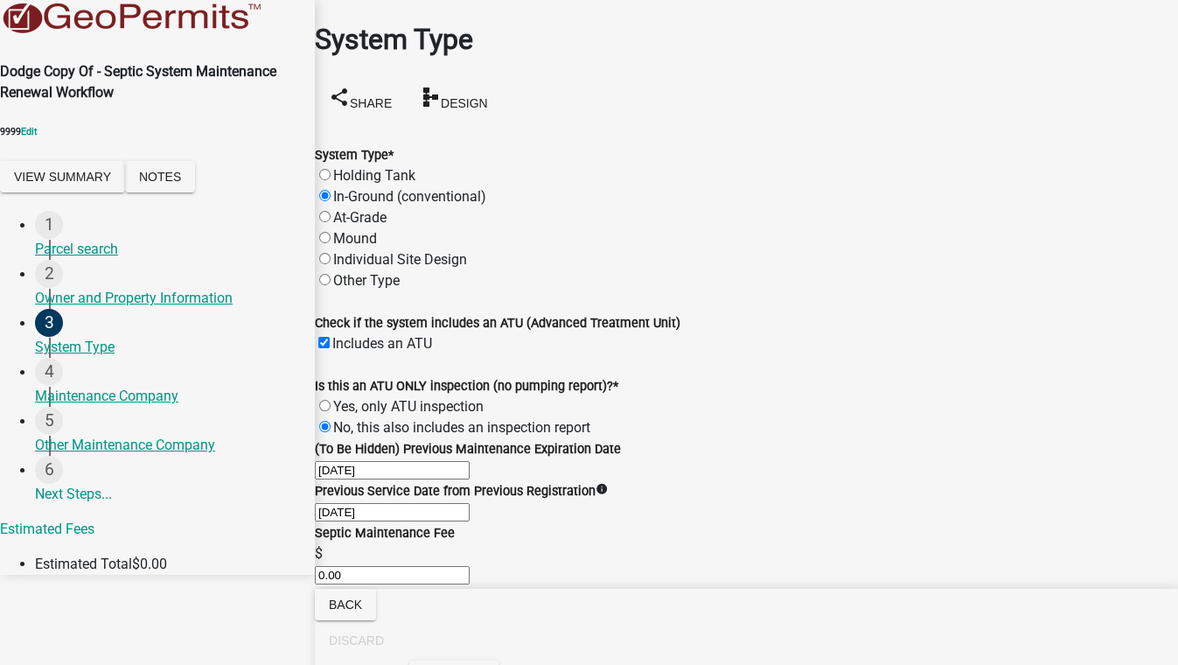
scroll to position [55, 0]
click at [345, 188] on label "In-Ground (conventional)" at bounding box center [409, 196] width 153 height 17
click at [331, 190] on input "In-Ground (conventional)" at bounding box center [324, 195] width 11 height 11
click at [346, 209] on label "At-Grade" at bounding box center [359, 217] width 53 height 17
click at [331, 211] on input "At-Grade" at bounding box center [324, 216] width 11 height 11
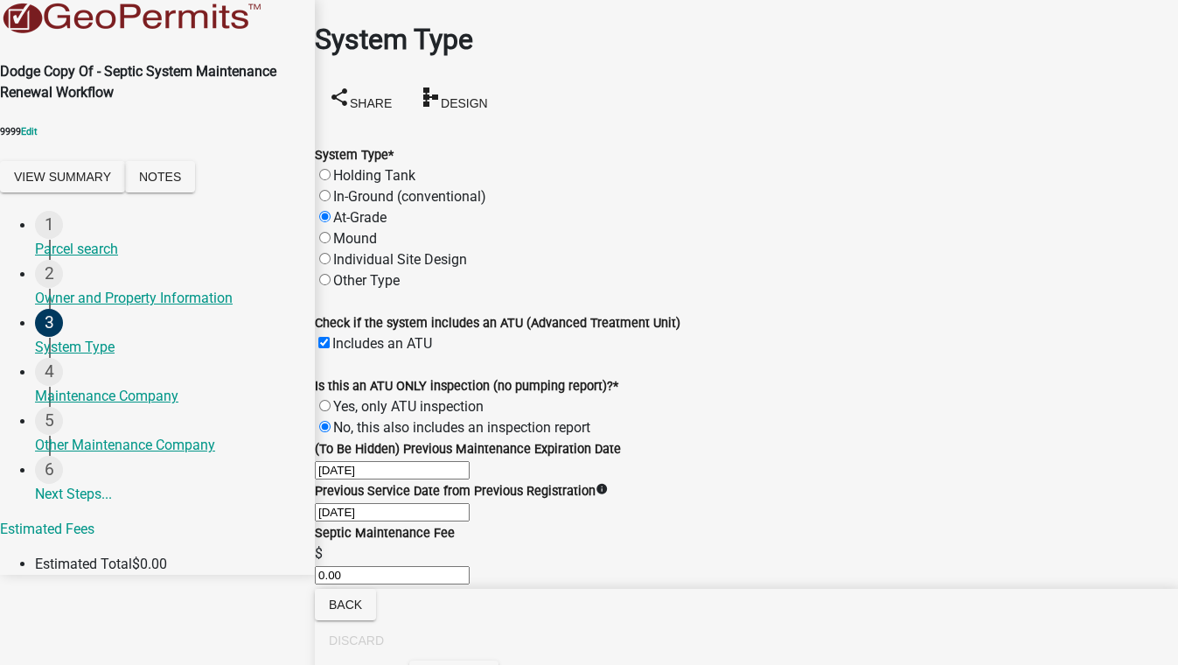
click at [341, 333] on div "Includes an ATU" at bounding box center [746, 343] width 863 height 21
click at [344, 335] on label "Includes an ATU" at bounding box center [382, 343] width 100 height 17
click at [330, 337] on input "Includes an ATU" at bounding box center [323, 342] width 11 height 11
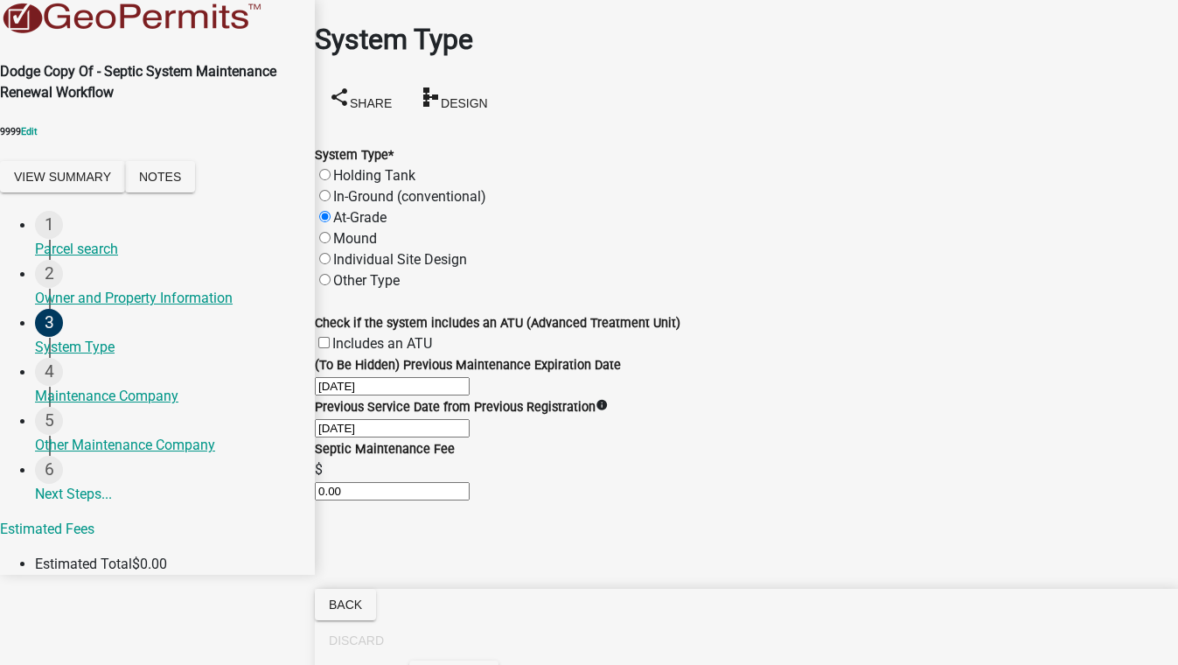
scroll to position [0, 0]
click at [347, 230] on label "Mound" at bounding box center [355, 238] width 44 height 17
click at [331, 232] on input "Mound" at bounding box center [324, 237] width 11 height 11
click at [339, 251] on label "Individual Site Design" at bounding box center [400, 259] width 134 height 17
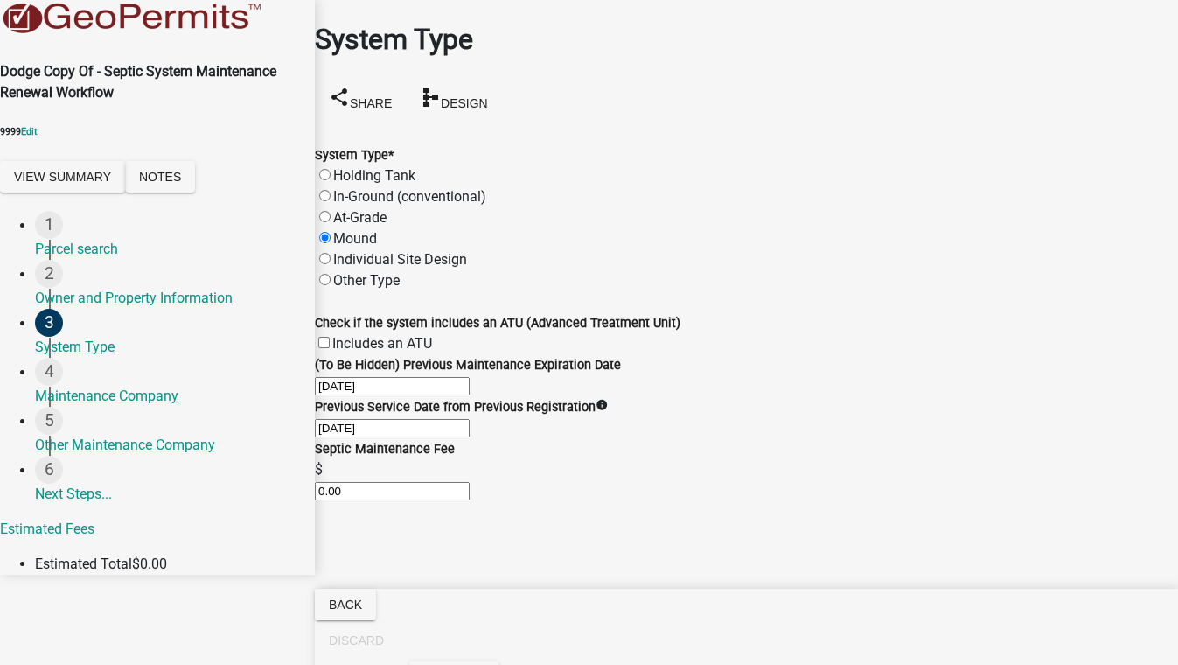
click at [331, 253] on input "Individual Site Design" at bounding box center [324, 258] width 11 height 11
click at [343, 272] on label "Other Type" at bounding box center [366, 280] width 66 height 17
click at [331, 274] on input "Other Type" at bounding box center [324, 279] width 11 height 11
drag, startPoint x: 397, startPoint y: 338, endPoint x: 376, endPoint y: 338, distance: 21.0
click at [376, 377] on input "[DATE]" at bounding box center [392, 386] width 155 height 18
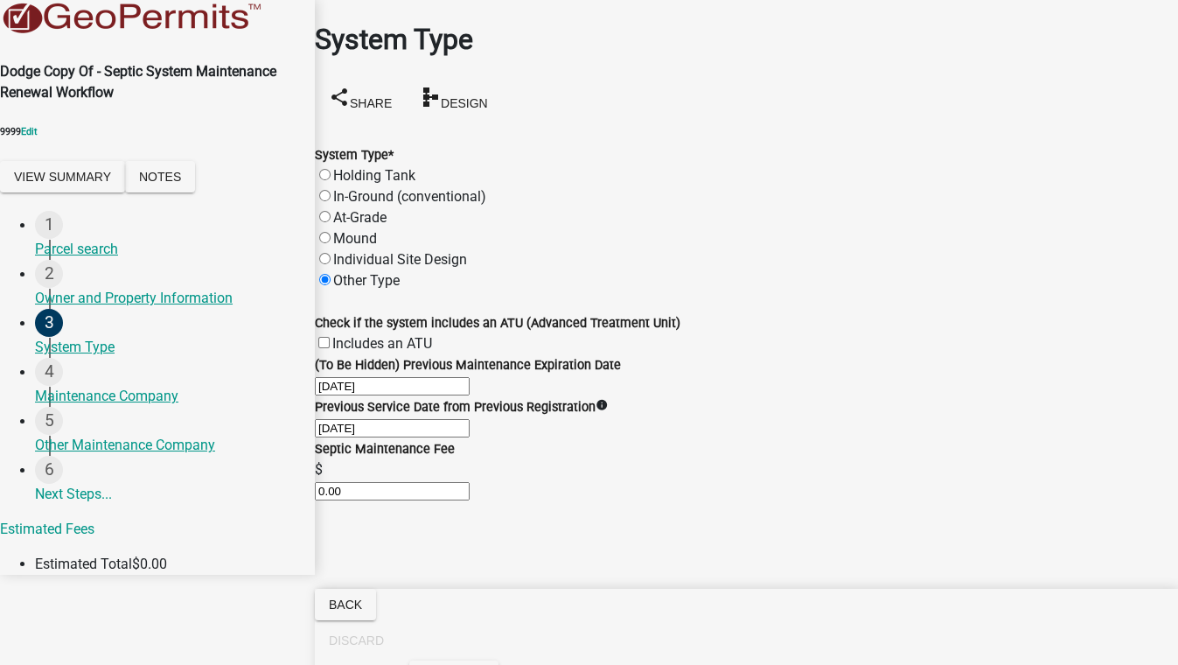
click at [481, 365] on wm-data-entity-input "(To Be Hidden) Previous Maintenance Expiration Date [DATE]" at bounding box center [746, 375] width 863 height 42
click at [488, 95] on span "Design" at bounding box center [464, 102] width 47 height 14
drag, startPoint x: 425, startPoint y: 436, endPoint x: 192, endPoint y: 422, distance: 233.9
click at [224, 422] on div "Dodge Copy Of - Septic System Maintenance Renewal Workflow 9999 Edit View Summa…" at bounding box center [589, 287] width 1178 height 575
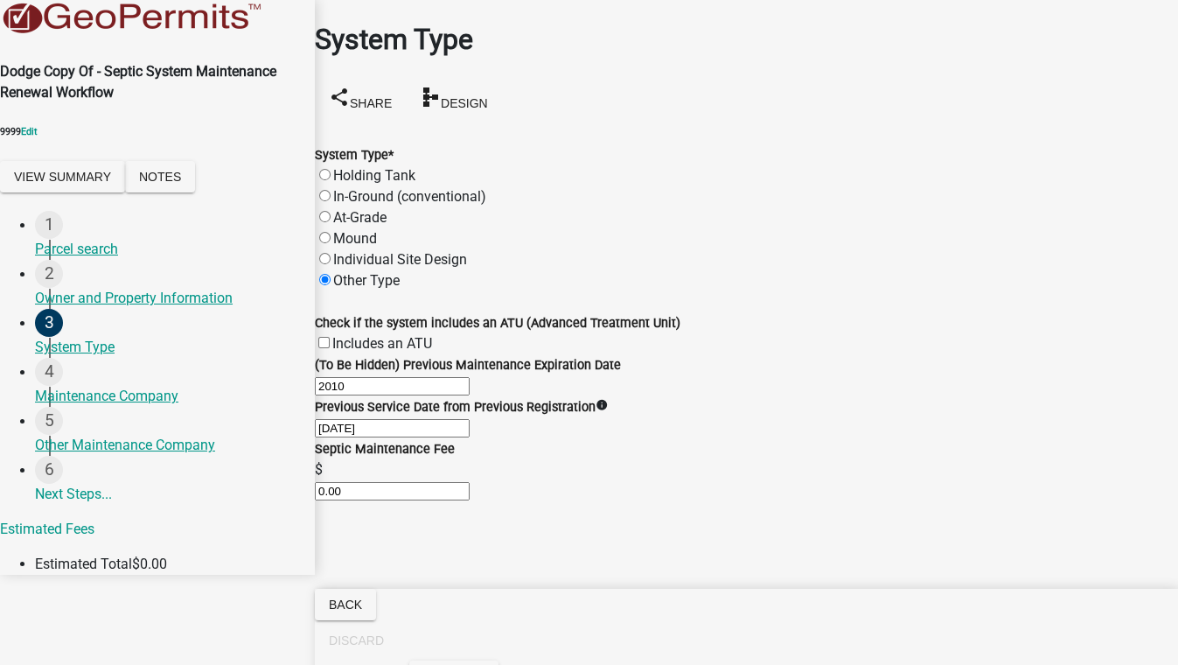
click at [520, 438] on div "Previous Service Date from Previous Registration info [DATE]" at bounding box center [746, 417] width 863 height 42
click at [470, 395] on input "2010" at bounding box center [392, 386] width 155 height 18
click at [705, 375] on div "(To Be Hidden) Previous Maintenance Expiration Date" at bounding box center [746, 364] width 863 height 21
click at [721, 438] on div "Previous Service Date from Previous Registration info [DATE]" at bounding box center [746, 417] width 863 height 42
click at [346, 167] on label "Holding Tank" at bounding box center [374, 175] width 82 height 17
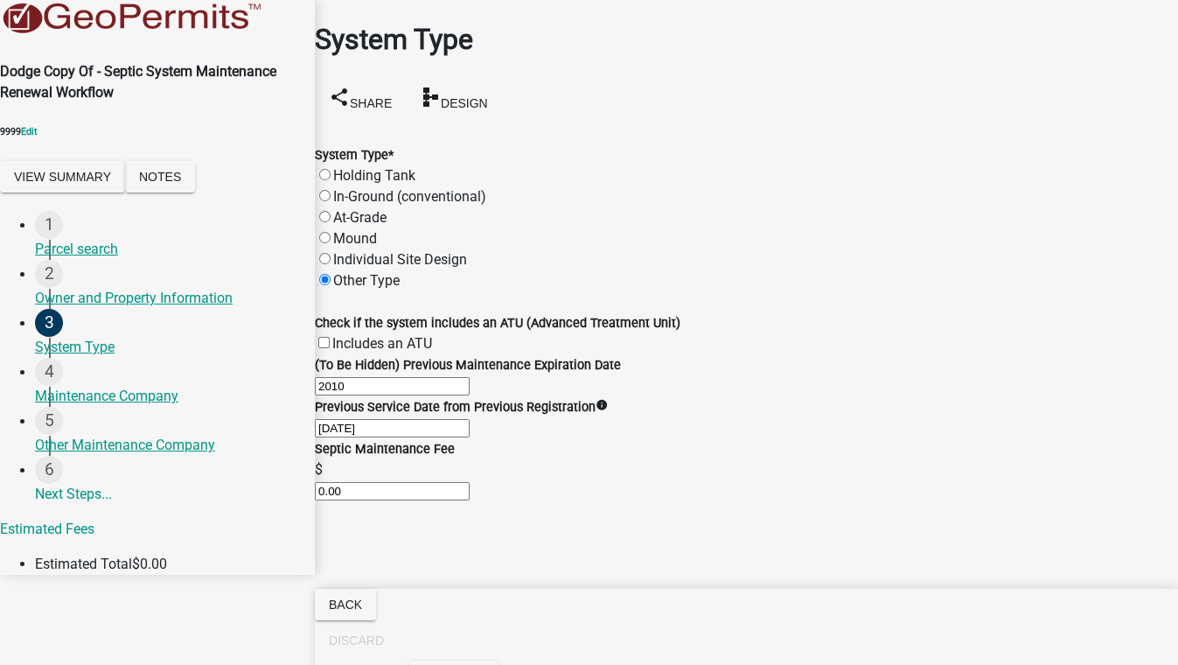
click at [331, 169] on input "Holding Tank" at bounding box center [324, 174] width 11 height 11
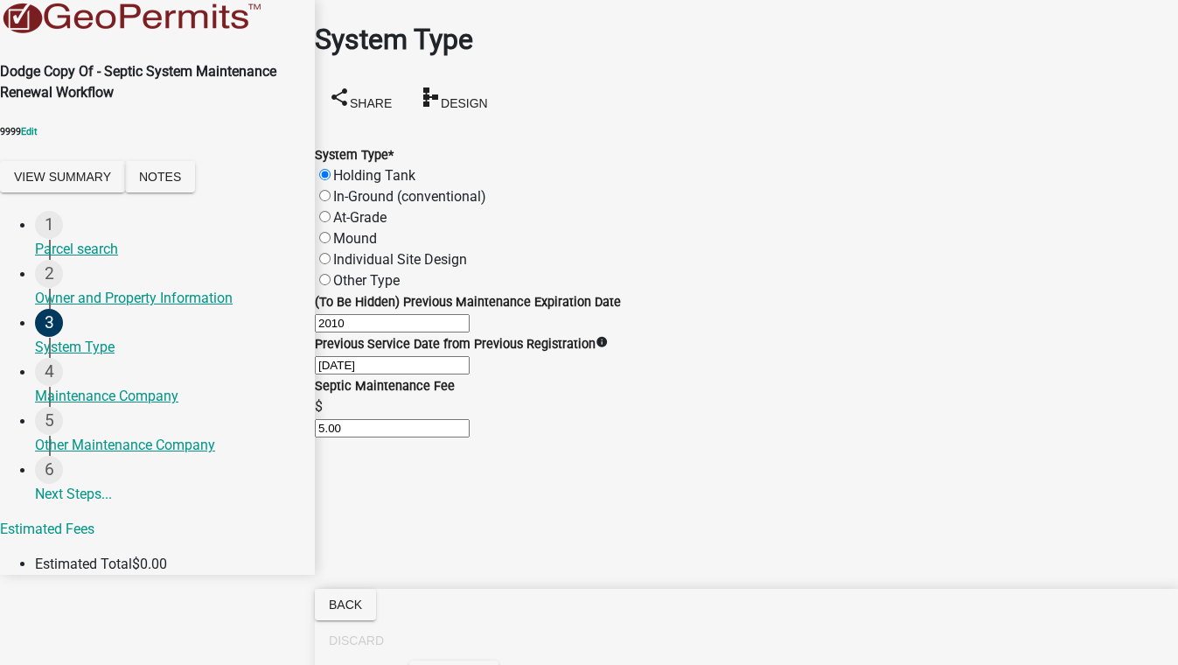
click at [338, 188] on label "In-Ground (conventional)" at bounding box center [409, 196] width 153 height 17
click at [331, 190] on input "In-Ground (conventional)" at bounding box center [324, 195] width 11 height 11
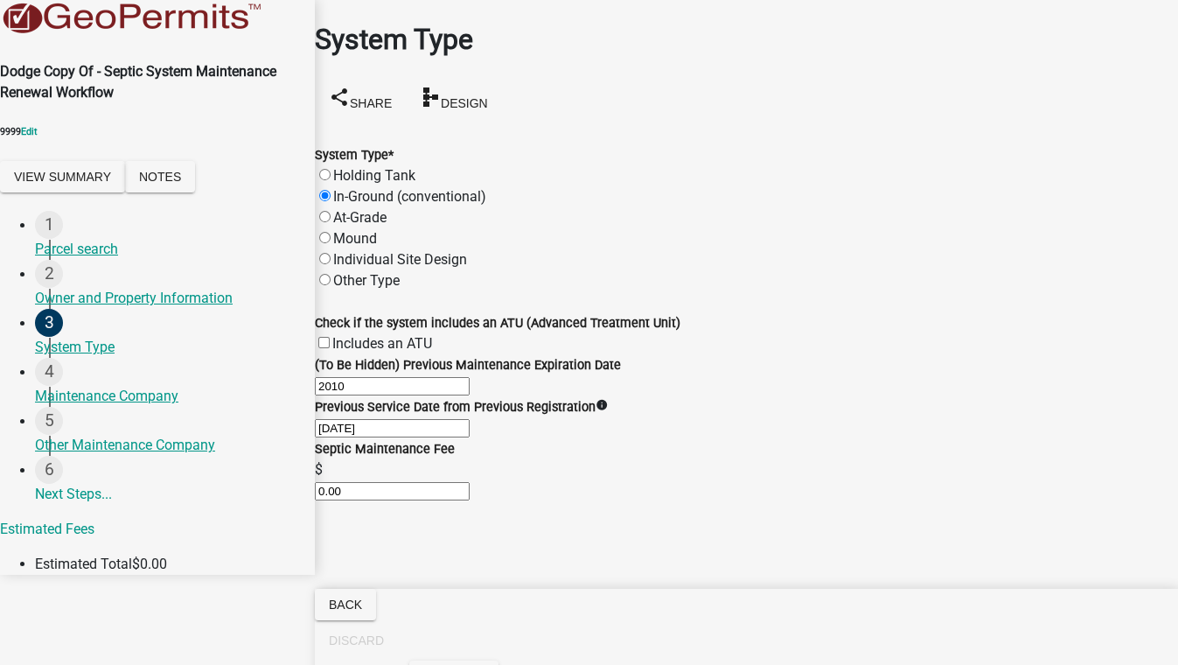
scroll to position [79, 0]
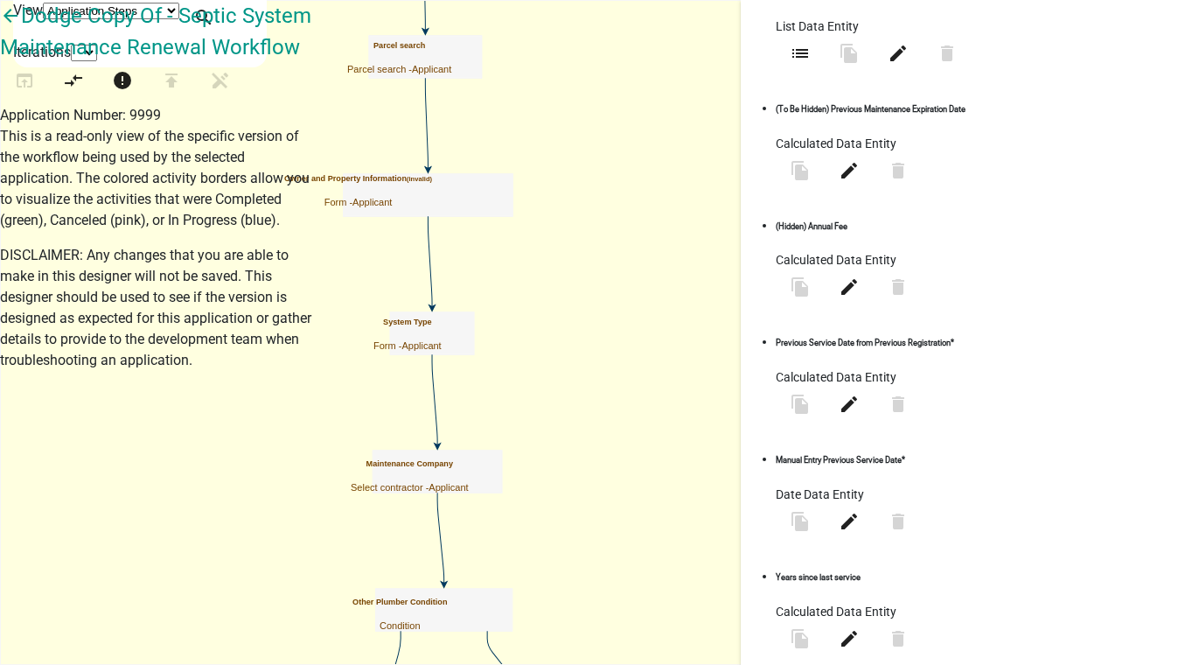
scroll to position [715, 0]
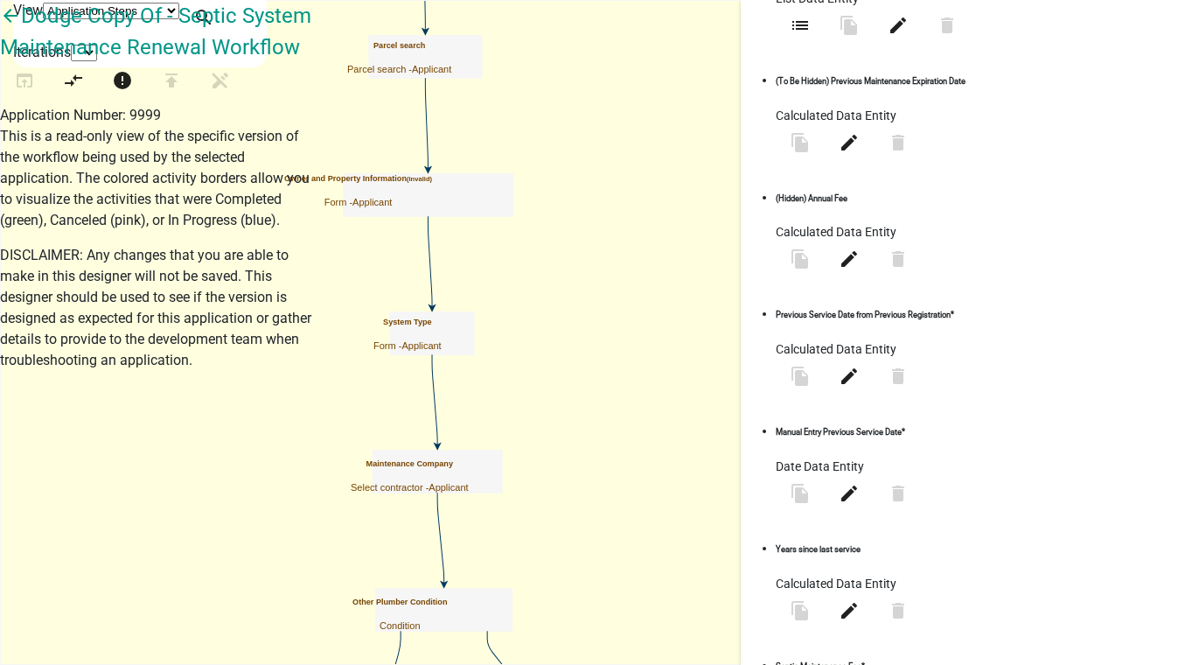
select select "fee"
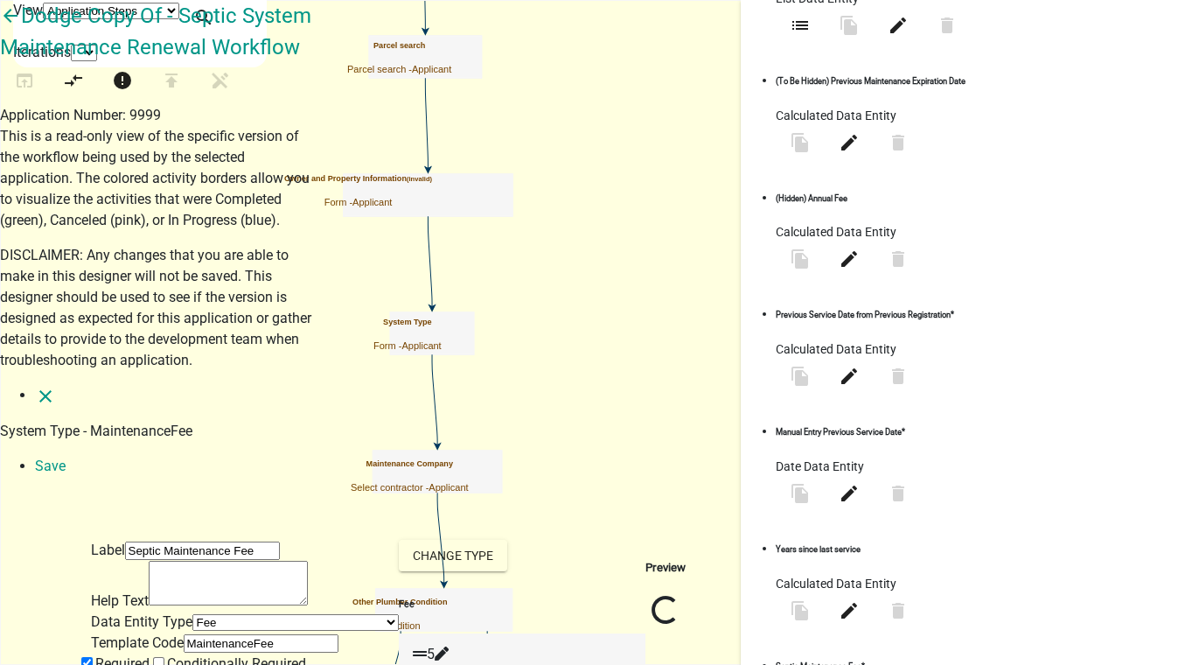
select select
click at [448, 646] on icon at bounding box center [441, 653] width 14 height 14
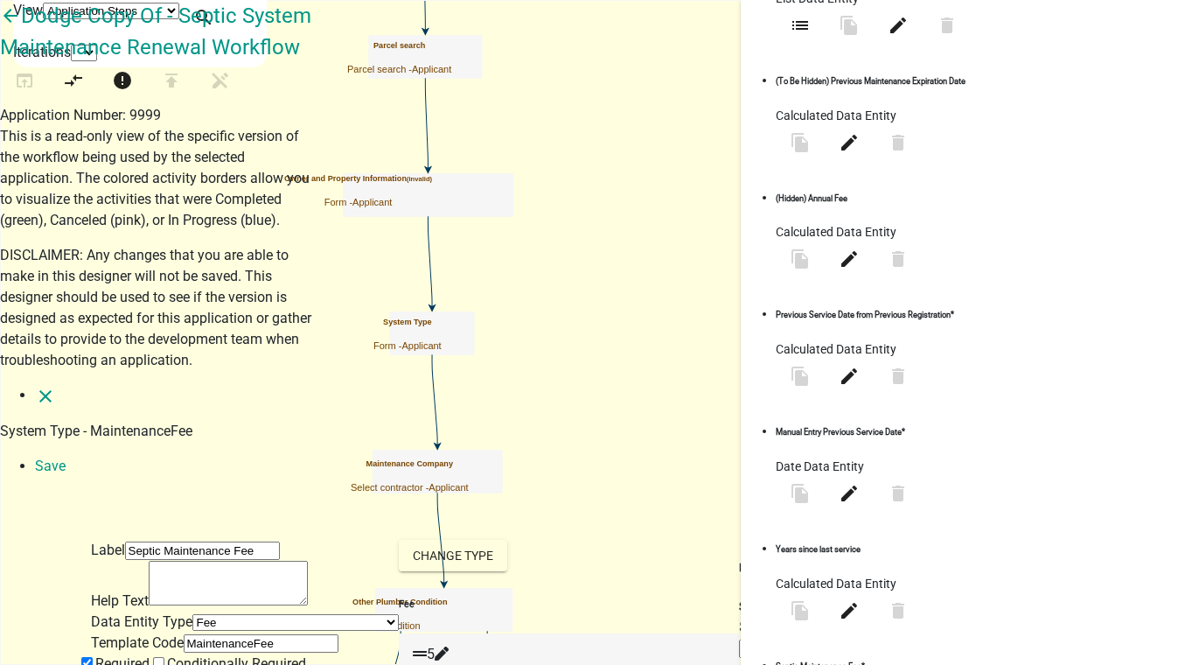
click at [35, 386] on icon "close" at bounding box center [45, 396] width 21 height 21
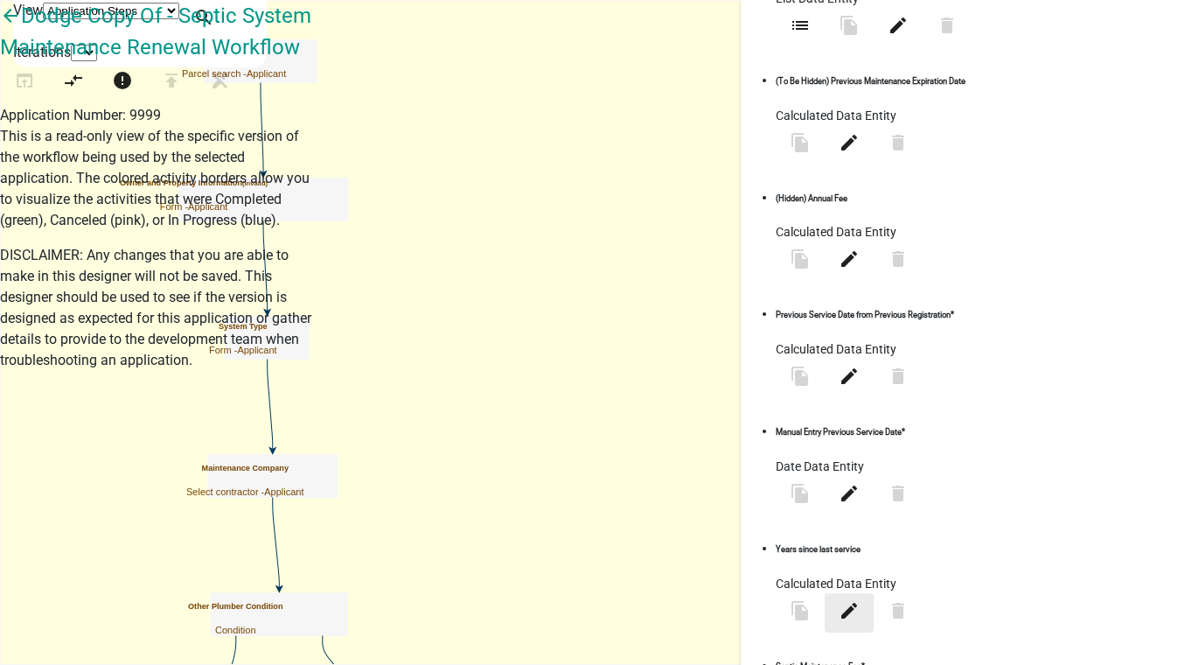
click at [860, 599] on icon "edit" at bounding box center [849, 609] width 21 height 21
select select "calculated-value"
select select "2"
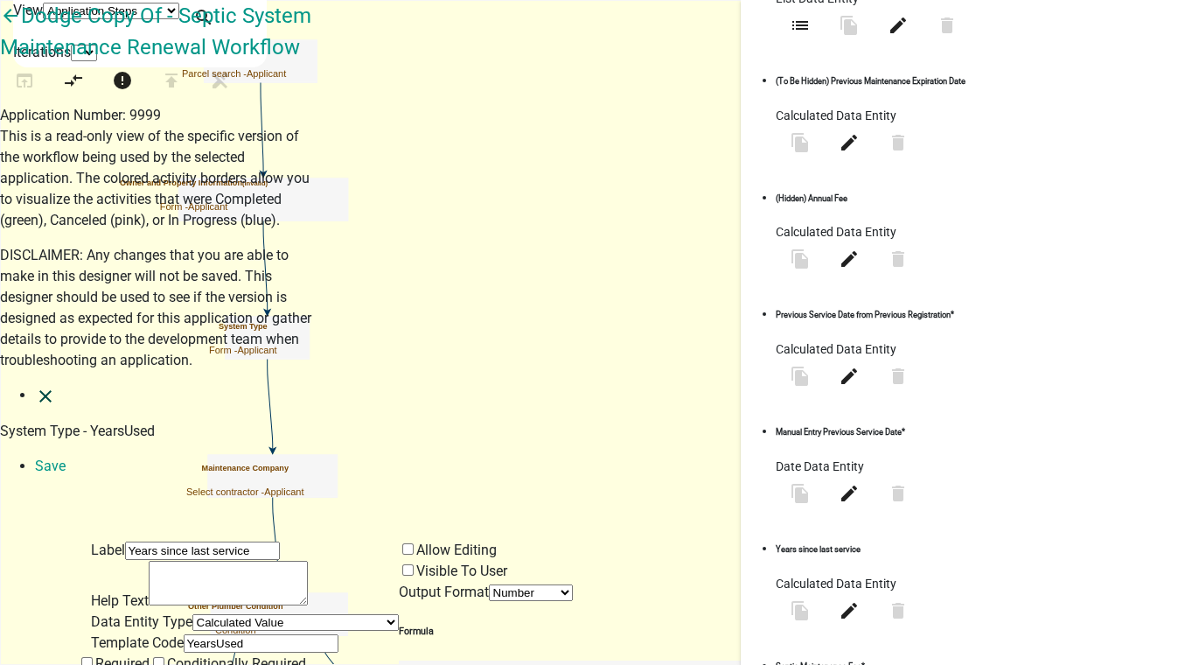
click at [35, 386] on icon "close" at bounding box center [45, 396] width 21 height 21
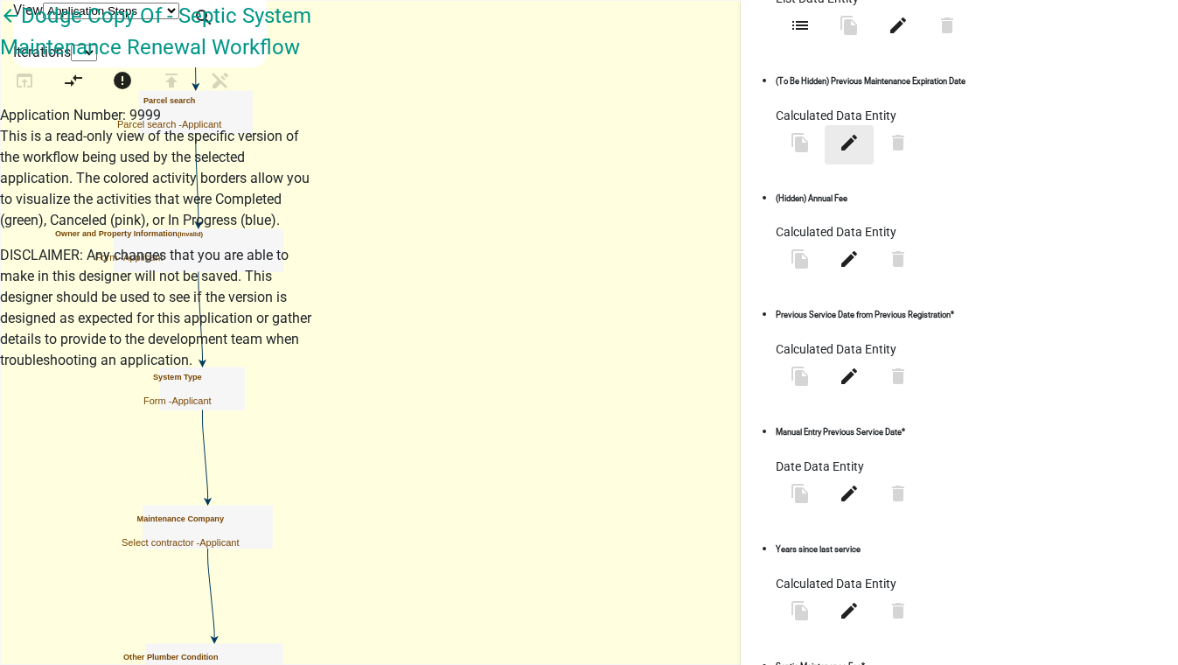
click at [839, 152] on icon "edit" at bounding box center [849, 141] width 21 height 21
select select "calculated-value"
select select "4"
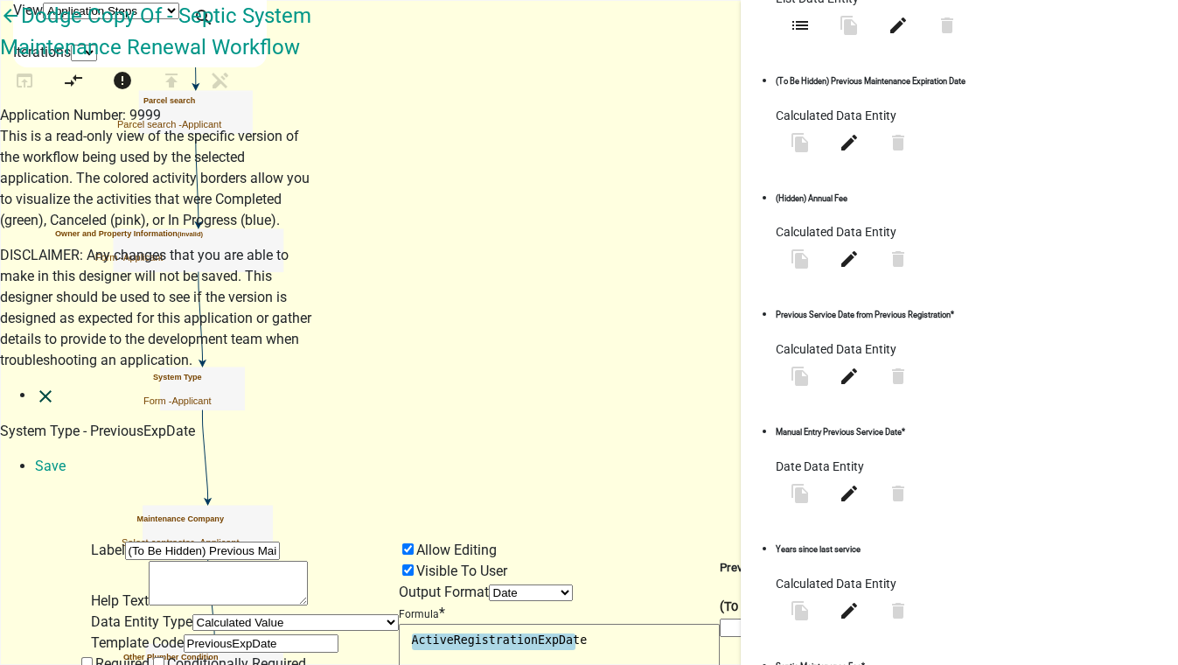
click at [35, 386] on icon "close" at bounding box center [45, 396] width 21 height 21
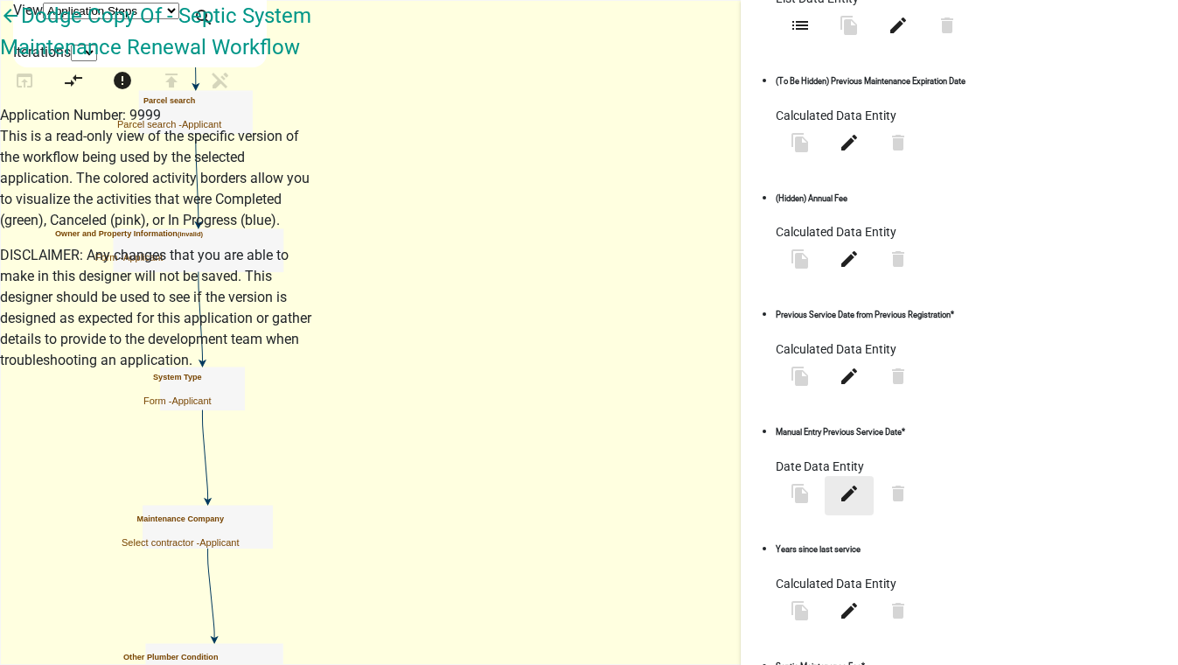
click at [860, 482] on icon "edit" at bounding box center [849, 492] width 21 height 21
select select "date"
select select
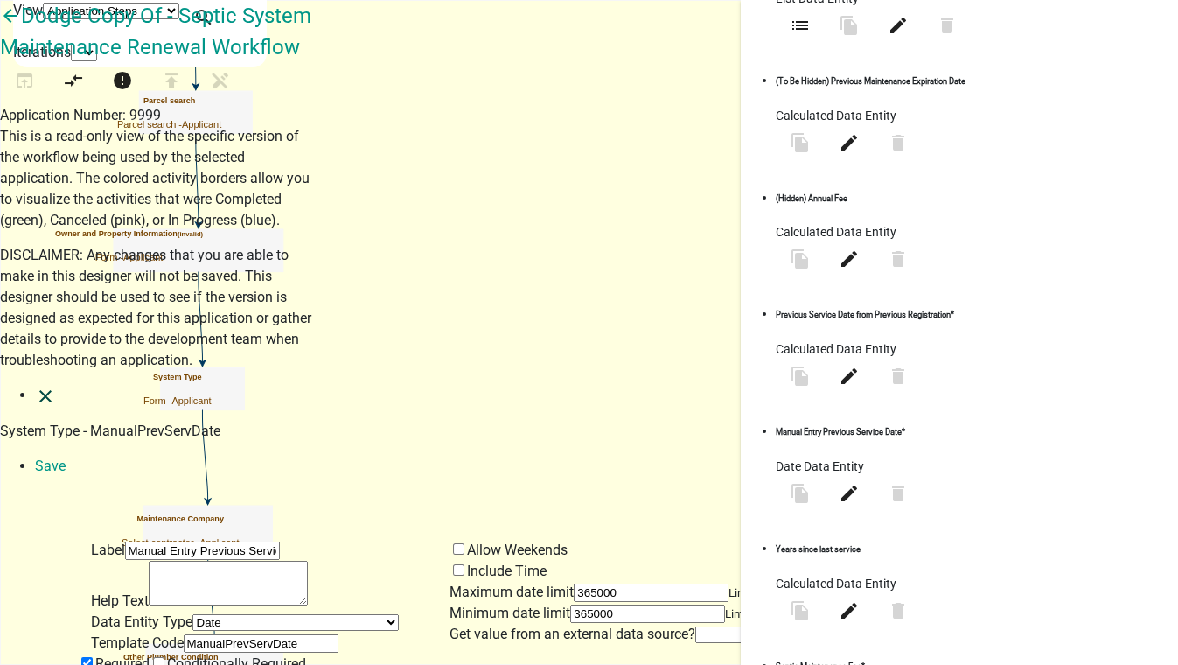
click at [35, 386] on icon "close" at bounding box center [45, 396] width 21 height 21
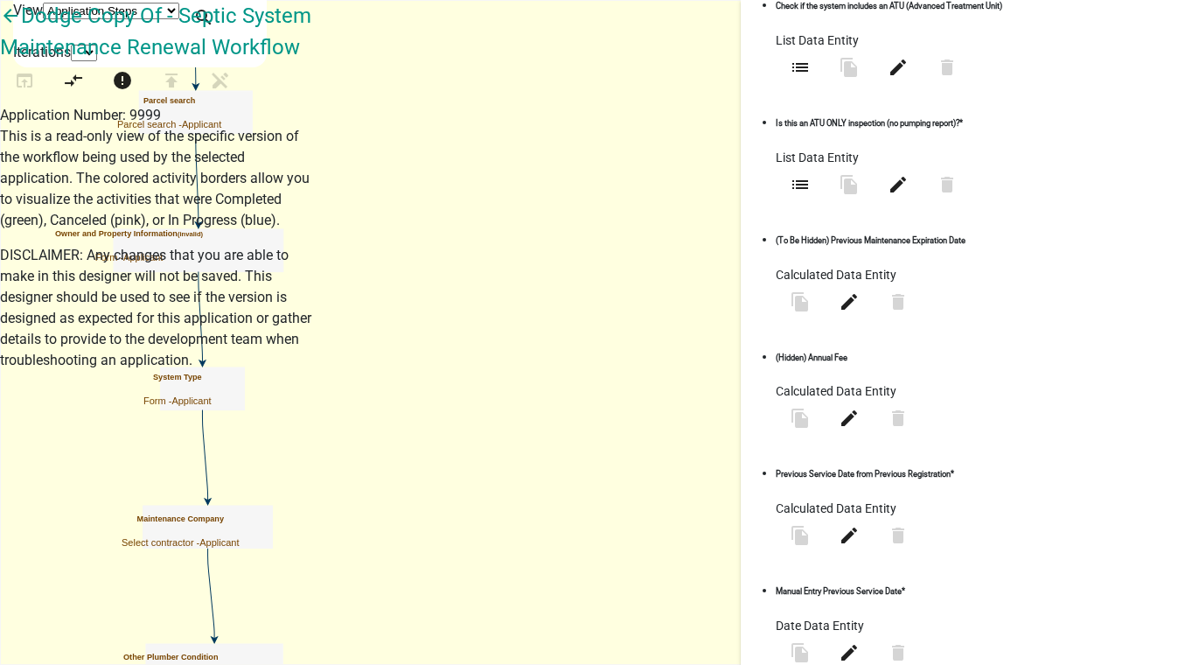
scroll to position [636, 0]
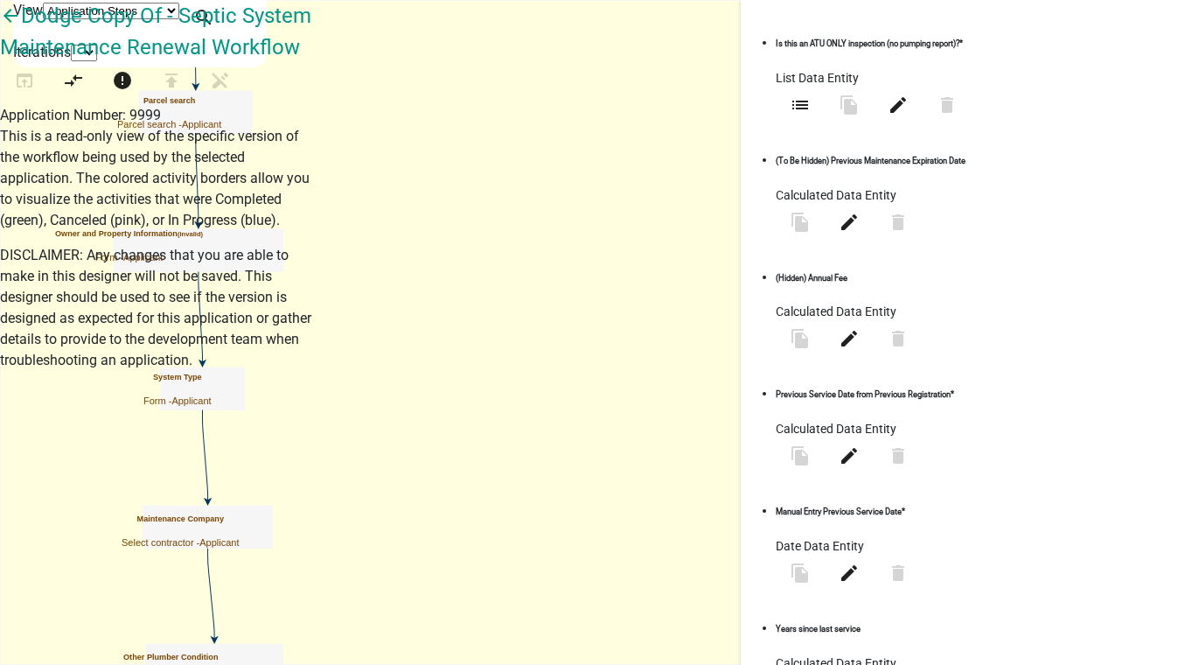
select select "calculated-value"
select select "2"
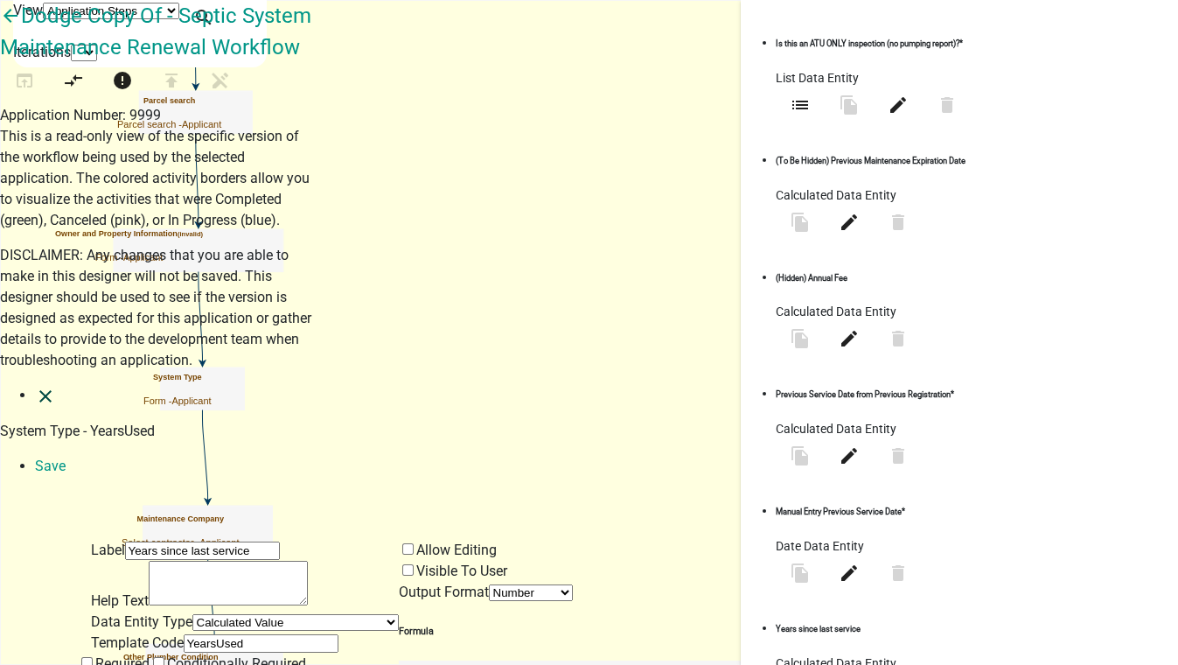
click at [35, 386] on icon "close" at bounding box center [45, 396] width 21 height 21
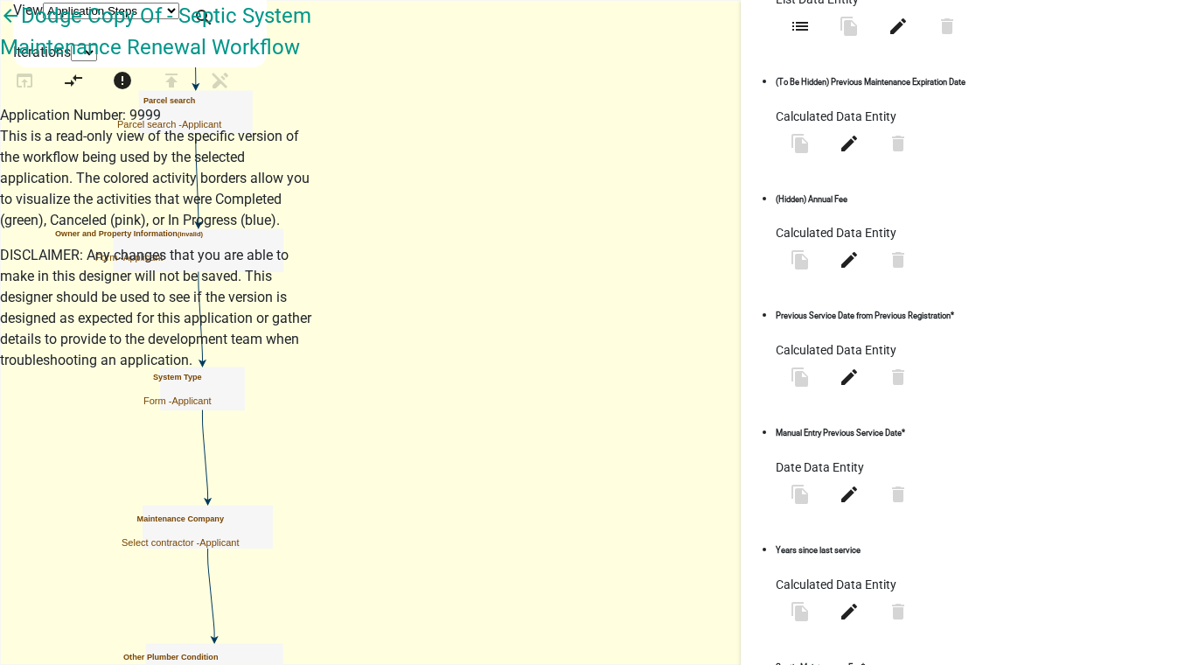
scroll to position [715, 0]
click at [860, 482] on icon "edit" at bounding box center [849, 492] width 21 height 21
select select "date"
select select
